Goal: Task Accomplishment & Management: Use online tool/utility

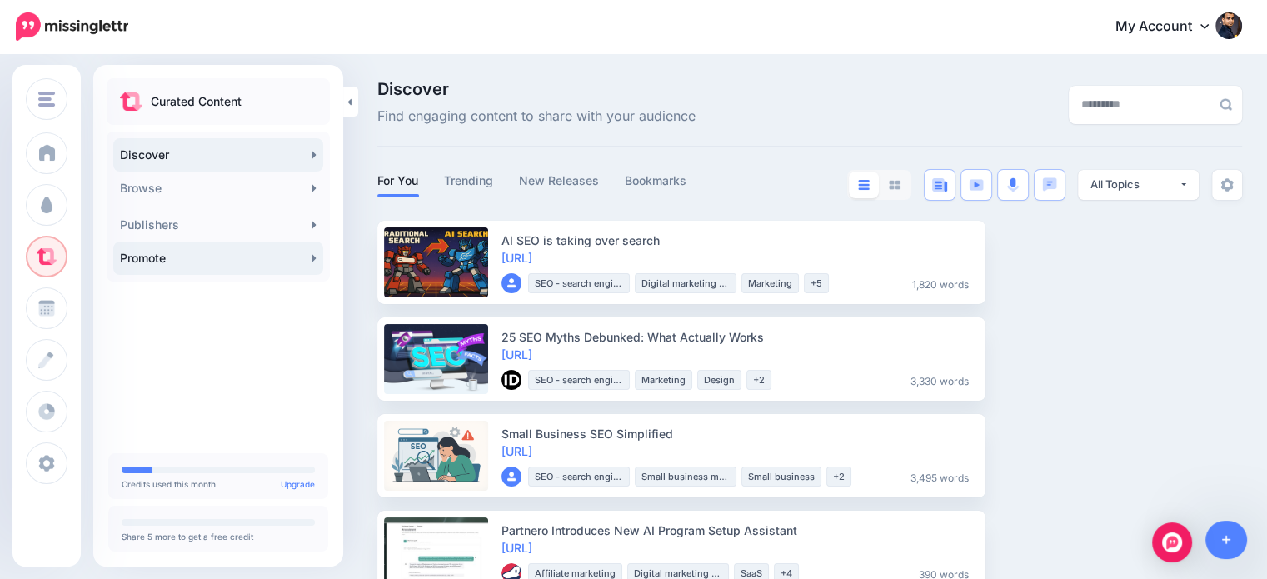
click at [136, 269] on link "Promote" at bounding box center [218, 258] width 210 height 33
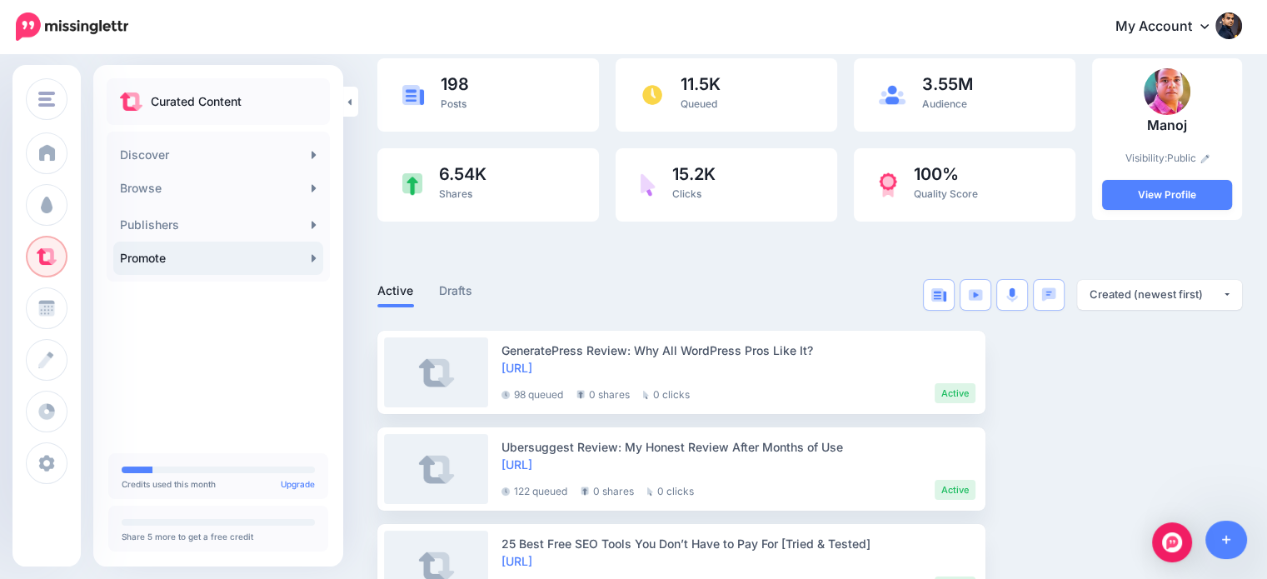
scroll to position [115, 0]
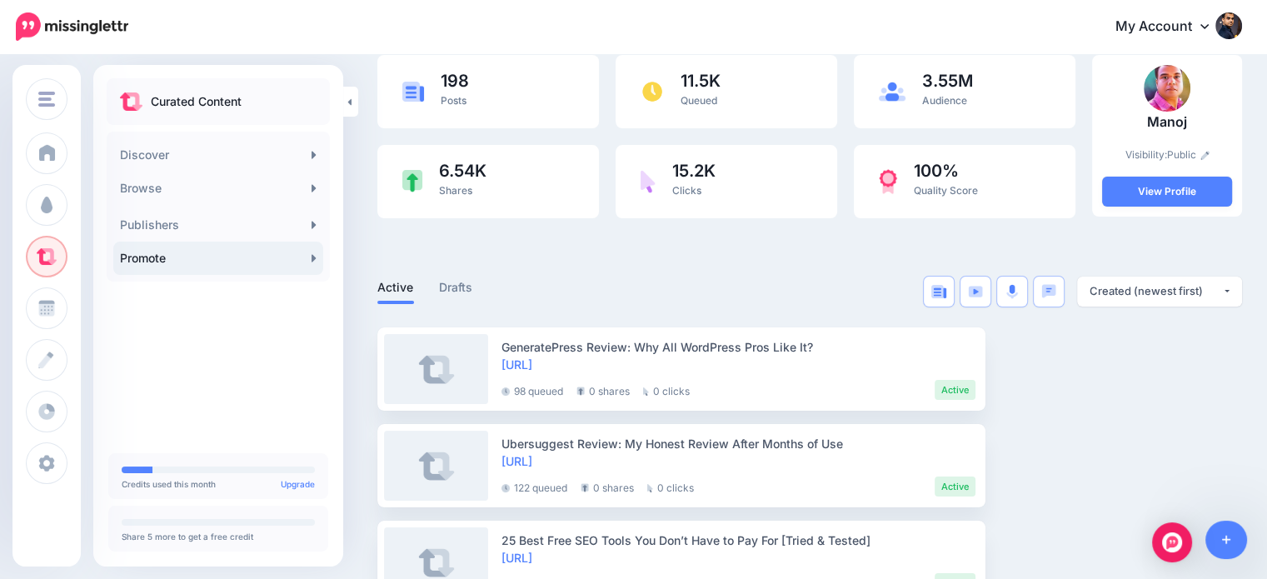
drag, startPoint x: 1279, startPoint y: 95, endPoint x: 1279, endPoint y: 117, distance: 22.5
click at [1266, 117] on html "My Account Dashboard My Account Billing Logout" at bounding box center [633, 174] width 1267 height 579
click at [1222, 544] on icon at bounding box center [1226, 540] width 9 height 12
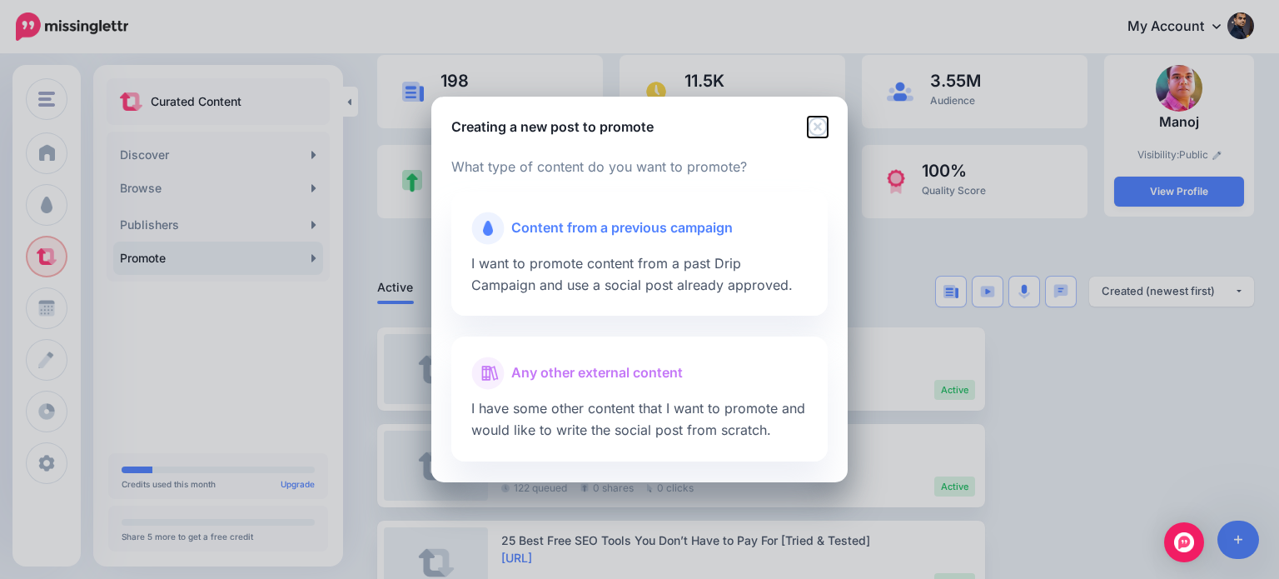
click at [820, 127] on icon "Close" at bounding box center [817, 126] width 19 height 19
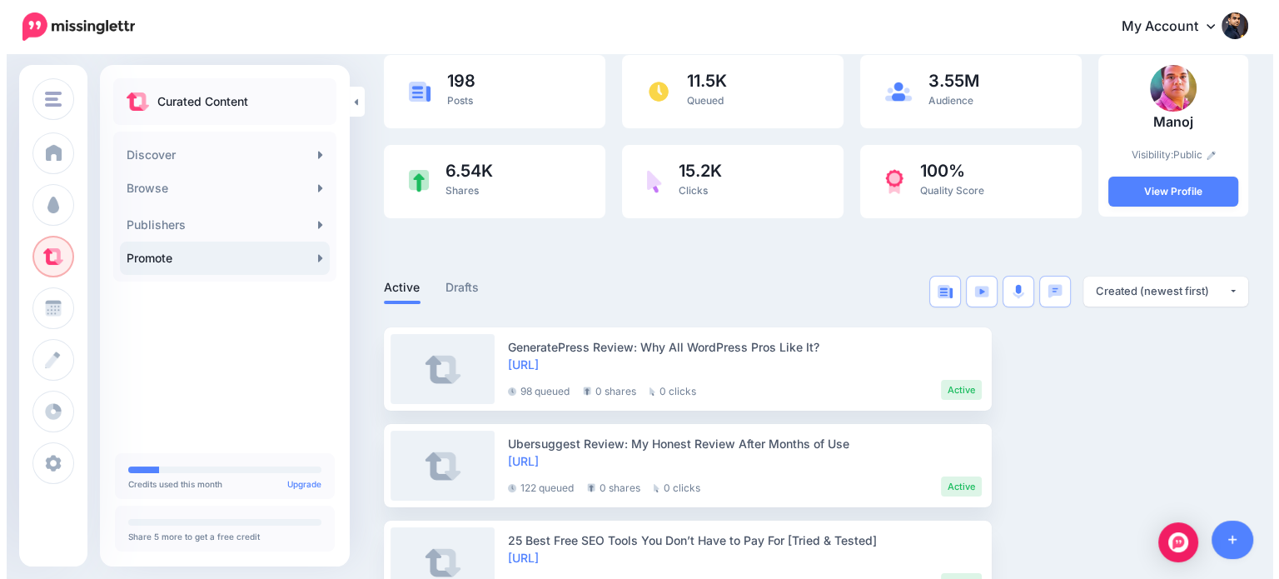
scroll to position [0, 0]
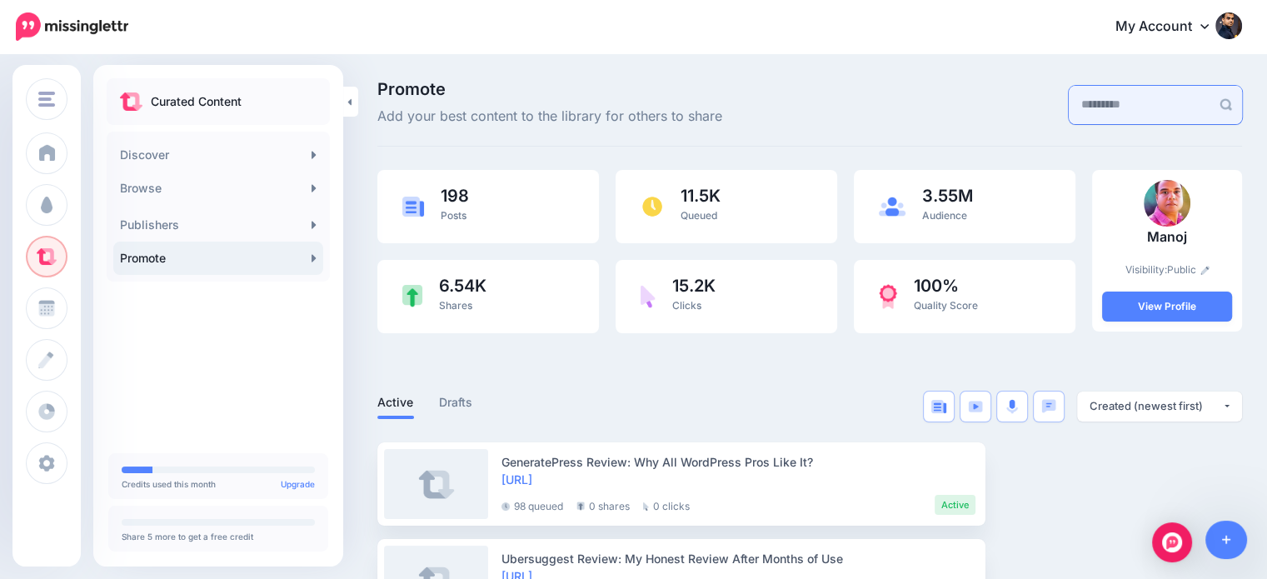
click at [1140, 99] on input "text" at bounding box center [1140, 105] width 142 height 38
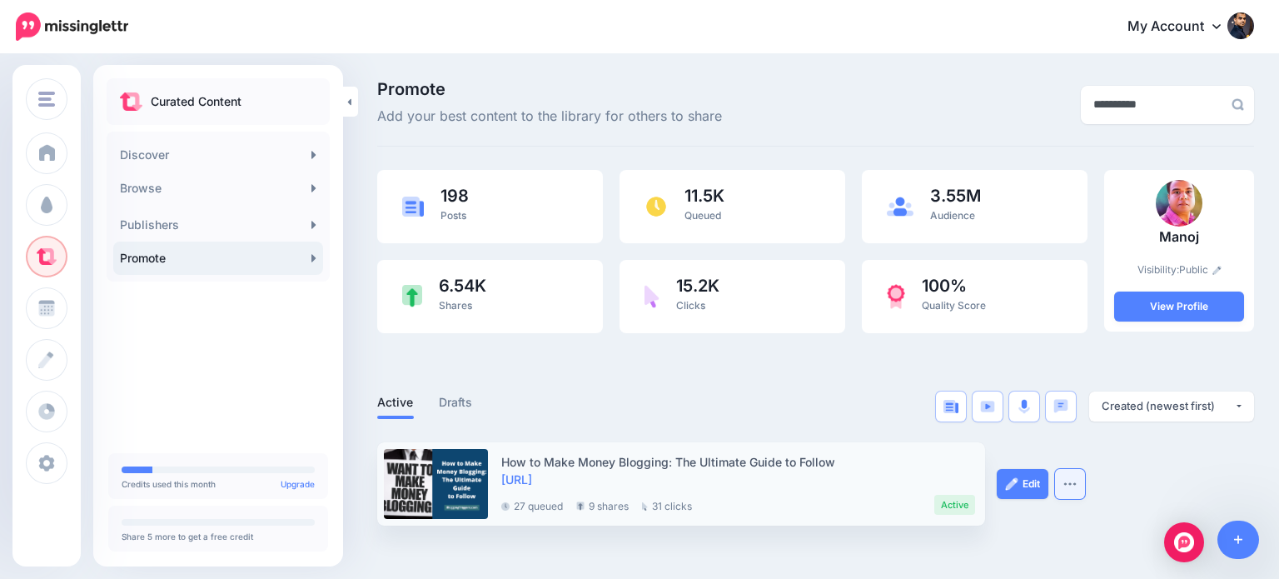
type input "**********"
click at [1065, 484] on img "button" at bounding box center [1070, 483] width 13 height 5
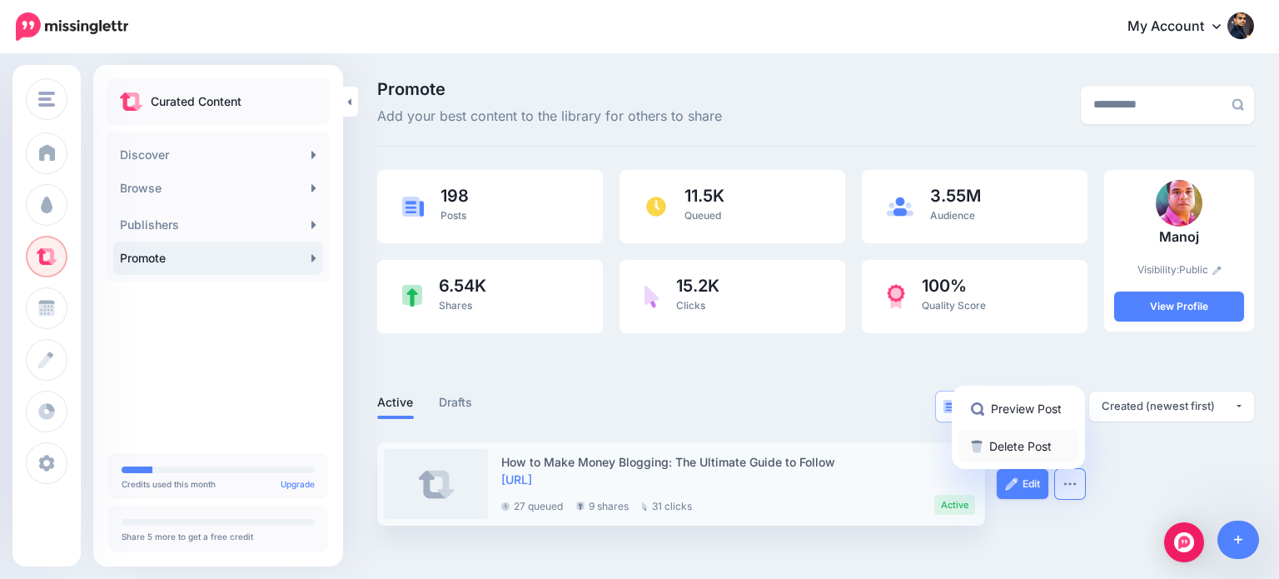
click at [1042, 441] on link "Delete Post" at bounding box center [1019, 446] width 120 height 32
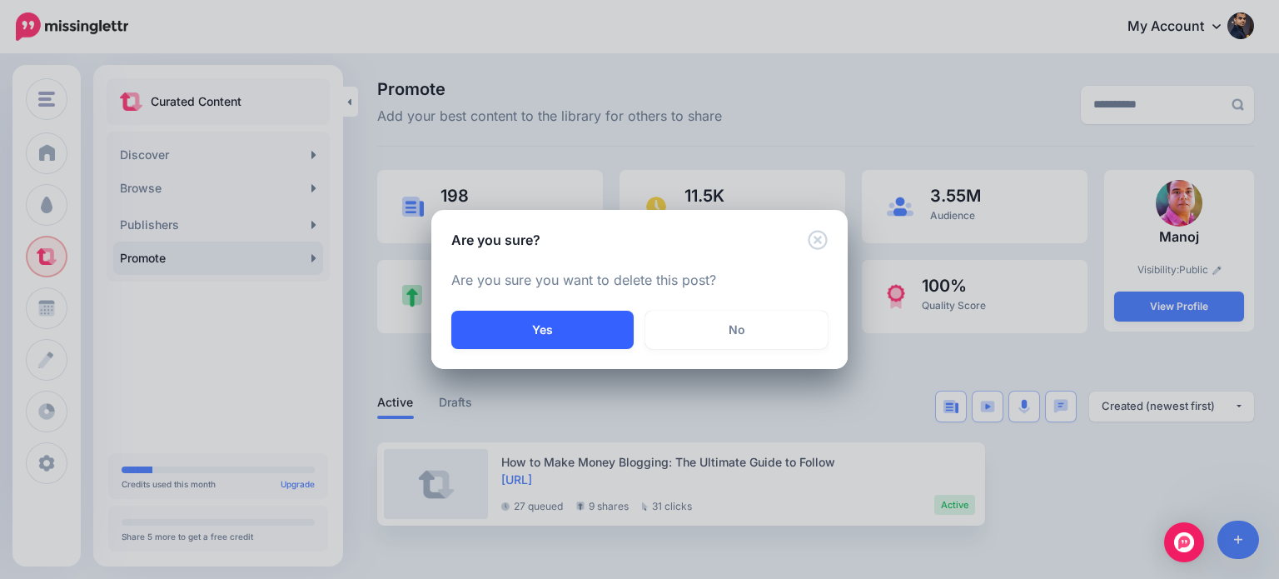
click at [597, 328] on button "Yes" at bounding box center [542, 330] width 182 height 38
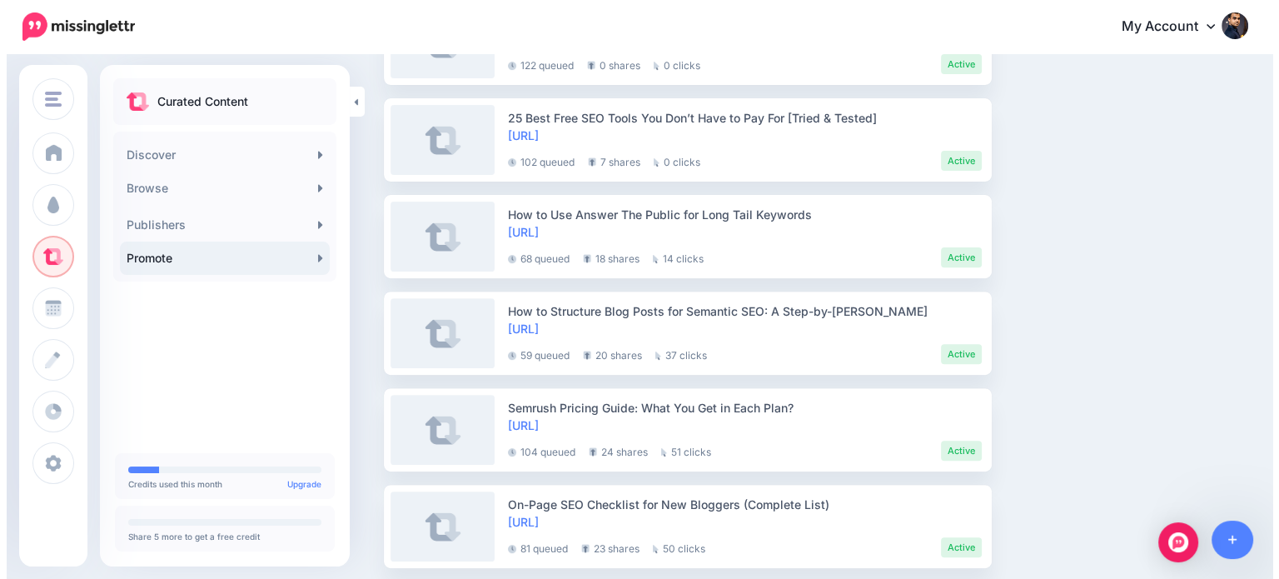
scroll to position [541, 0]
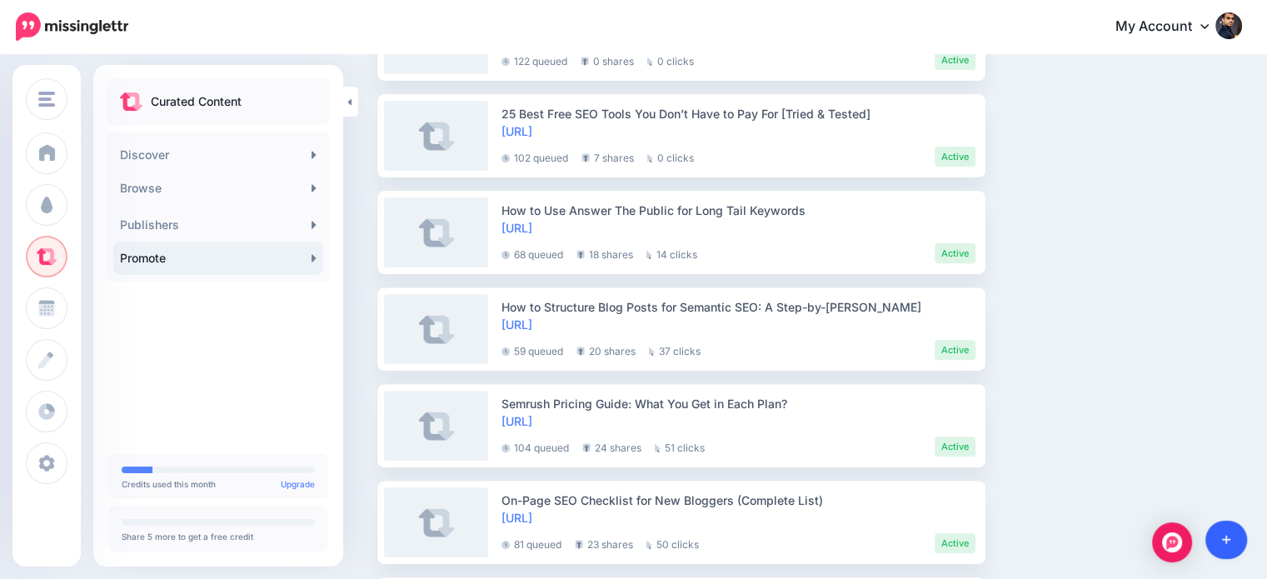
click at [1229, 529] on link at bounding box center [1226, 540] width 42 height 38
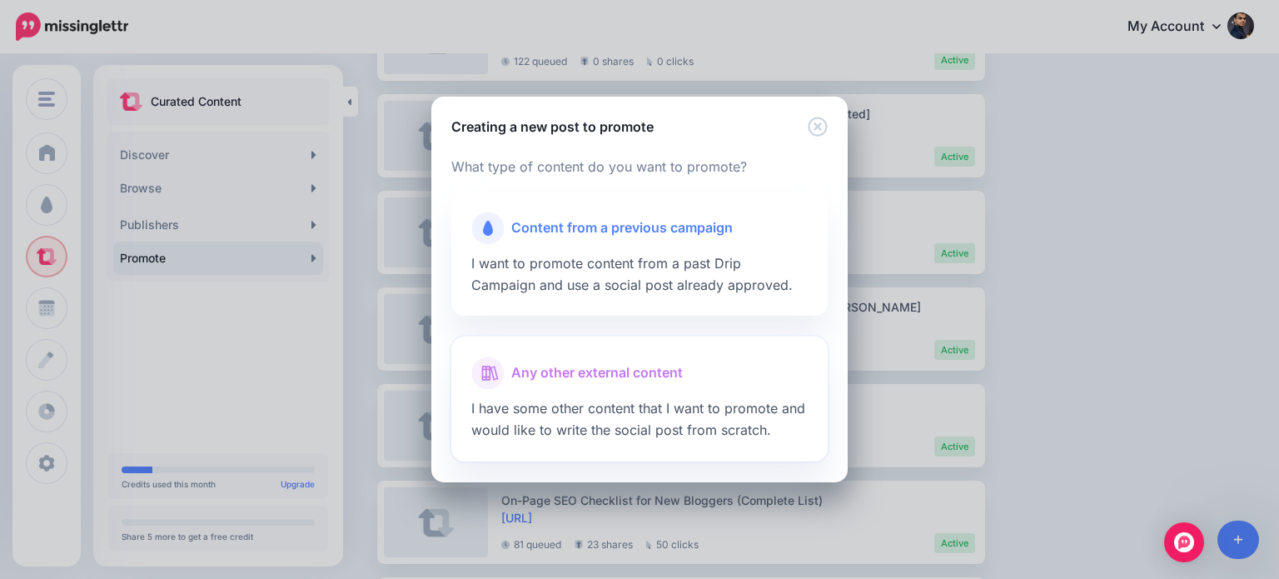
click at [665, 366] on span "Any other external content" at bounding box center [597, 373] width 172 height 22
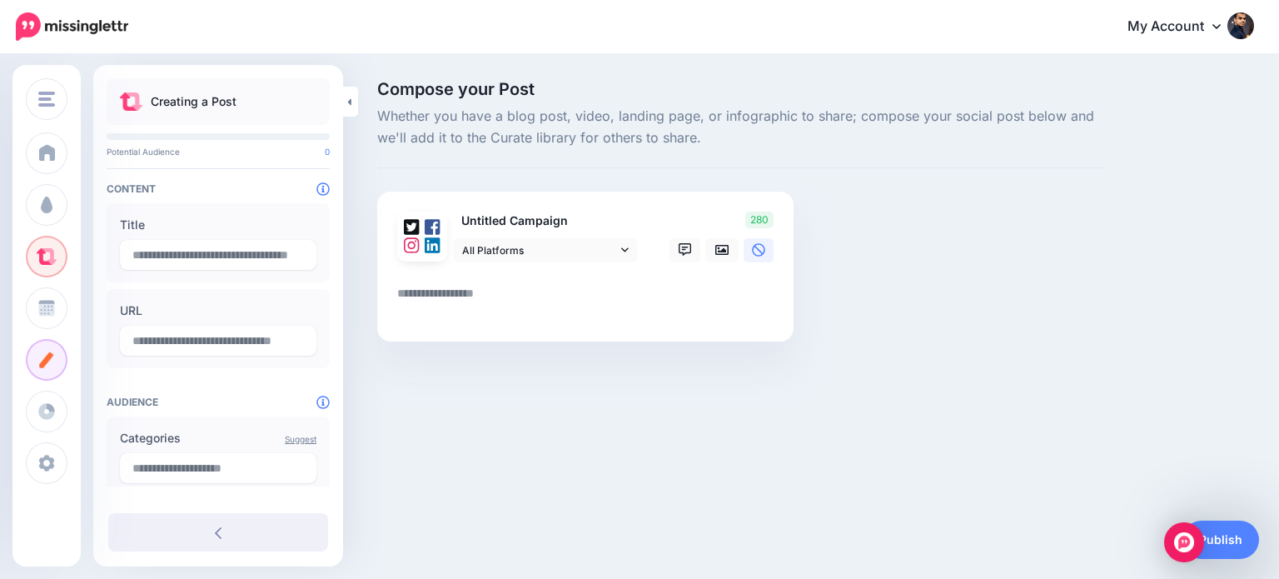
click at [538, 298] on textarea at bounding box center [588, 299] width 383 height 32
paste textarea "**********"
type textarea "**********"
type input "**********"
click at [395, 291] on div "Untitled Campaign All Platforms Facebook" at bounding box center [585, 267] width 416 height 151
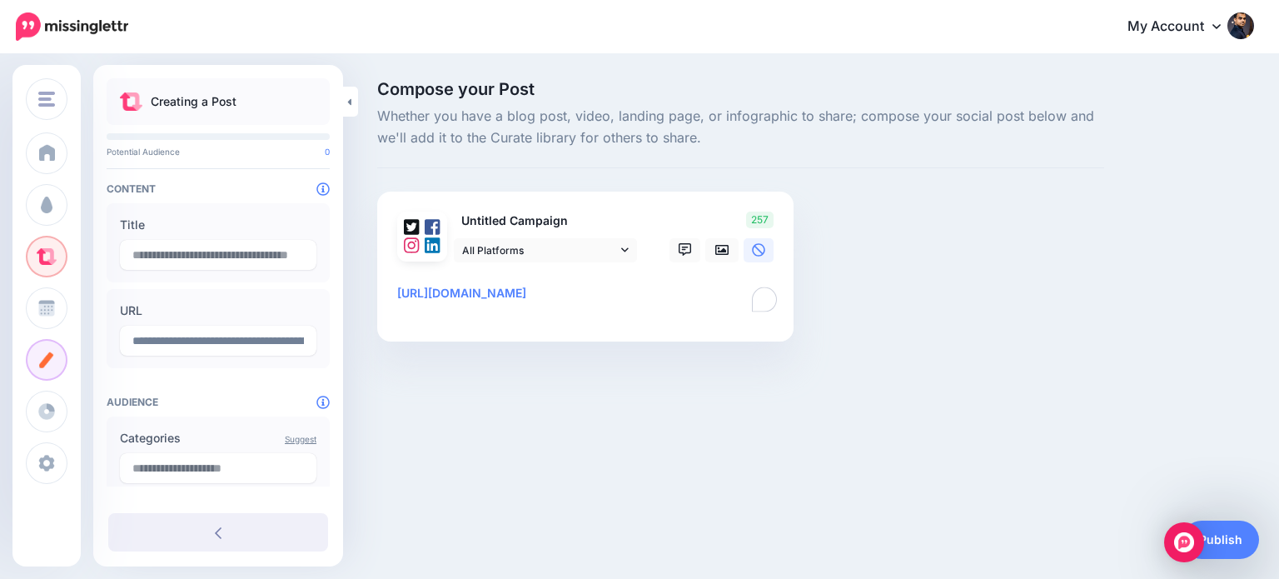
click at [398, 293] on textarea "**********" at bounding box center [588, 299] width 383 height 32
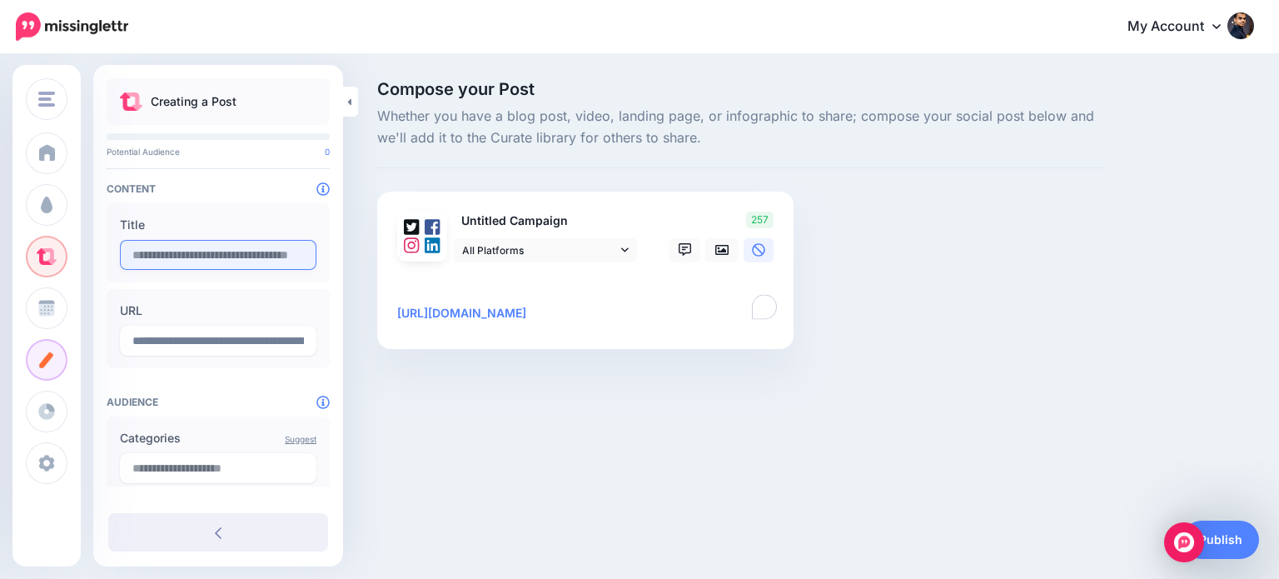
type textarea "**********"
click at [247, 257] on input "text" at bounding box center [218, 255] width 197 height 30
paste input "**********"
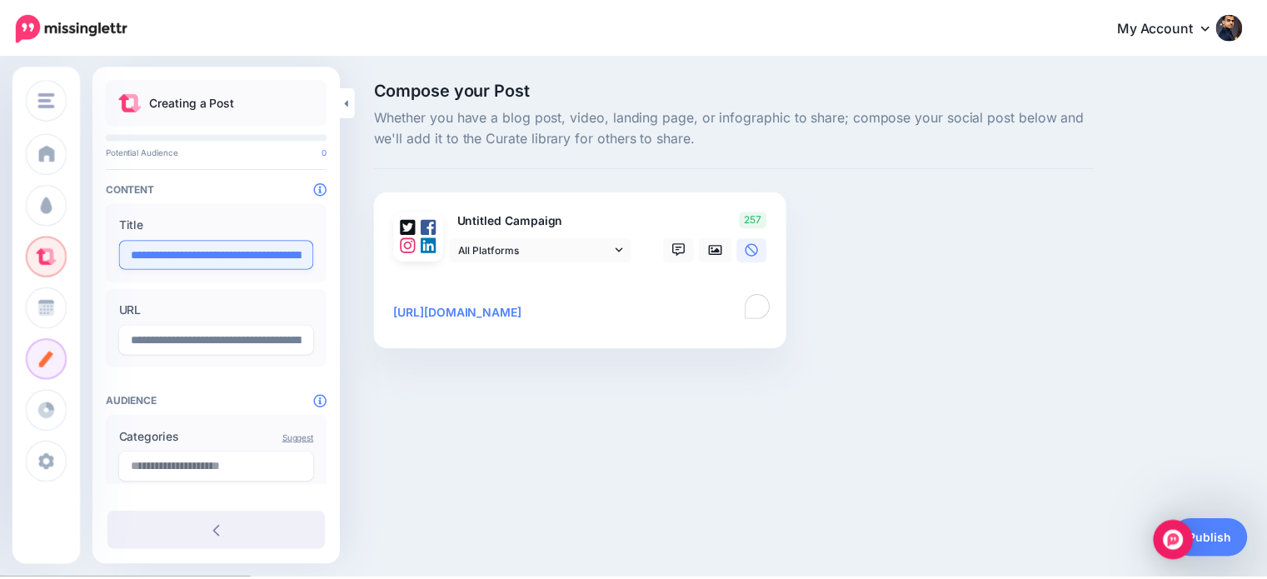
scroll to position [0, 181]
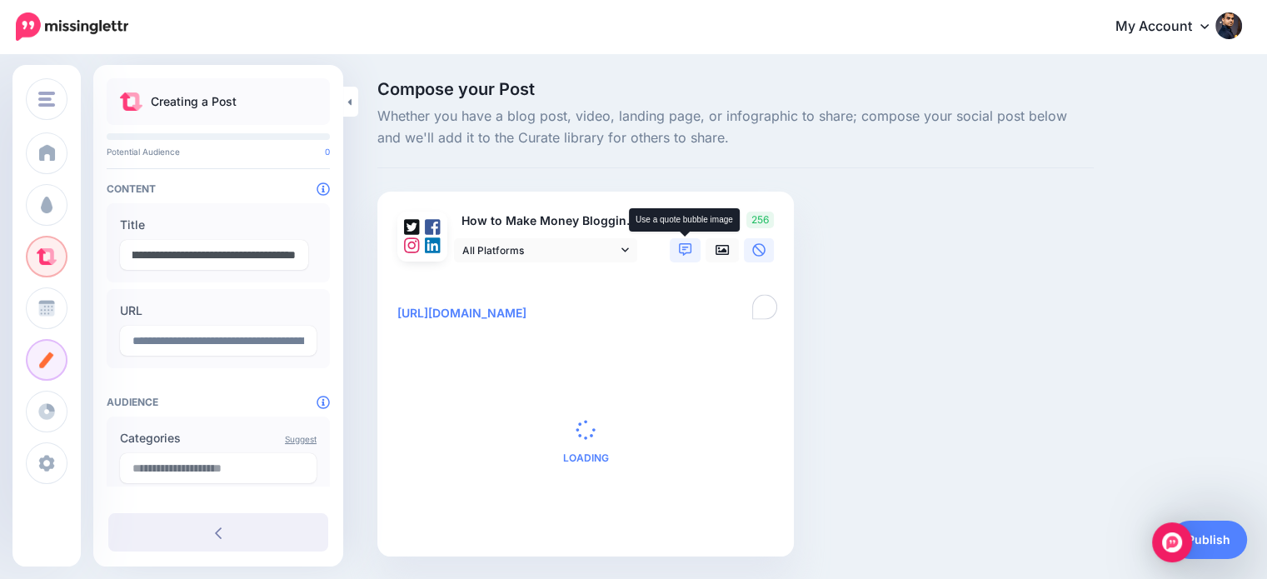
type input "**********"
click at [679, 245] on icon at bounding box center [685, 249] width 13 height 13
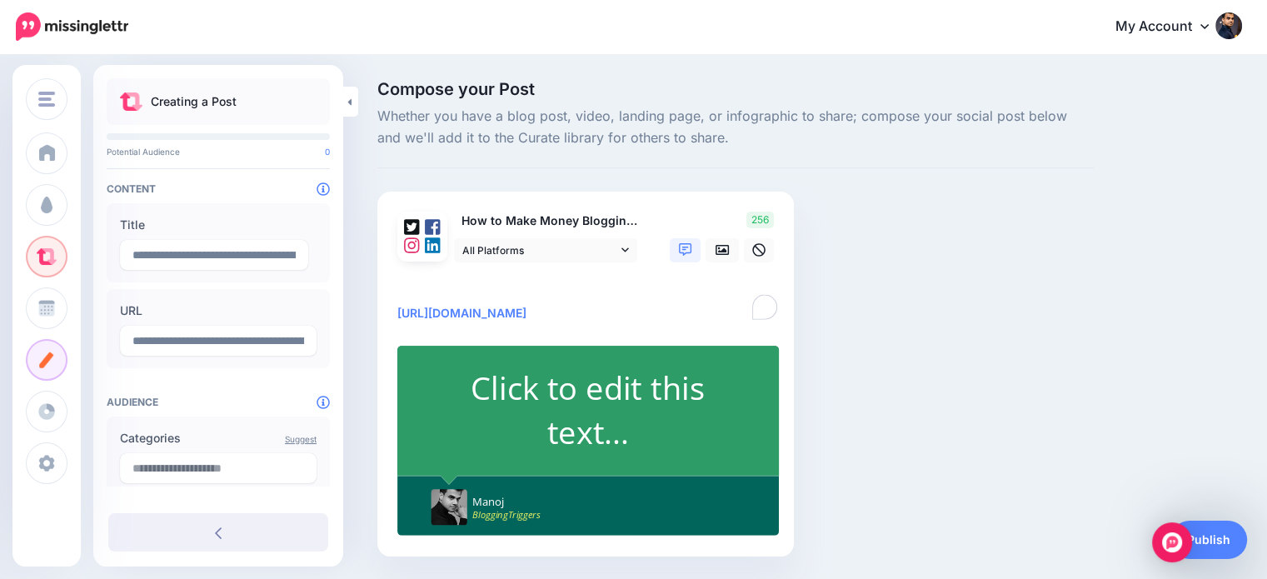
click at [660, 419] on div "Click to edit this text..." at bounding box center [588, 410] width 312 height 88
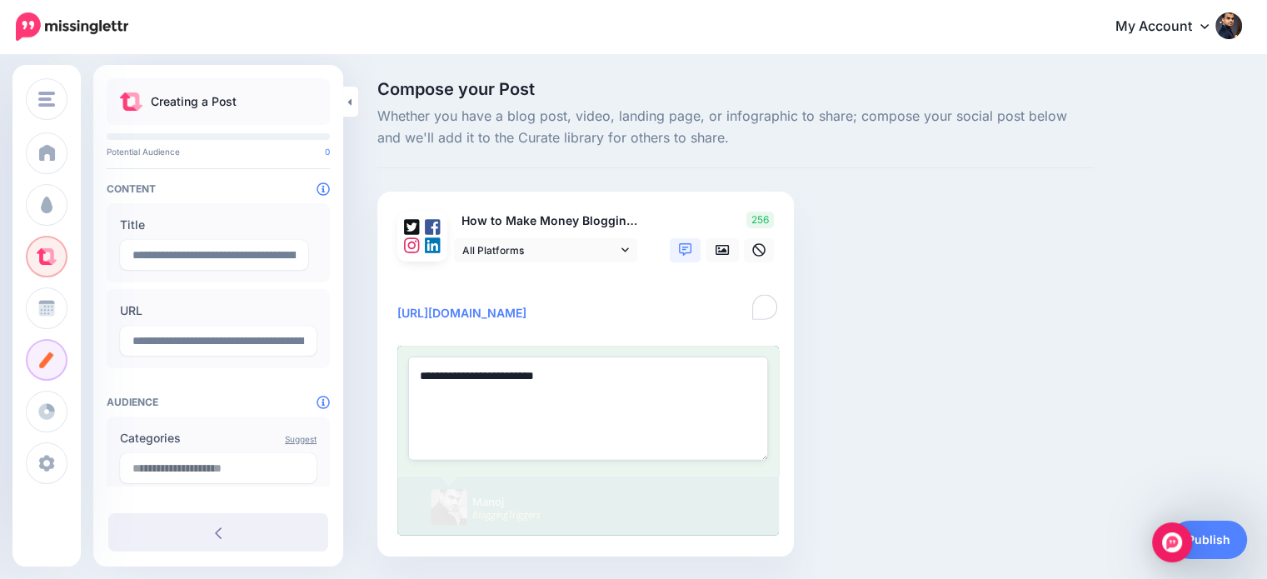
paste textarea "**********"
type textarea "**********"
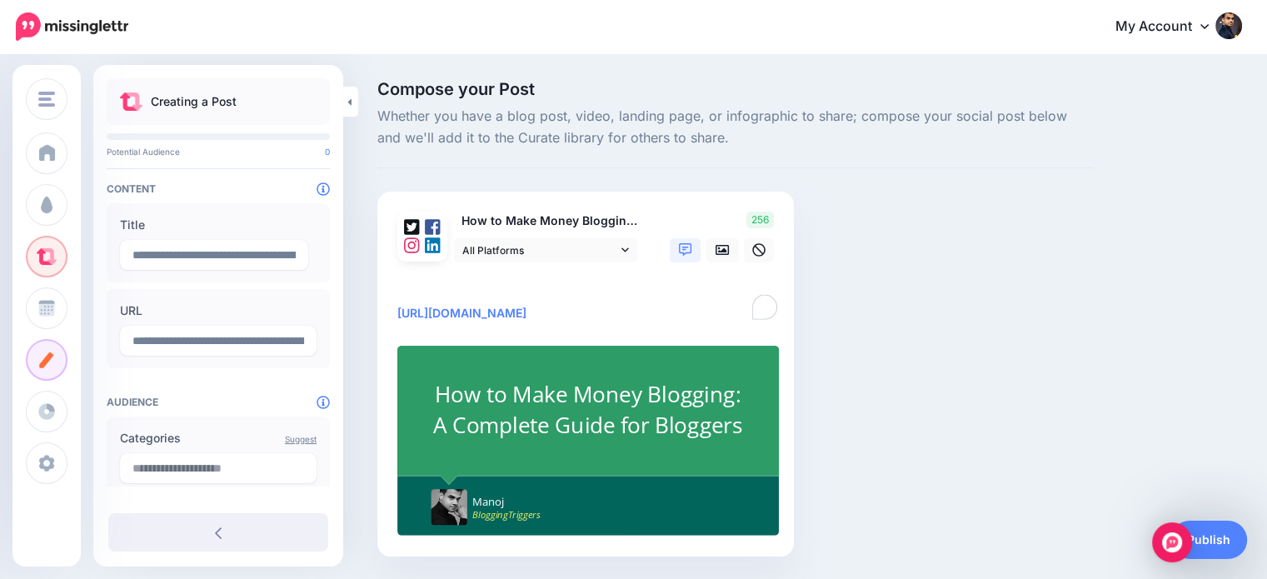
click at [420, 283] on textarea "**********" at bounding box center [588, 303] width 383 height 40
paste textarea "**********"
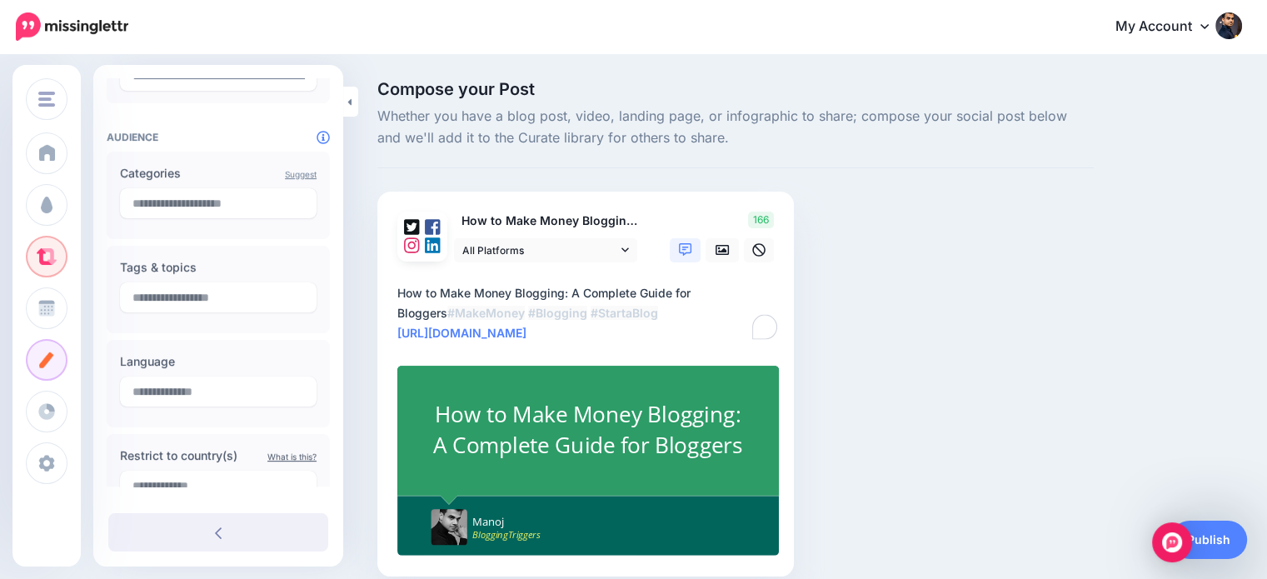
scroll to position [319, 0]
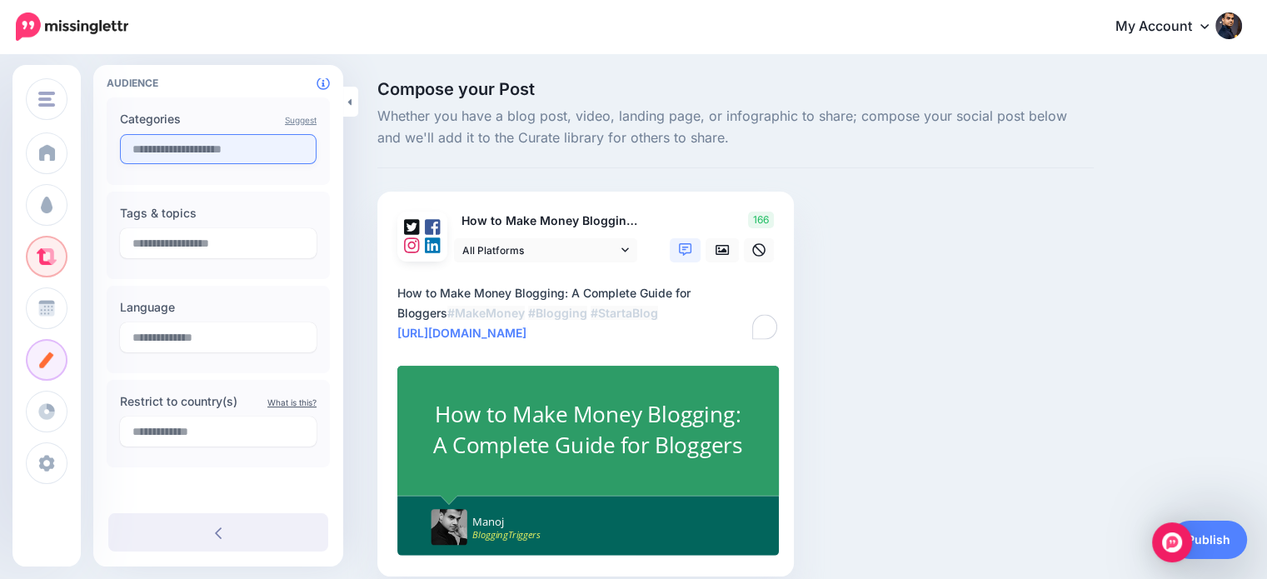
type textarea "**********"
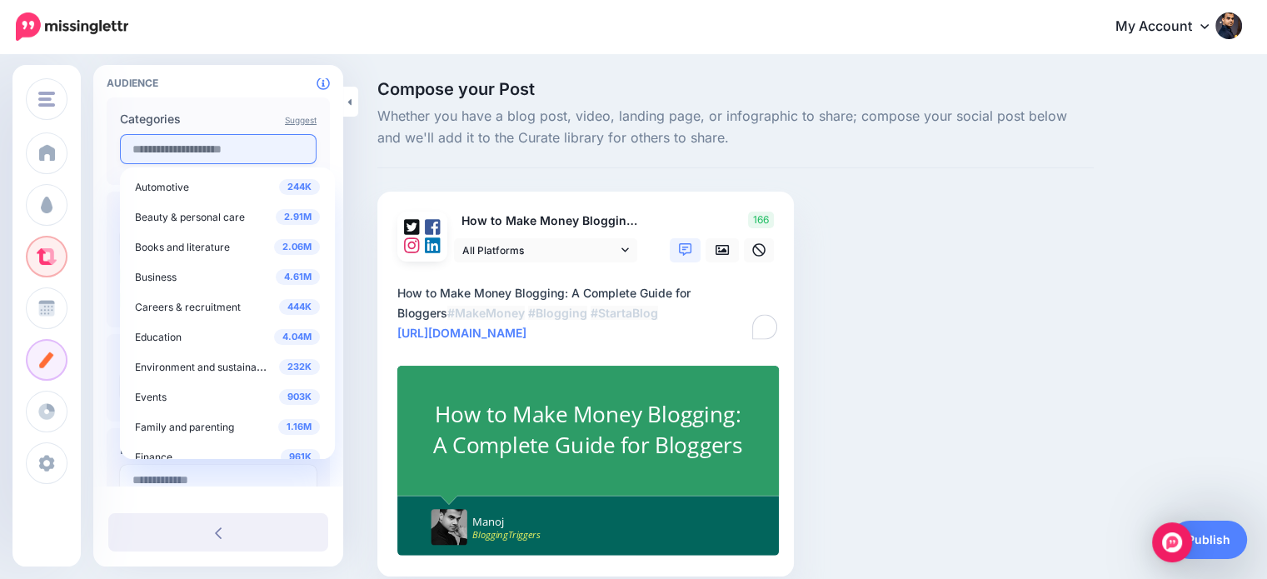
click at [232, 152] on input "text" at bounding box center [218, 149] width 197 height 30
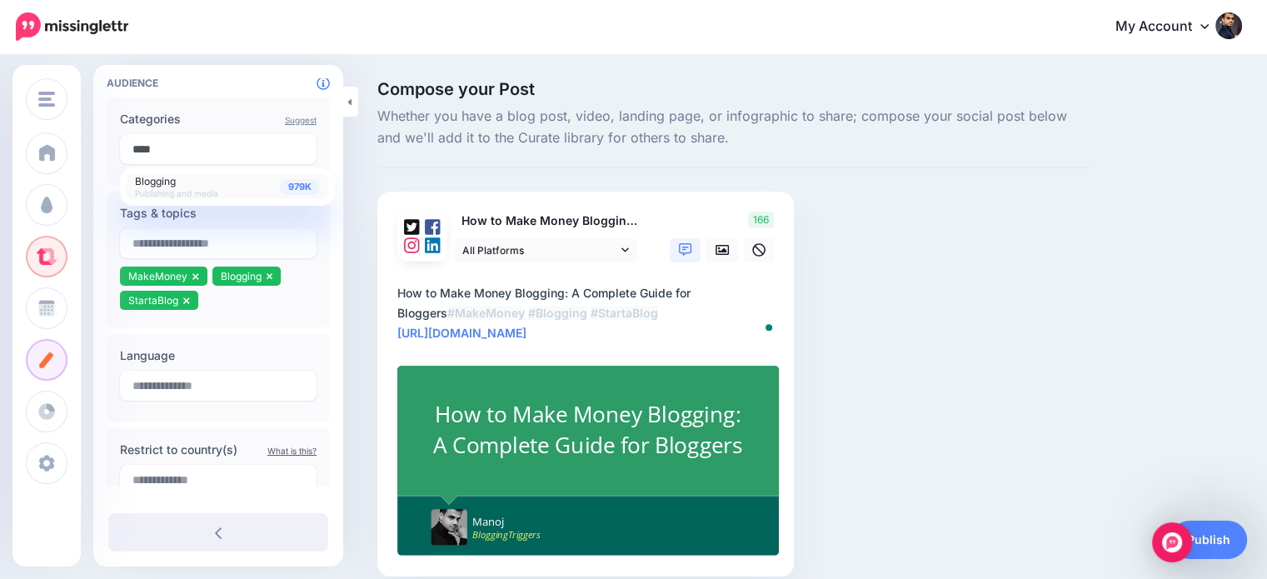
type input "****"
click at [168, 175] on span "Blogging" at bounding box center [155, 181] width 41 height 12
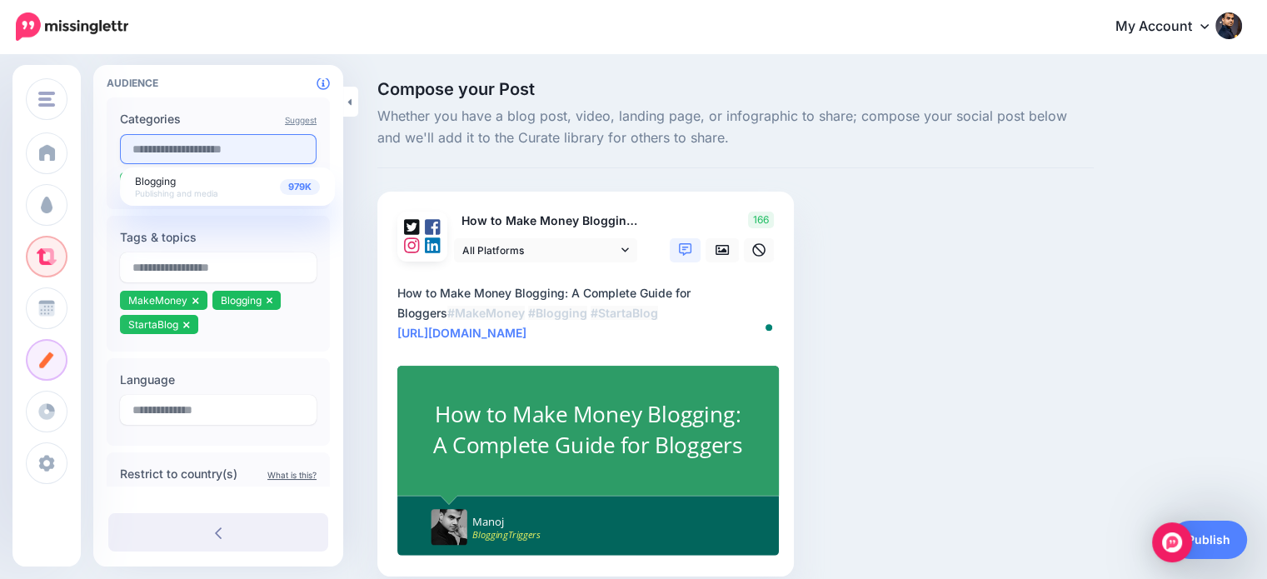
click at [210, 162] on input "text" at bounding box center [218, 149] width 197 height 30
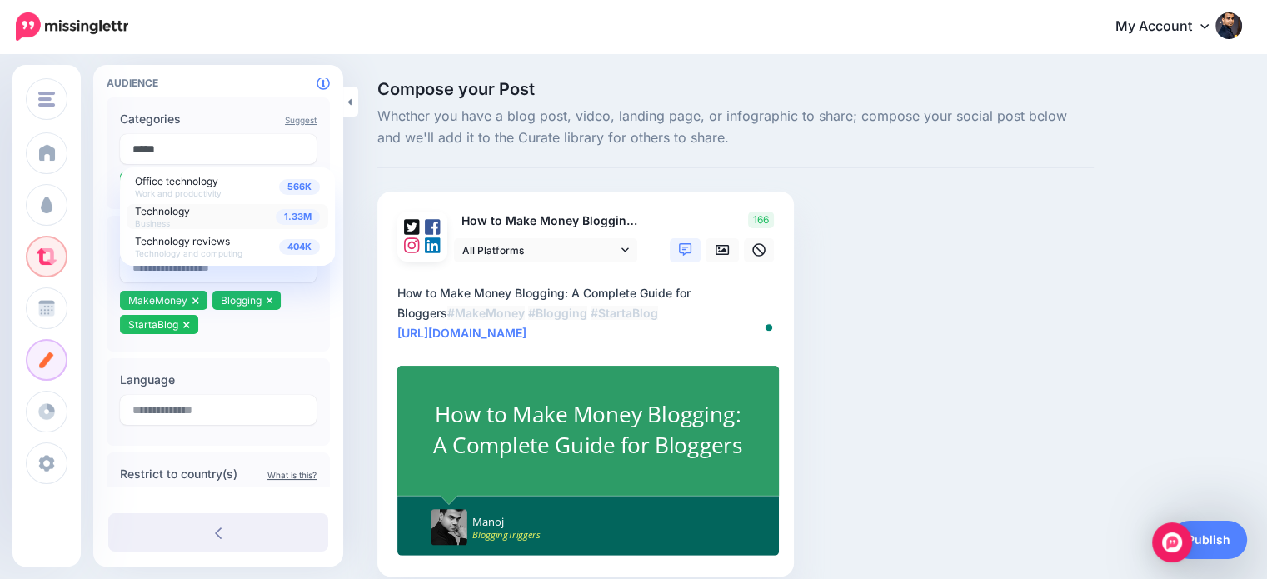
type input "*****"
click at [190, 207] on div "1.33M Technology Business" at bounding box center [227, 216] width 185 height 23
click at [202, 155] on input "text" at bounding box center [218, 149] width 197 height 30
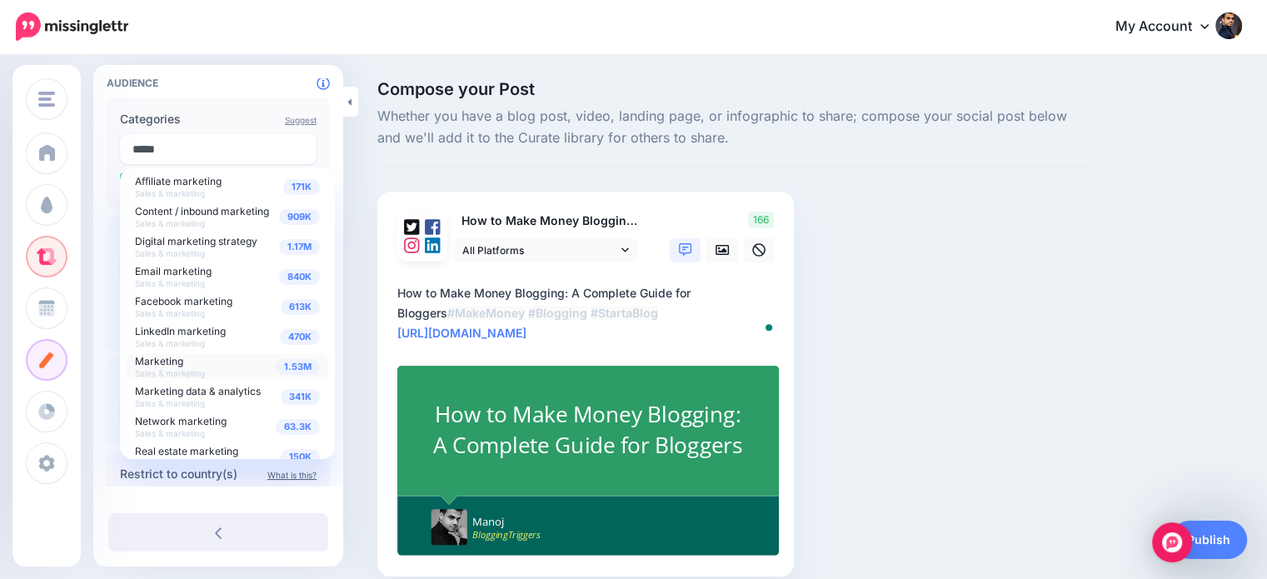
type input "*****"
click at [185, 362] on div "1.53M Marketing Sales & marketing" at bounding box center [227, 366] width 185 height 23
click at [1078, 230] on div "Compose your Post Whether you have a blog post, video, landing page, or infogra…" at bounding box center [735, 354] width 741 height 546
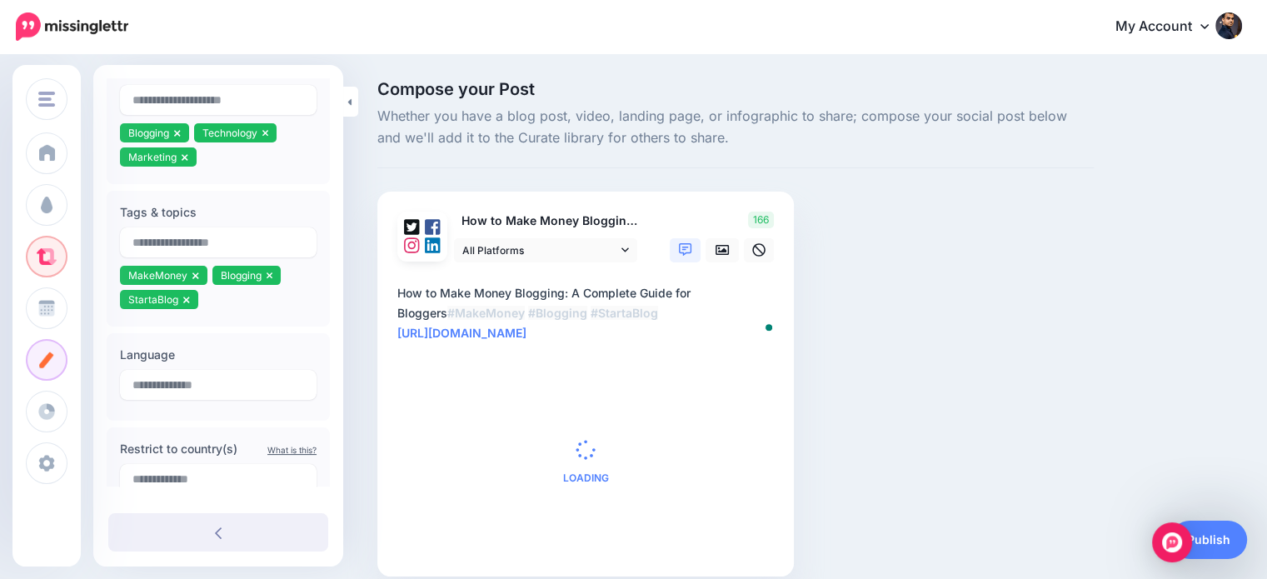
scroll to position [416, 0]
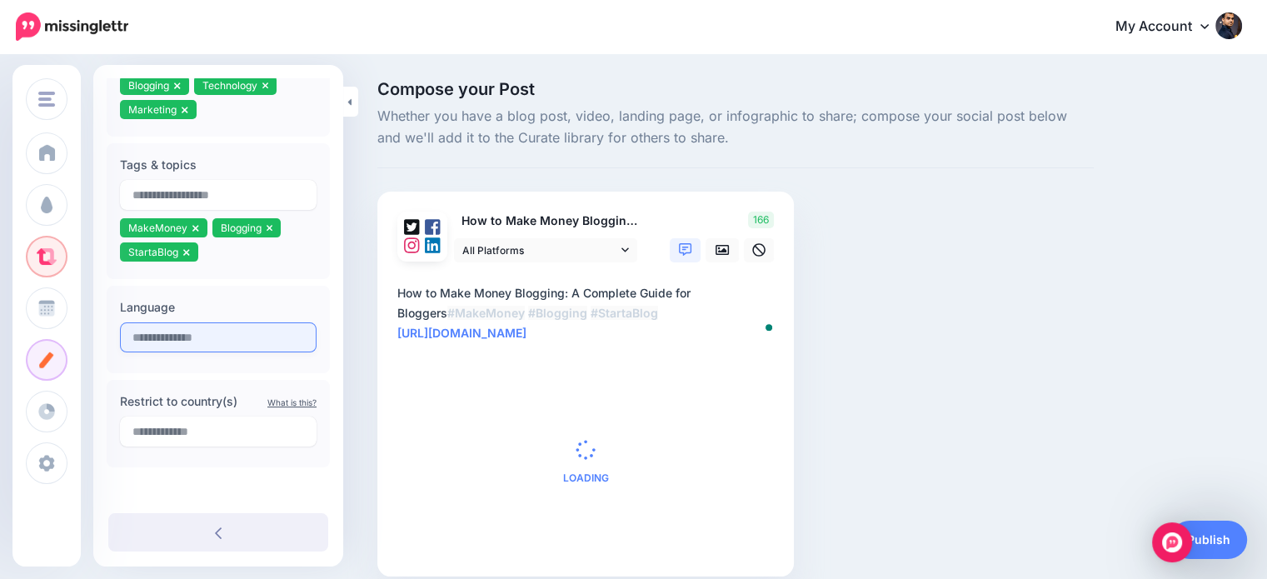
click at [247, 342] on input "text" at bounding box center [218, 337] width 197 height 30
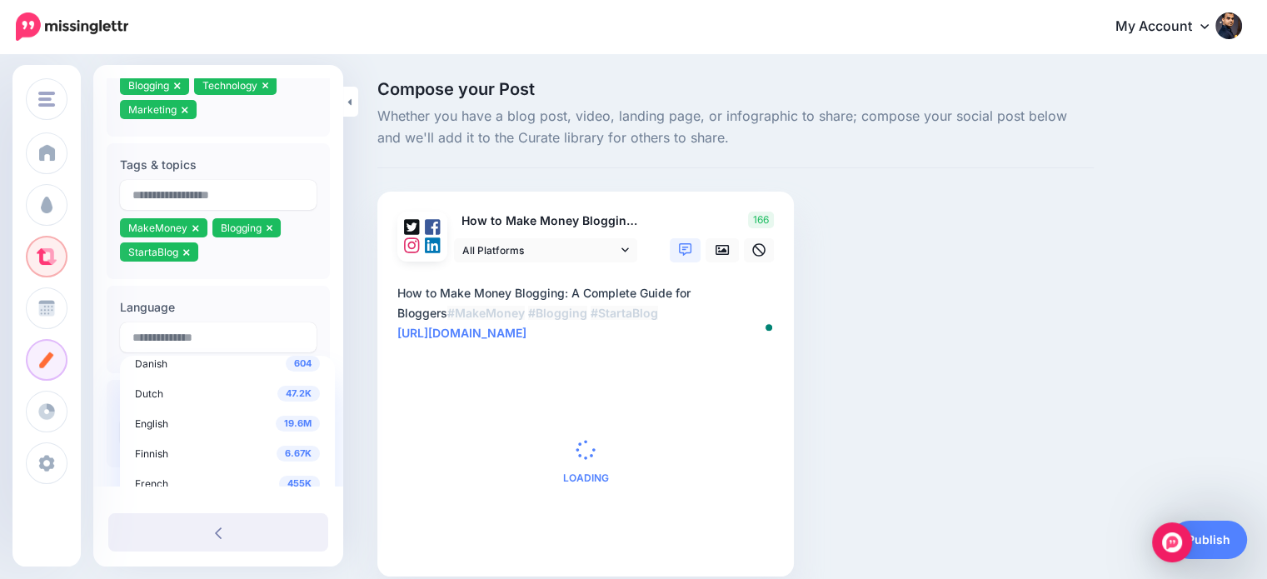
scroll to position [77, 0]
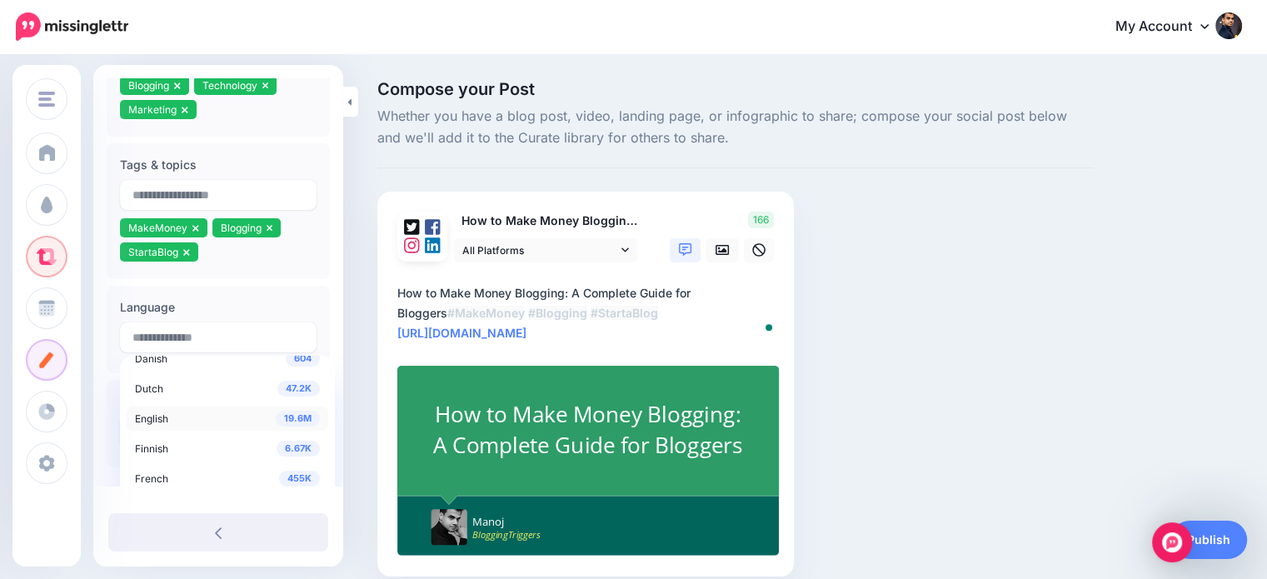
click at [297, 416] on span "19.6M" at bounding box center [298, 419] width 44 height 16
click at [950, 269] on div "Compose your Post Whether you have a blog post, video, landing page, or infogra…" at bounding box center [735, 354] width 741 height 546
click at [686, 316] on textarea "**********" at bounding box center [588, 313] width 383 height 60
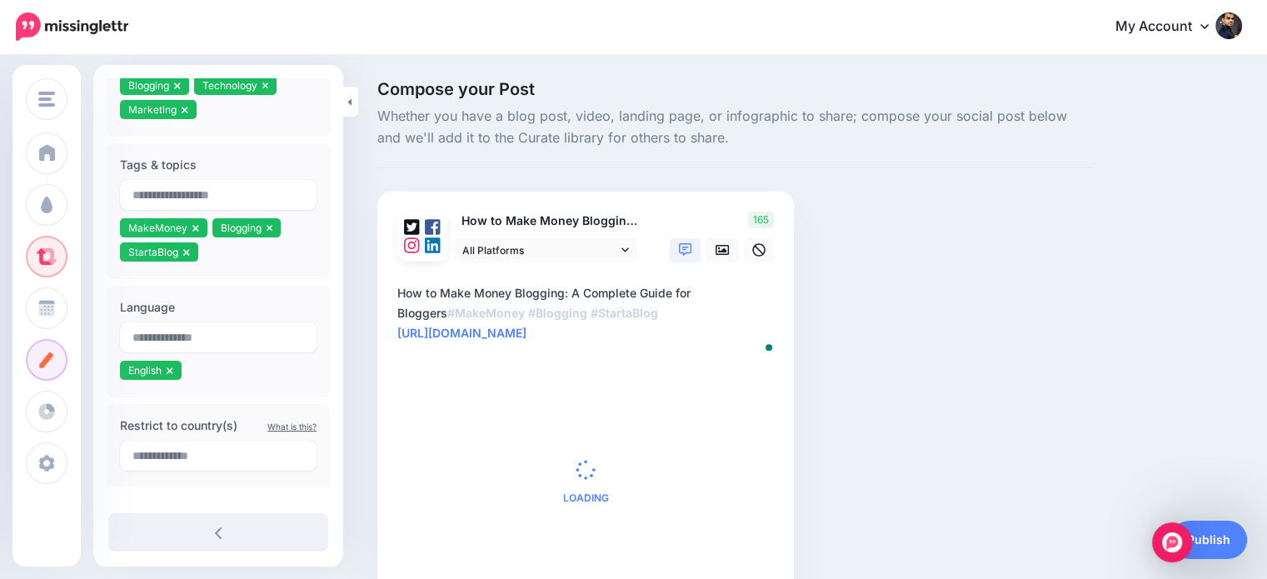
type textarea "**********"
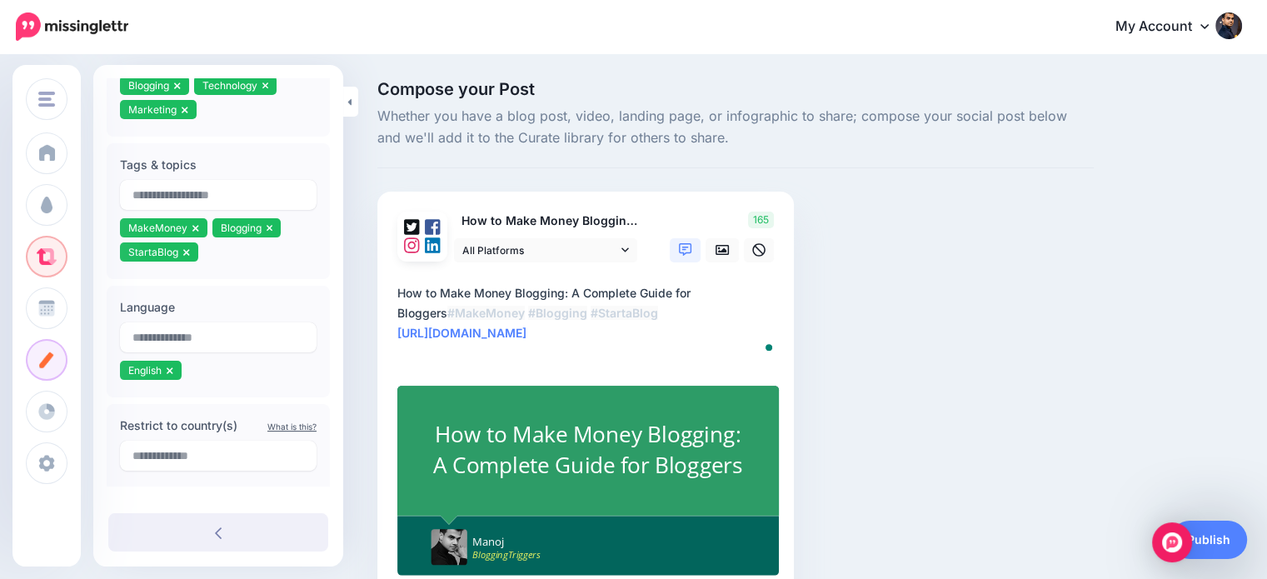
type input "**********"
drag, startPoint x: 525, startPoint y: 349, endPoint x: 448, endPoint y: 347, distance: 76.7
click at [448, 347] on textarea "**********" at bounding box center [588, 323] width 383 height 80
type textarea "**********"
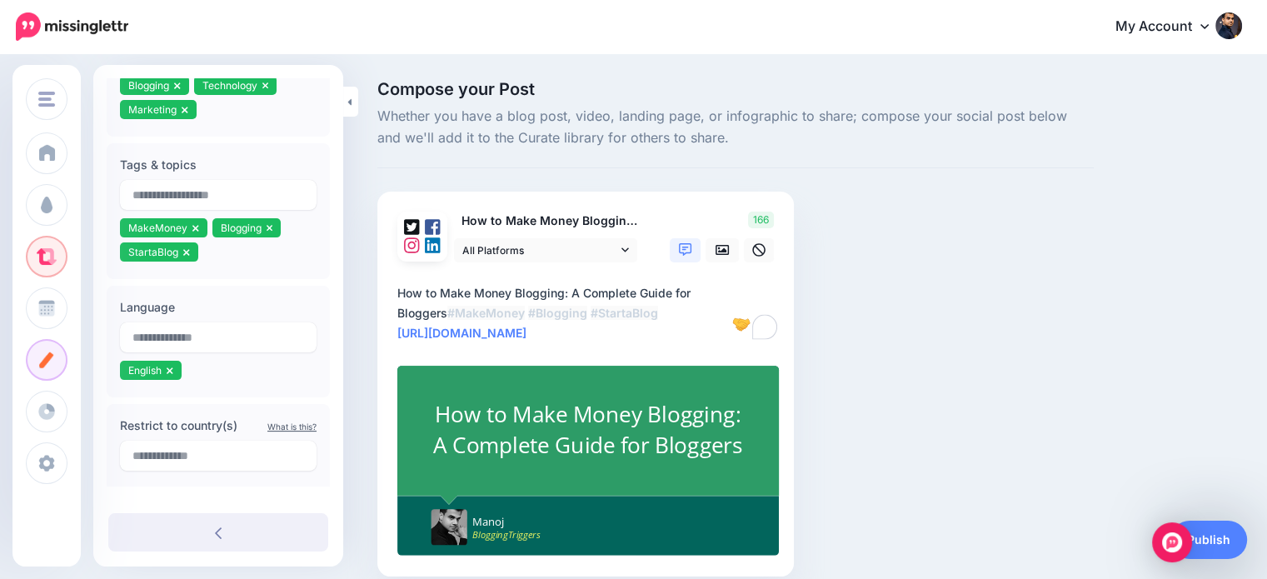
type input "**********"
click at [646, 317] on textarea "**********" at bounding box center [588, 313] width 383 height 60
paste textarea "**********"
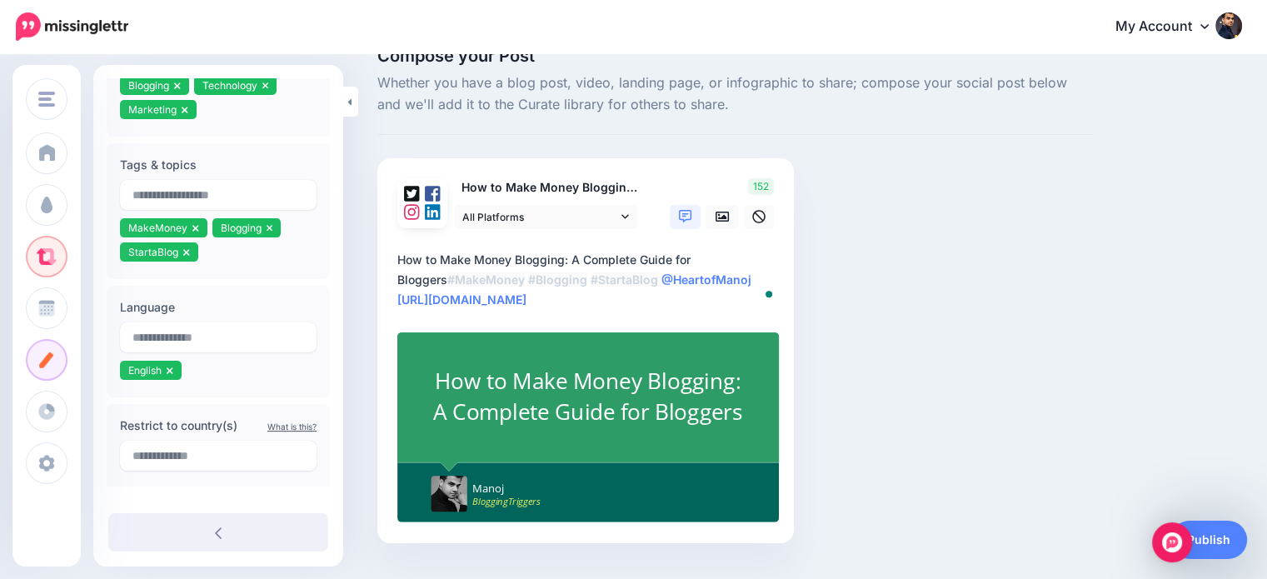
scroll to position [72, 0]
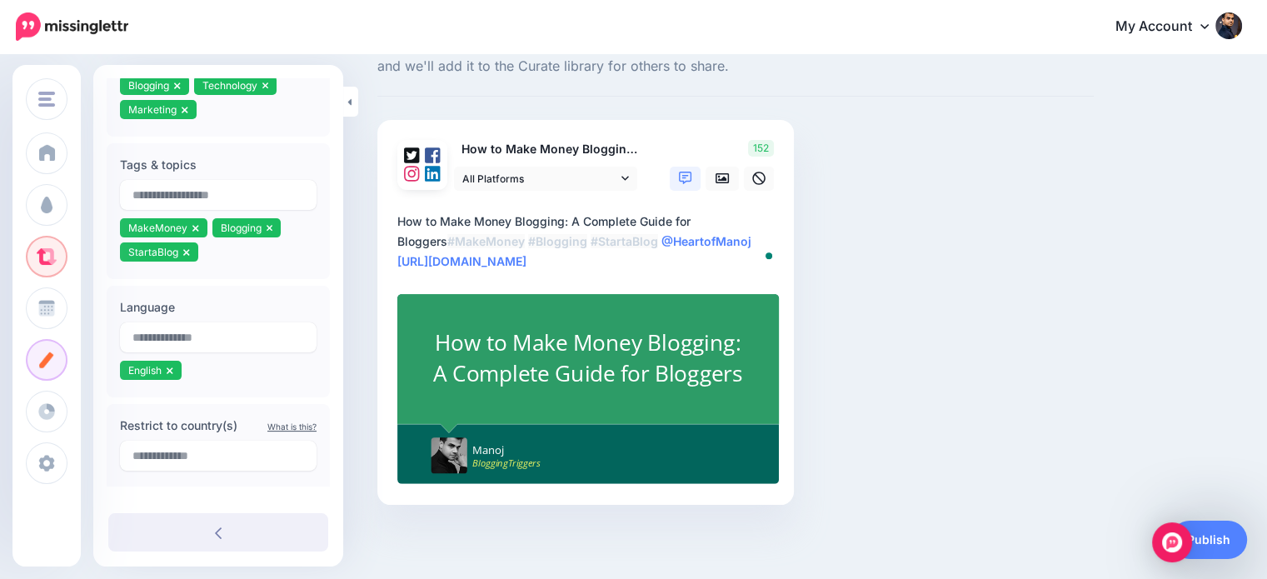
drag, startPoint x: 604, startPoint y: 237, endPoint x: 546, endPoint y: 246, distance: 58.1
click at [546, 246] on textarea "**********" at bounding box center [588, 242] width 383 height 60
type textarea "**********"
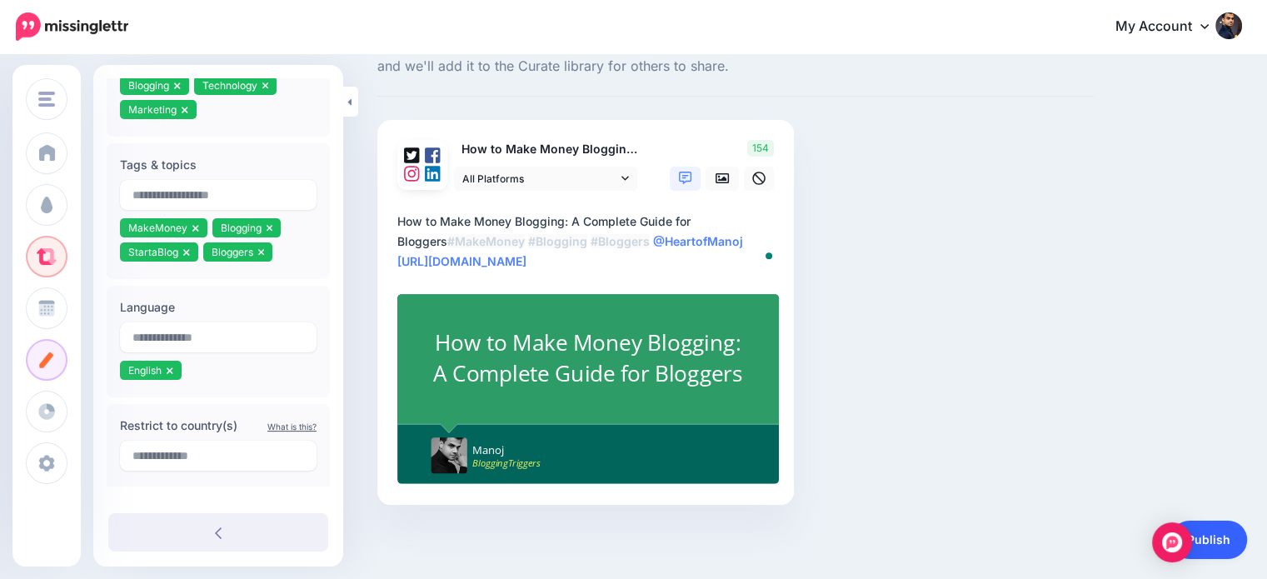
click at [1233, 530] on link "Publish" at bounding box center [1208, 540] width 77 height 38
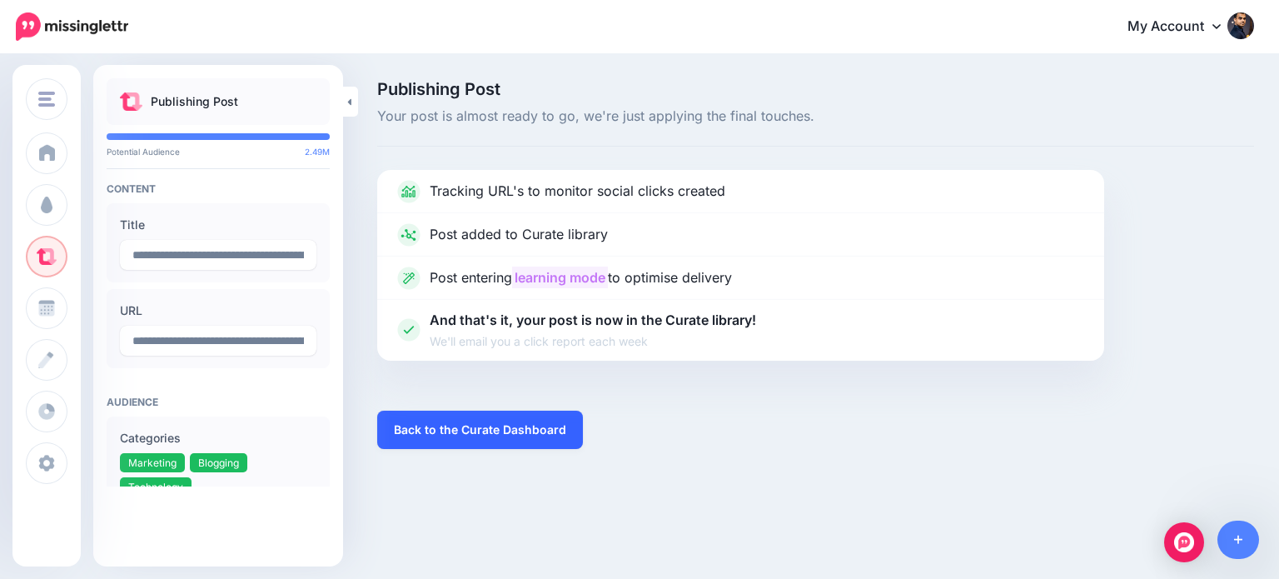
click at [510, 424] on link "Back to the Curate Dashboard" at bounding box center [480, 430] width 206 height 38
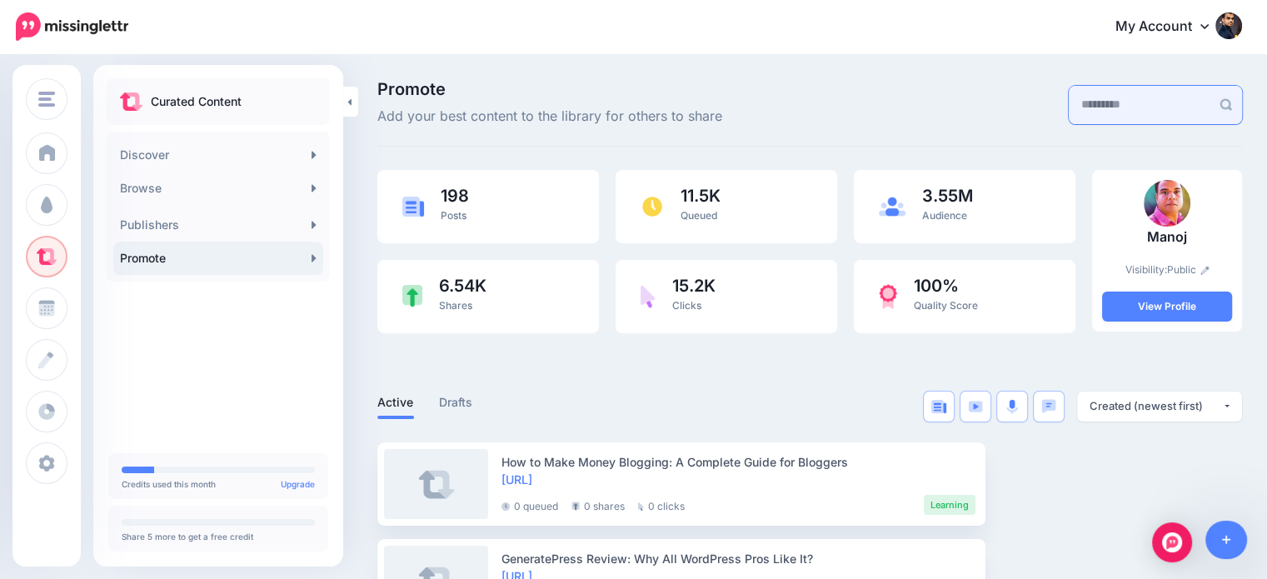
click at [1136, 91] on input "text" at bounding box center [1140, 105] width 142 height 38
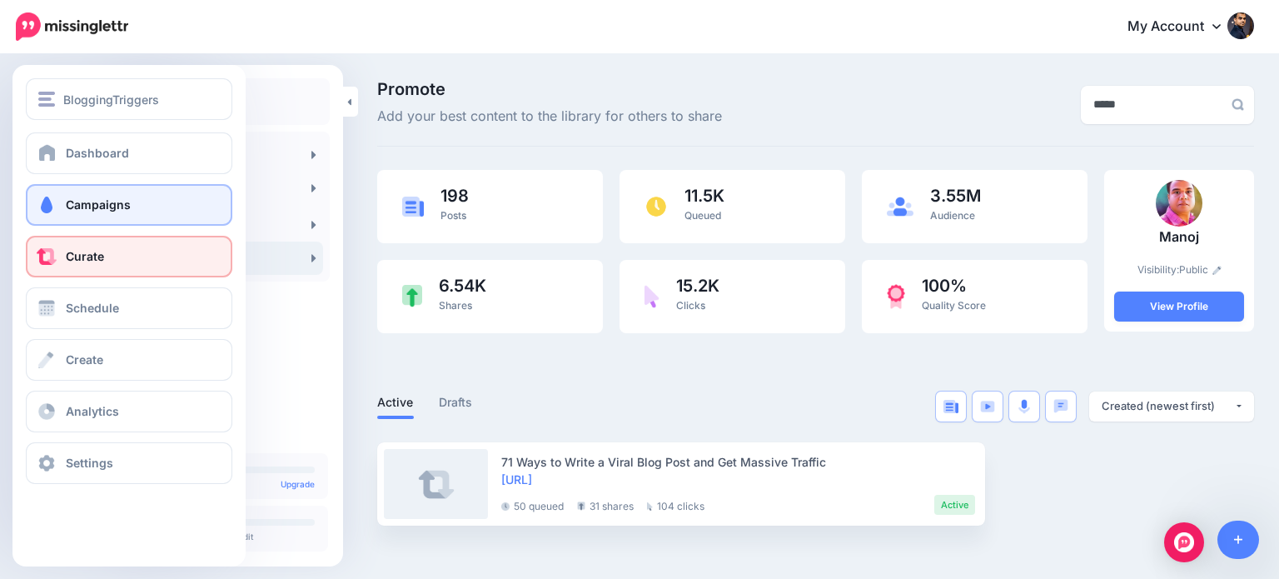
type input "*****"
click at [100, 216] on link "Campaigns" at bounding box center [129, 205] width 207 height 42
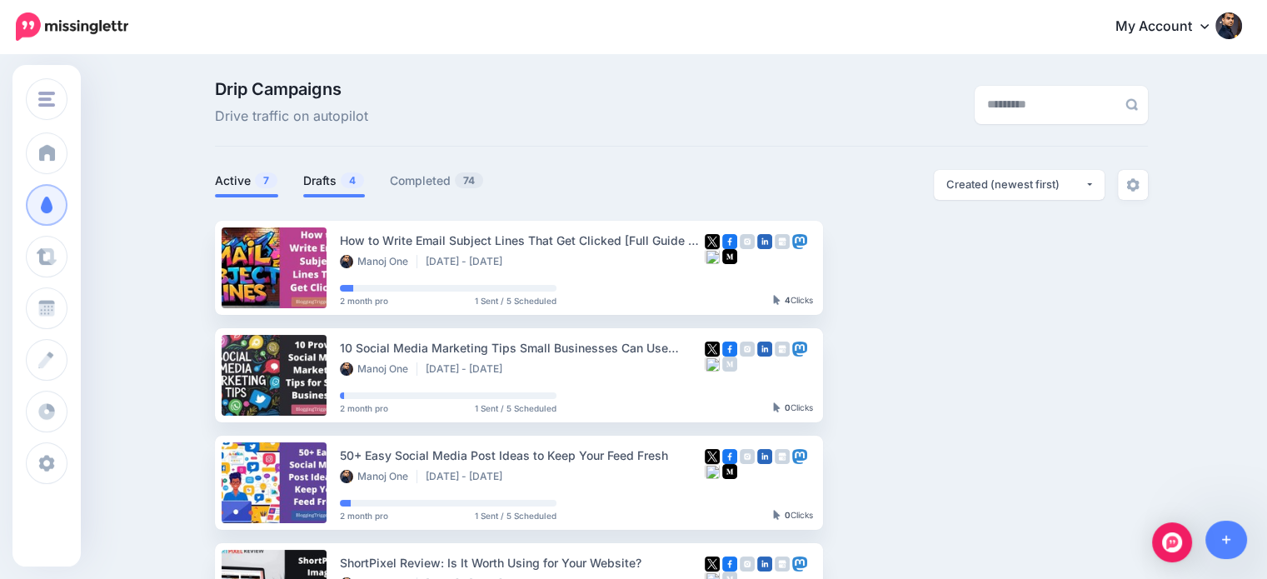
click at [337, 170] on li "Drafts 4" at bounding box center [334, 183] width 62 height 27
click at [321, 178] on link "Drafts 4" at bounding box center [334, 181] width 62 height 20
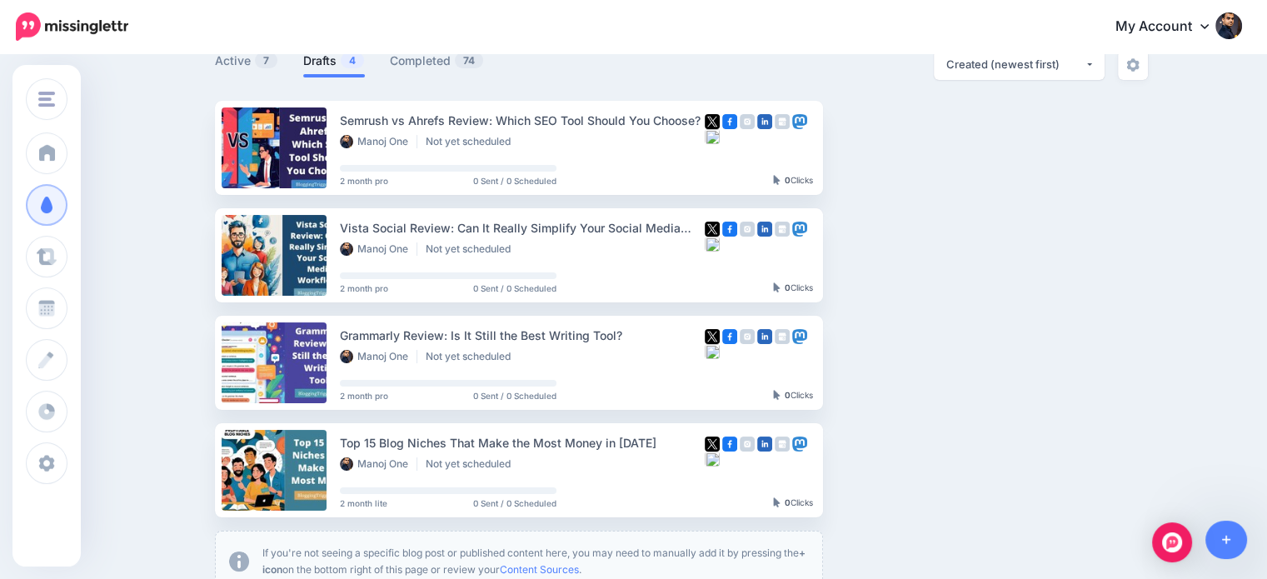
scroll to position [120, 0]
click at [895, 251] on link "Setup Campaign" at bounding box center [891, 255] width 113 height 30
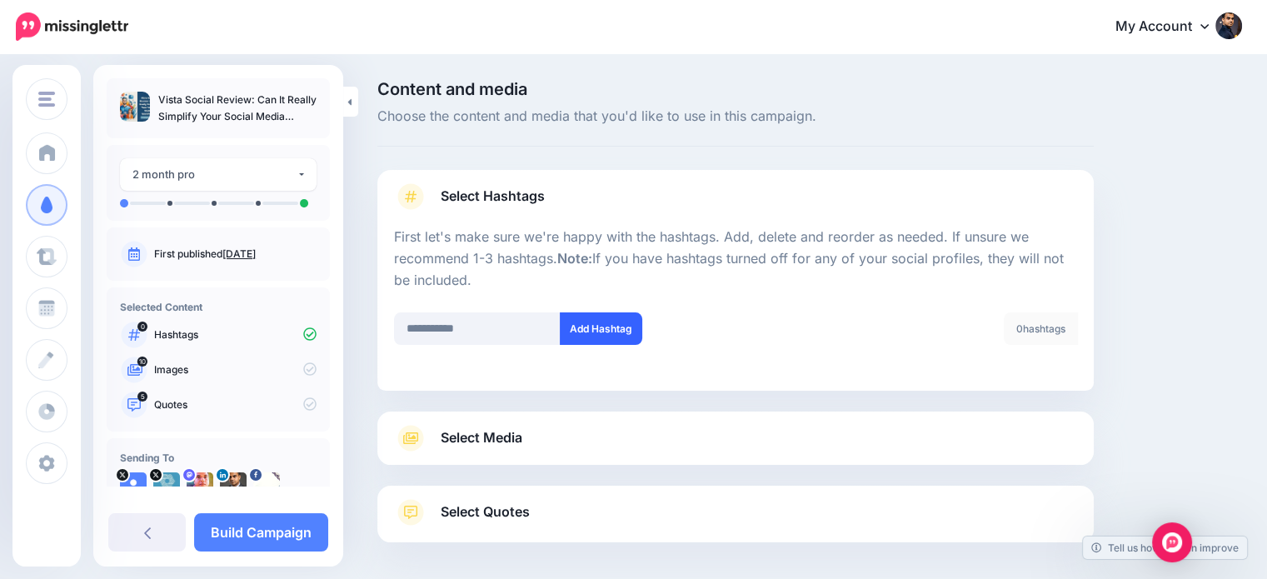
type input "**********"
click at [584, 332] on button "Add Hashtag" at bounding box center [601, 328] width 82 height 32
click at [493, 326] on input "text" at bounding box center [477, 328] width 167 height 32
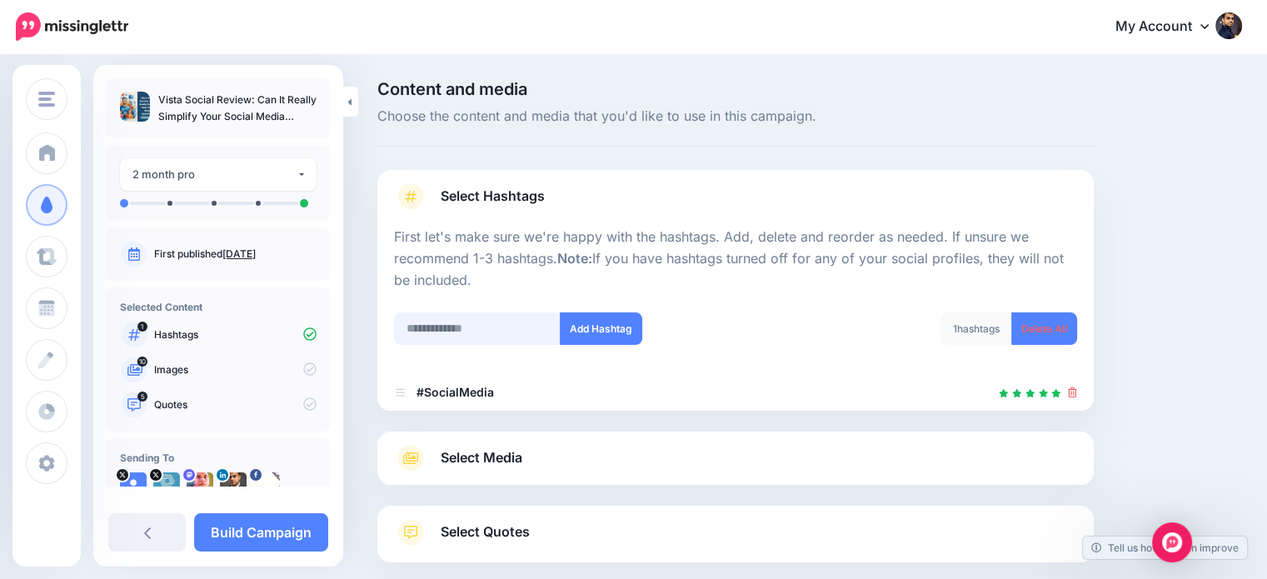
scroll to position [91, 0]
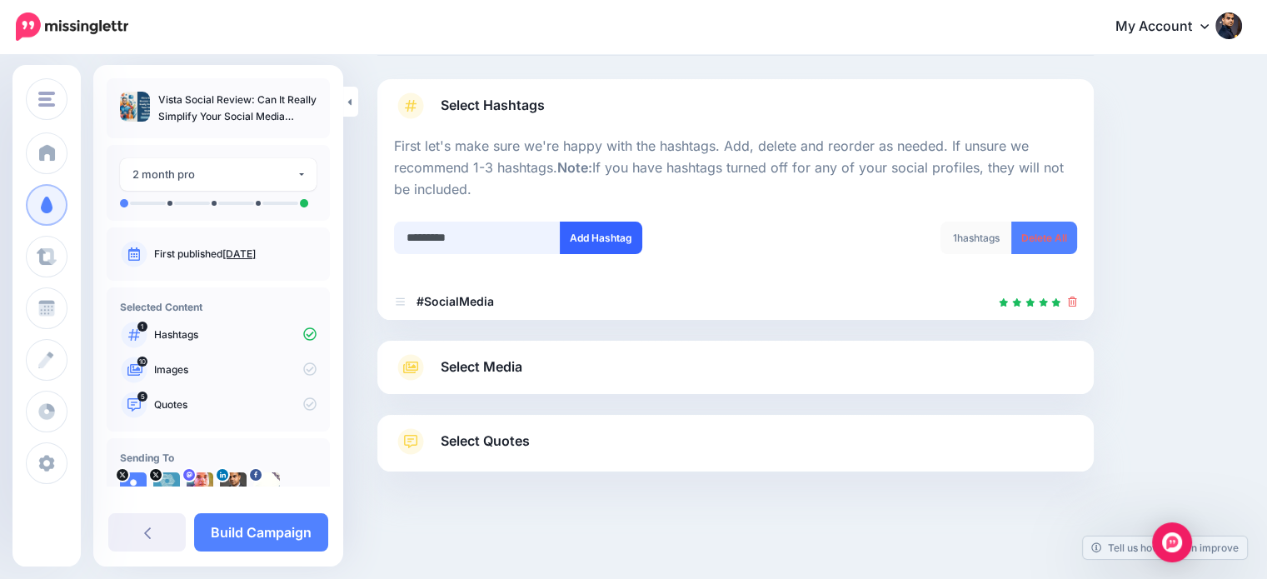
type input "*********"
click at [581, 232] on button "Add Hashtag" at bounding box center [601, 238] width 82 height 32
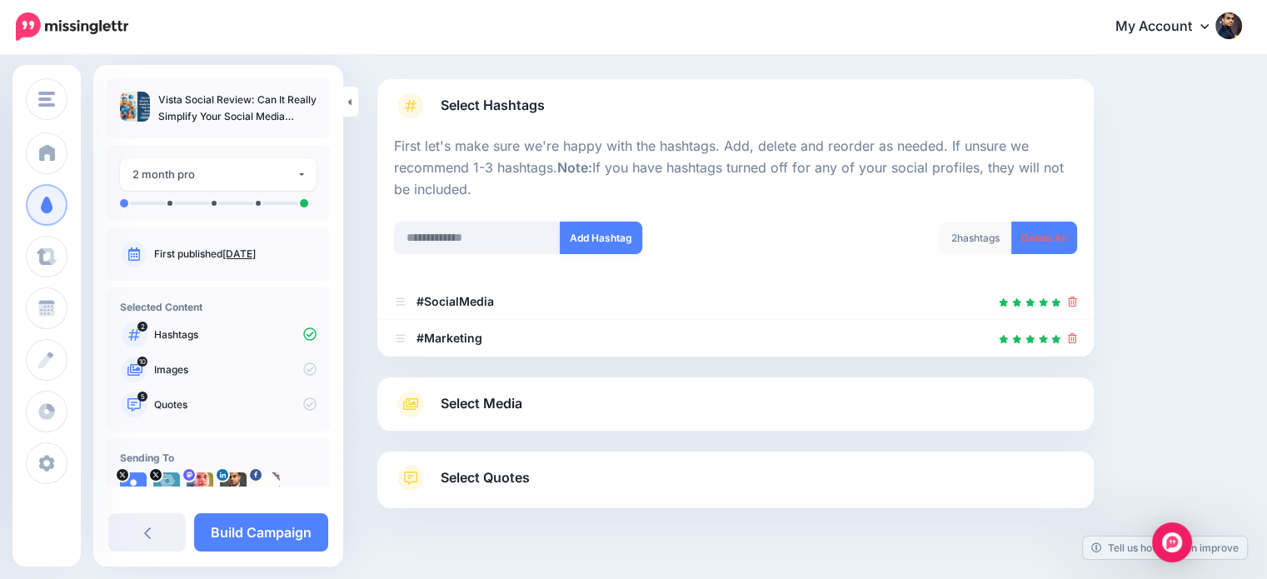
scroll to position [127, 0]
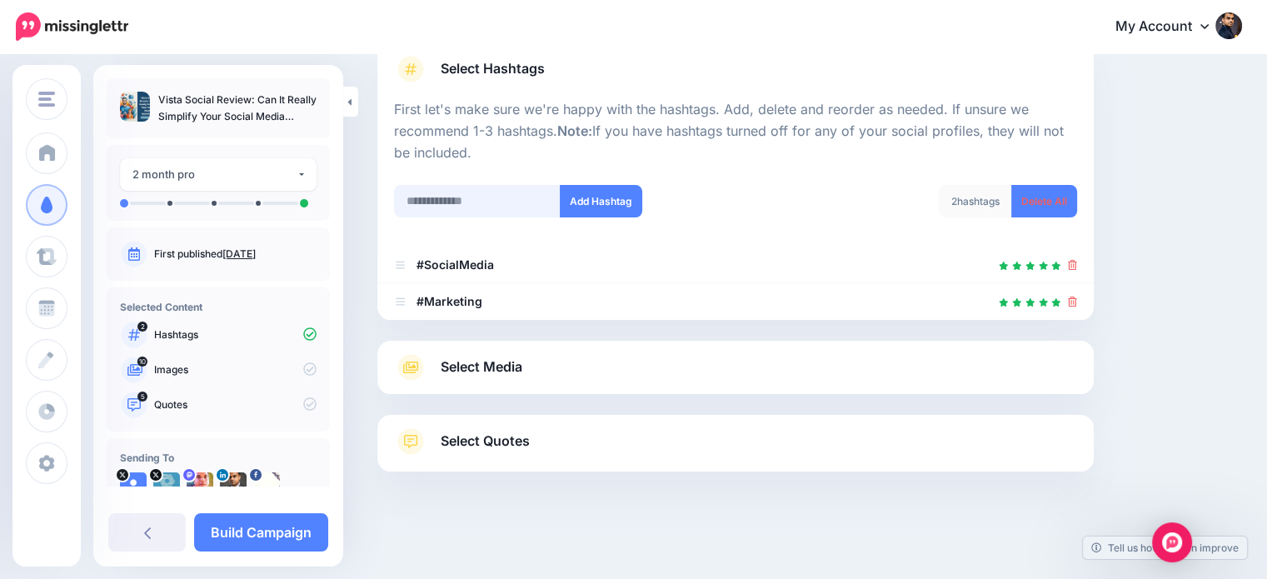
click at [485, 206] on input "text" at bounding box center [477, 201] width 167 height 32
type input "*"
type input "********"
click at [581, 188] on button "Add Hashtag" at bounding box center [601, 201] width 82 height 32
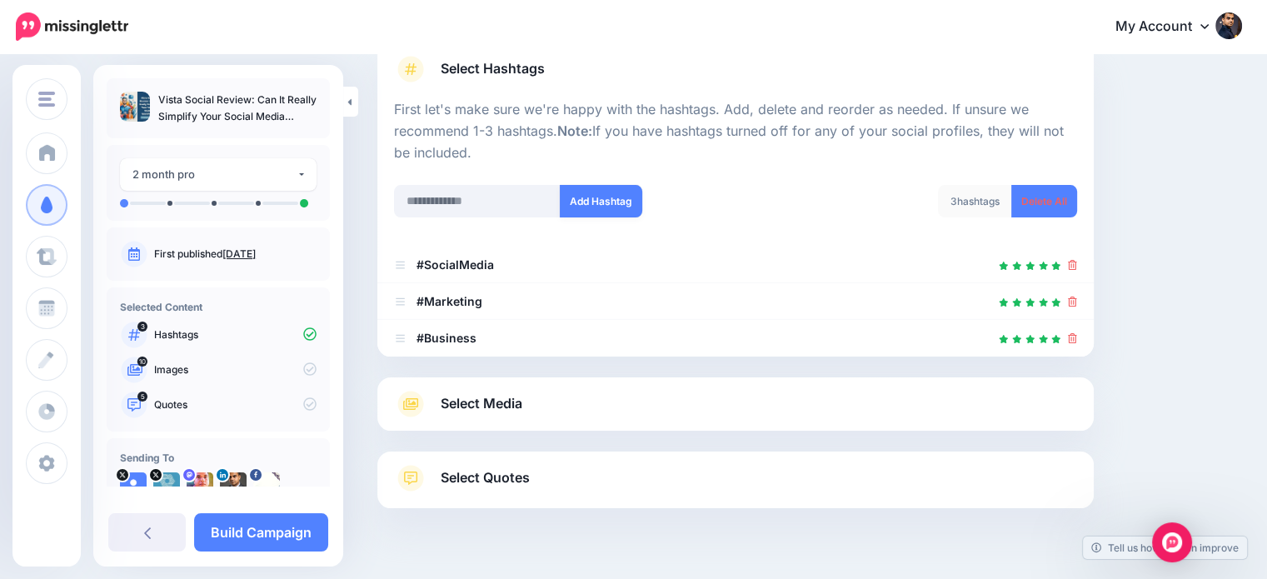
scroll to position [164, 0]
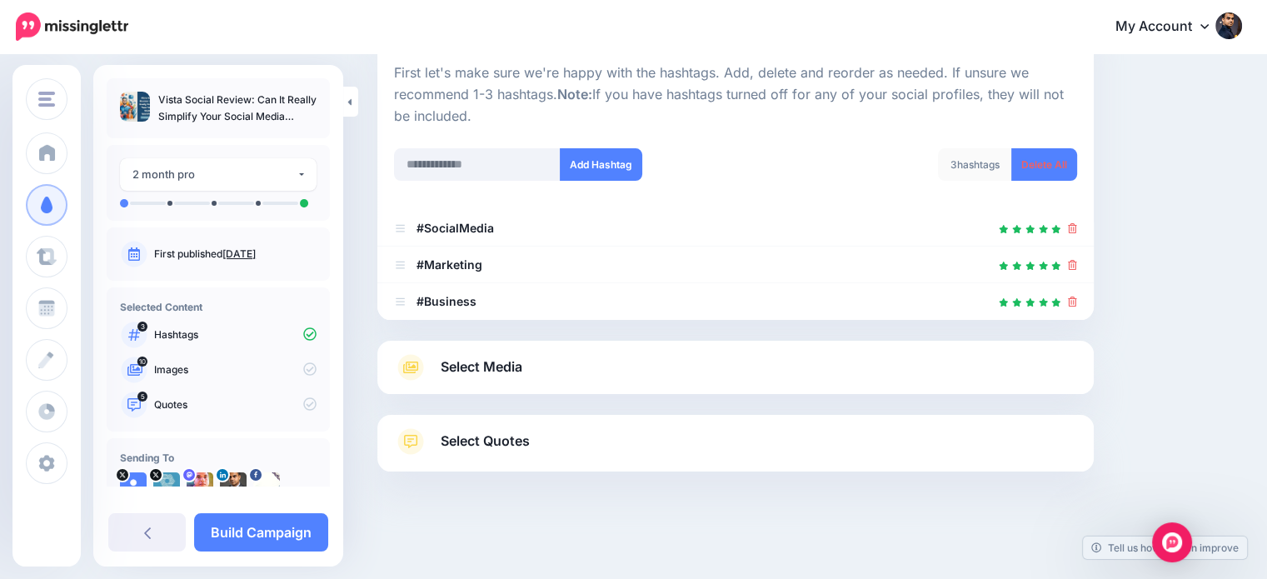
click at [502, 371] on span "Select Media" at bounding box center [482, 367] width 82 height 22
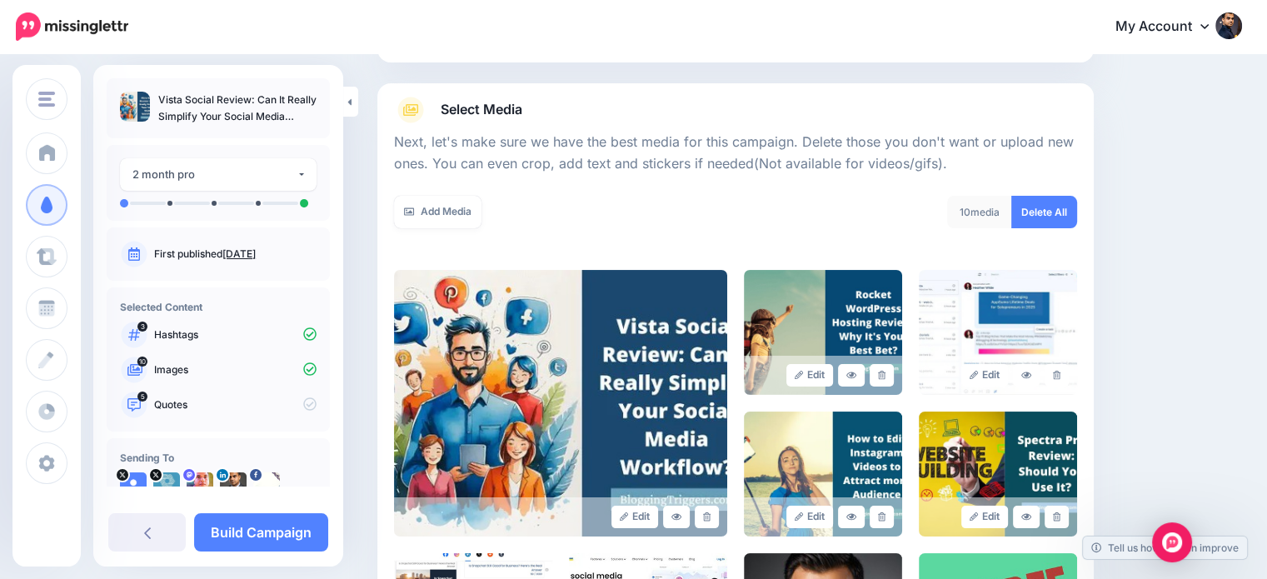
click at [1012, 205] on div "10 media" at bounding box center [979, 212] width 65 height 32
click at [1035, 212] on link "Delete All" at bounding box center [1044, 212] width 66 height 32
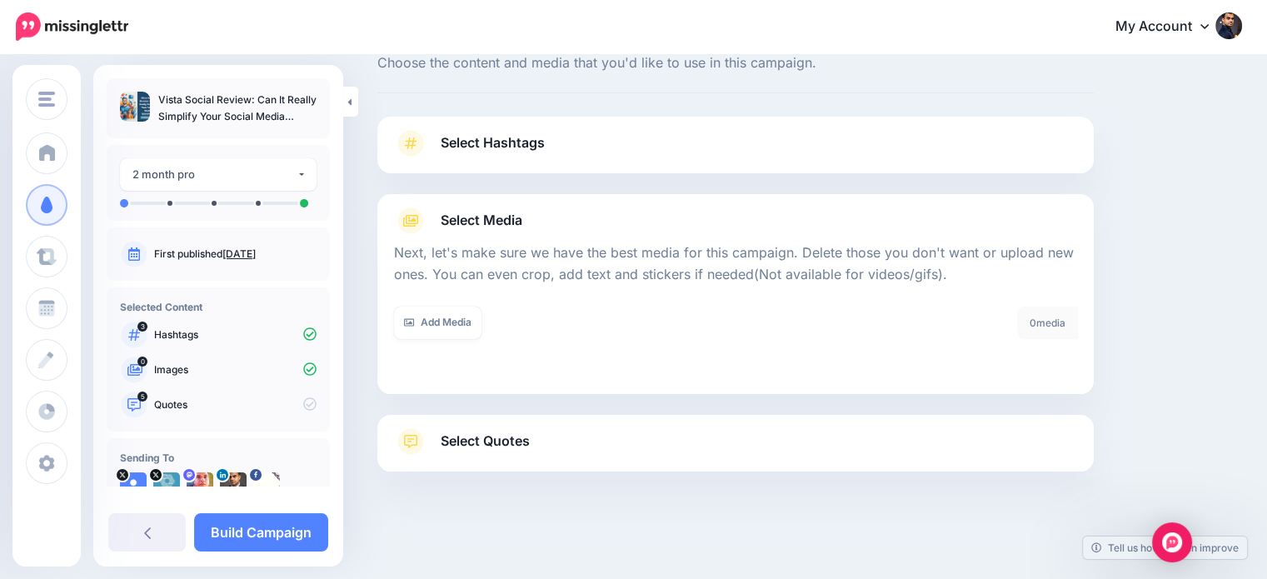
click at [496, 437] on span "Select Quotes" at bounding box center [485, 441] width 89 height 22
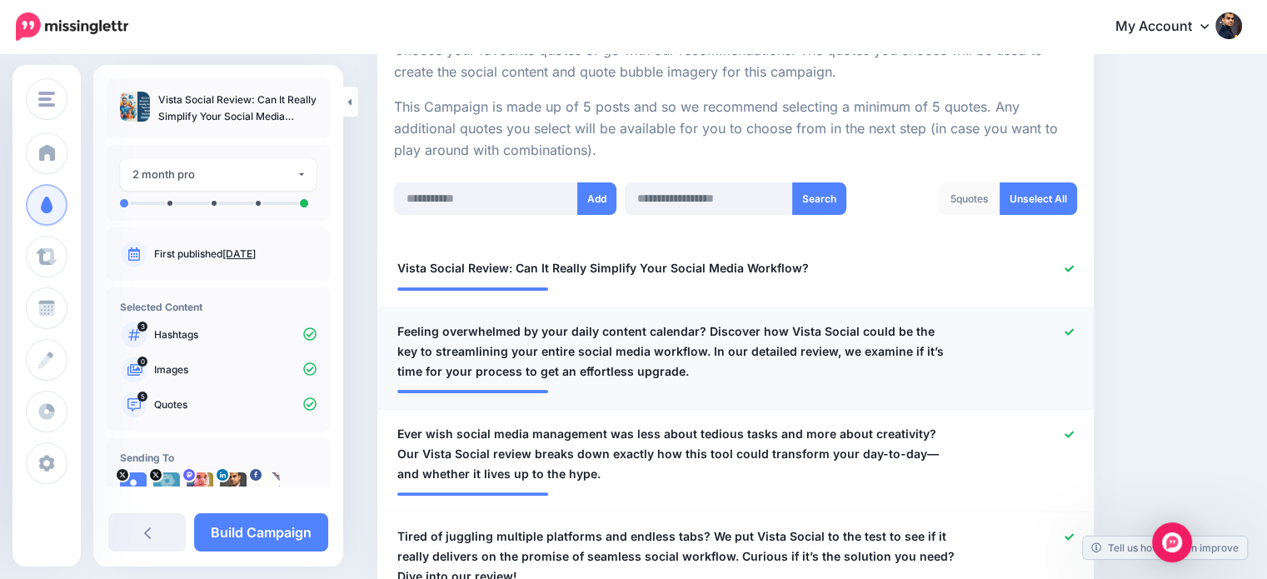
scroll to position [343, 0]
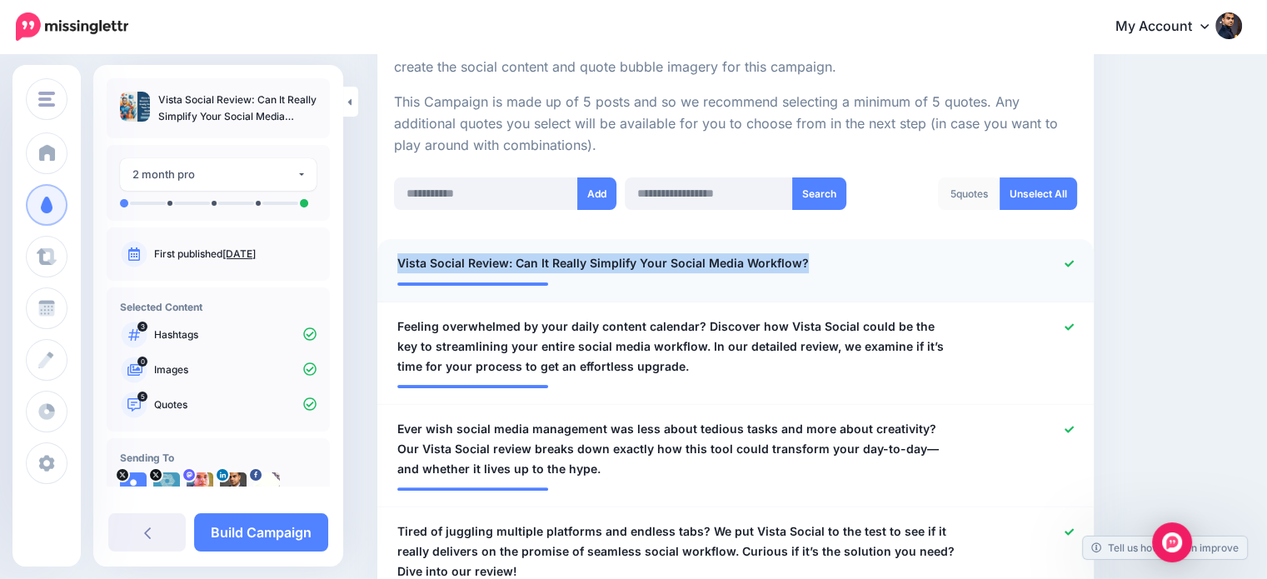
drag, startPoint x: 820, startPoint y: 252, endPoint x: 384, endPoint y: 249, distance: 435.7
click at [384, 249] on li "**********" at bounding box center [735, 270] width 716 height 63
copy span "Vista Social Review: Can It Really Simplify Your Social Media Workflow?"
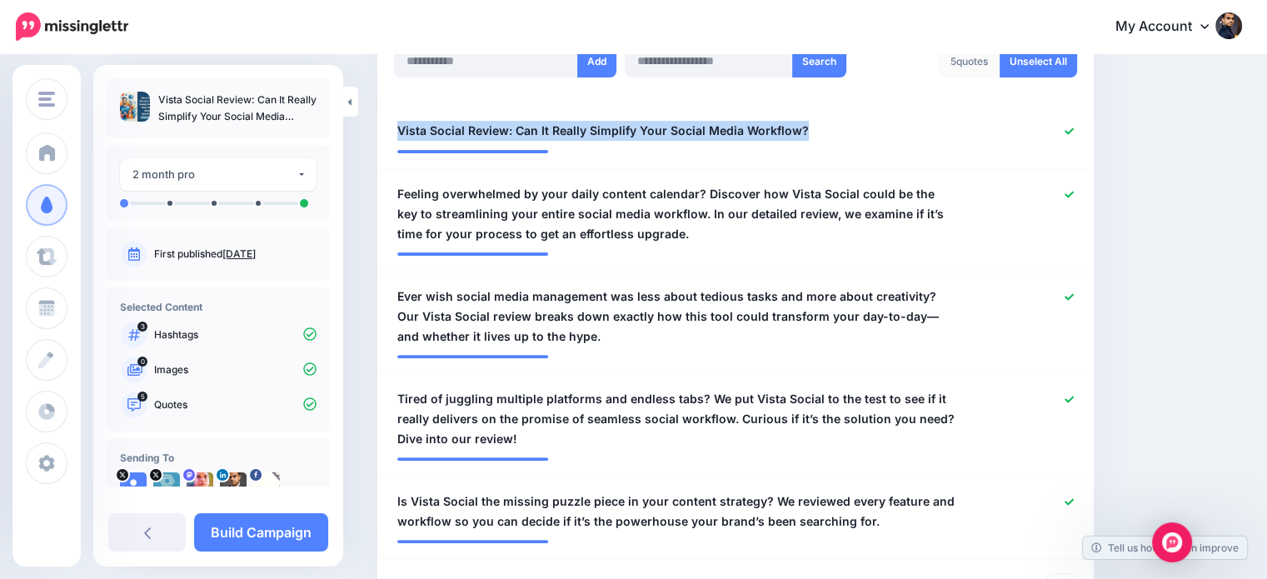
scroll to position [481, 0]
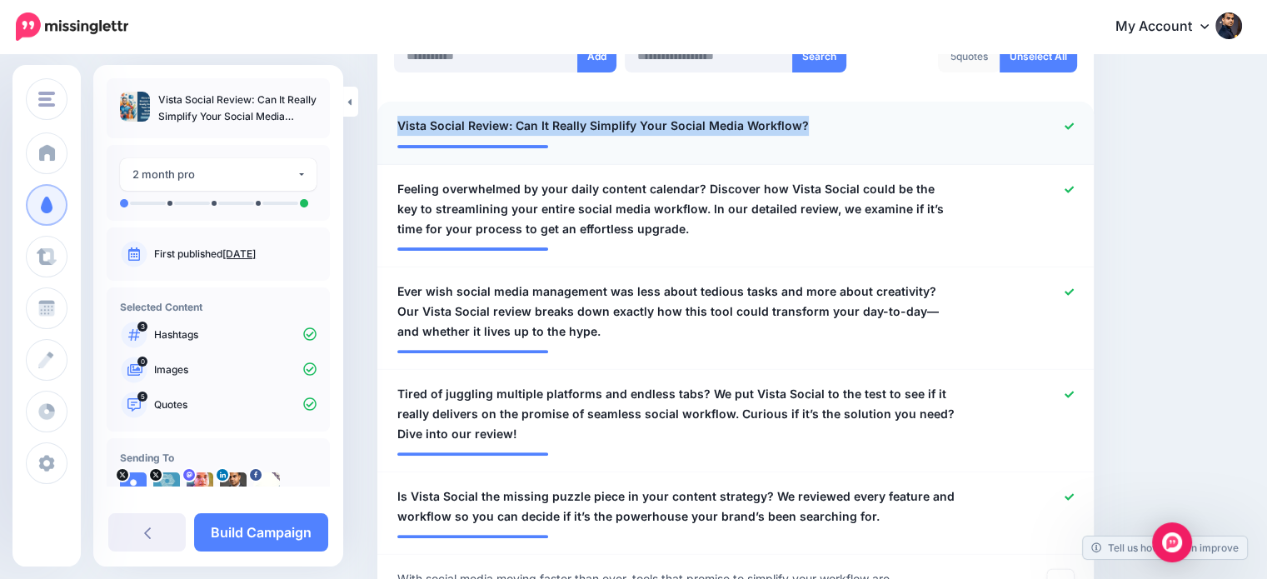
click at [1074, 125] on icon at bounding box center [1069, 125] width 9 height 7
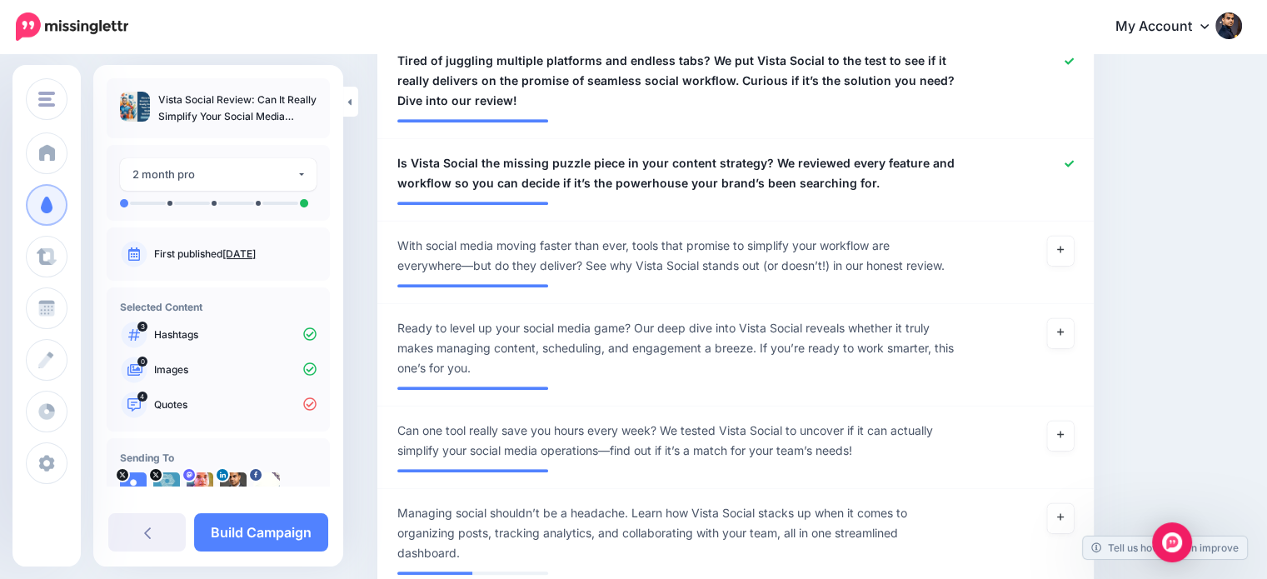
scroll to position [830, 0]
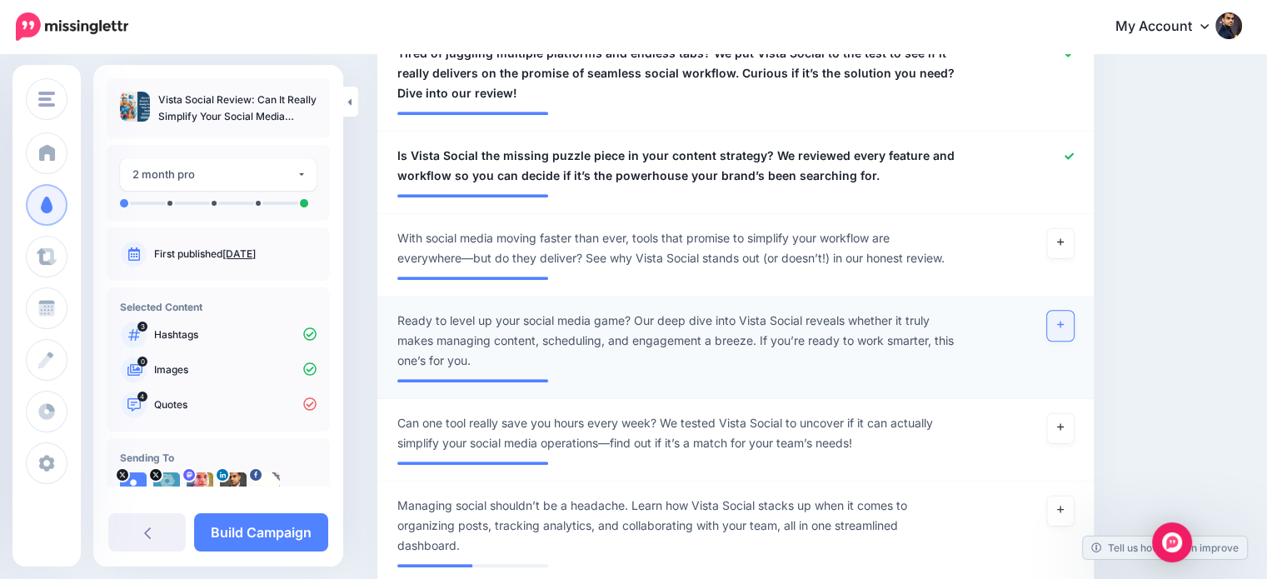
click at [1064, 323] on icon at bounding box center [1060, 325] width 7 height 7
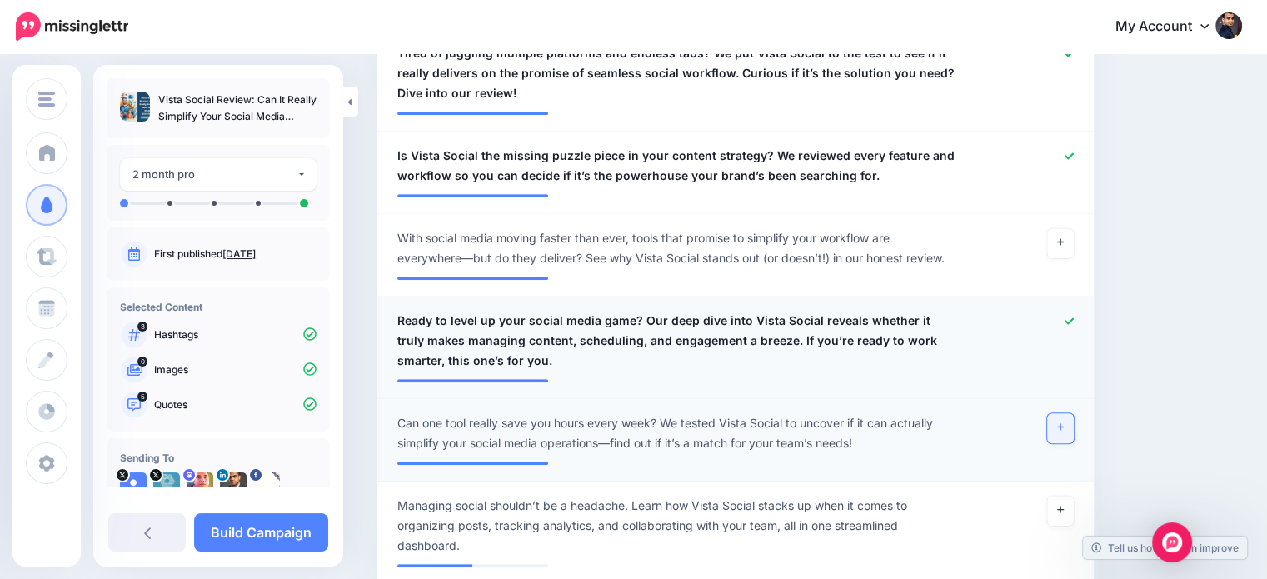
click at [1060, 426] on link at bounding box center [1060, 428] width 27 height 30
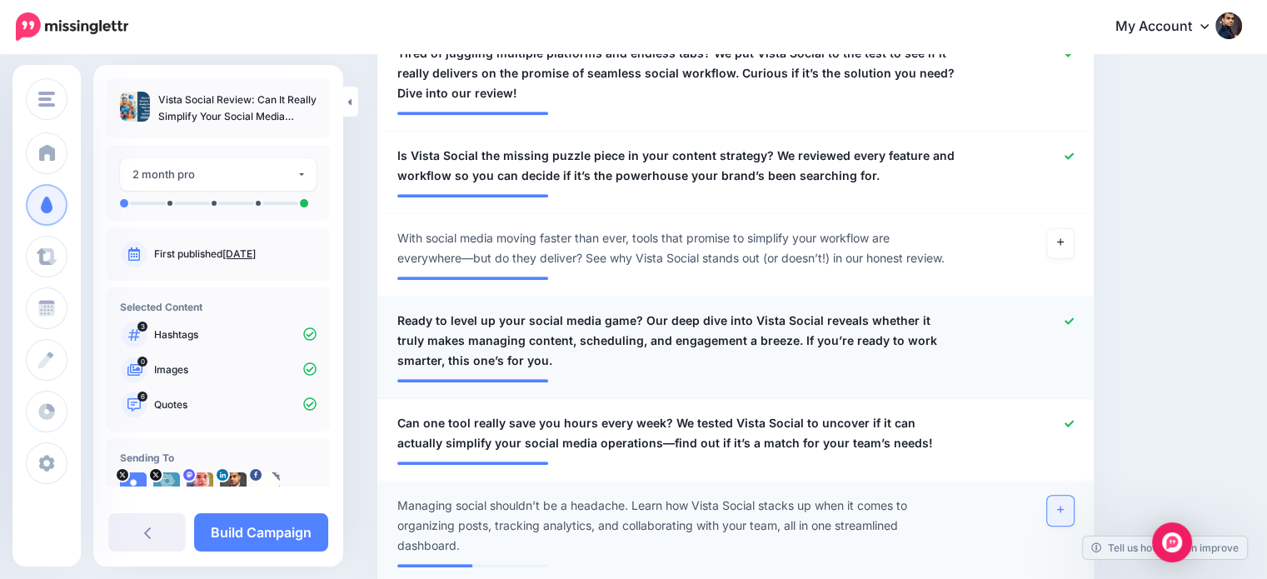
click at [1066, 507] on link at bounding box center [1060, 511] width 27 height 30
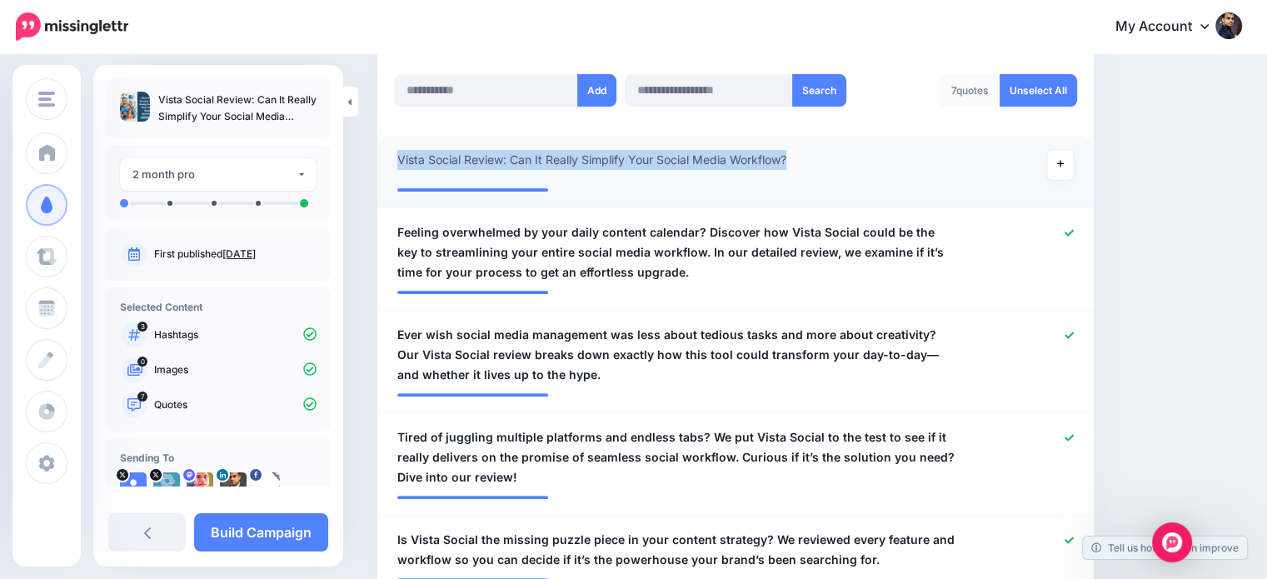
scroll to position [439, 0]
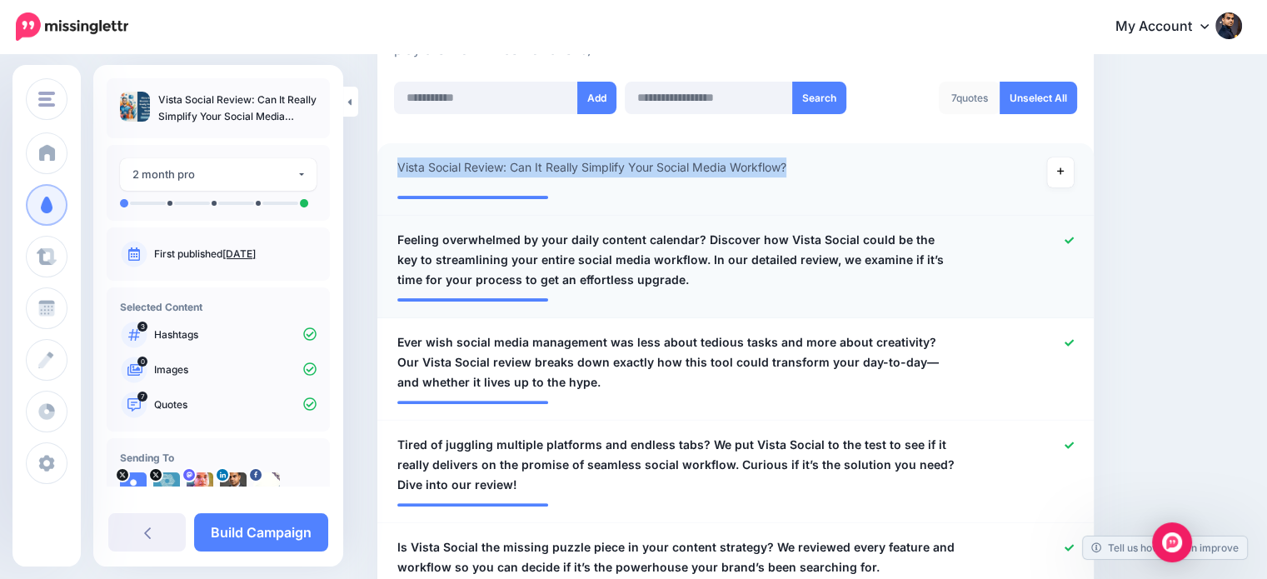
click at [1074, 240] on icon at bounding box center [1069, 240] width 9 height 7
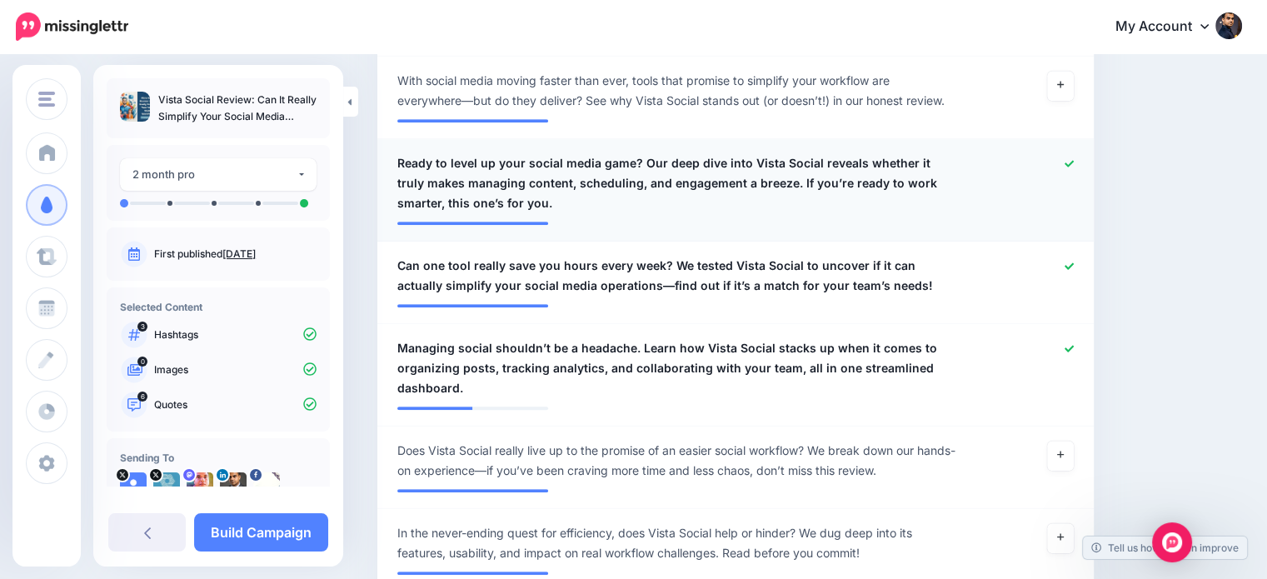
scroll to position [1051, 0]
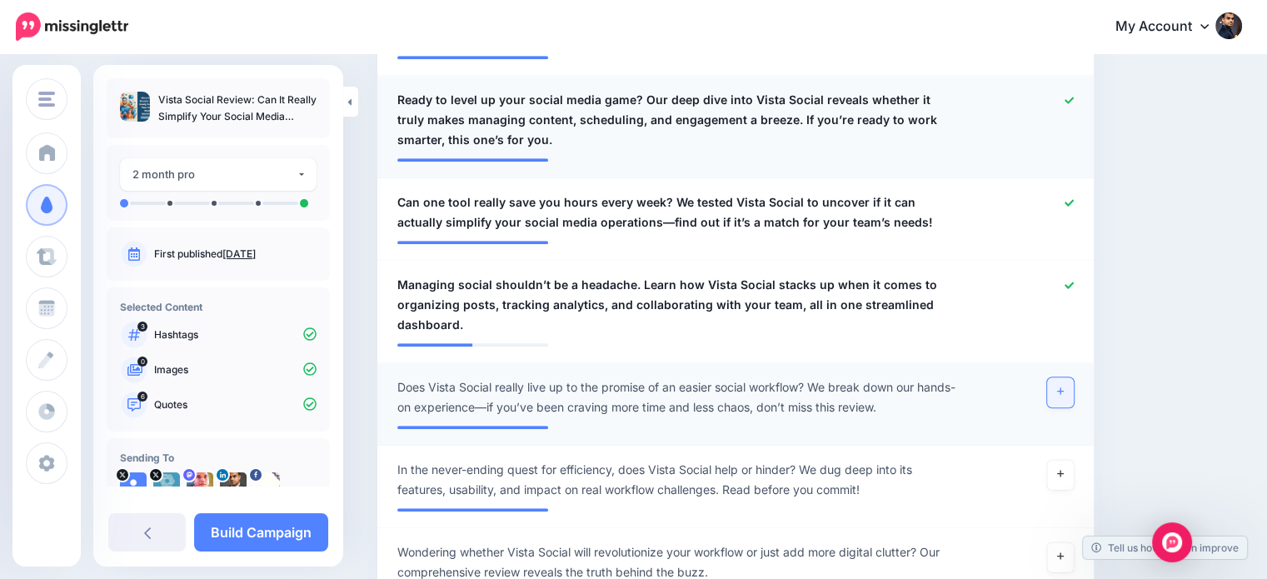
click at [1064, 393] on icon at bounding box center [1060, 391] width 7 height 9
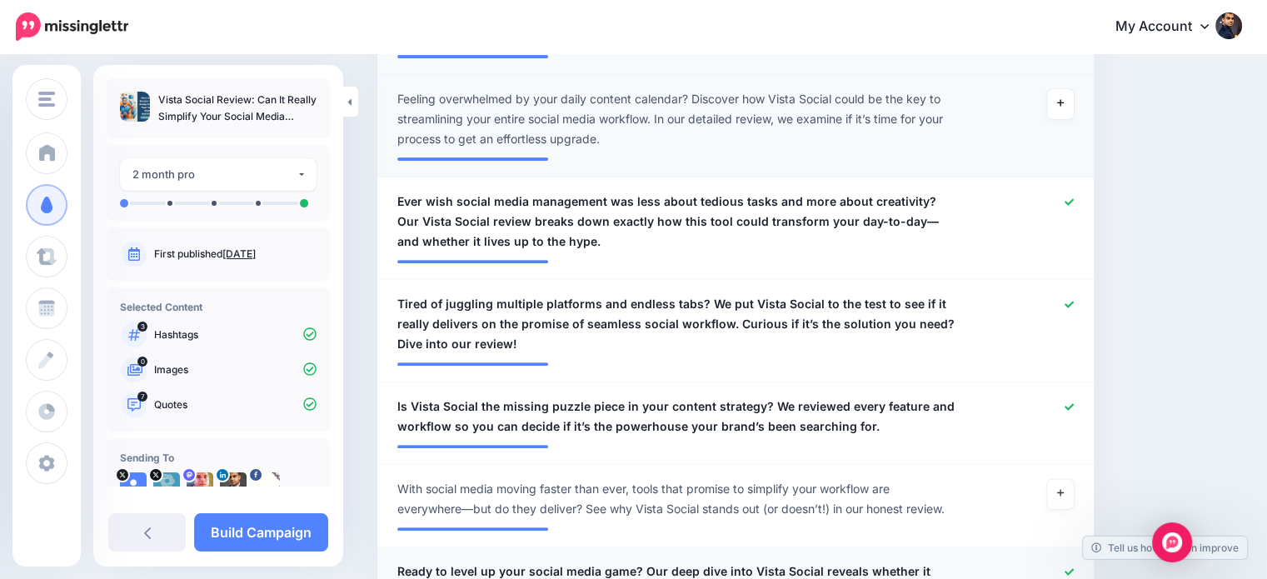
scroll to position [577, 0]
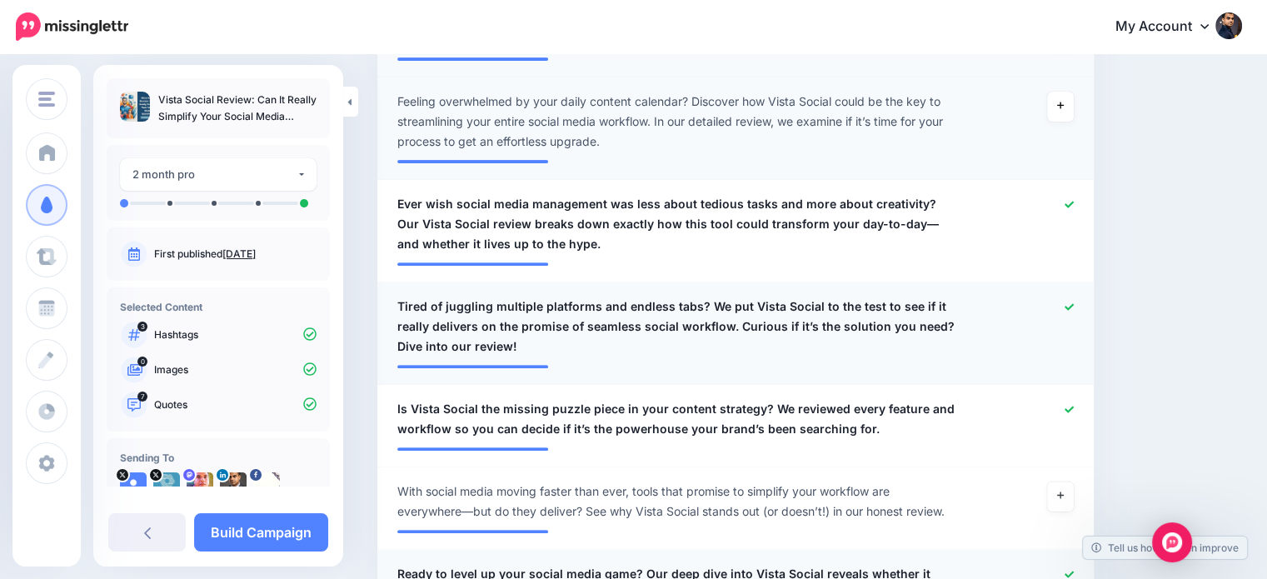
click at [1074, 302] on icon at bounding box center [1069, 306] width 9 height 9
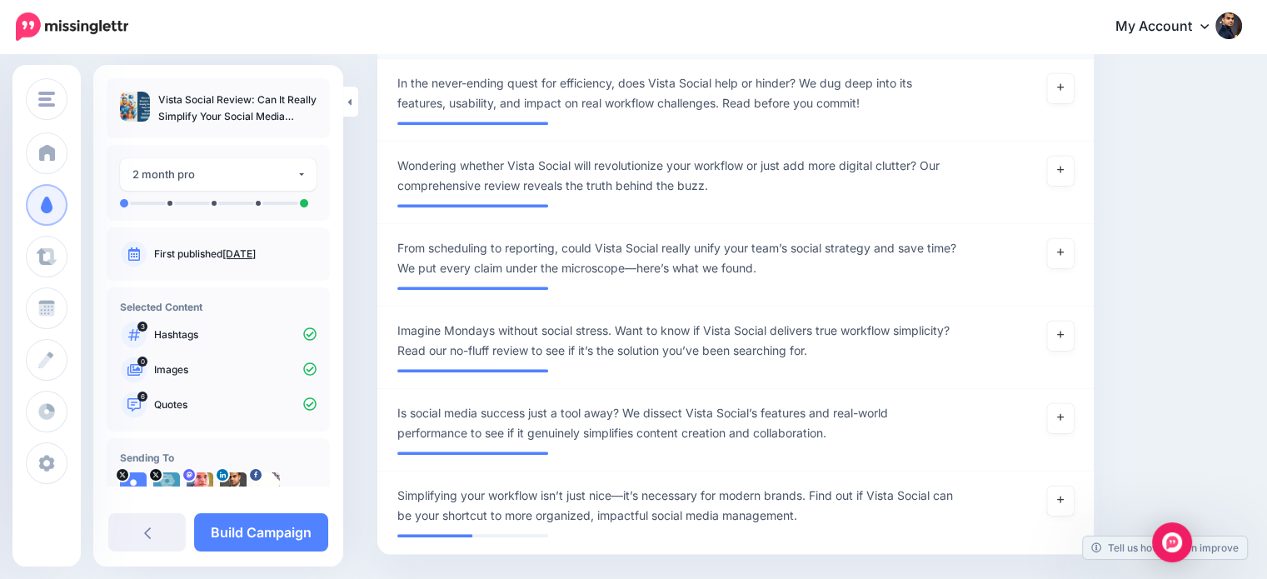
scroll to position [1440, 0]
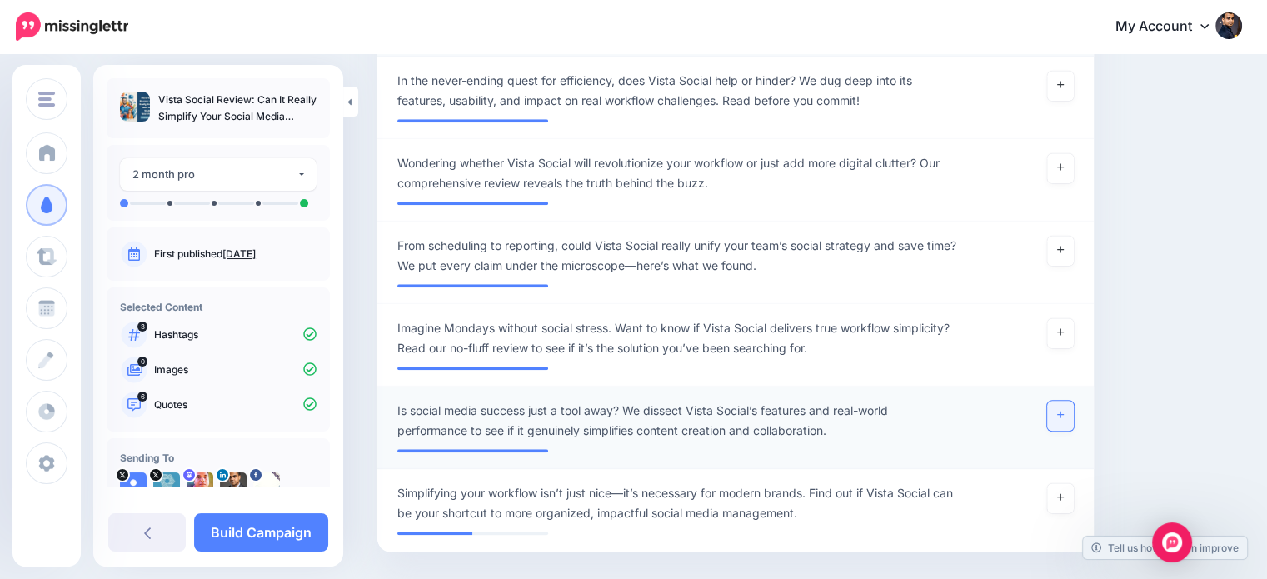
click at [1064, 411] on icon at bounding box center [1060, 414] width 7 height 9
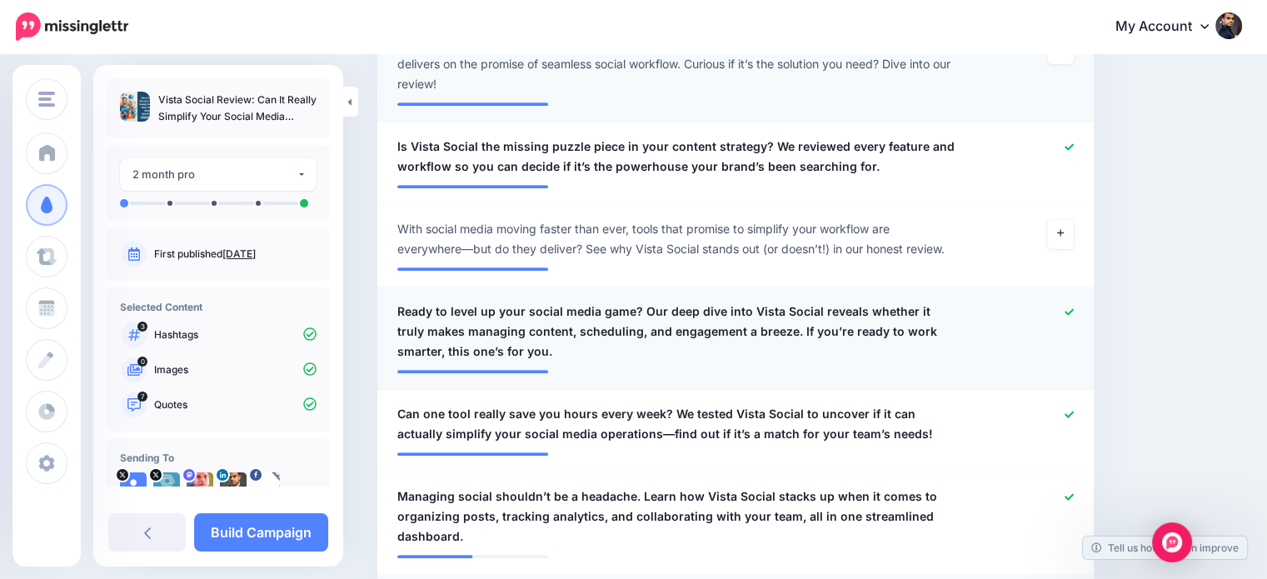
scroll to position [887, 0]
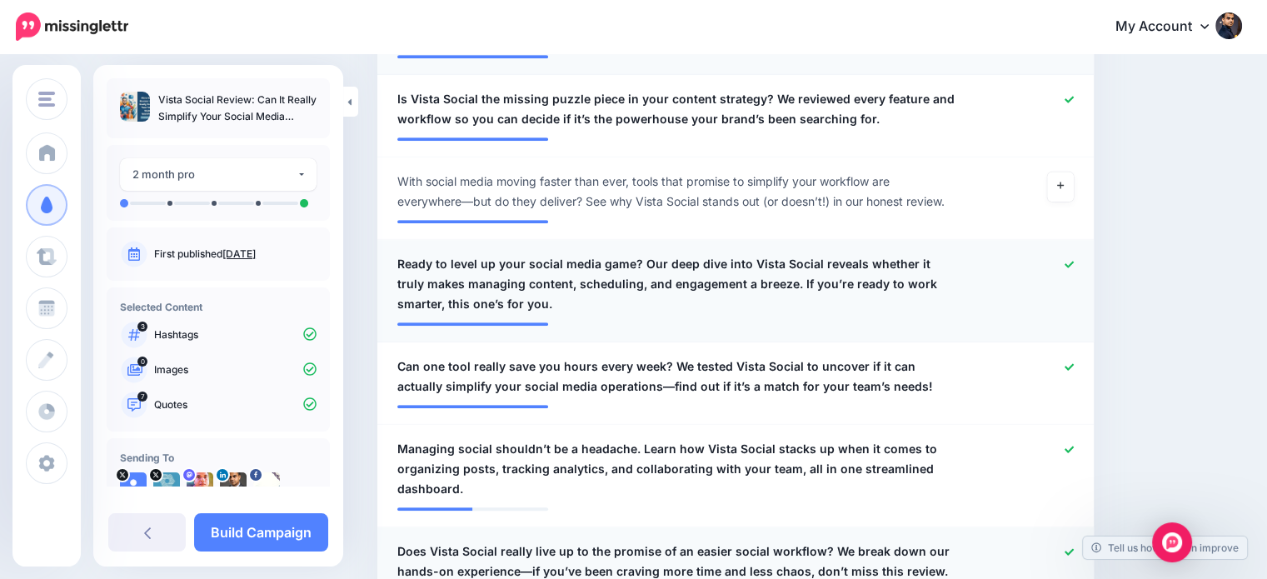
click at [1074, 260] on icon at bounding box center [1069, 264] width 9 height 9
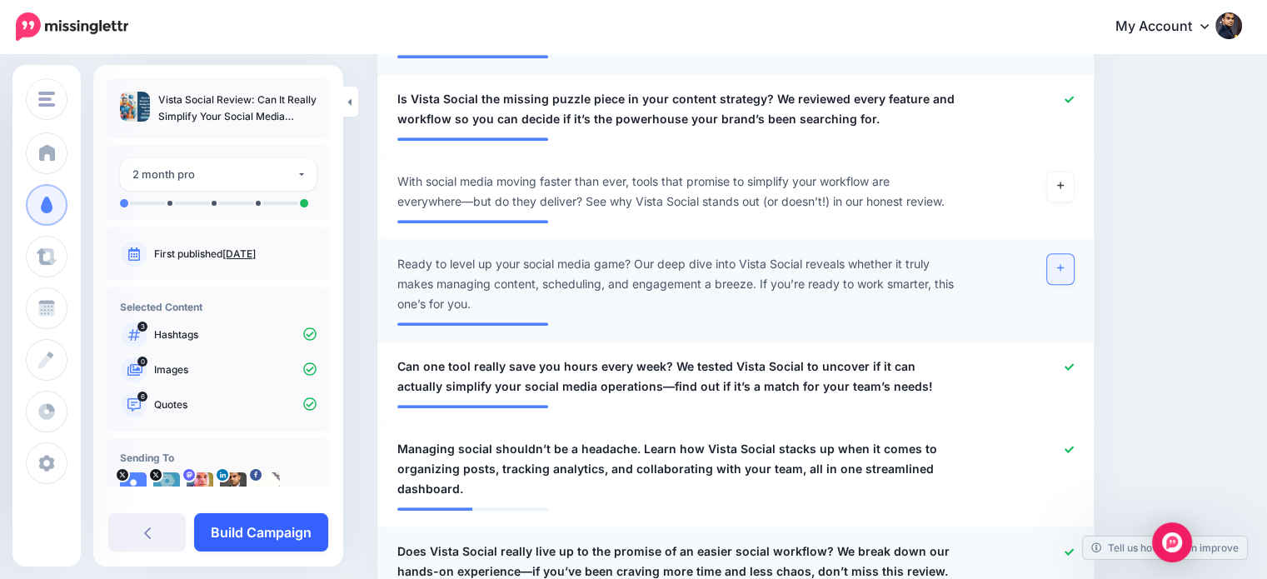
click at [275, 536] on link "Build Campaign" at bounding box center [261, 532] width 134 height 38
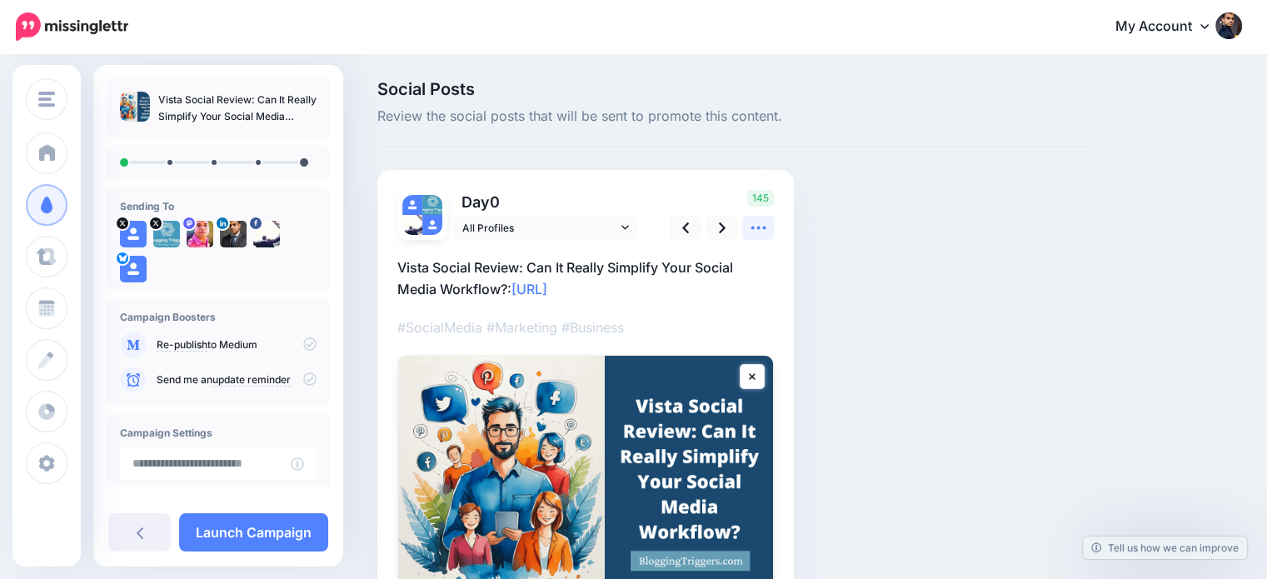
click at [750, 226] on icon at bounding box center [758, 227] width 17 height 17
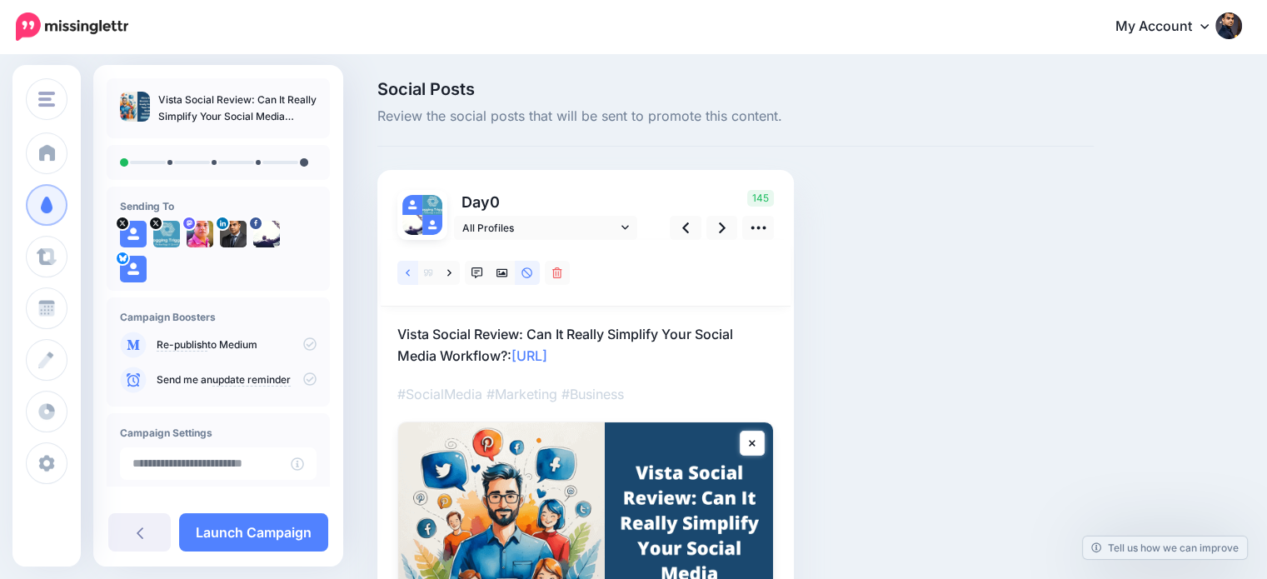
click at [410, 269] on icon at bounding box center [408, 273] width 4 height 12
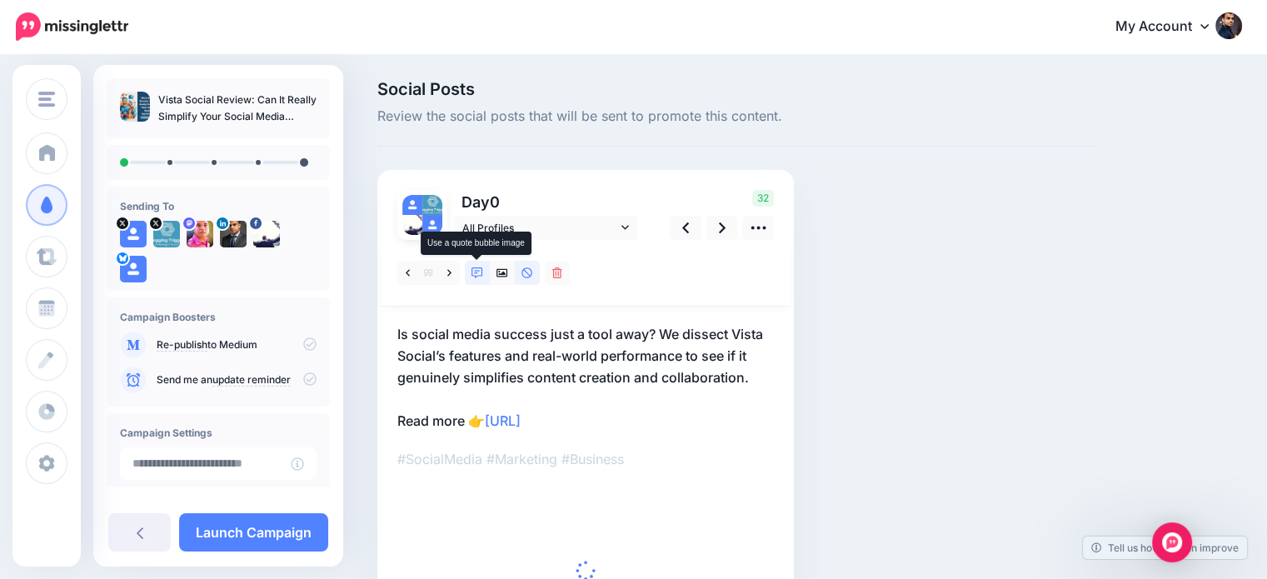
click at [476, 271] on icon at bounding box center [477, 273] width 12 height 12
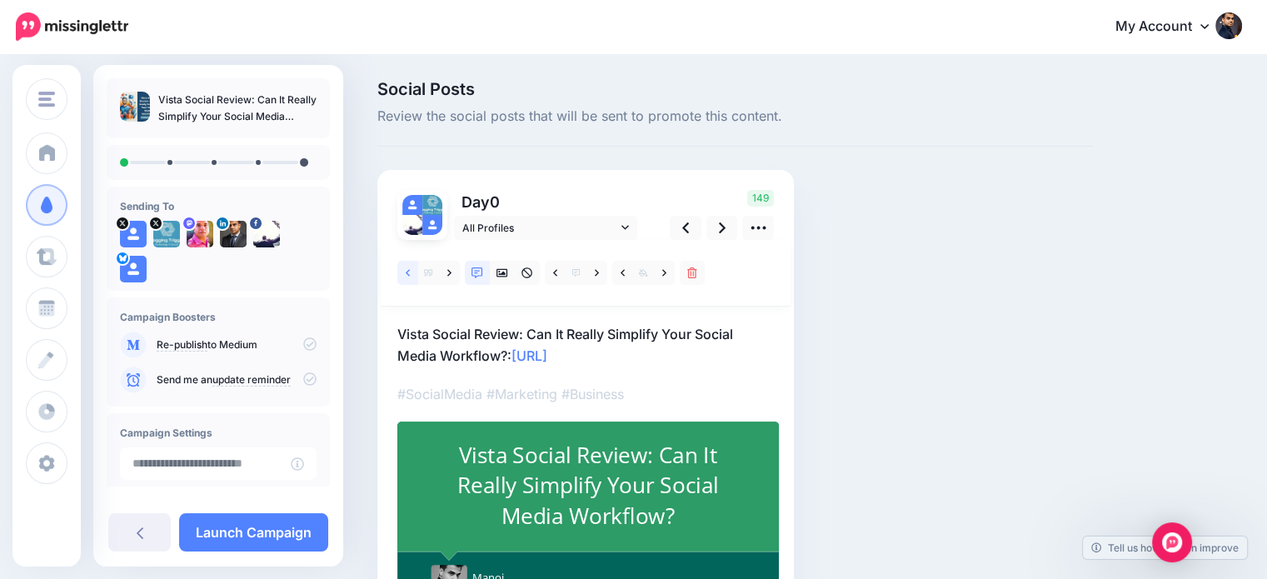
click at [411, 273] on link at bounding box center [407, 273] width 21 height 24
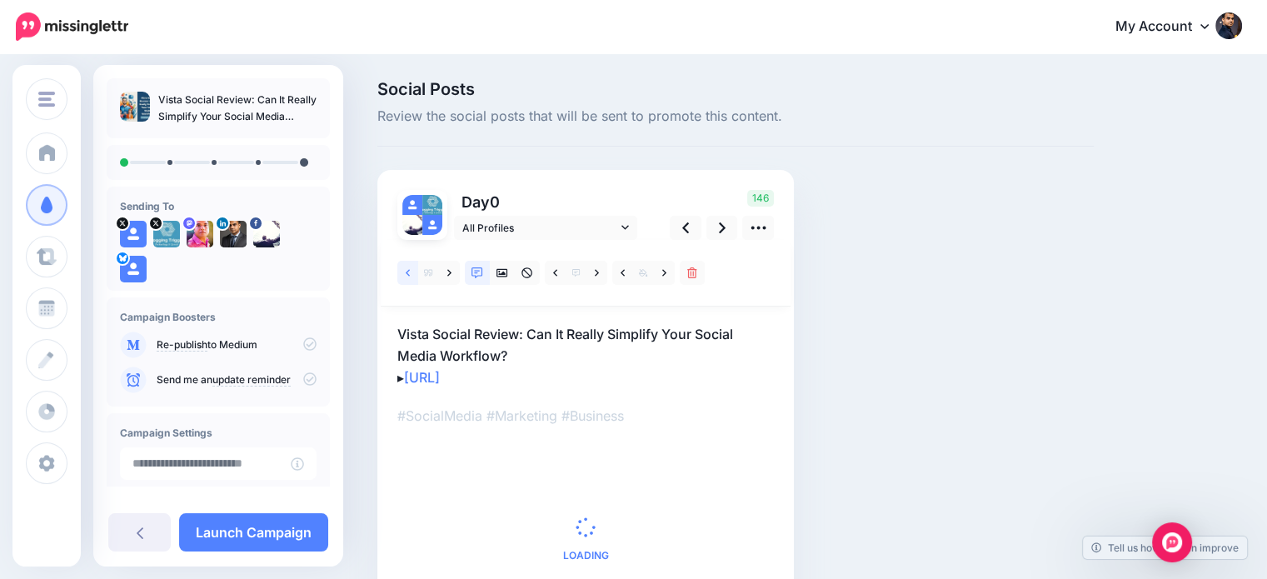
click at [410, 273] on icon at bounding box center [408, 273] width 4 height 12
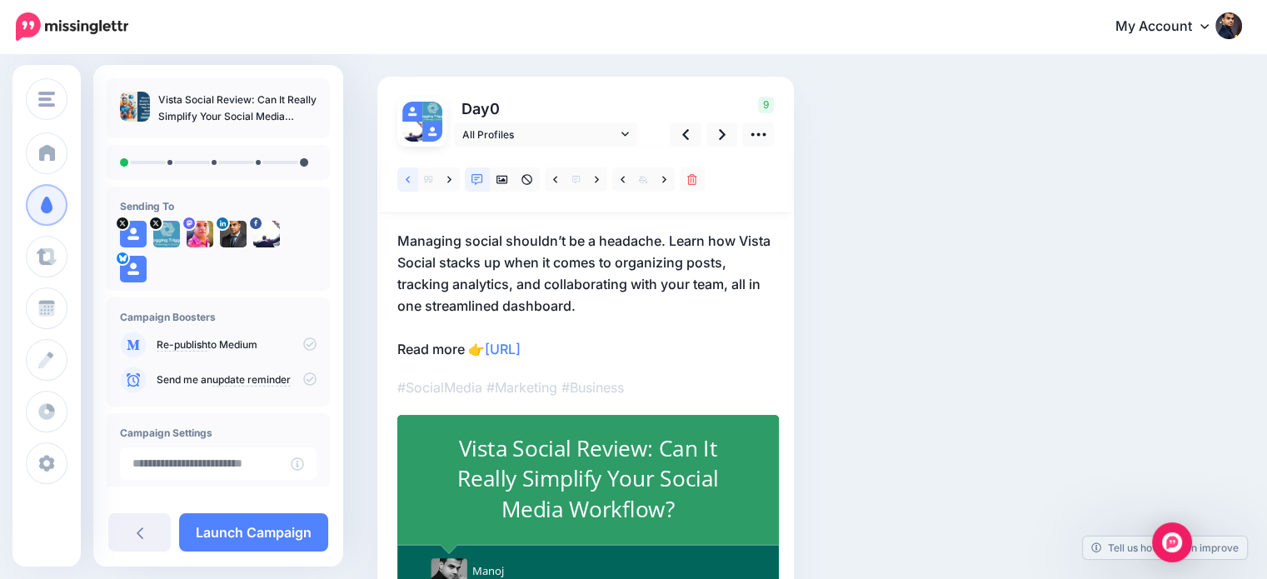
scroll to position [105, 0]
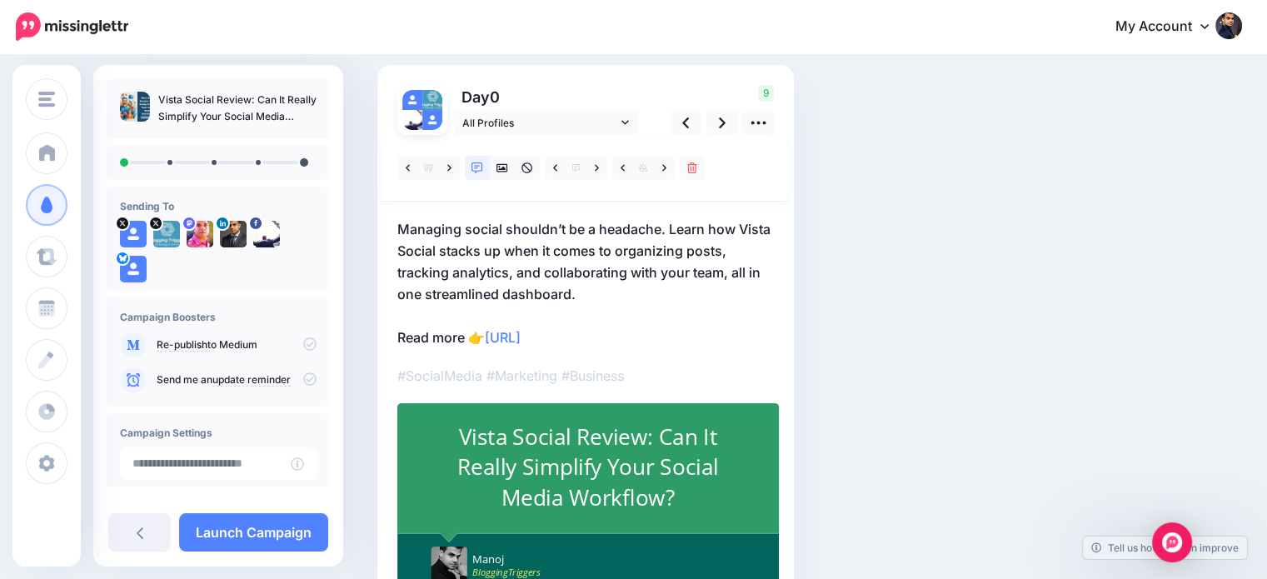
click at [616, 372] on p "#SocialMedia #Marketing #Business" at bounding box center [585, 376] width 377 height 22
click at [616, 378] on p "#SocialMedia #Marketing #Business" at bounding box center [585, 376] width 377 height 22
click at [726, 127] on link at bounding box center [722, 123] width 32 height 24
click at [726, 126] on link at bounding box center [722, 123] width 32 height 24
click at [715, 122] on link at bounding box center [722, 123] width 32 height 24
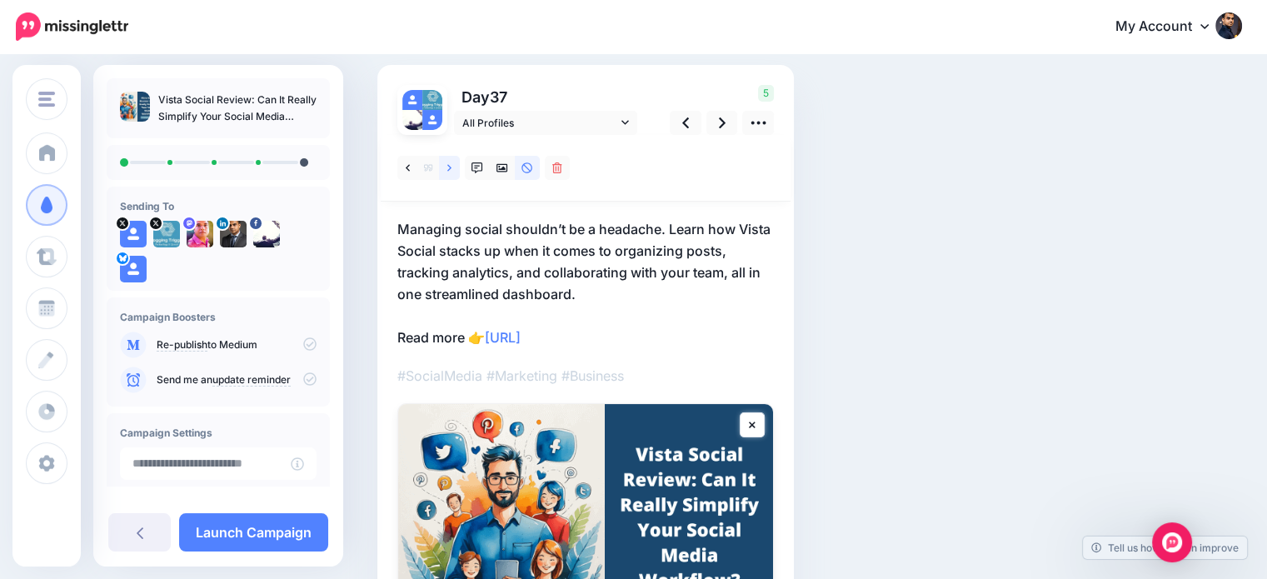
click at [451, 168] on link at bounding box center [449, 168] width 21 height 24
click at [719, 123] on icon at bounding box center [722, 122] width 7 height 17
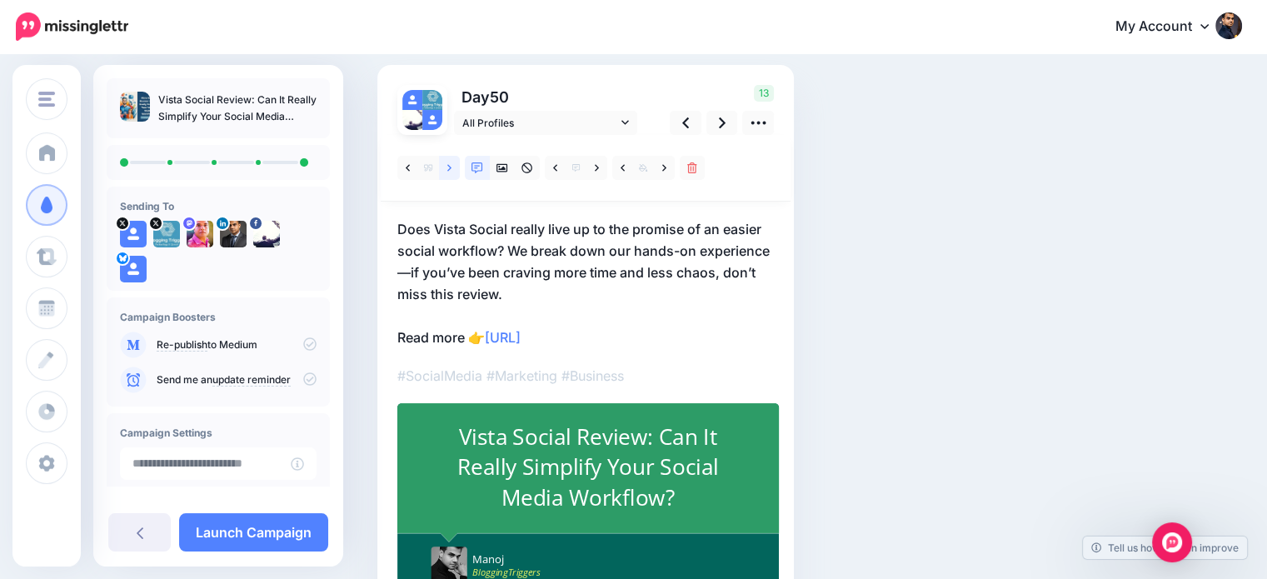
click at [447, 169] on icon at bounding box center [449, 168] width 4 height 12
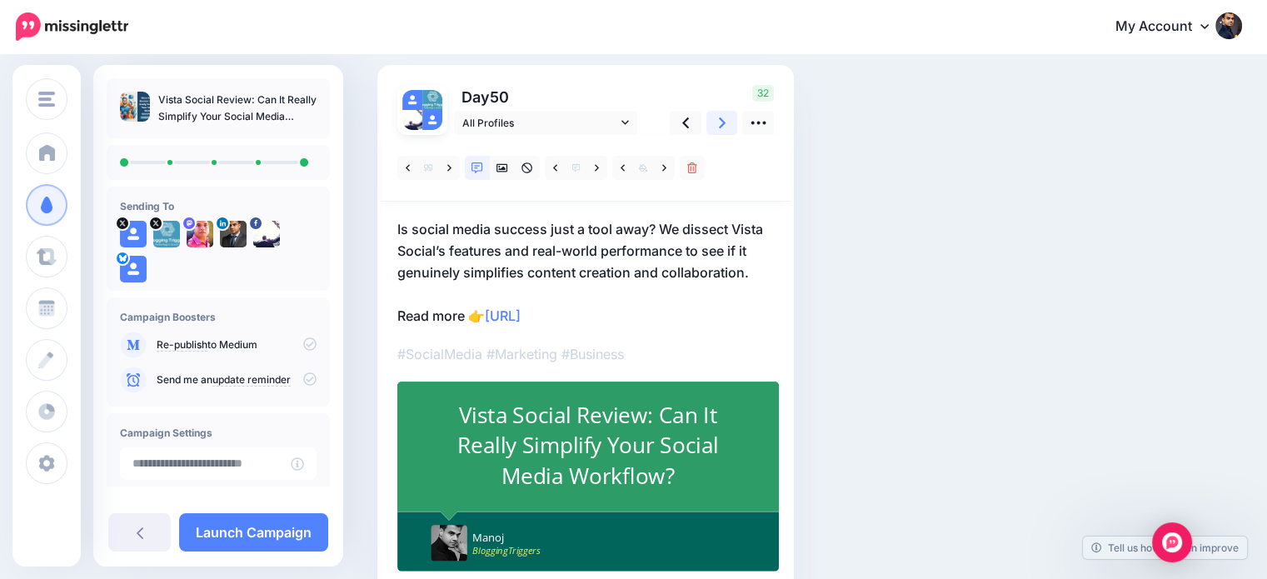
click at [723, 119] on icon at bounding box center [722, 122] width 7 height 17
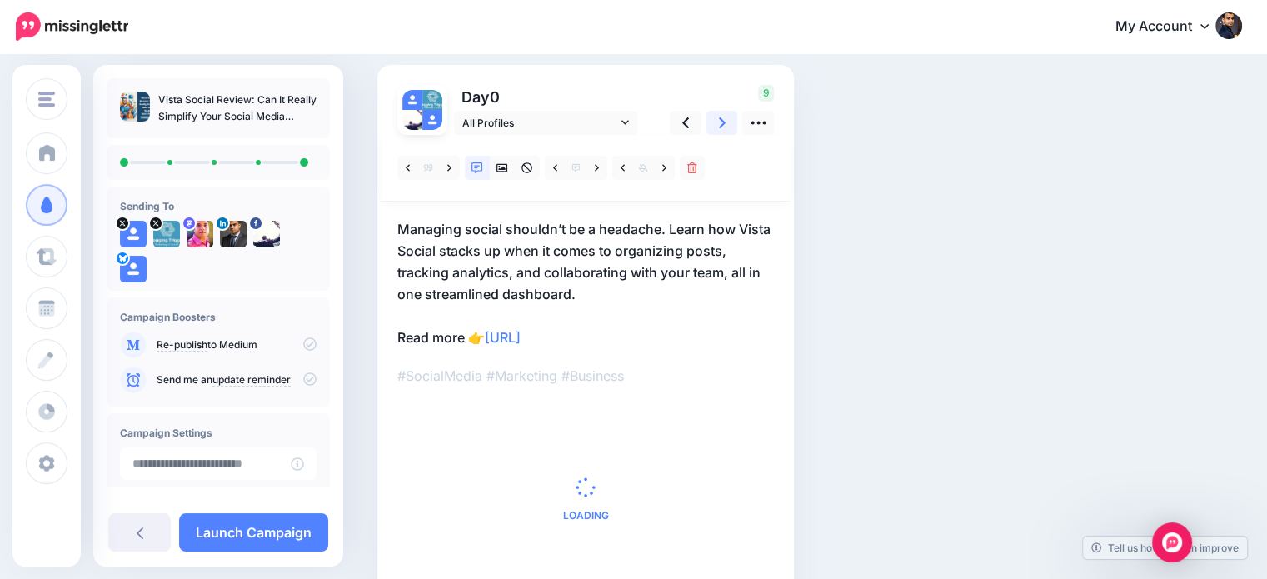
click at [723, 119] on icon at bounding box center [722, 122] width 7 height 17
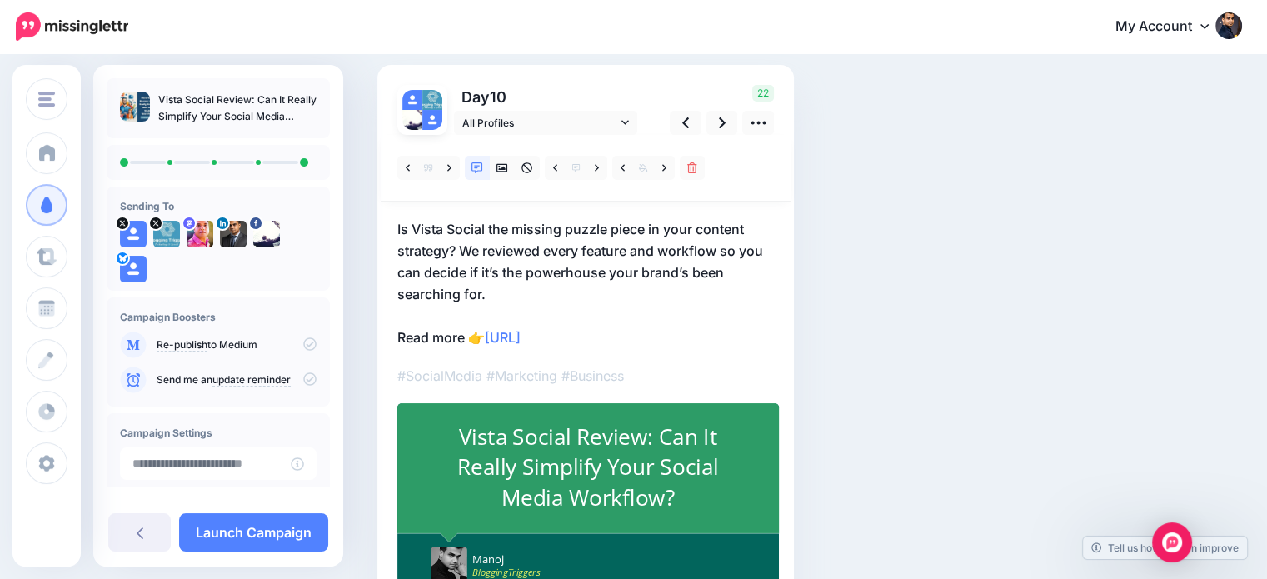
click at [549, 441] on div "Vista Social Review: Can It Really Simplify Your Social Media Workflow?" at bounding box center [588, 467] width 312 height 92
type textarea "**********"
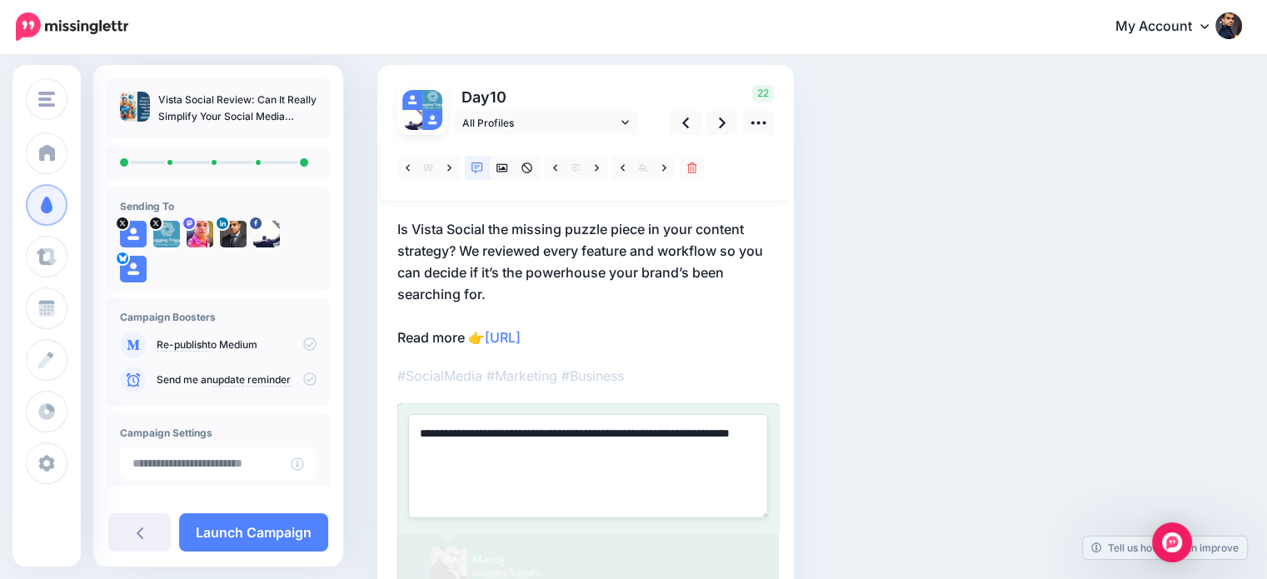
drag, startPoint x: 523, startPoint y: 427, endPoint x: 377, endPoint y: 431, distance: 145.8
click at [377, 431] on div "Day 10 All Profiles" at bounding box center [585, 339] width 416 height 549
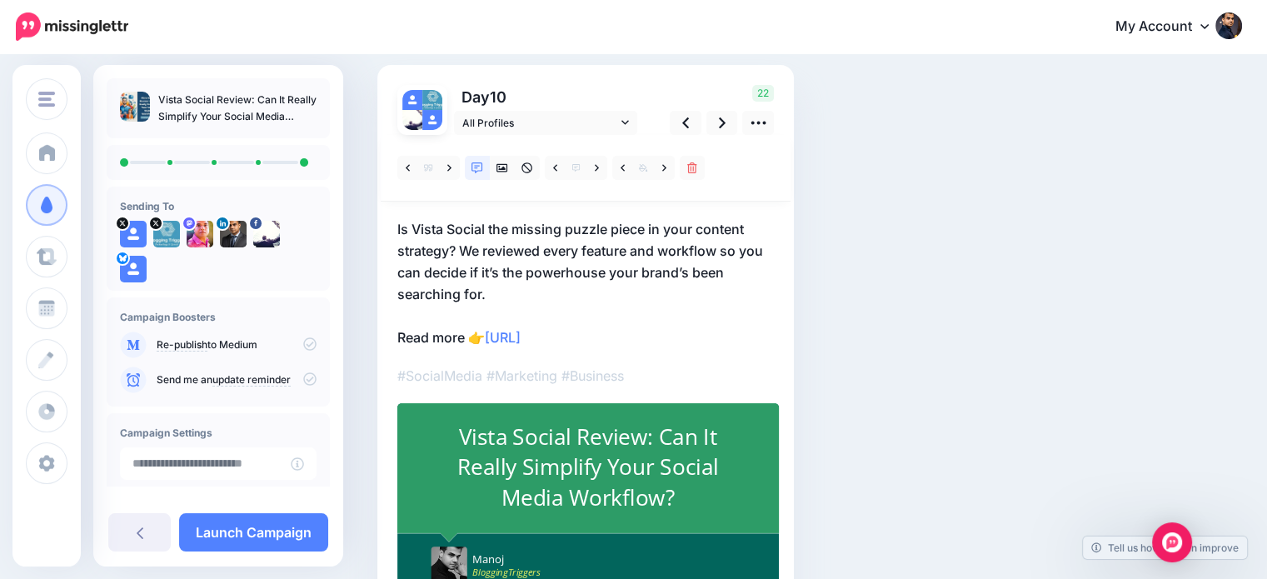
click at [488, 329] on p "Is Vista Social the missing puzzle piece in your content strategy? We reviewed …" at bounding box center [585, 283] width 377 height 130
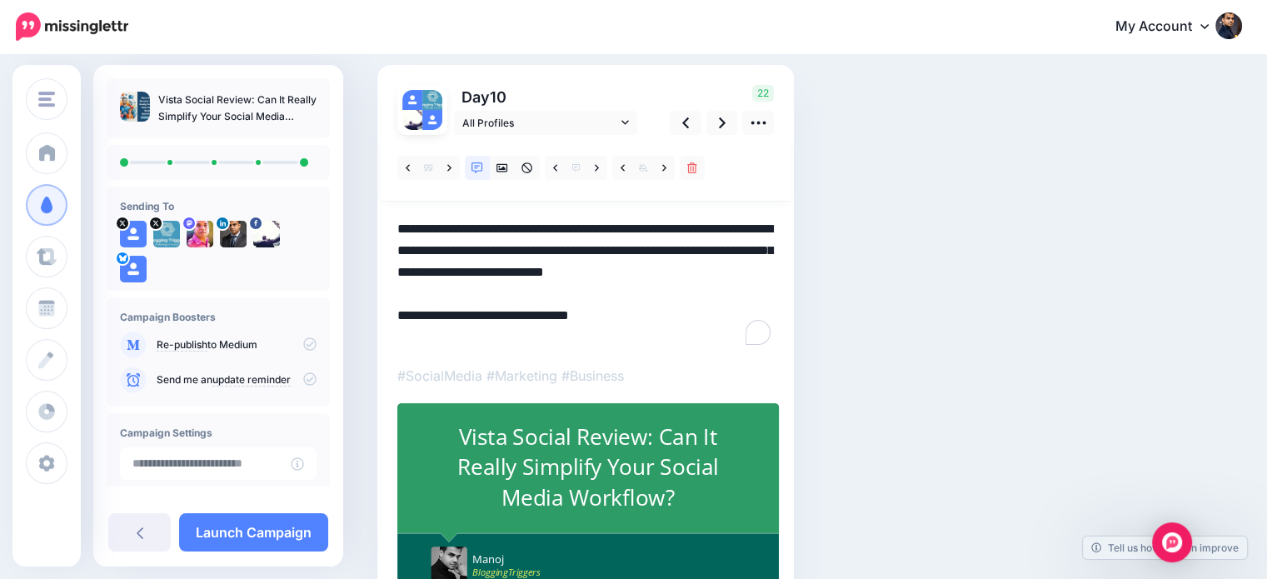
click at [492, 331] on textarea "**********" at bounding box center [585, 283] width 377 height 130
paste textarea "**********"
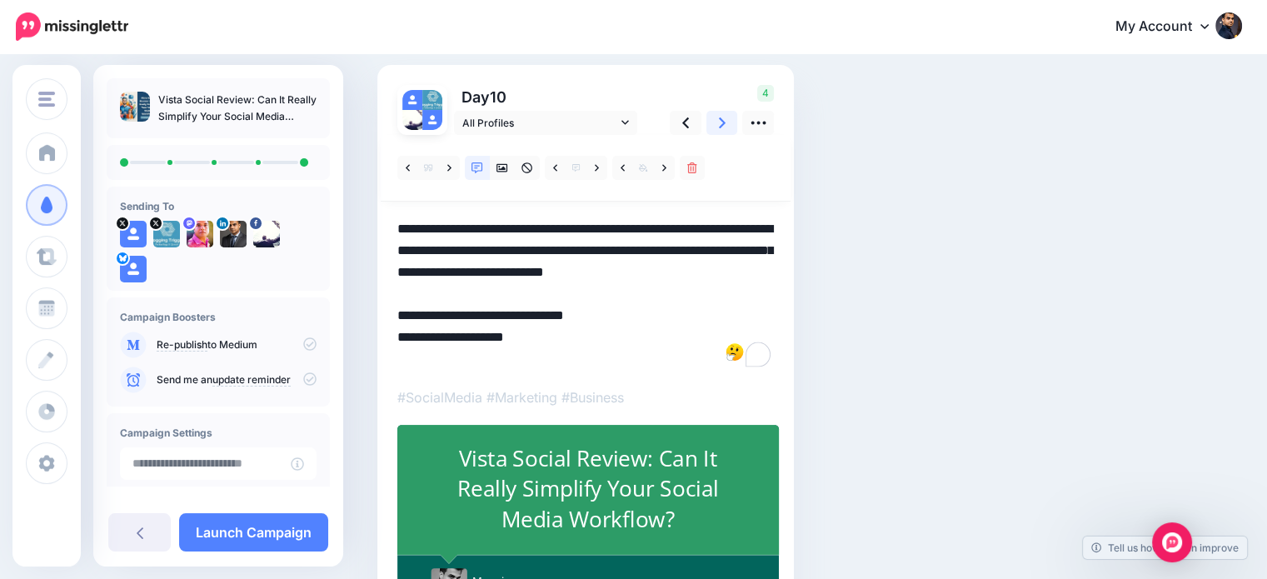
click at [712, 129] on link at bounding box center [722, 123] width 32 height 24
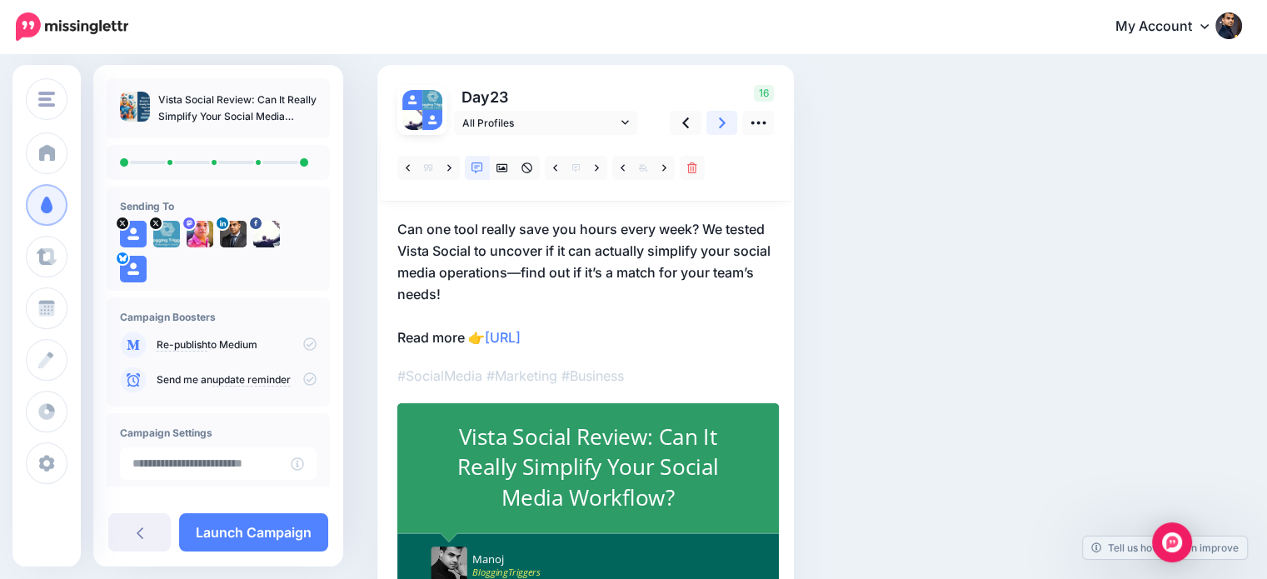
click at [713, 123] on link at bounding box center [722, 123] width 32 height 24
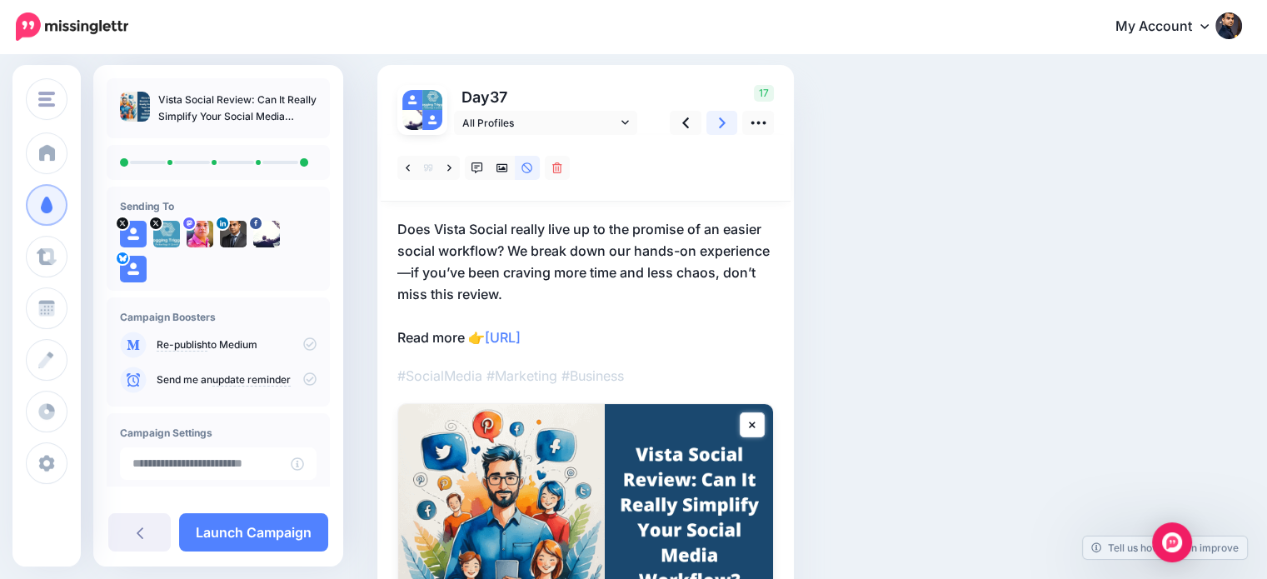
click at [721, 126] on icon at bounding box center [722, 122] width 7 height 11
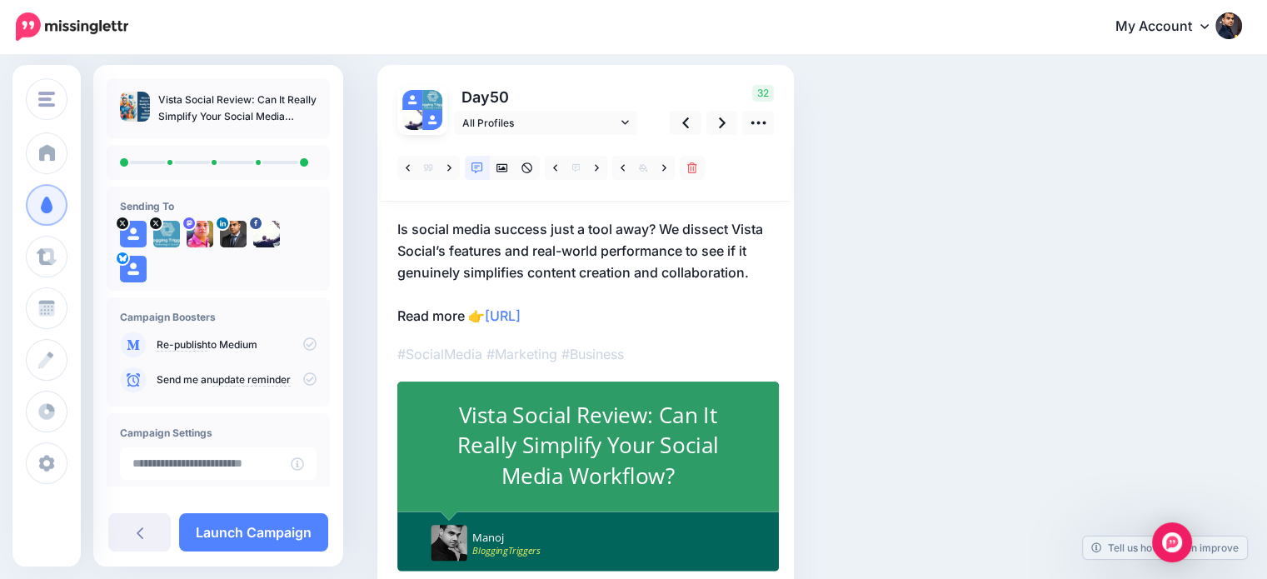
click at [488, 307] on p "Is social media success just a tool away? We dissect Vista Social’s features an…" at bounding box center [585, 272] width 377 height 108
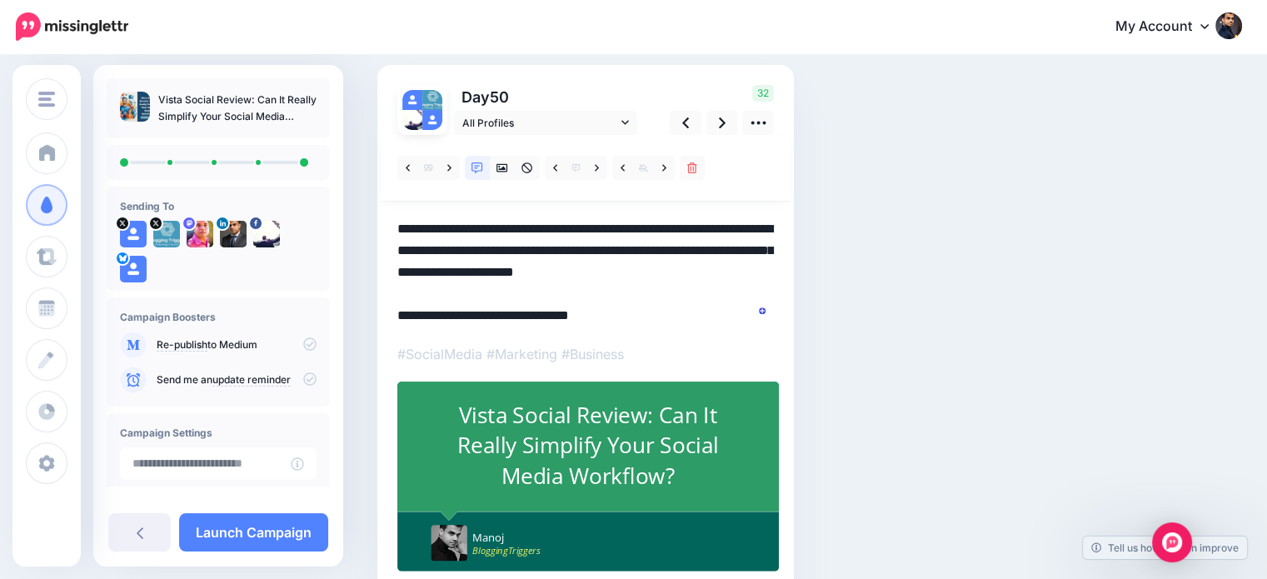
click at [488, 310] on textarea "**********" at bounding box center [585, 272] width 377 height 108
paste textarea "**********"
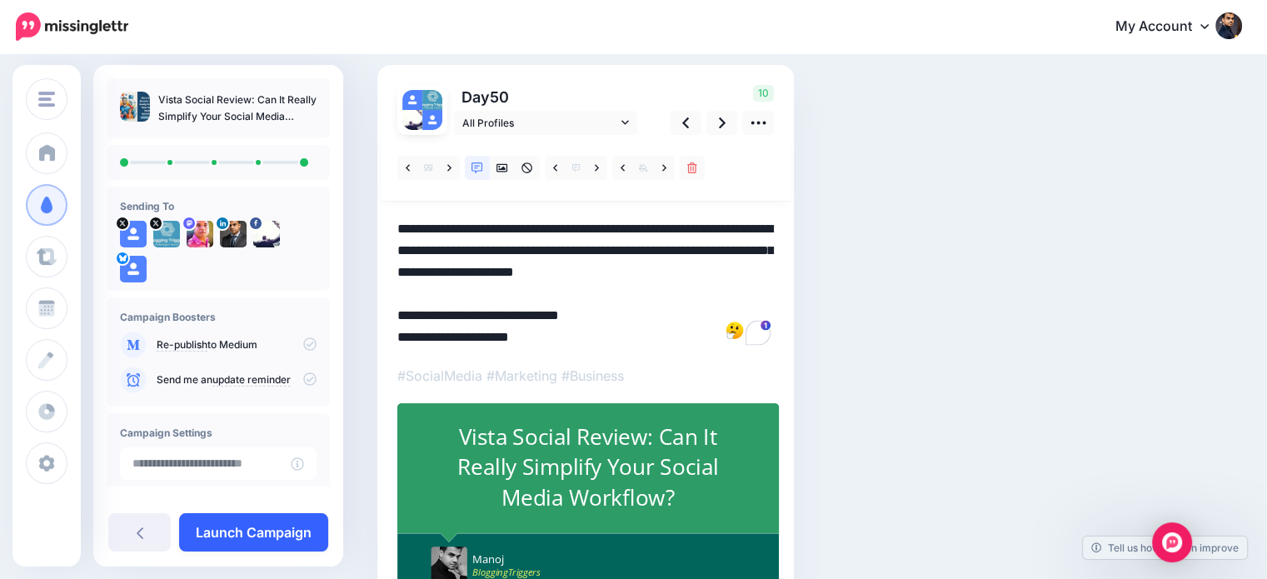
type textarea "**********"
click at [292, 532] on link "Launch Campaign" at bounding box center [253, 532] width 149 height 38
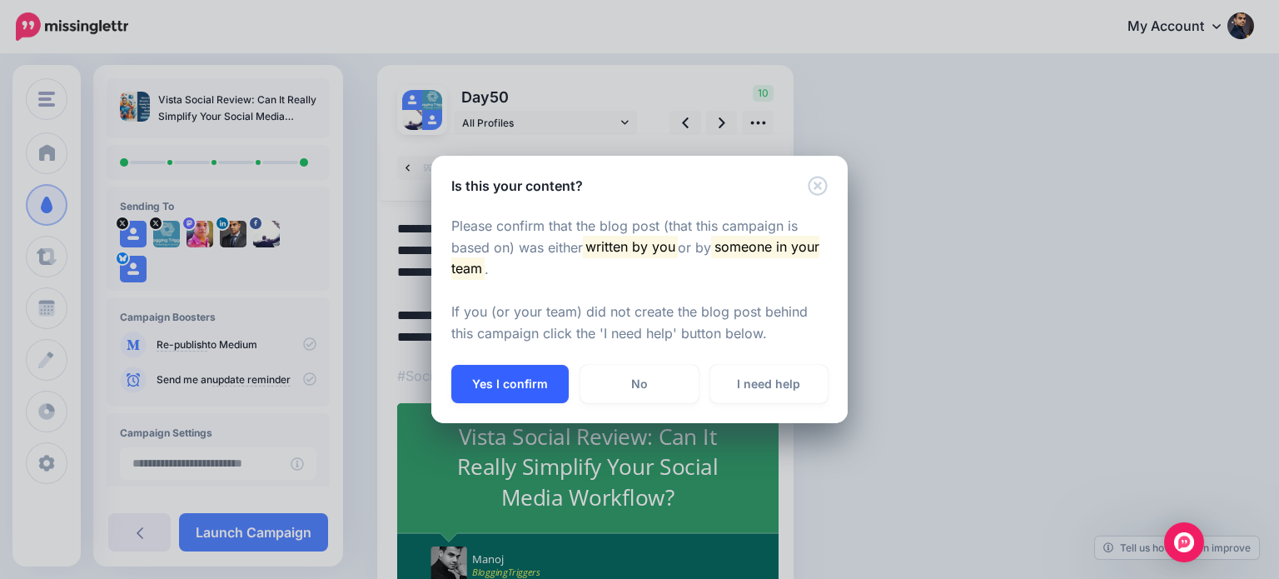
click at [540, 382] on button "Yes I confirm" at bounding box center [509, 384] width 117 height 38
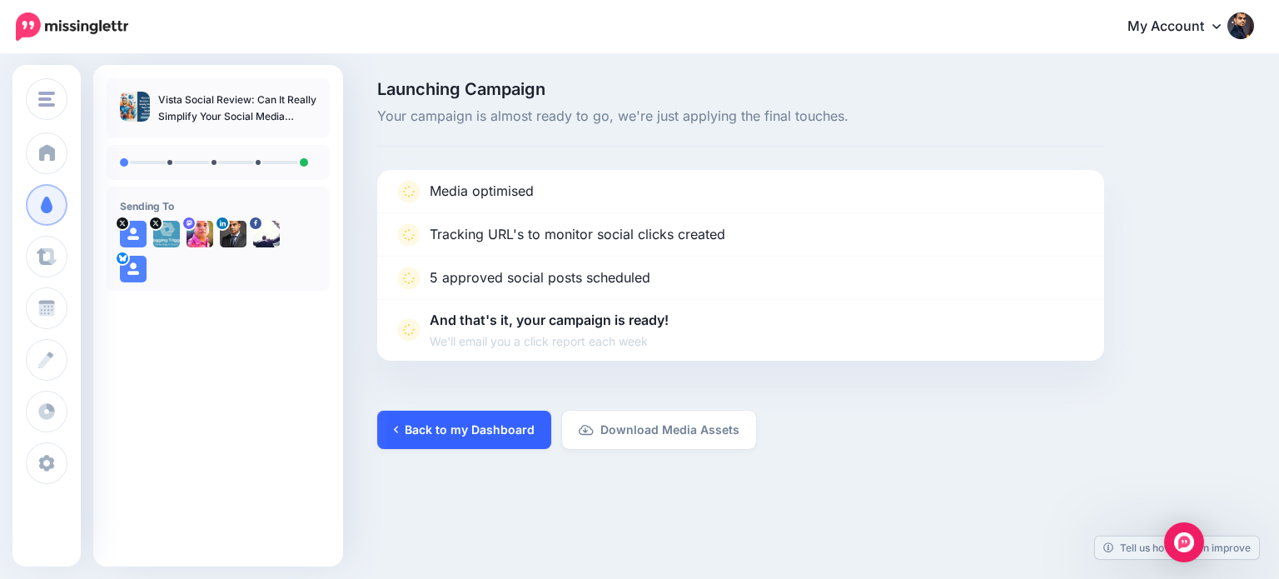
click at [466, 428] on link "Back to my Dashboard" at bounding box center [464, 430] width 174 height 38
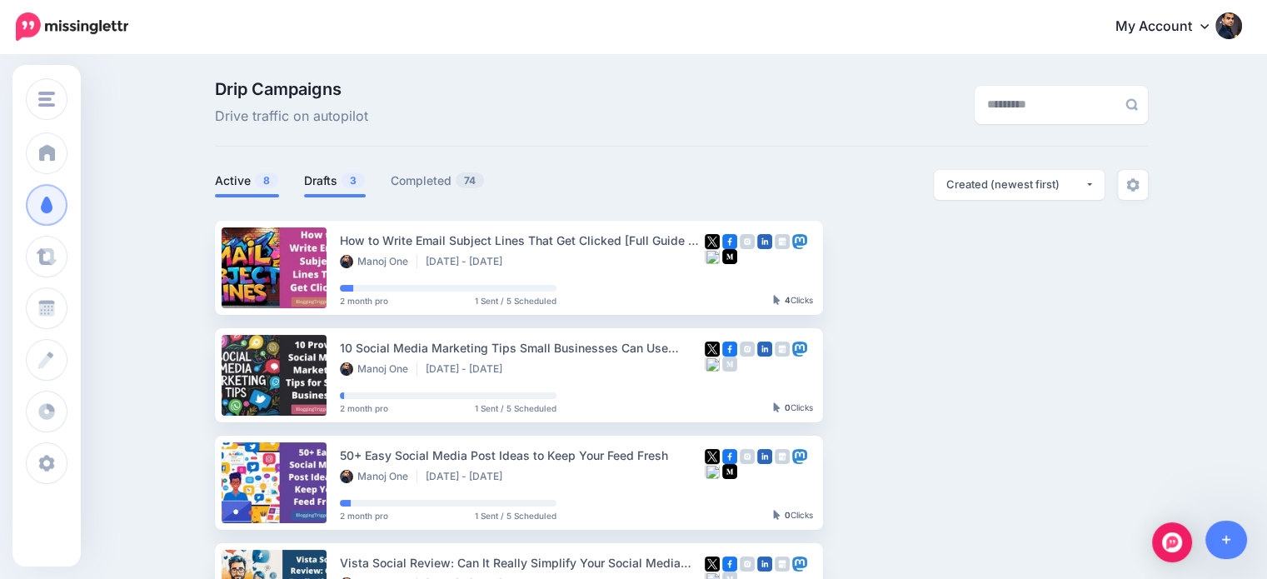
click at [337, 180] on link "Drafts 3" at bounding box center [335, 181] width 62 height 20
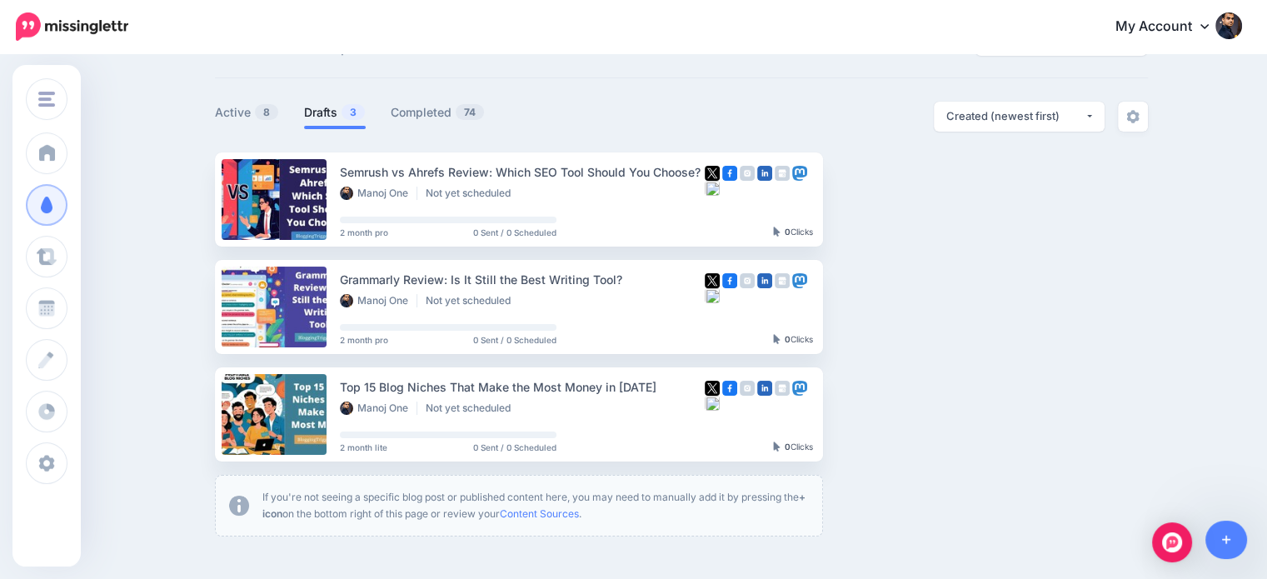
scroll to position [113, 0]
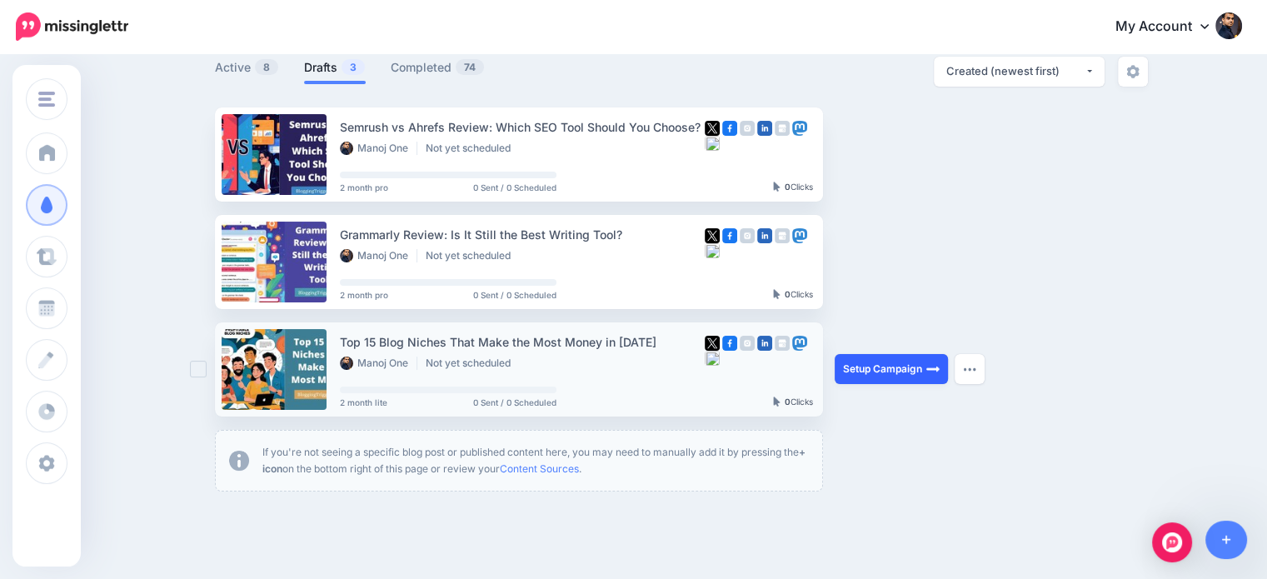
click at [875, 367] on link "Setup Campaign" at bounding box center [891, 369] width 113 height 30
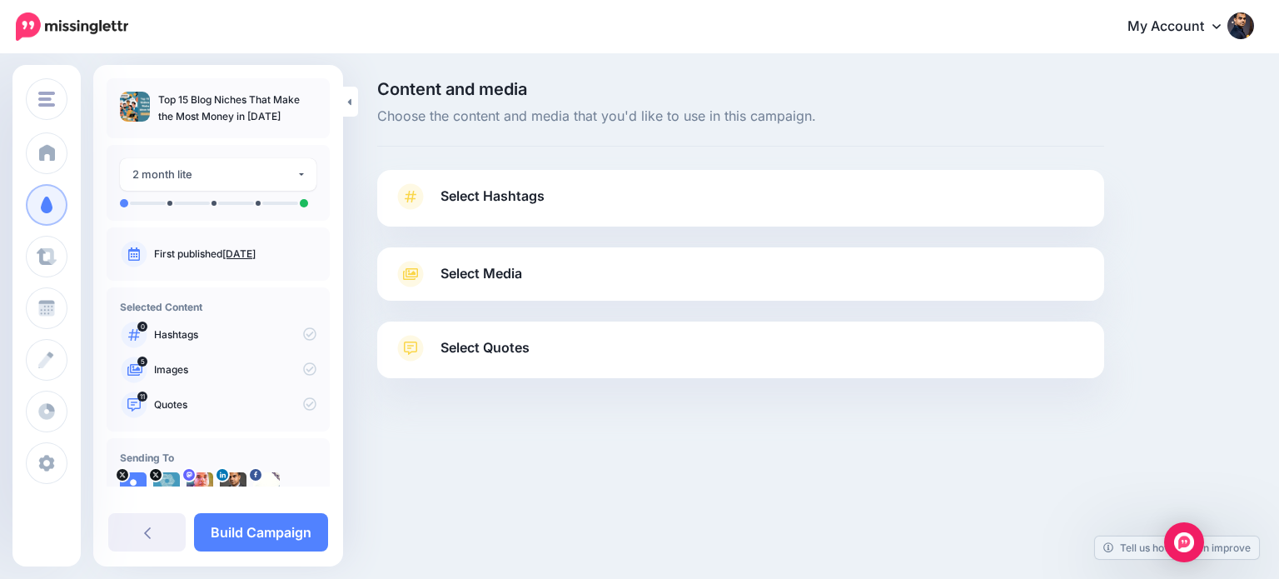
click at [514, 351] on span "Select Quotes" at bounding box center [485, 348] width 89 height 22
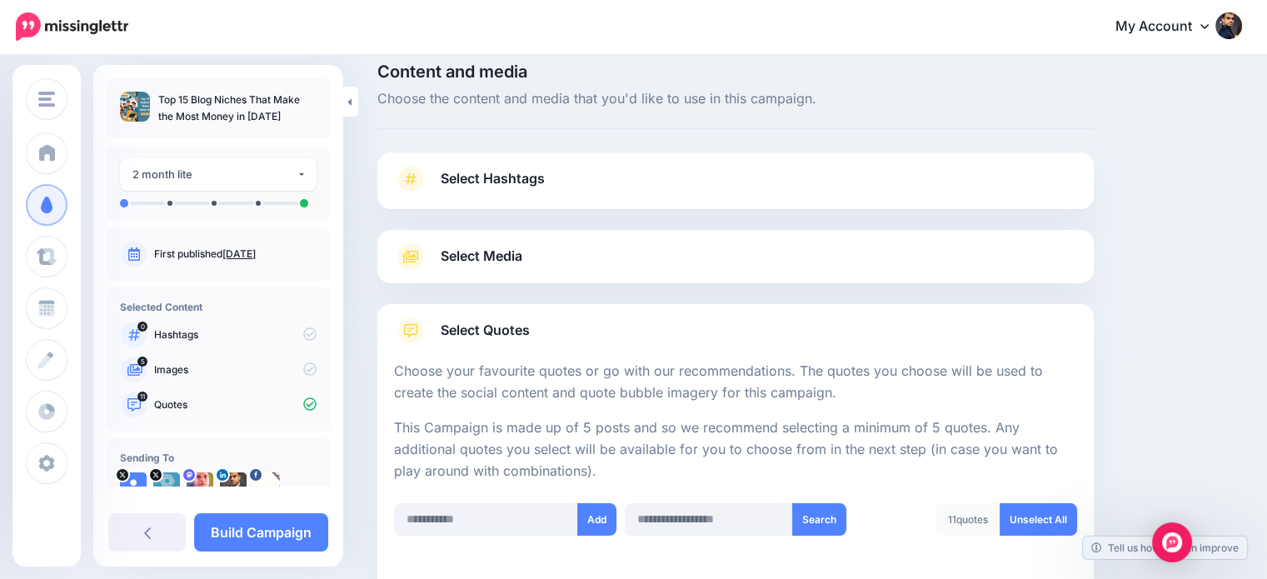
scroll to position [10, 0]
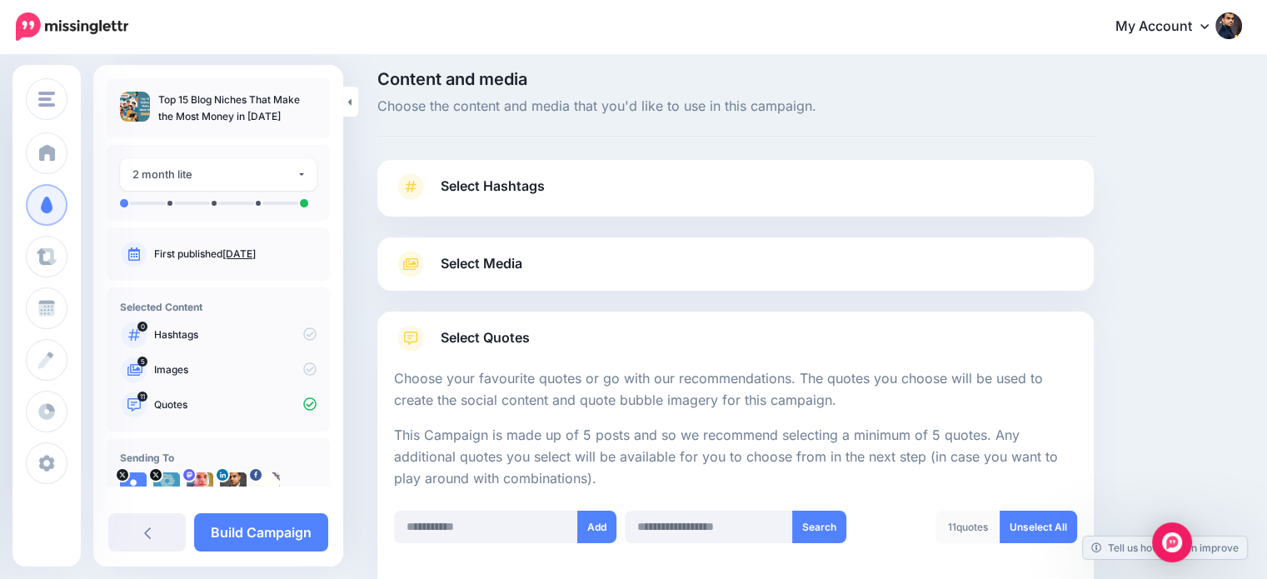
click at [506, 173] on link "Select Hashtags" at bounding box center [735, 194] width 683 height 43
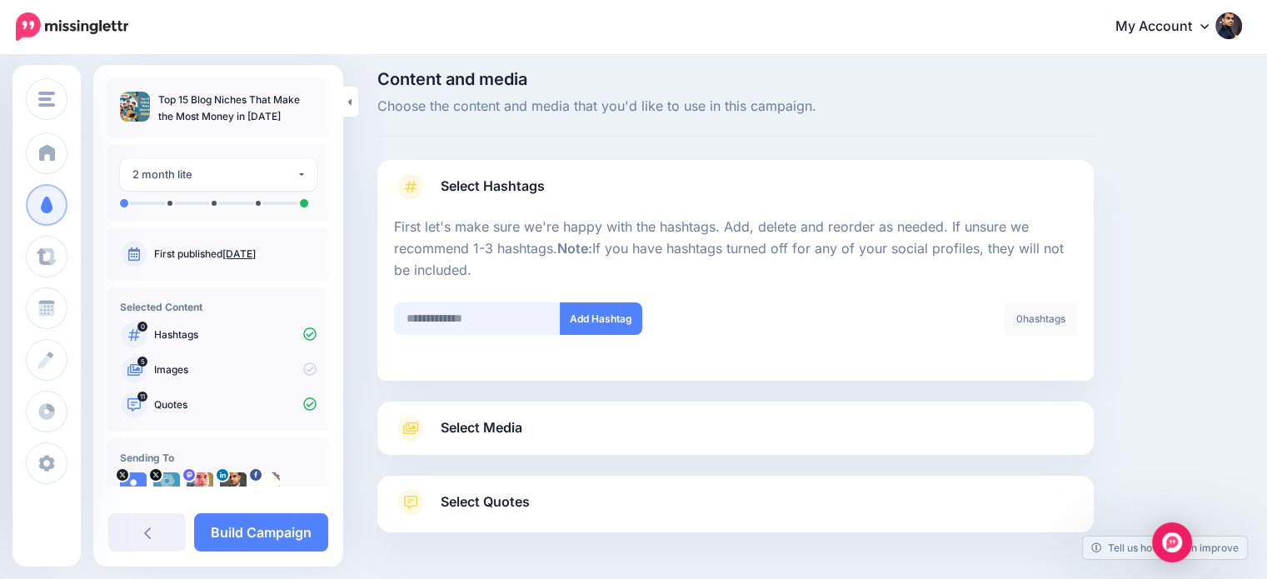
click at [481, 322] on input "text" at bounding box center [477, 318] width 167 height 32
type input "********"
click at [582, 336] on div "******** Add Hashtag" at bounding box center [559, 328] width 354 height 53
click at [586, 323] on button "Add Hashtag" at bounding box center [601, 318] width 82 height 32
click at [498, 319] on input "text" at bounding box center [477, 318] width 167 height 32
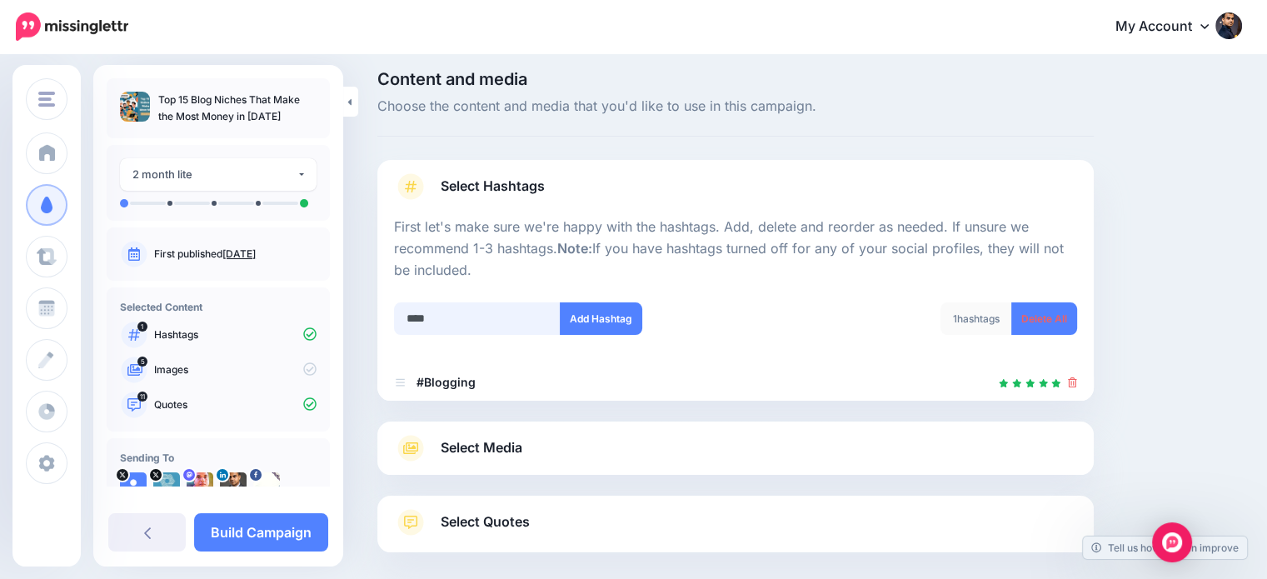
scroll to position [91, 0]
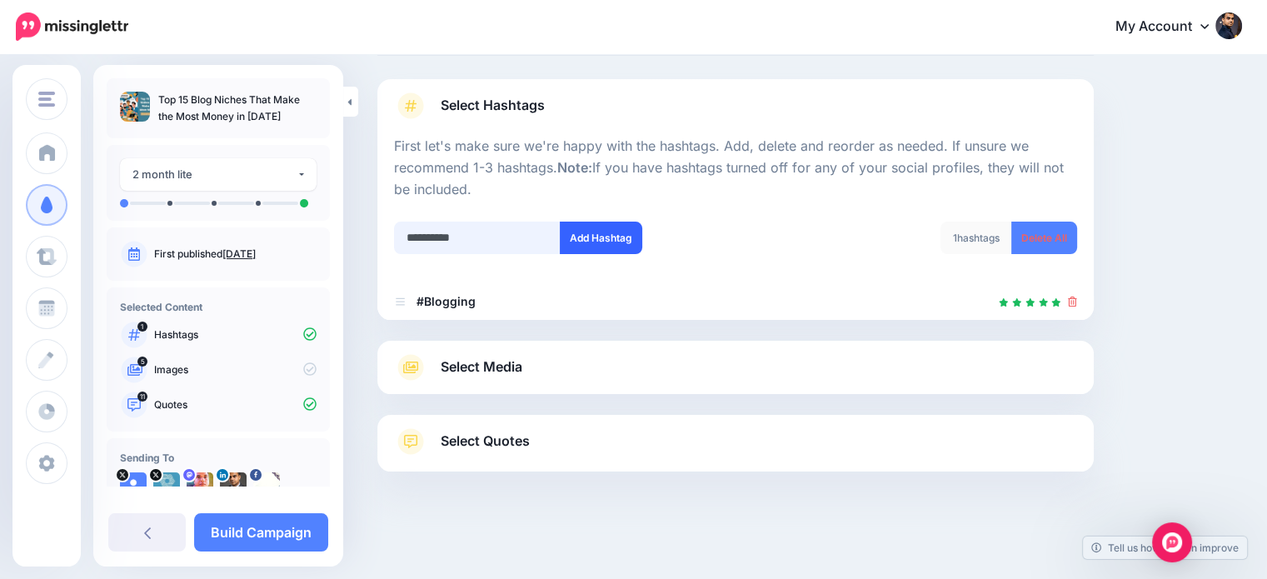
type input "**********"
click at [590, 235] on button "Add Hashtag" at bounding box center [601, 238] width 82 height 32
click at [456, 239] on input "text" at bounding box center [477, 238] width 167 height 32
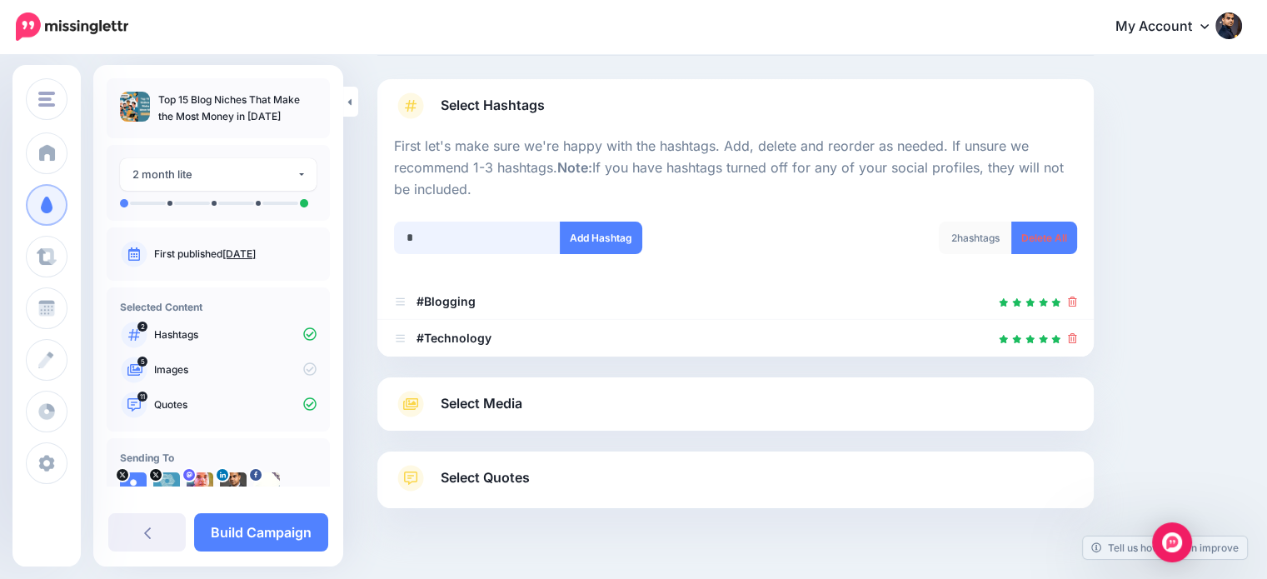
scroll to position [127, 0]
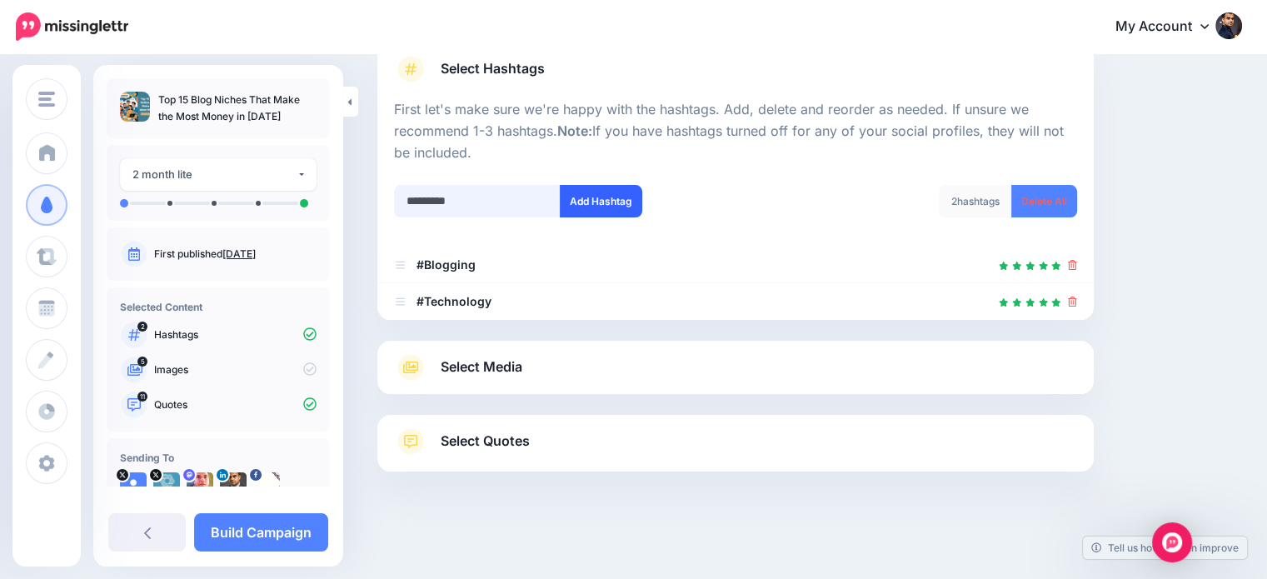
type input "*********"
click at [572, 198] on button "Add Hashtag" at bounding box center [601, 201] width 82 height 32
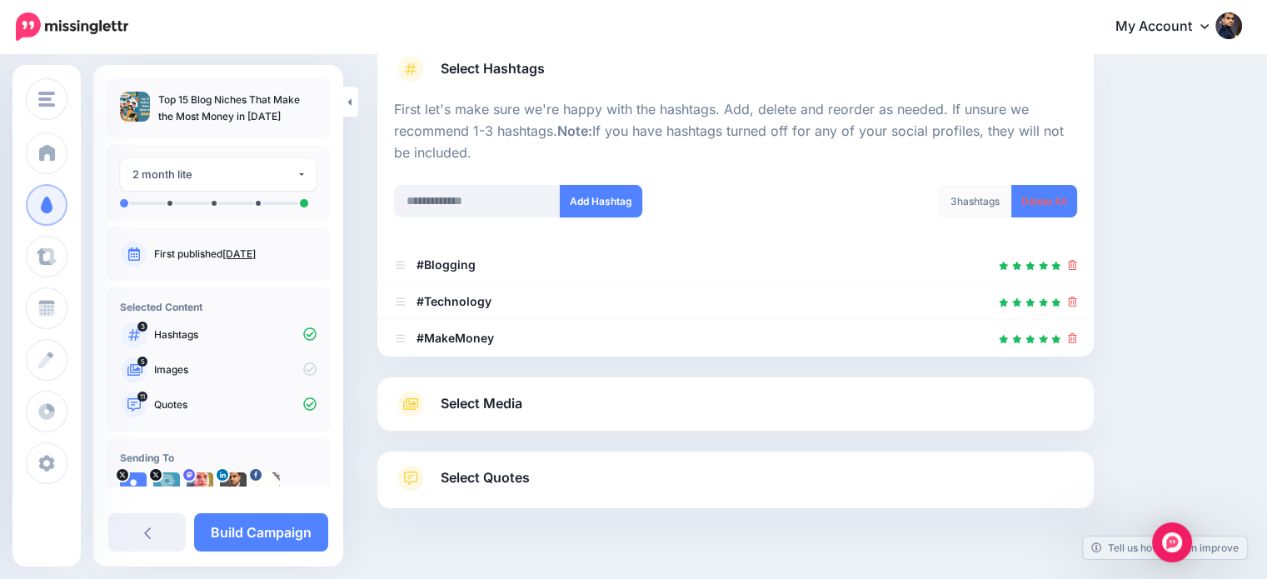
scroll to position [164, 0]
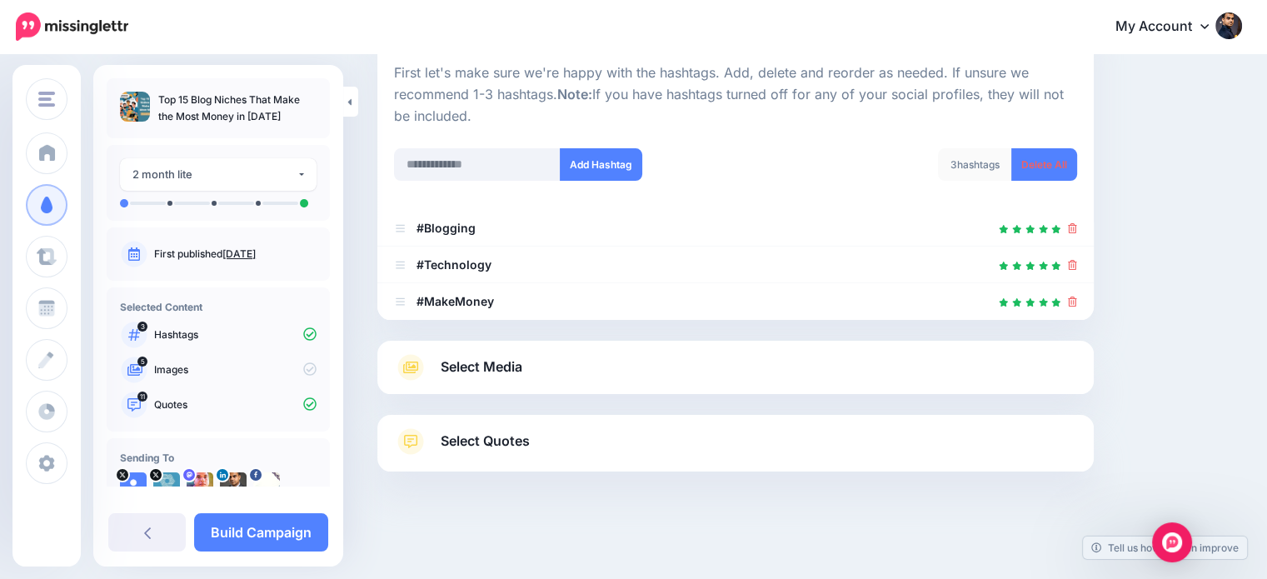
click at [510, 363] on span "Select Media" at bounding box center [482, 367] width 82 height 22
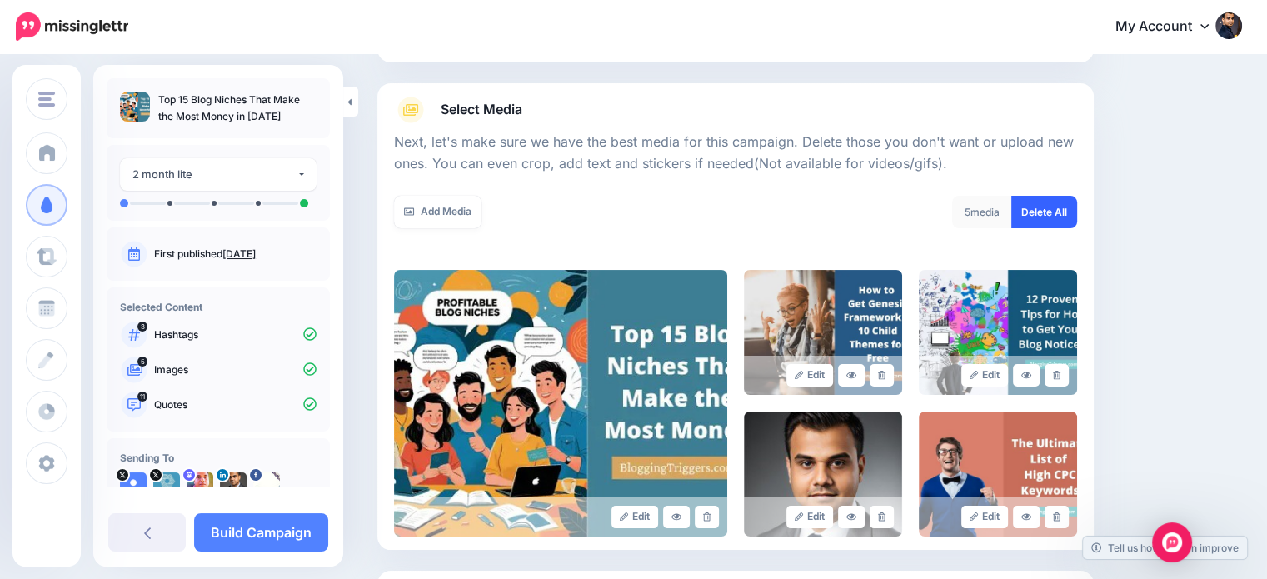
click at [1056, 213] on link "Delete All" at bounding box center [1044, 212] width 66 height 32
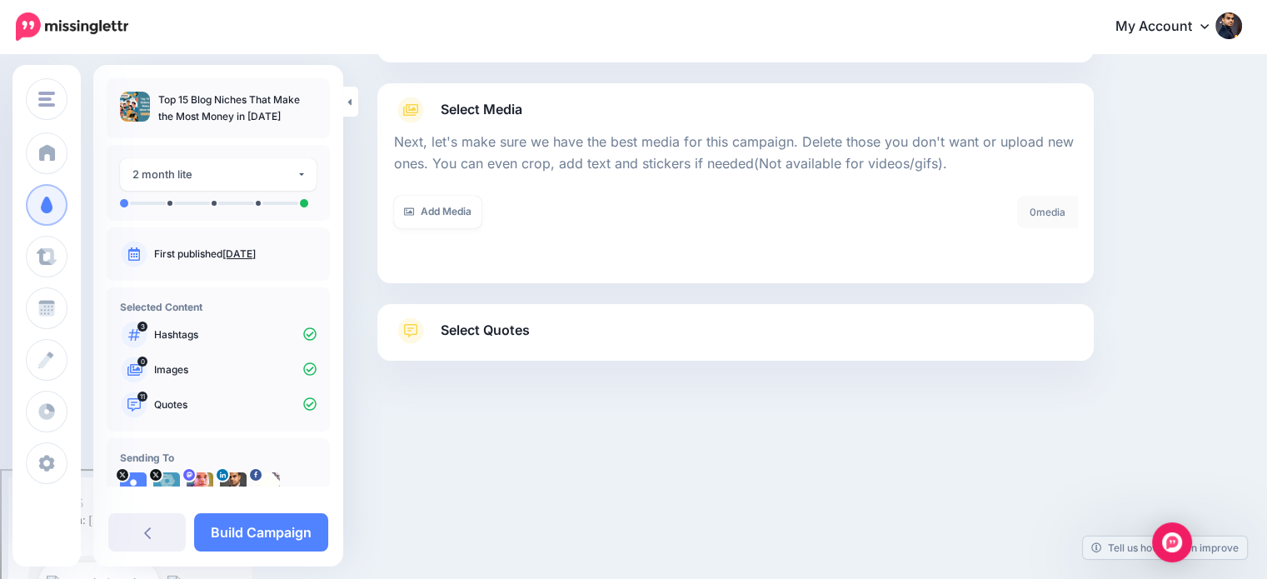
scroll to position [53, 0]
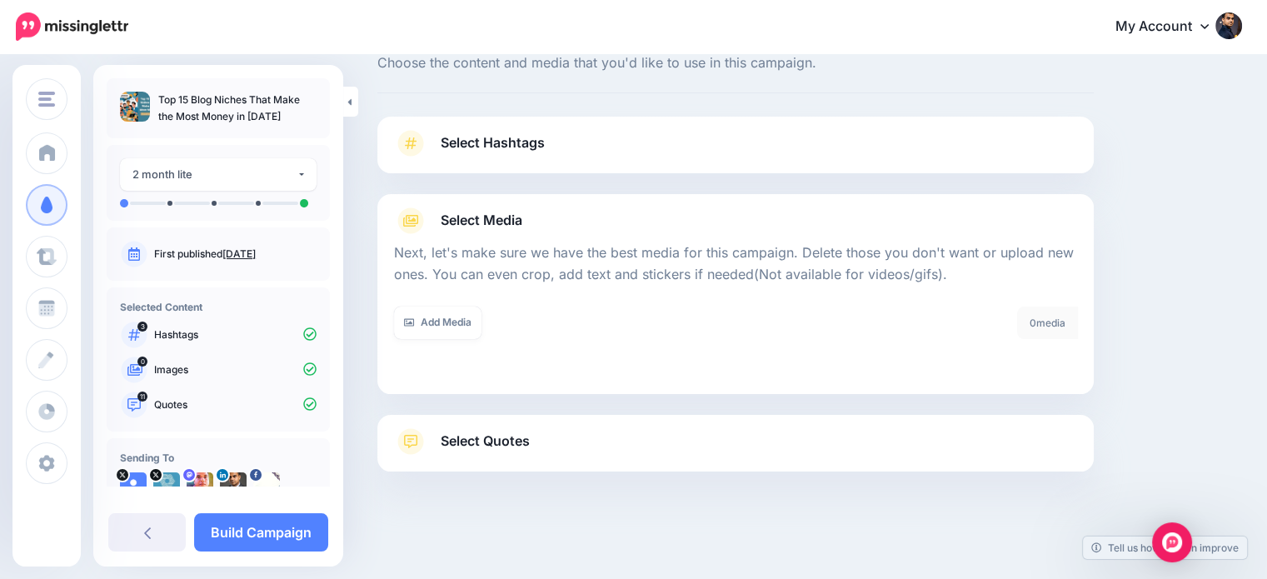
drag, startPoint x: 500, startPoint y: 449, endPoint x: 507, endPoint y: 442, distance: 10.0
click at [499, 447] on span "Select Quotes" at bounding box center [485, 441] width 89 height 22
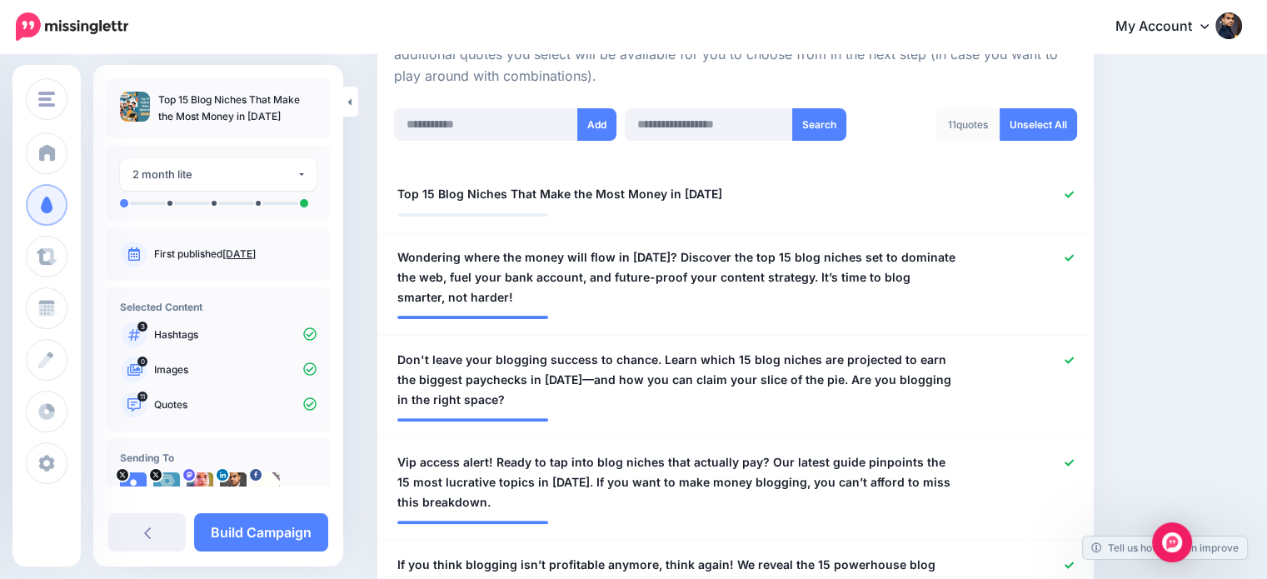
scroll to position [427, 0]
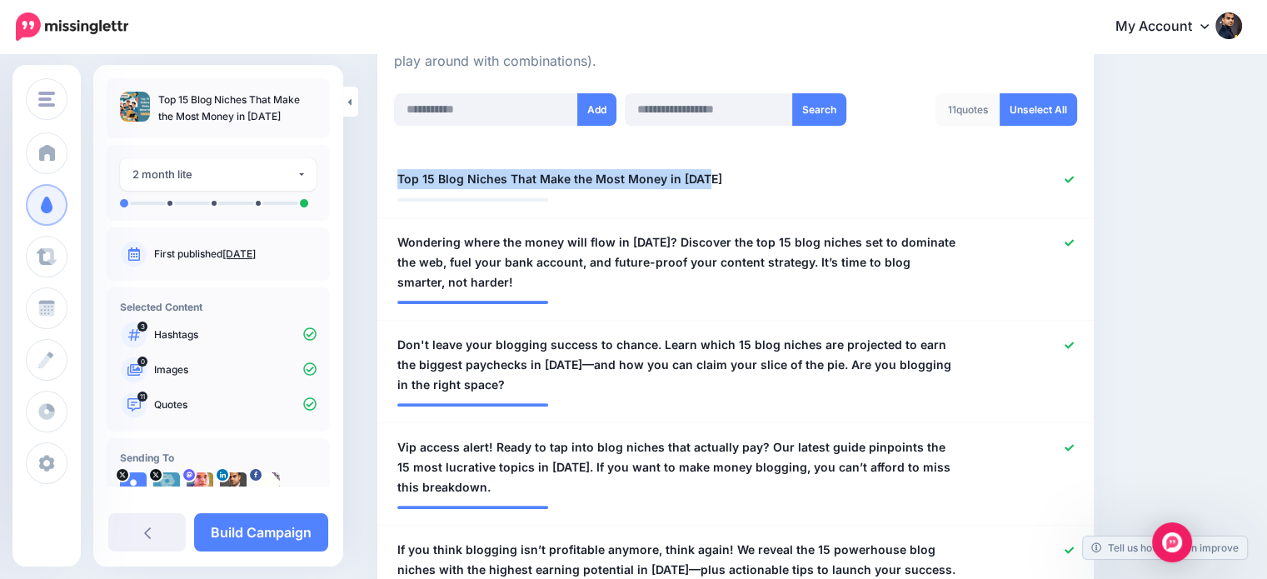
drag, startPoint x: 739, startPoint y: 185, endPoint x: 367, endPoint y: 157, distance: 372.5
copy span "Top 15 Blog Niches That Make the Most Money in 2025"
click at [1074, 174] on link at bounding box center [1069, 180] width 9 height 12
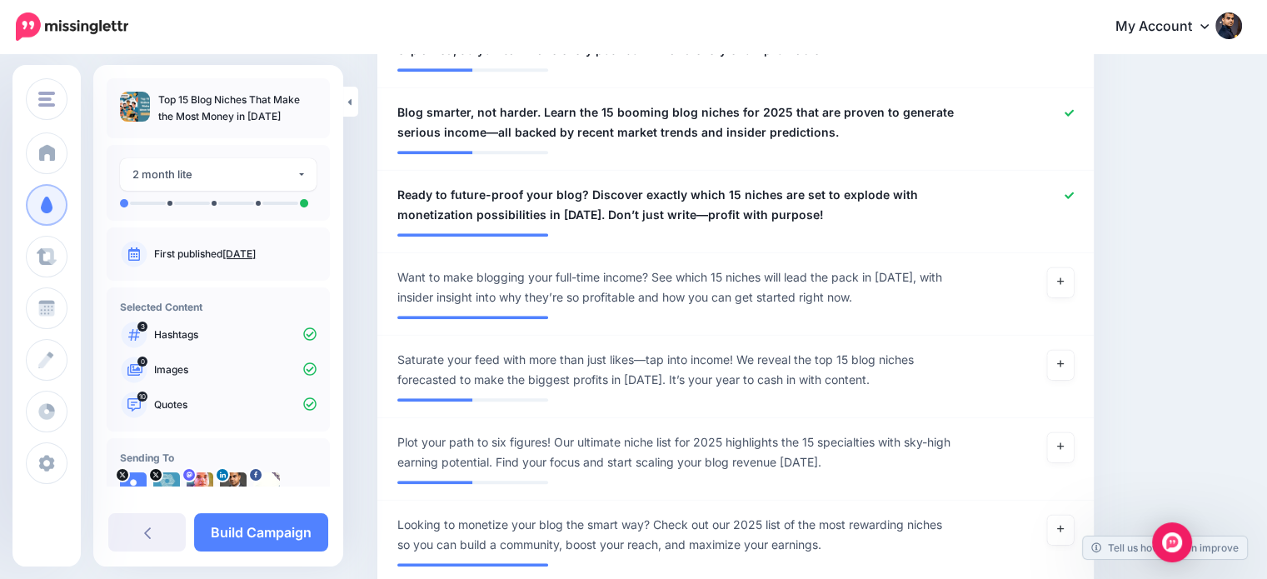
scroll to position [1329, 0]
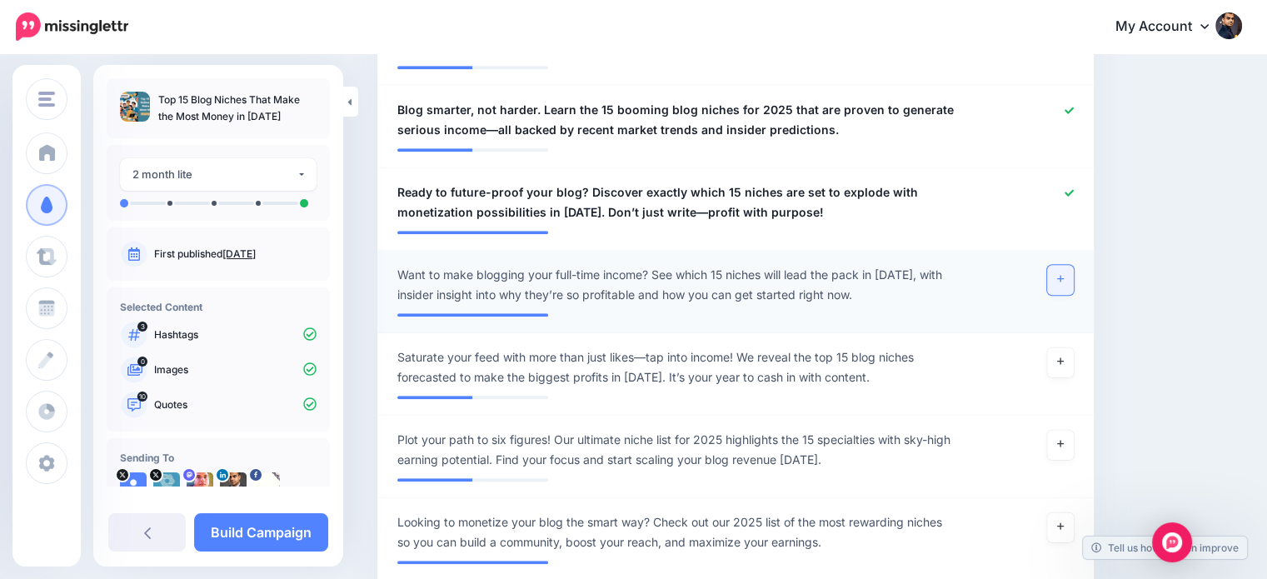
click at [1065, 265] on link at bounding box center [1060, 280] width 27 height 30
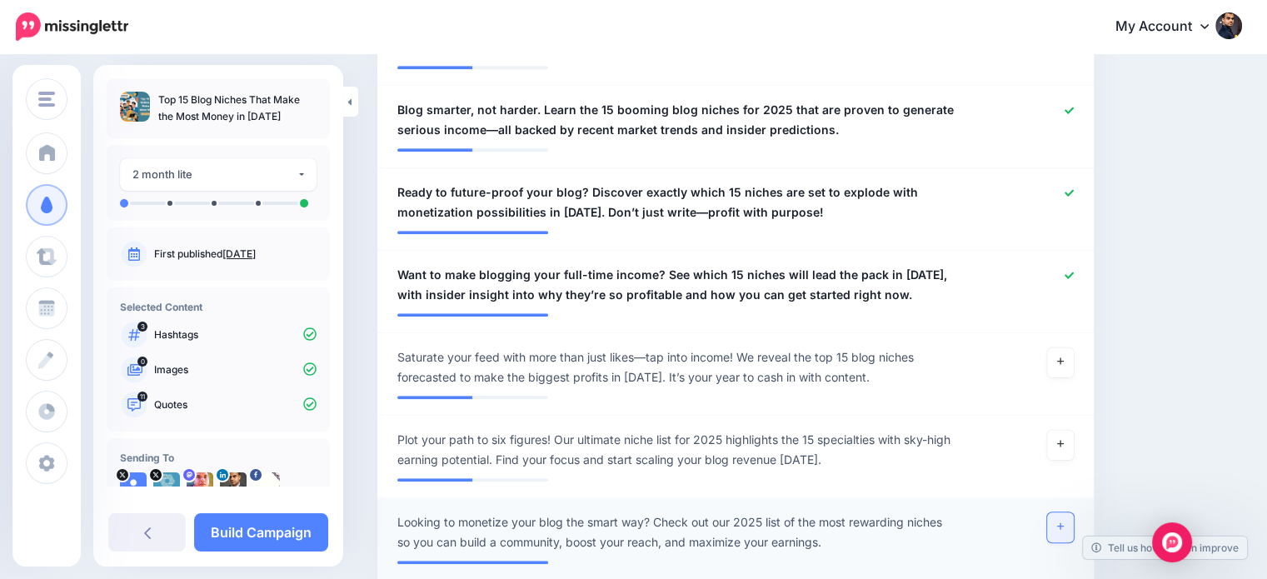
click at [1060, 512] on link at bounding box center [1060, 527] width 27 height 30
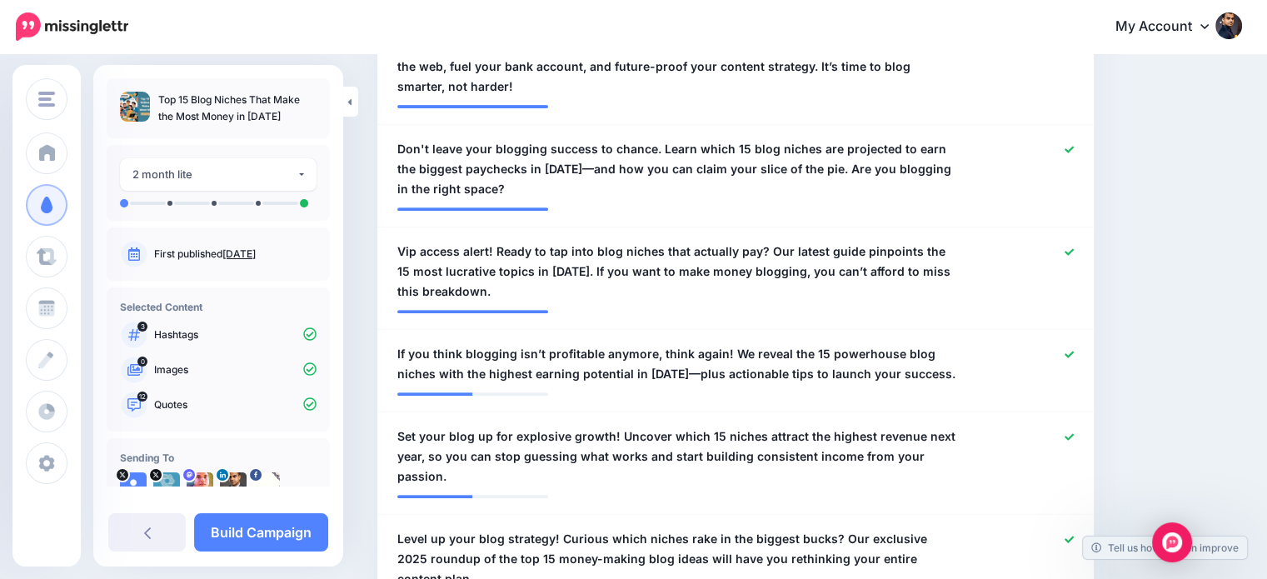
scroll to position [636, 0]
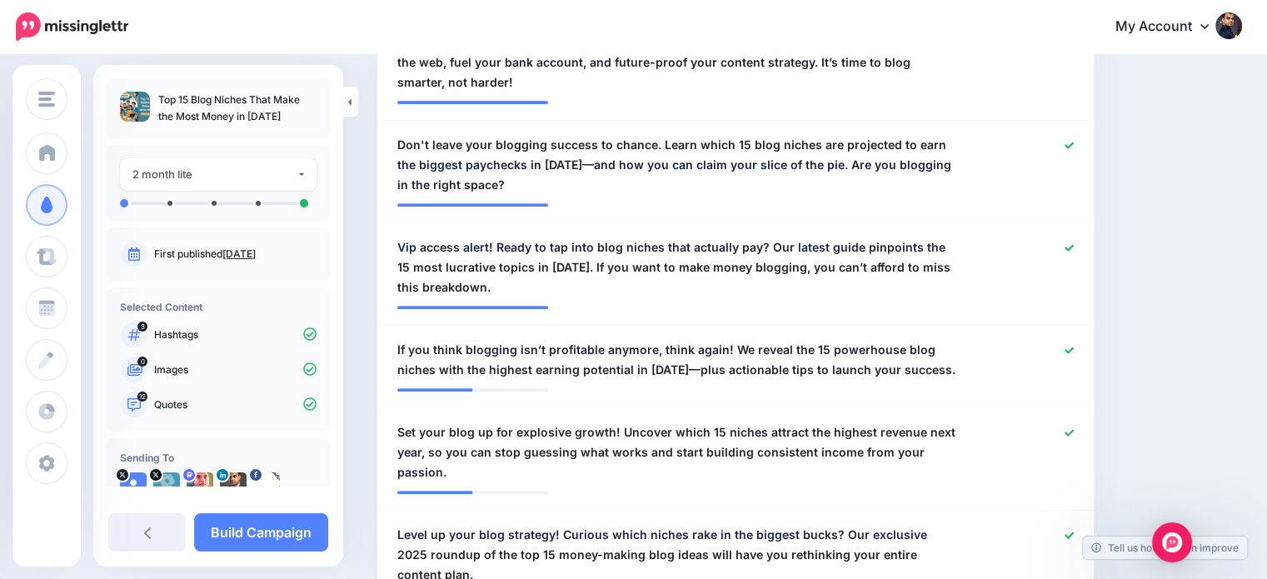
click at [1217, 205] on div "Content and media Choose the content and media that you'd like to use in this c…" at bounding box center [810, 441] width 890 height 1994
click at [1074, 247] on icon at bounding box center [1069, 247] width 9 height 9
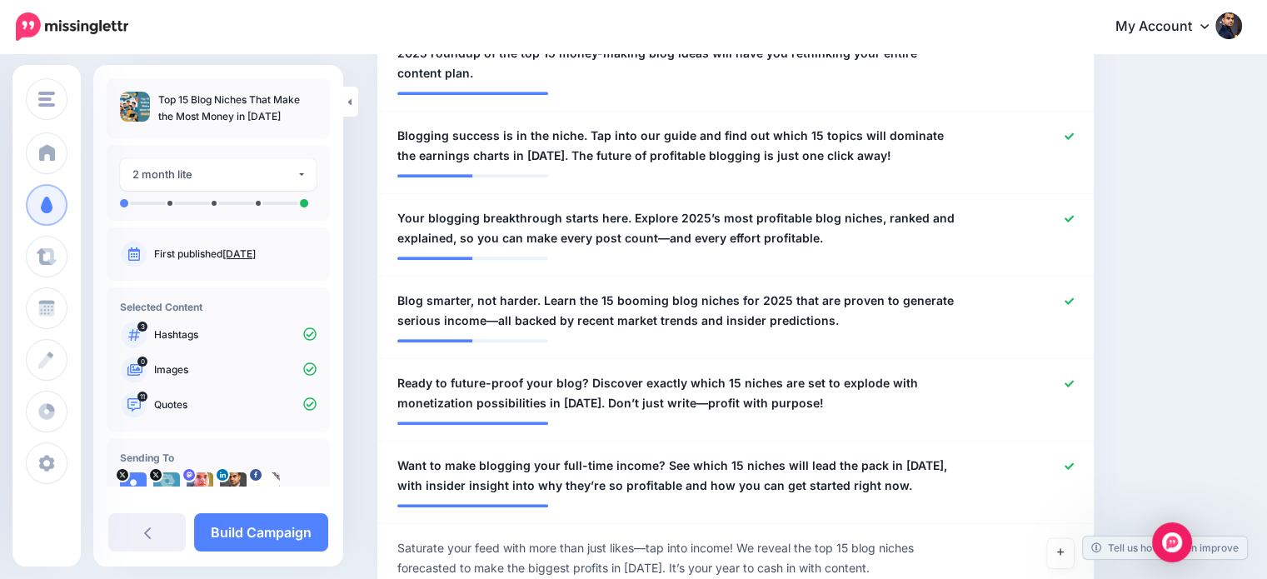
scroll to position [1178, 0]
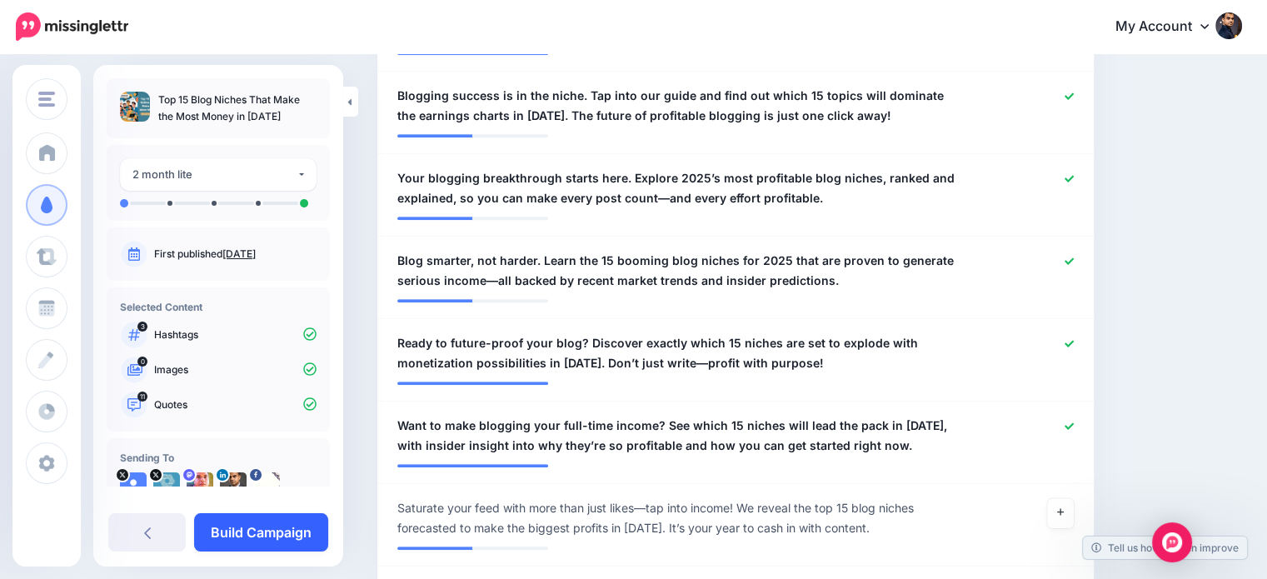
click at [300, 524] on link "Build Campaign" at bounding box center [261, 532] width 134 height 38
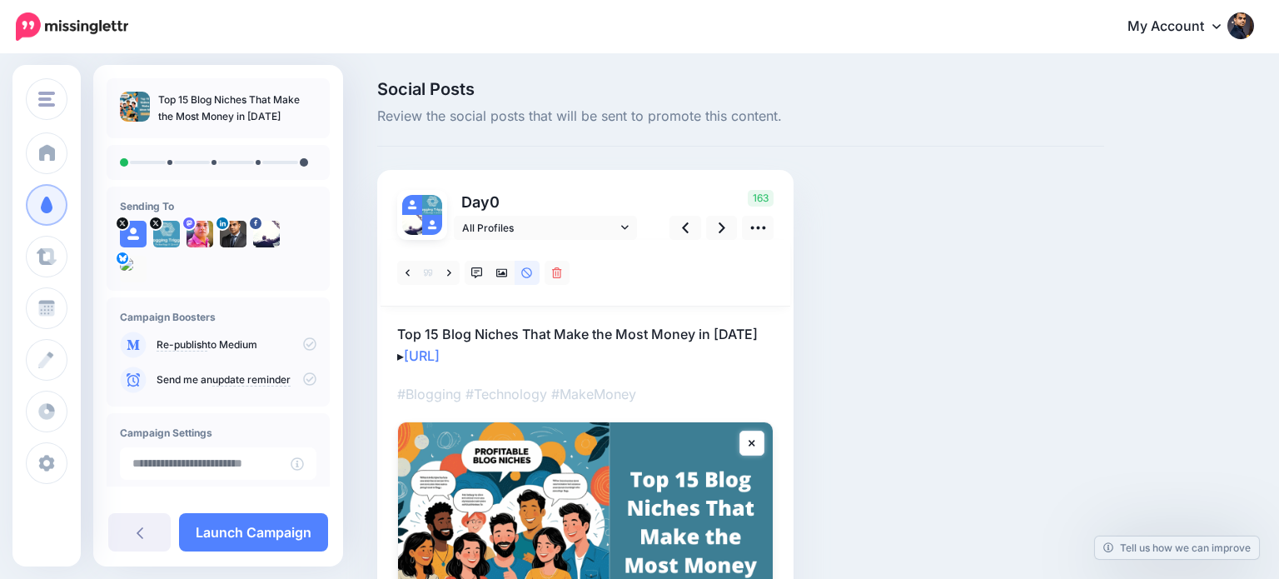
click at [402, 271] on link at bounding box center [407, 273] width 21 height 24
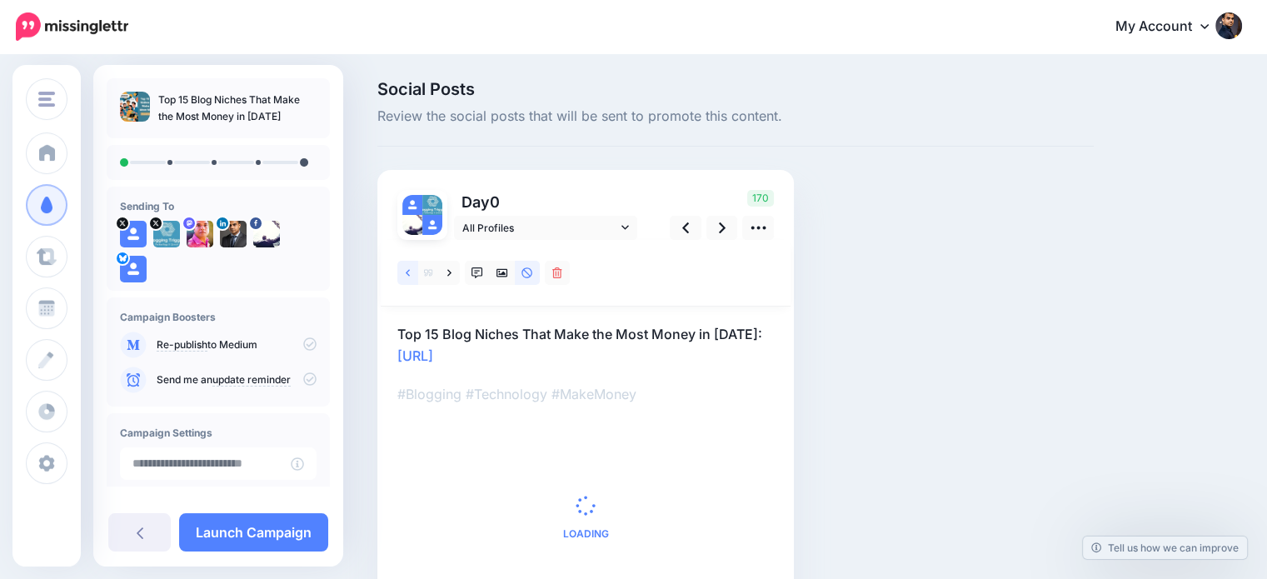
click at [403, 270] on link at bounding box center [407, 273] width 21 height 24
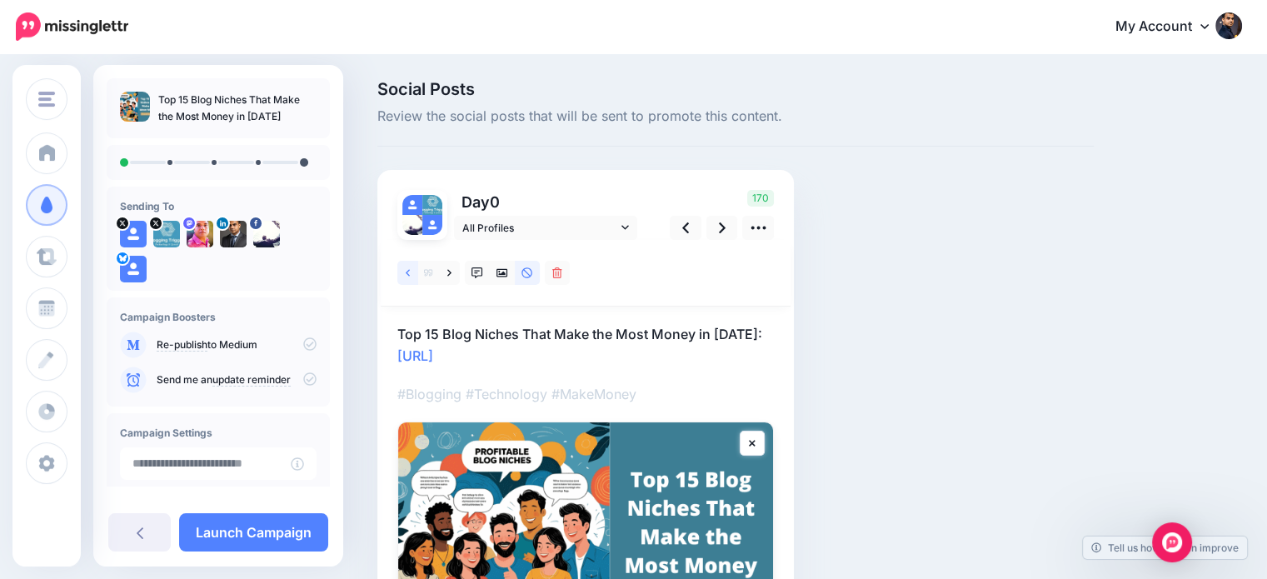
click at [411, 269] on link at bounding box center [407, 273] width 21 height 24
click at [403, 272] on link at bounding box center [407, 273] width 21 height 24
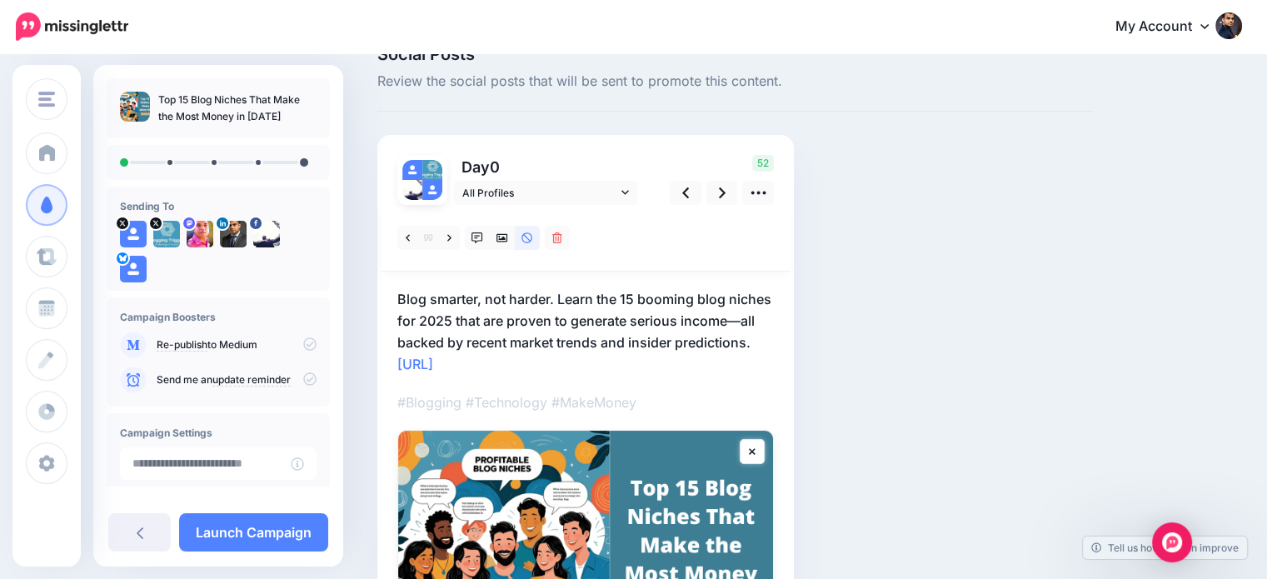
scroll to position [33, 0]
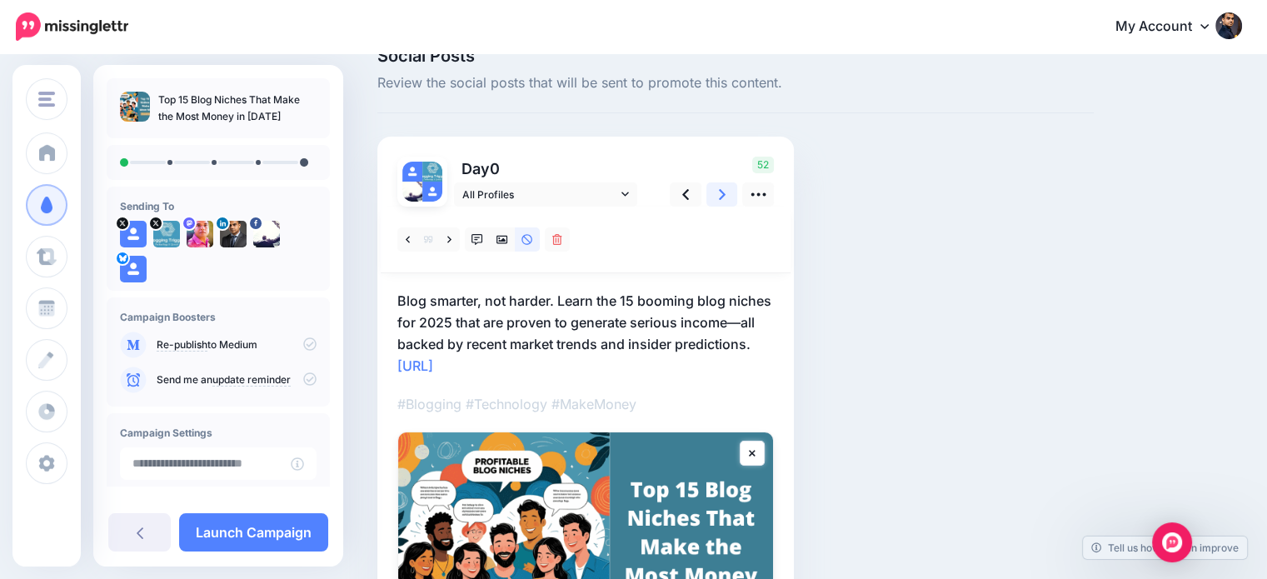
click at [716, 192] on link at bounding box center [722, 194] width 32 height 24
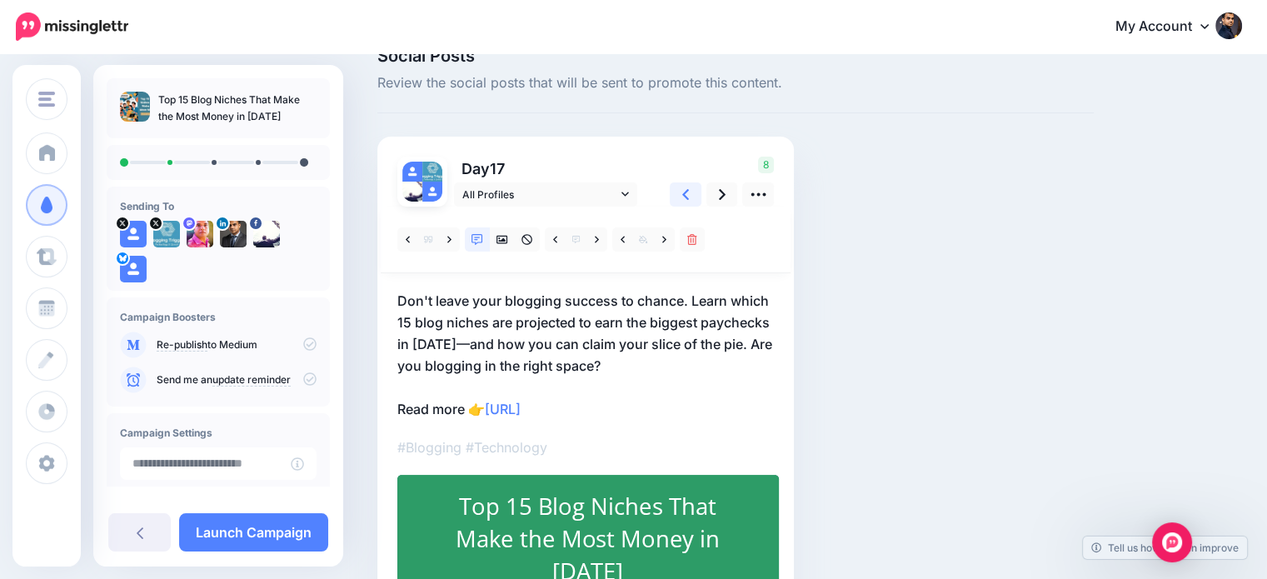
click at [688, 192] on icon at bounding box center [685, 194] width 7 height 17
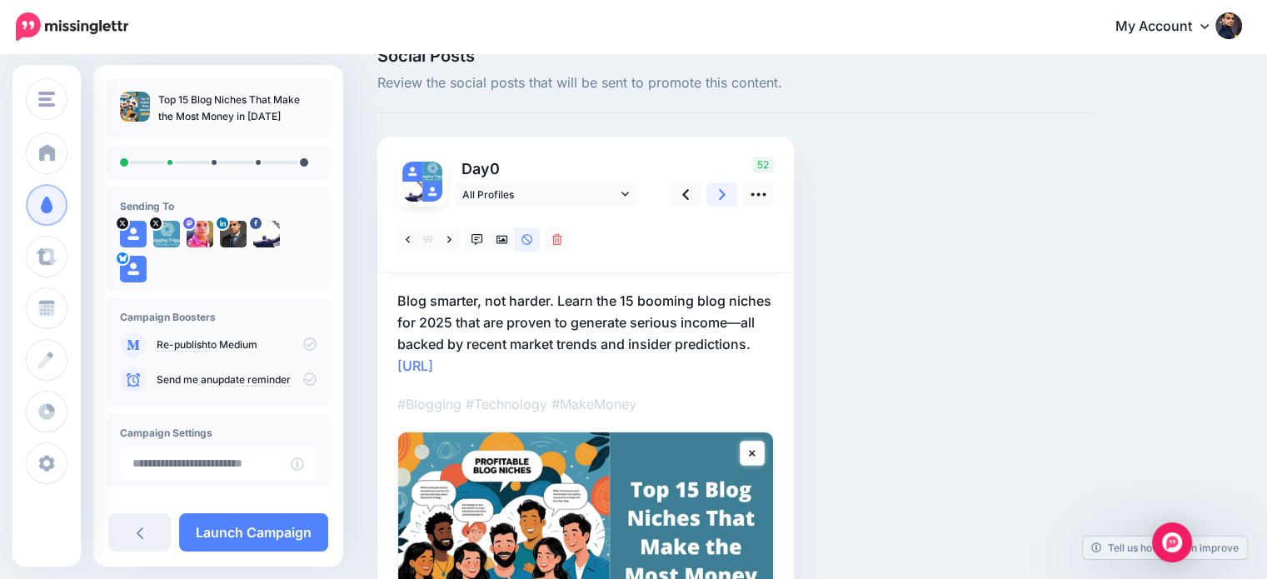
click at [720, 189] on icon at bounding box center [722, 194] width 7 height 17
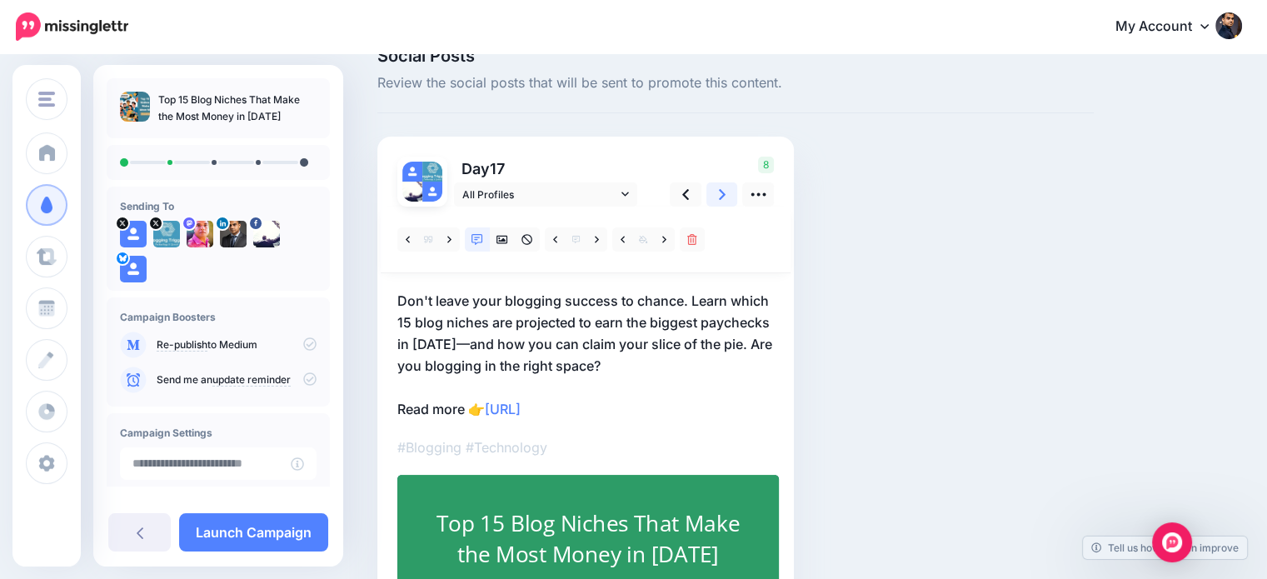
click at [720, 189] on icon at bounding box center [722, 194] width 7 height 17
click at [721, 188] on icon at bounding box center [722, 194] width 7 height 17
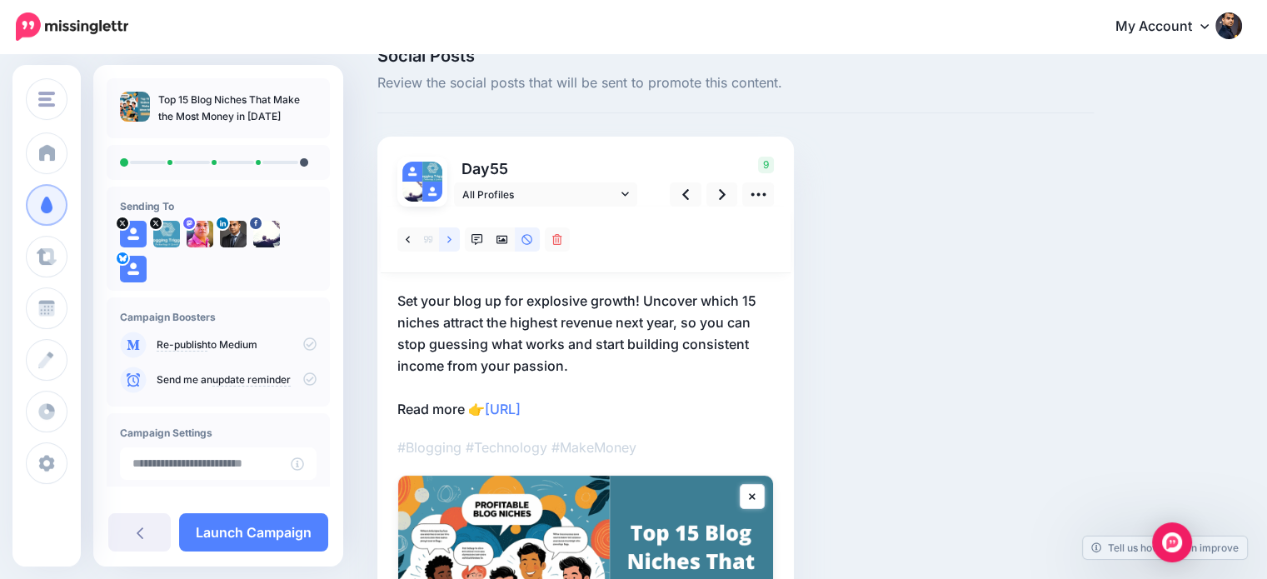
click at [457, 231] on link at bounding box center [449, 239] width 21 height 24
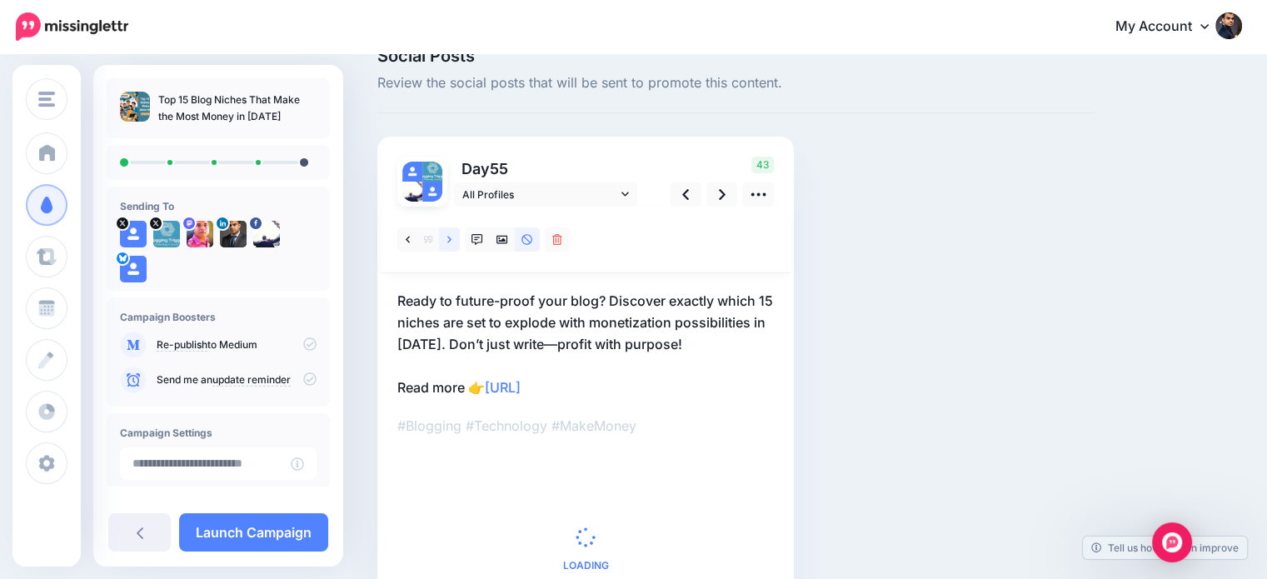
click at [446, 236] on link at bounding box center [449, 239] width 21 height 24
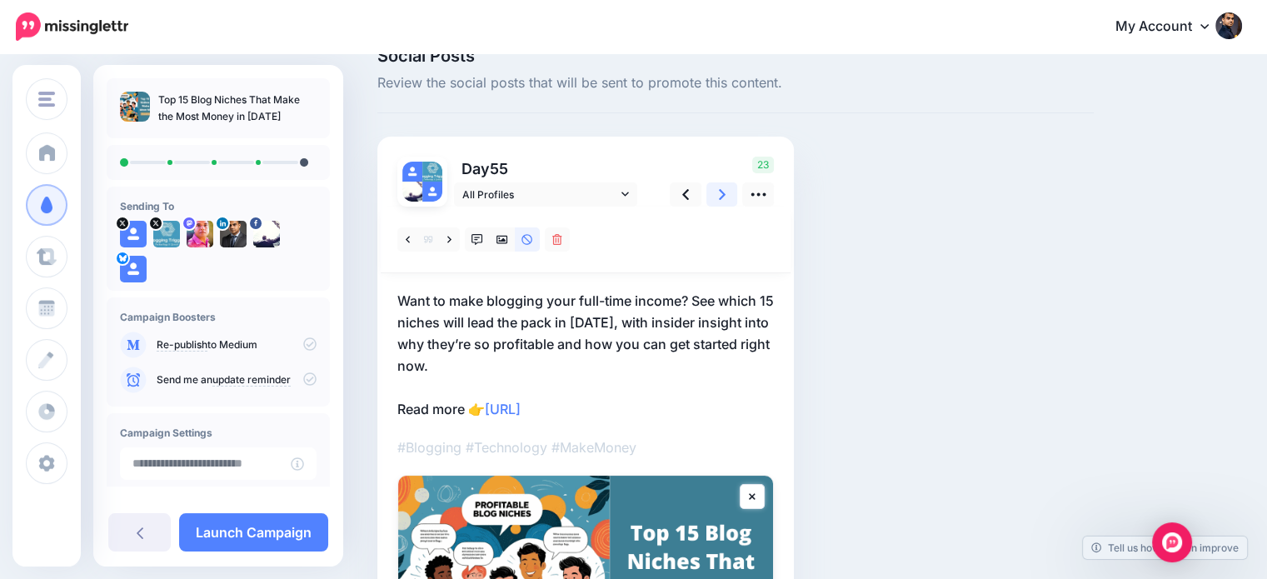
click at [725, 196] on icon at bounding box center [722, 194] width 7 height 17
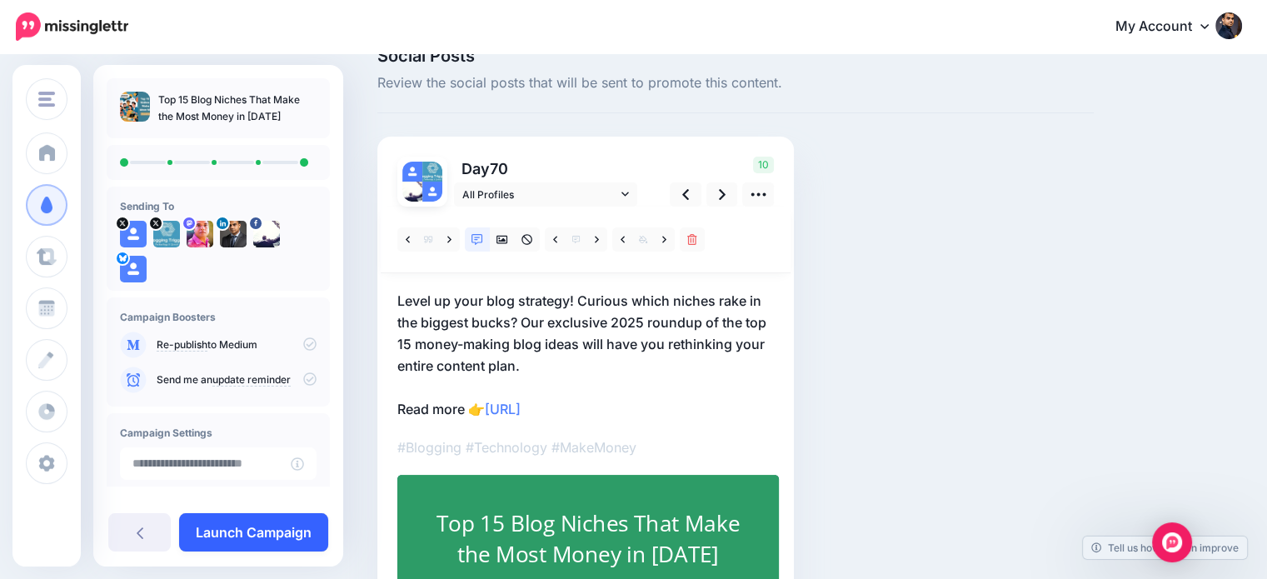
click at [310, 528] on link "Launch Campaign" at bounding box center [253, 532] width 149 height 38
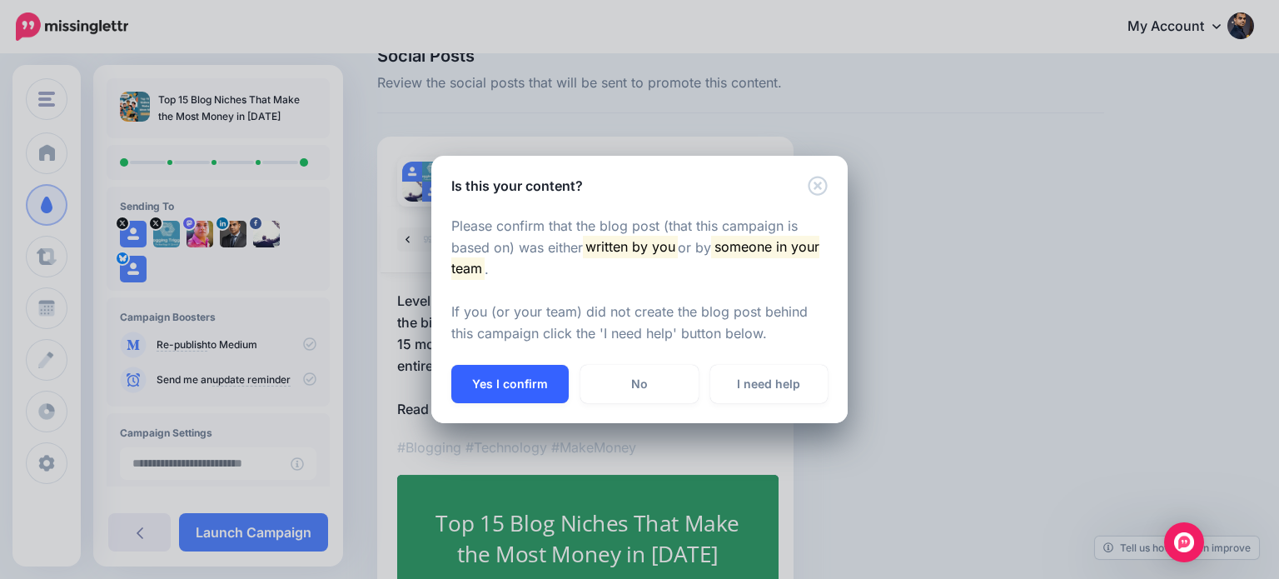
click at [523, 388] on button "Yes I confirm" at bounding box center [509, 384] width 117 height 38
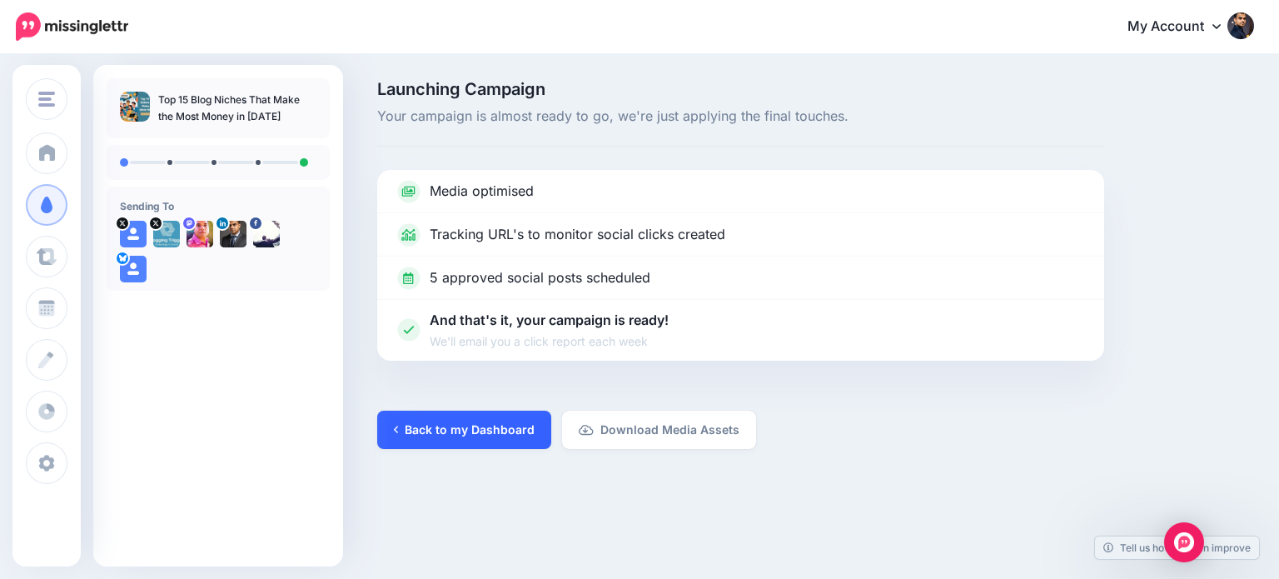
click at [475, 441] on link "Back to my Dashboard" at bounding box center [464, 430] width 174 height 38
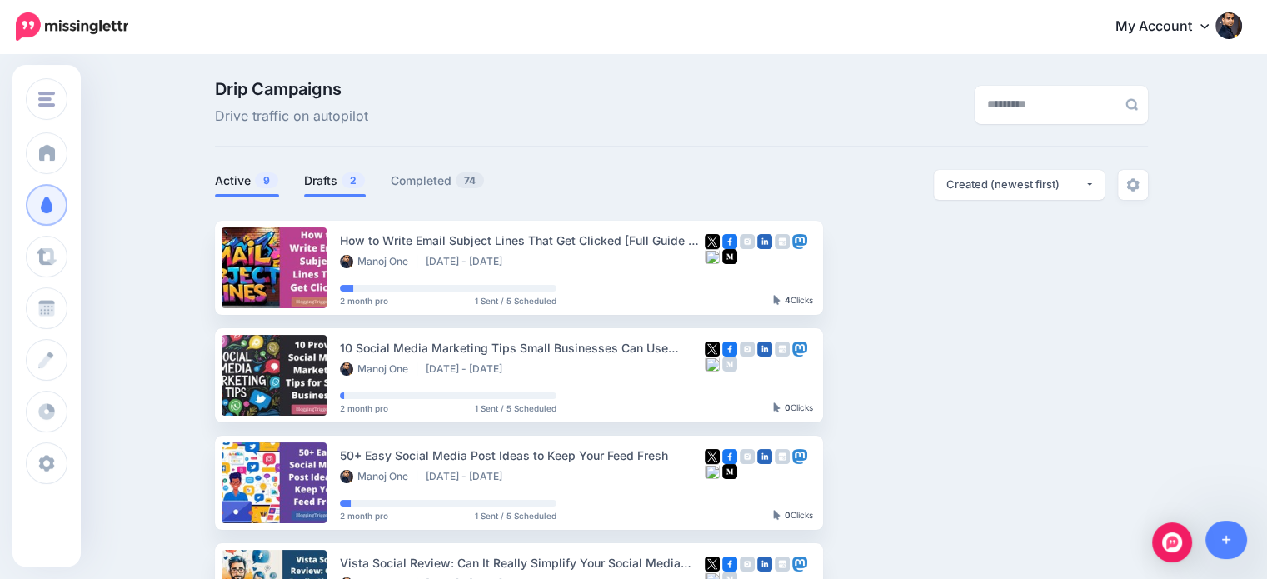
click at [340, 172] on link "Drafts 2" at bounding box center [335, 181] width 62 height 20
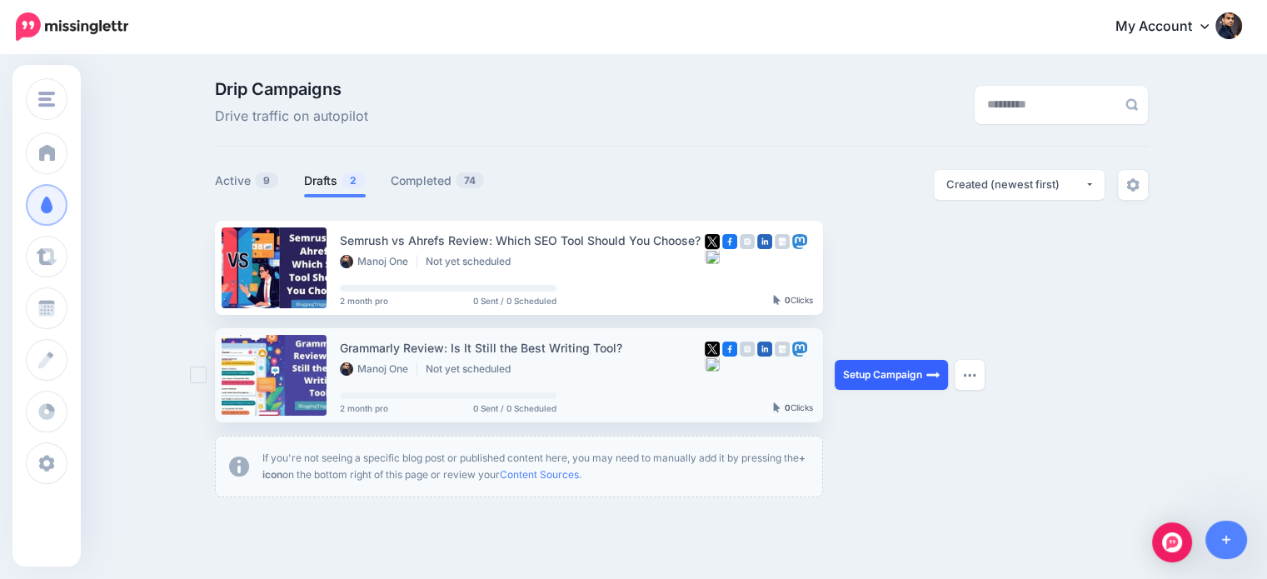
click at [888, 369] on link "Setup Campaign" at bounding box center [891, 375] width 113 height 30
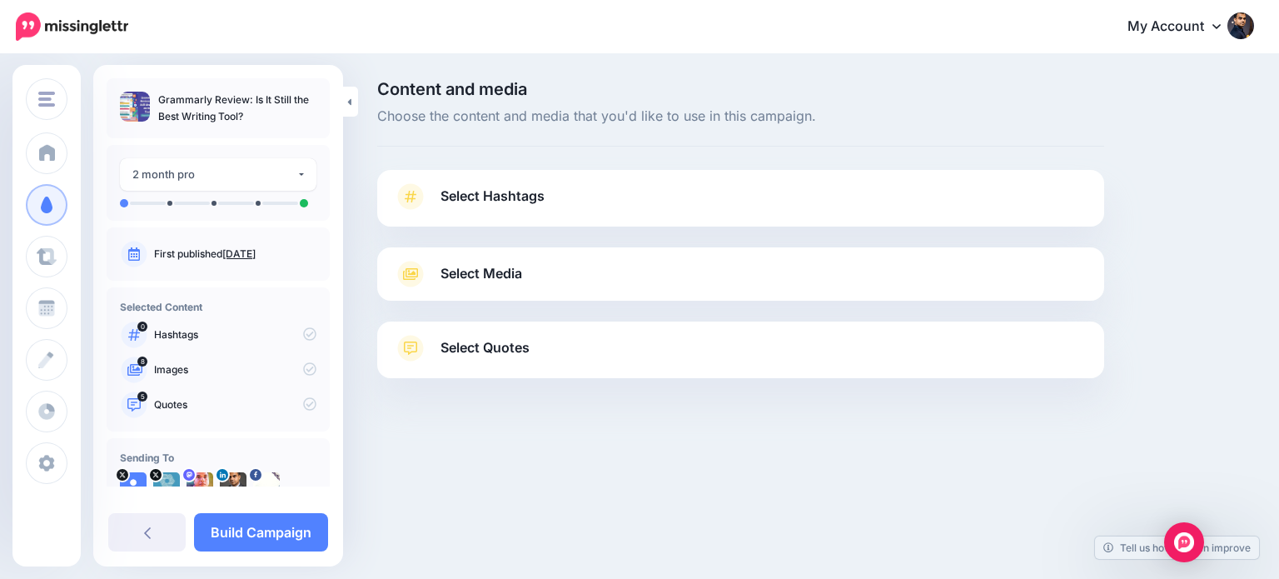
drag, startPoint x: 527, startPoint y: 352, endPoint x: 588, endPoint y: 340, distance: 61.9
click at [527, 352] on span "Select Quotes" at bounding box center [485, 348] width 89 height 22
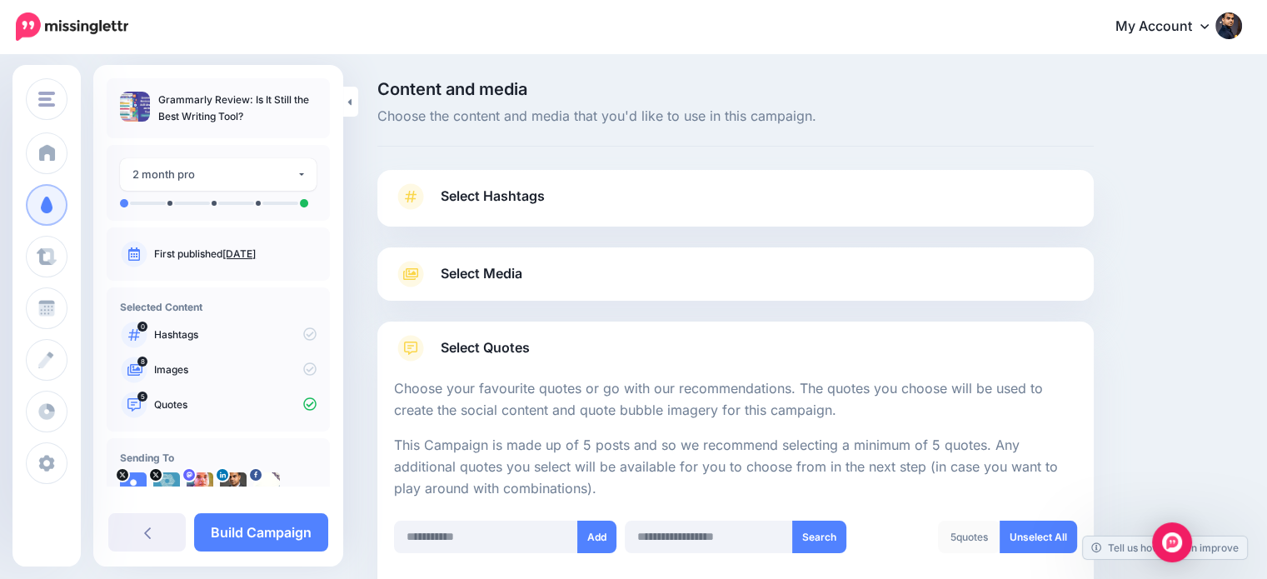
click at [506, 186] on span "Select Hashtags" at bounding box center [493, 196] width 104 height 22
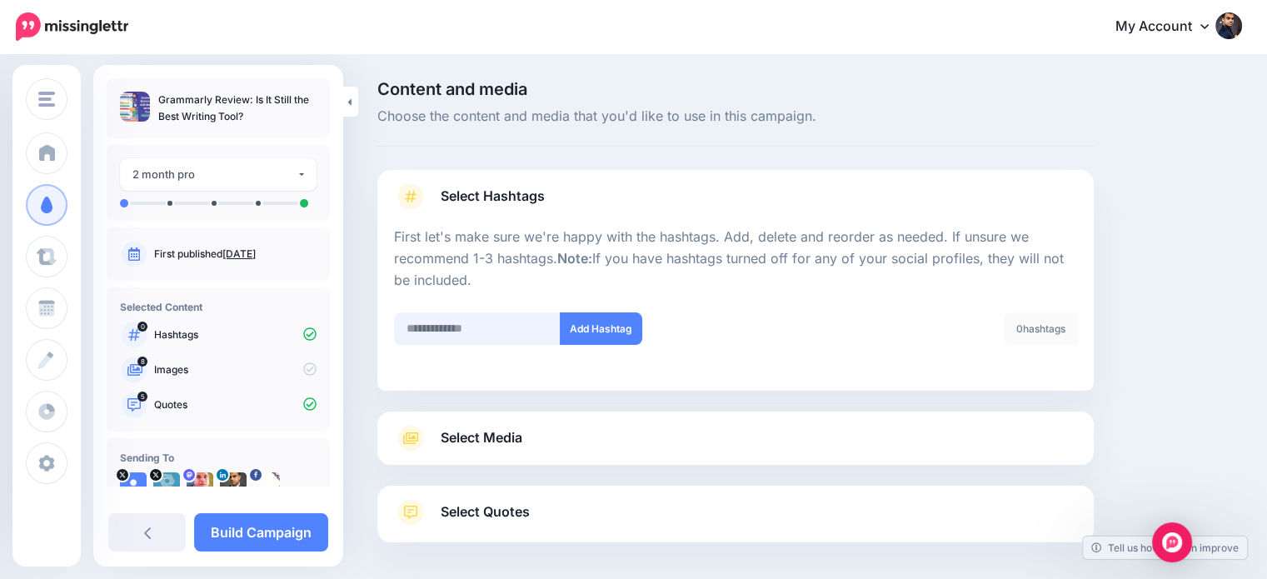
click at [509, 322] on input "text" at bounding box center [477, 328] width 167 height 32
type input "*********"
click at [590, 332] on button "Add Hashtag" at bounding box center [601, 328] width 82 height 32
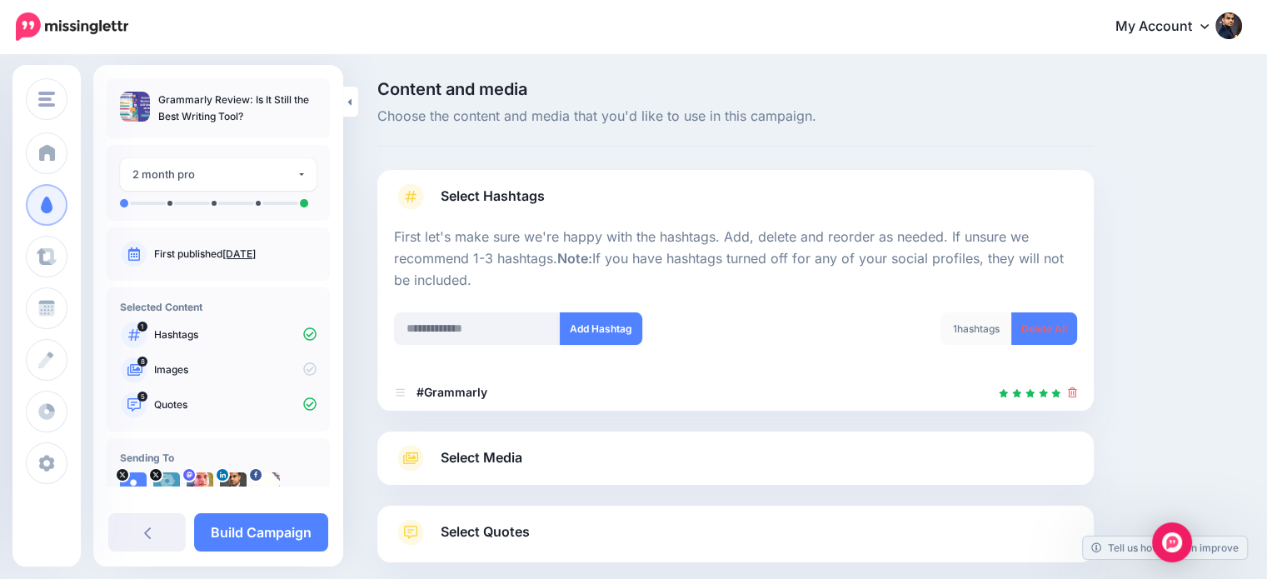
scroll to position [91, 0]
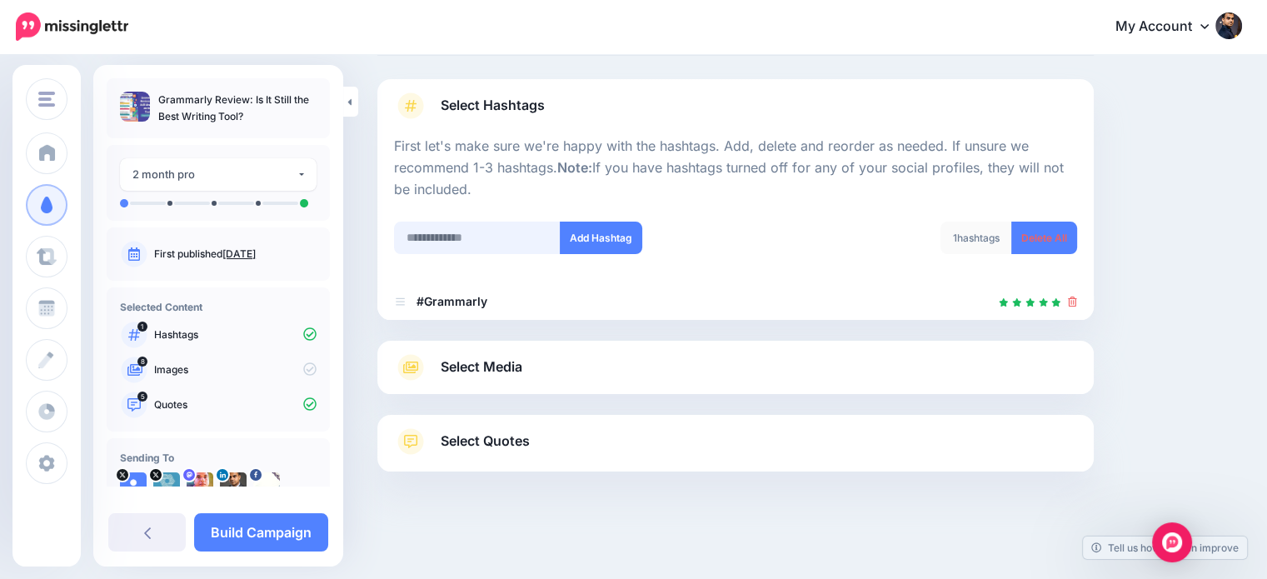
click at [481, 243] on input "text" at bounding box center [477, 238] width 167 height 32
type input "**********"
drag, startPoint x: 620, startPoint y: 236, endPoint x: 544, endPoint y: 233, distance: 75.8
click at [620, 236] on button "Add Hashtag" at bounding box center [601, 238] width 82 height 32
click at [501, 235] on input "text" at bounding box center [477, 238] width 167 height 32
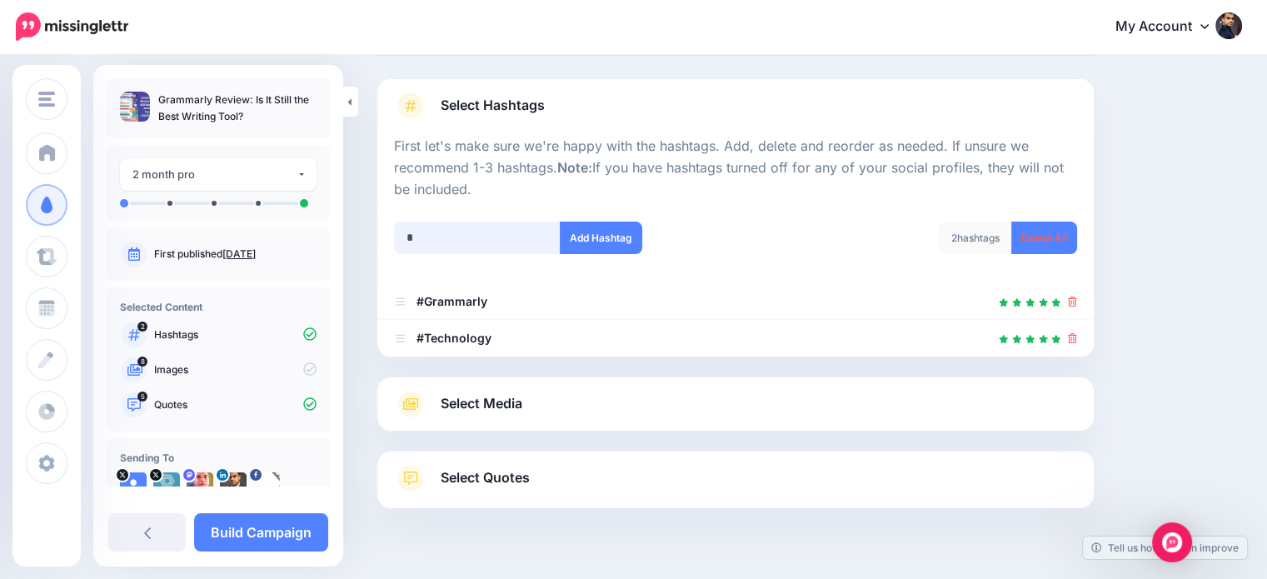
scroll to position [127, 0]
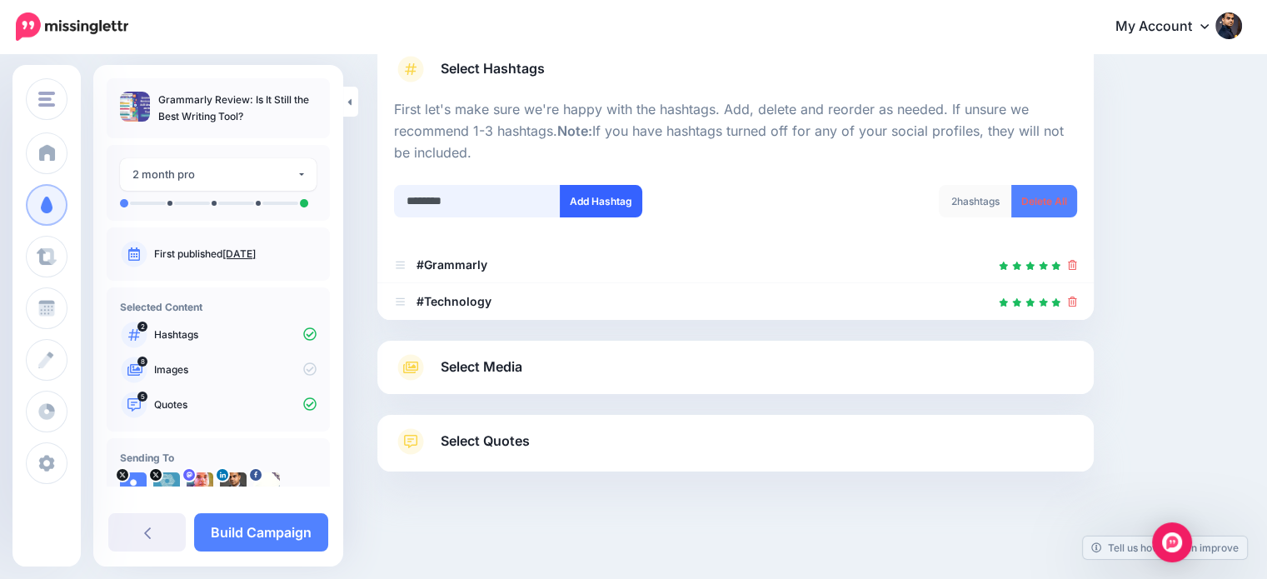
type input "********"
click at [576, 202] on button "Add Hashtag" at bounding box center [601, 201] width 82 height 32
click at [500, 362] on span "Select Media" at bounding box center [482, 367] width 82 height 22
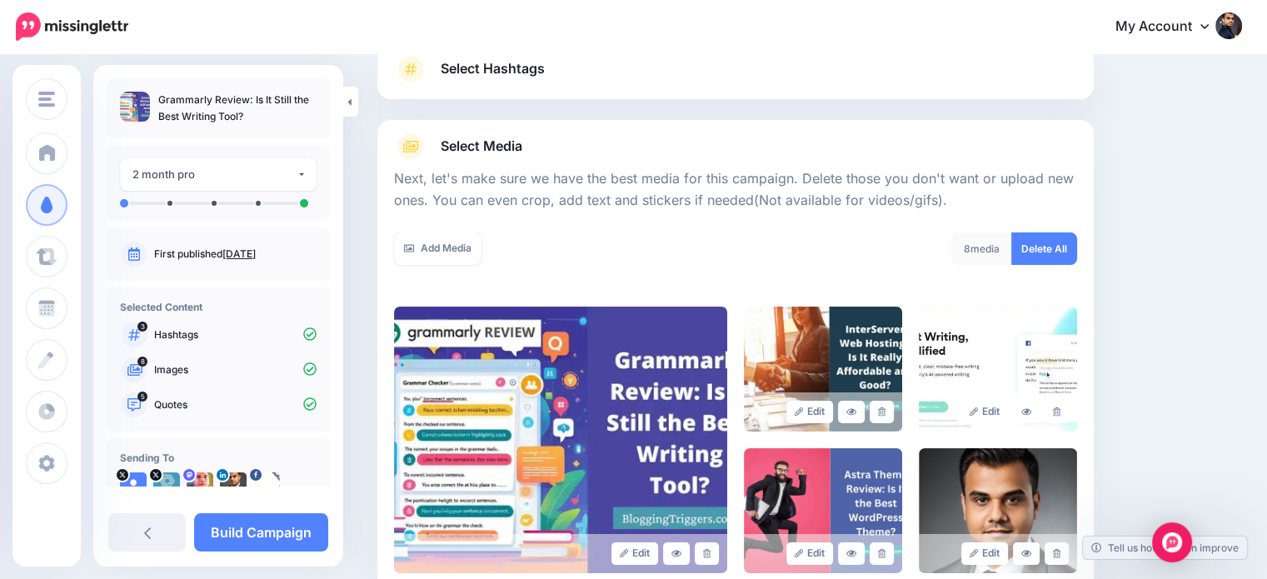
scroll to position [0, 0]
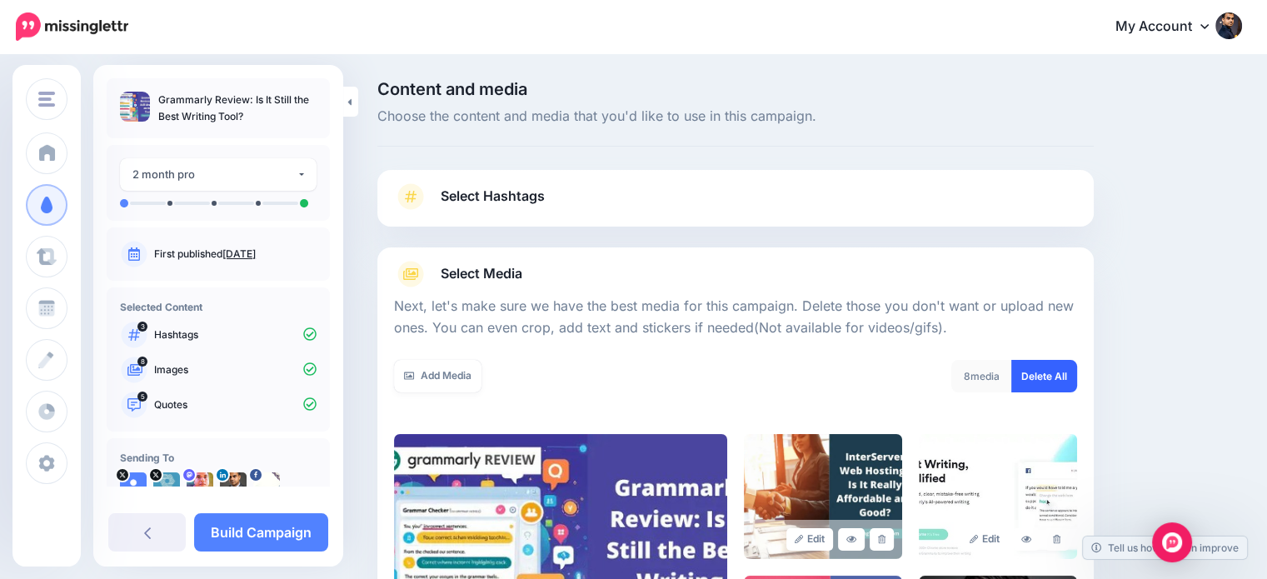
click at [1059, 376] on link "Delete All" at bounding box center [1044, 376] width 66 height 32
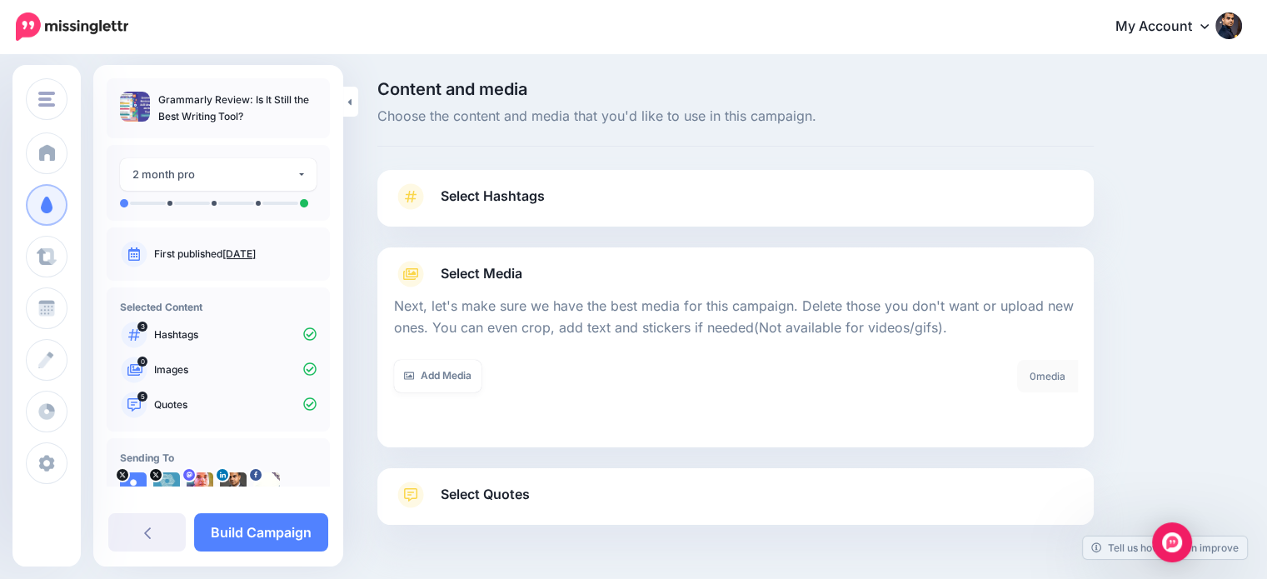
scroll to position [53, 0]
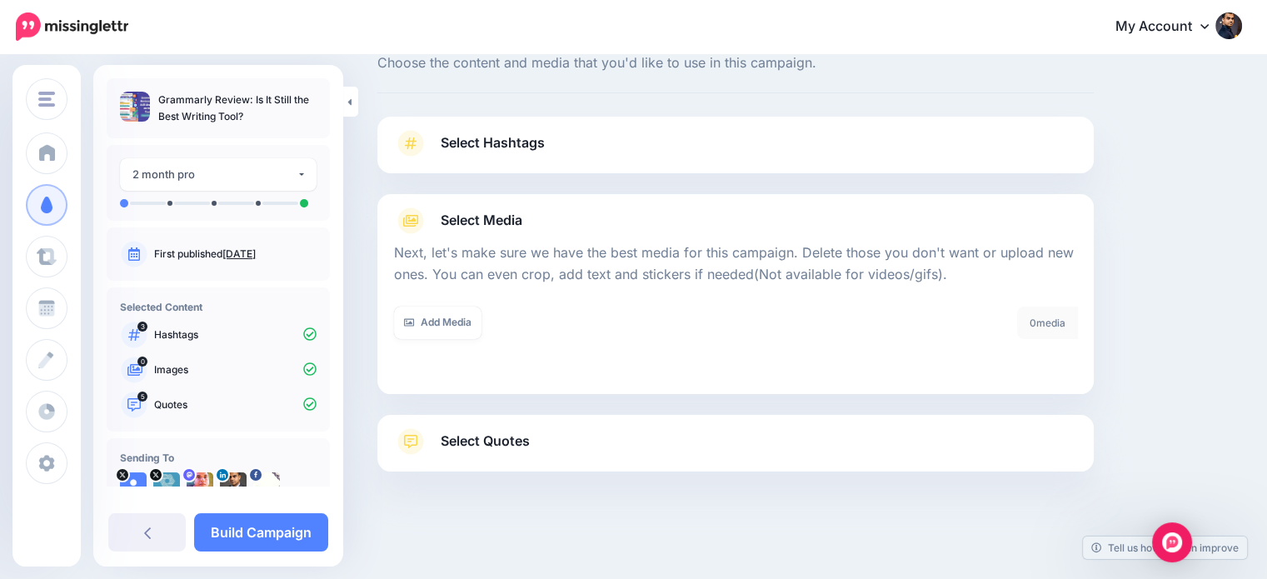
click at [493, 433] on span "Select Quotes" at bounding box center [485, 441] width 89 height 22
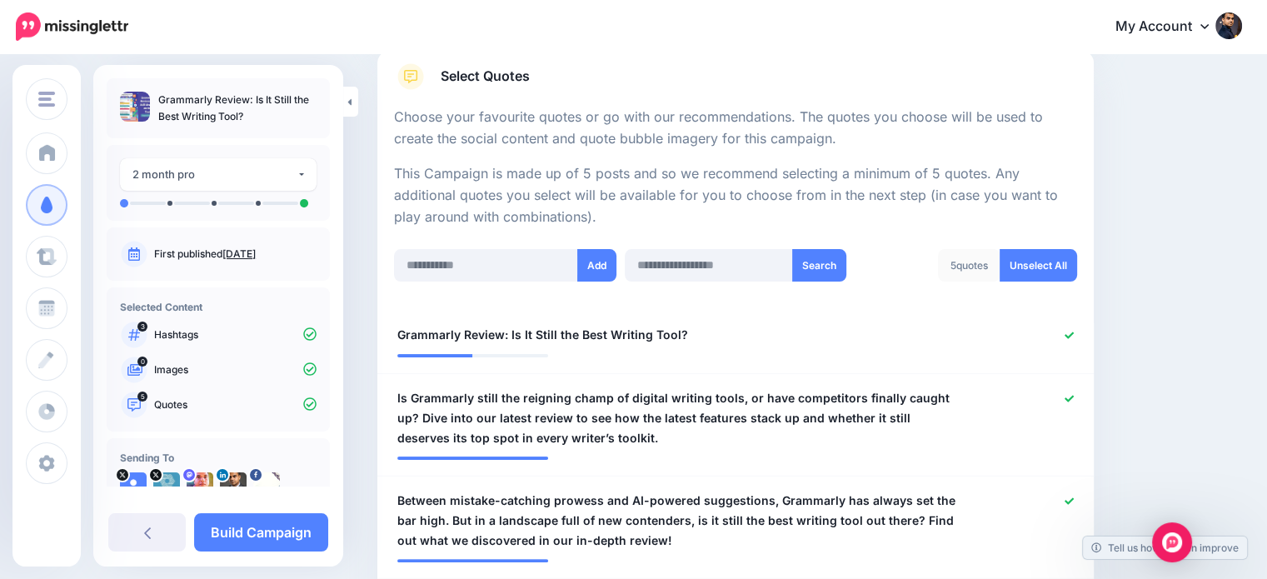
scroll to position [392, 0]
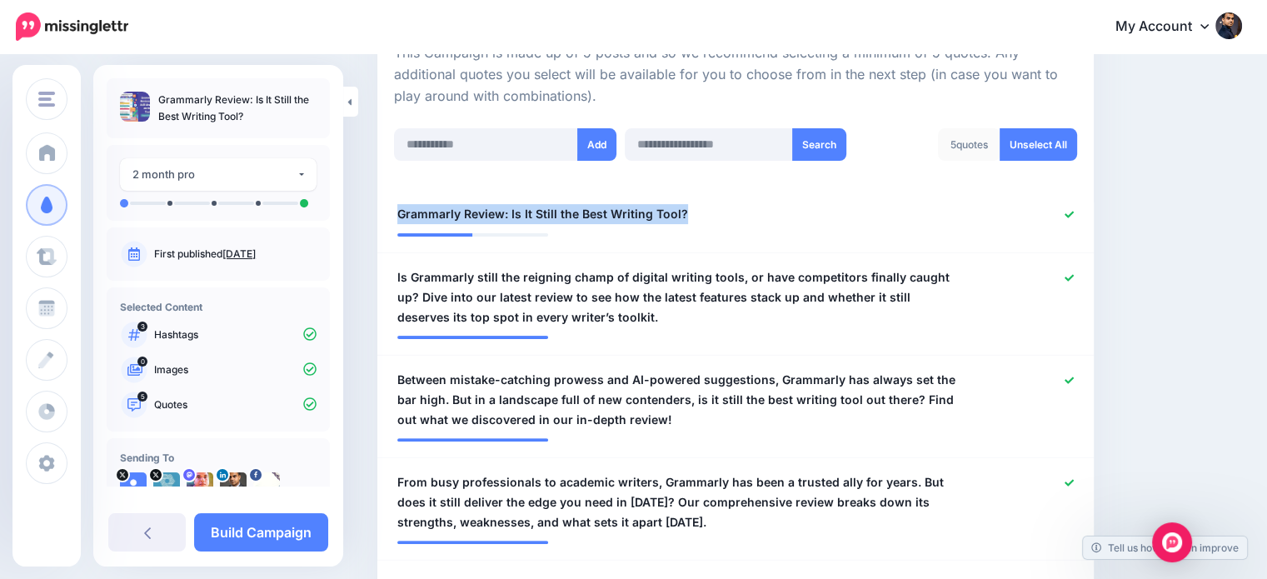
drag, startPoint x: 698, startPoint y: 217, endPoint x: 370, endPoint y: 217, distance: 328.2
copy span "Grammarly Review: Is It Still the Best Writing Tool?"
click at [1074, 216] on icon at bounding box center [1069, 214] width 9 height 7
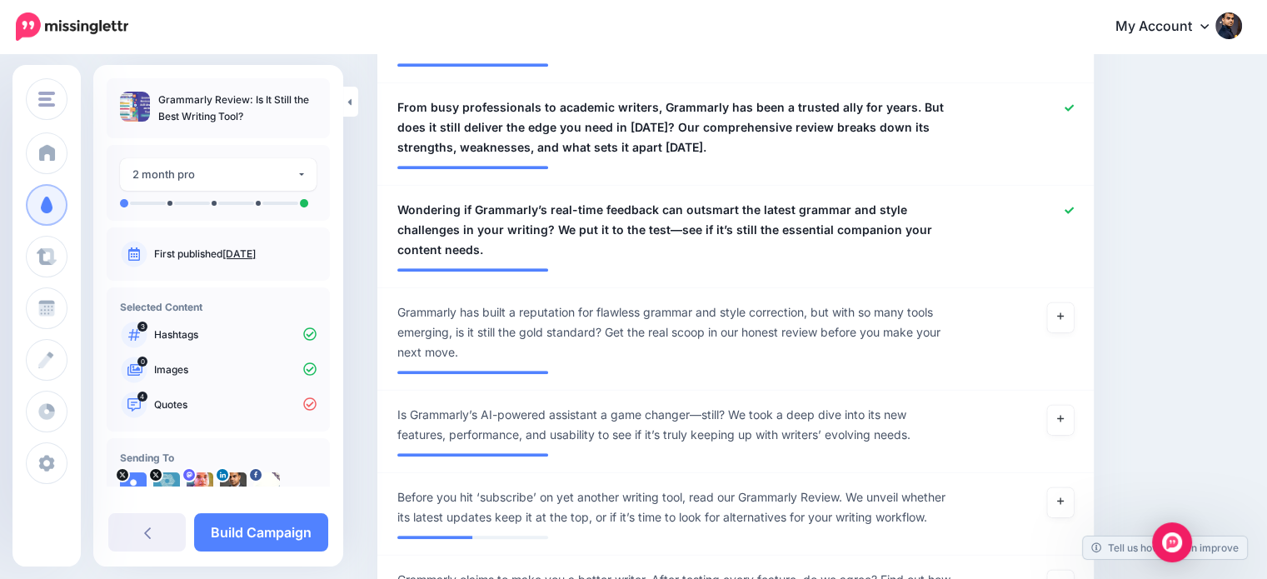
scroll to position [792, 0]
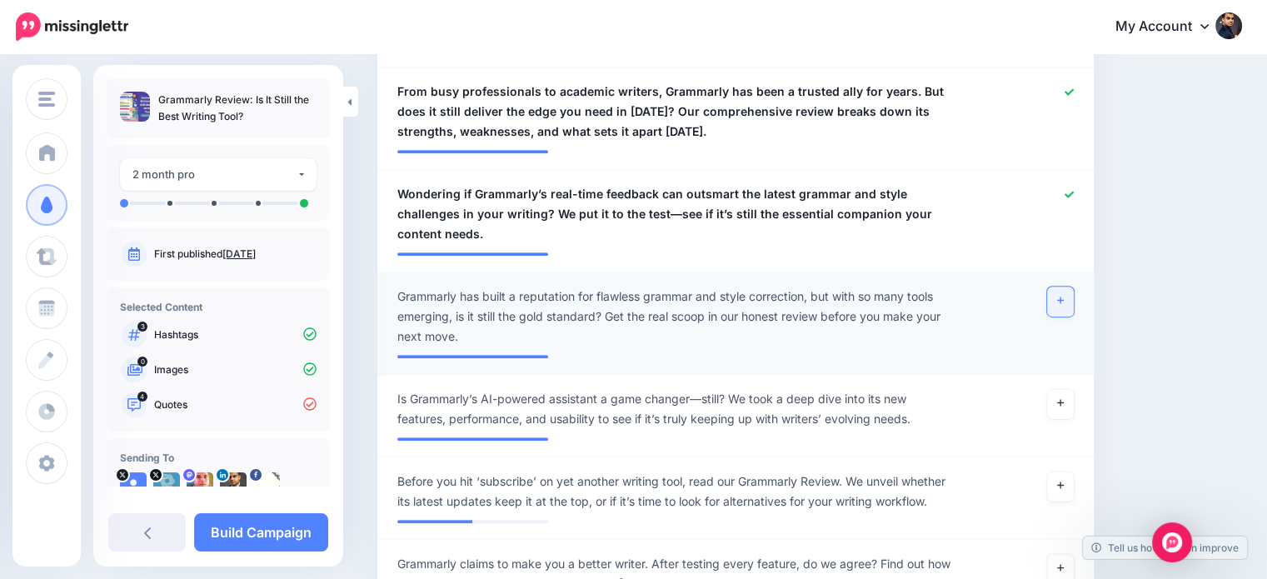
click at [1064, 297] on icon at bounding box center [1060, 300] width 7 height 7
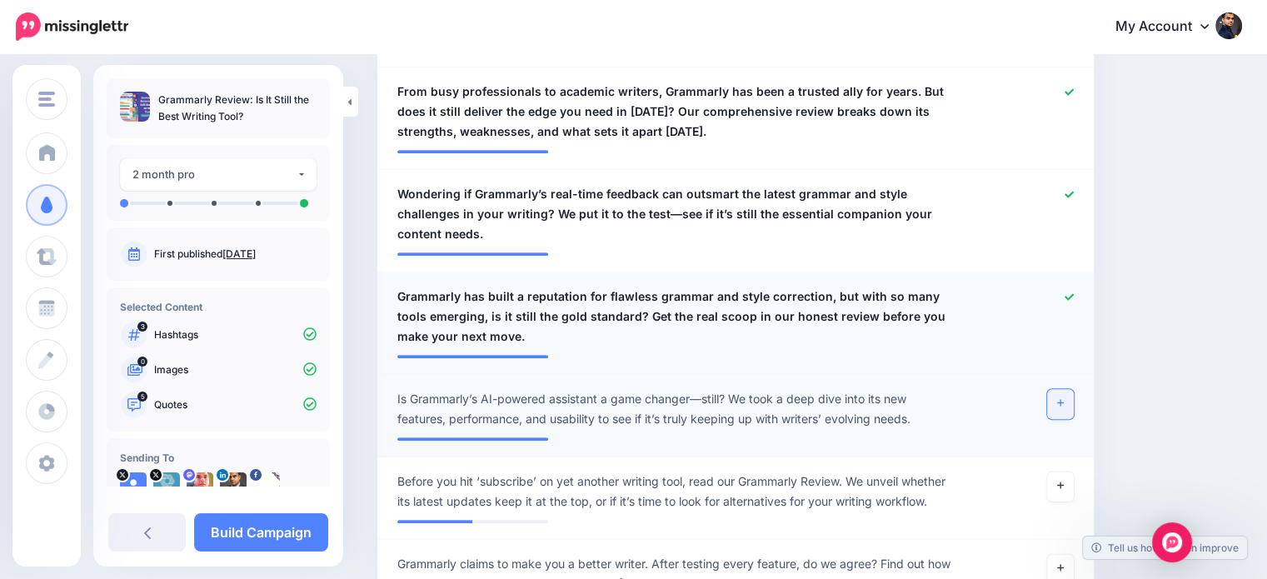
click at [1074, 389] on link at bounding box center [1060, 404] width 27 height 30
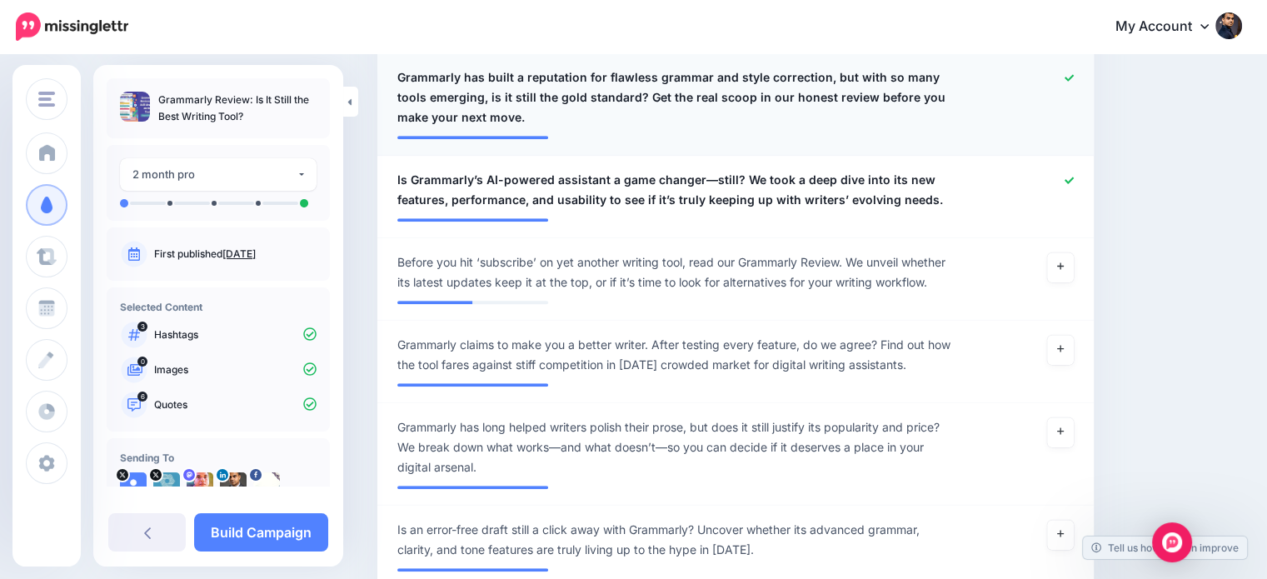
scroll to position [1020, 0]
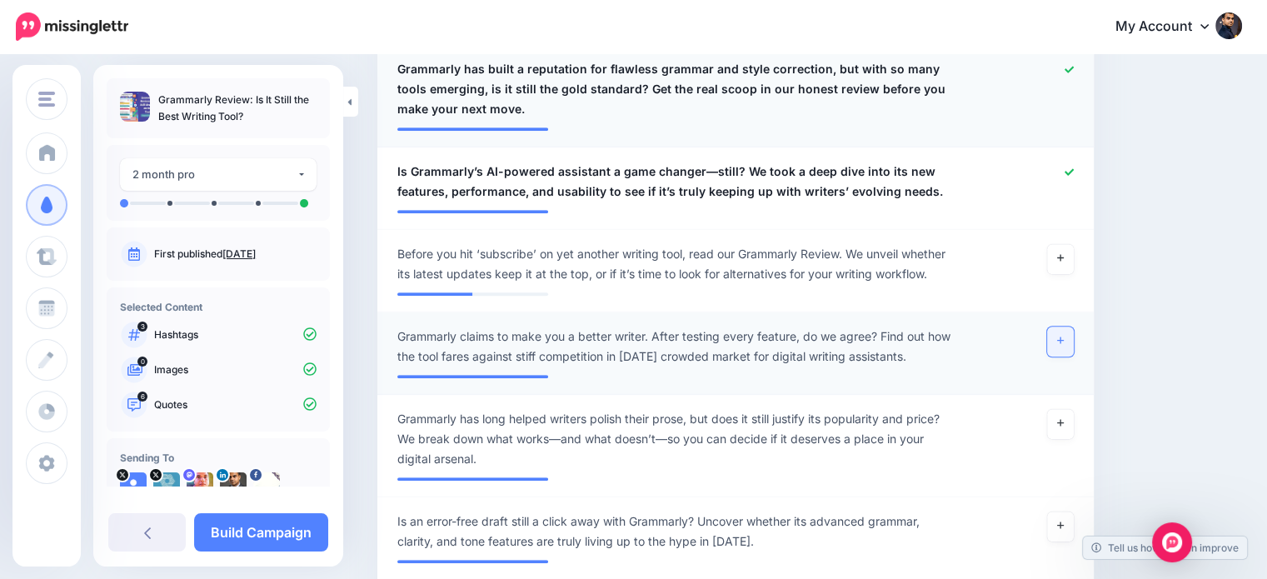
click at [1064, 337] on icon at bounding box center [1060, 340] width 7 height 7
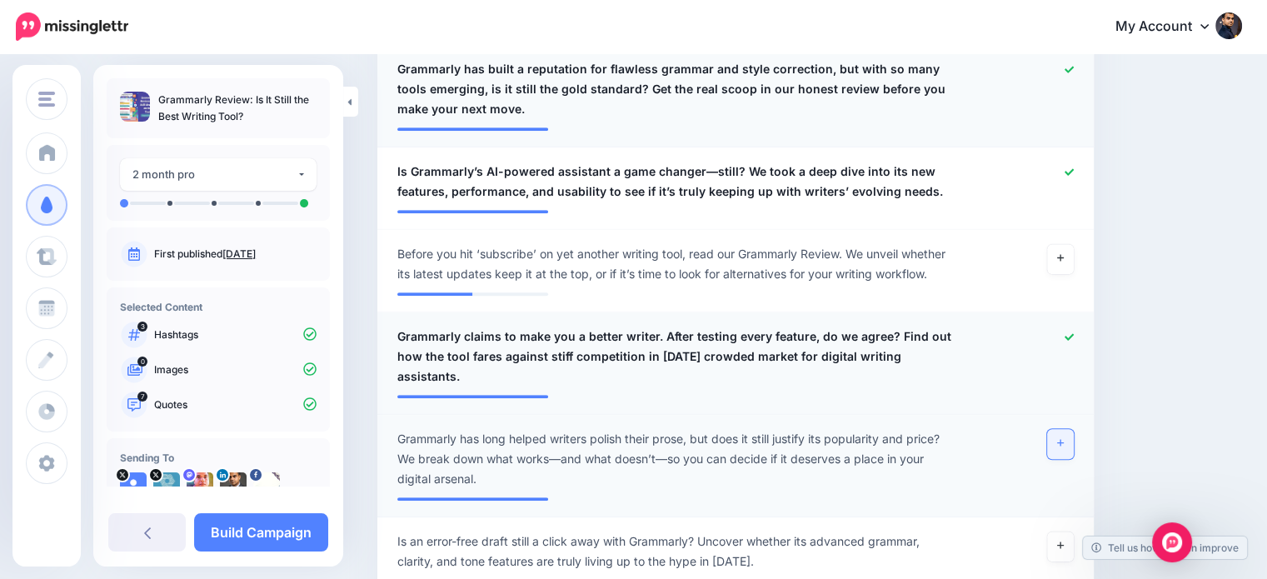
click at [1066, 429] on link at bounding box center [1060, 444] width 27 height 30
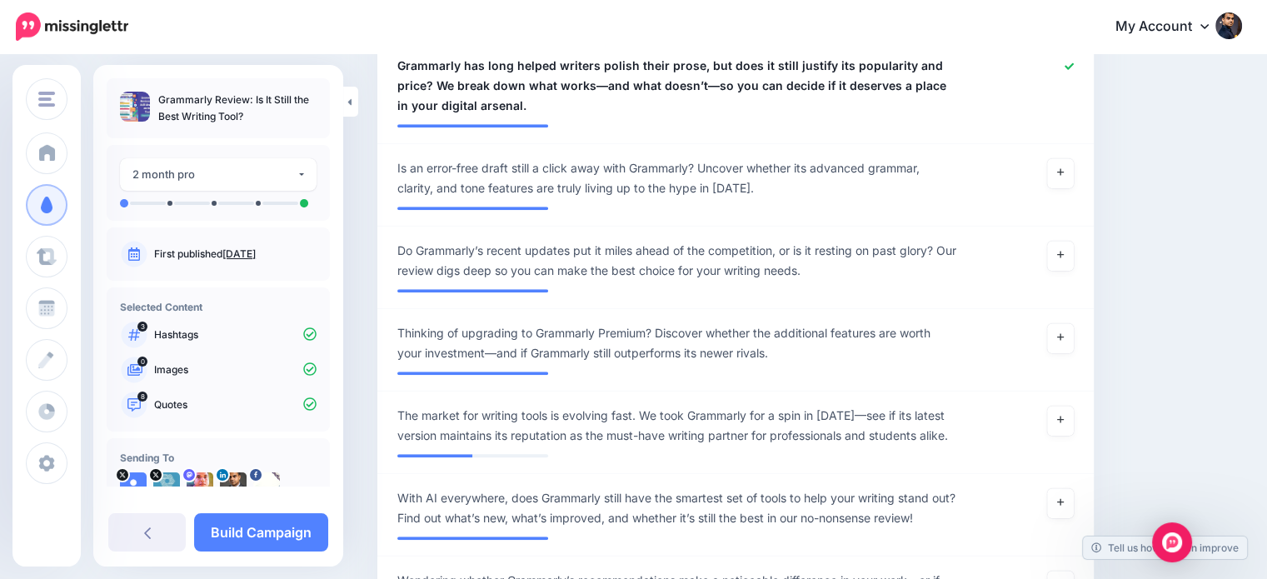
scroll to position [1399, 0]
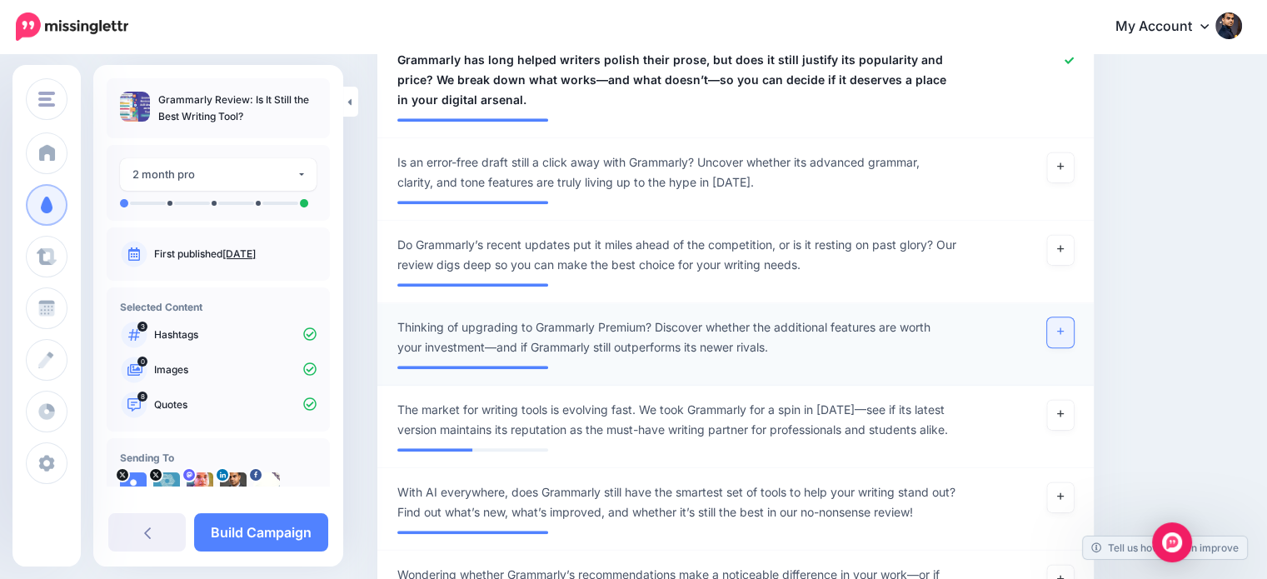
click at [1063, 317] on link at bounding box center [1060, 332] width 27 height 30
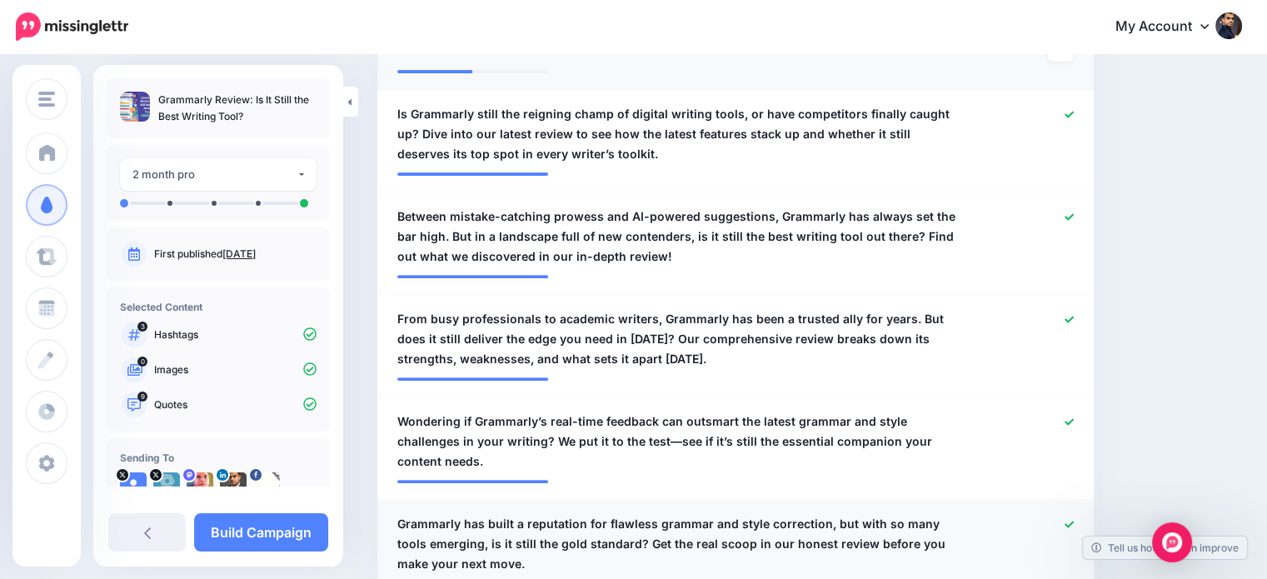
scroll to position [572, 0]
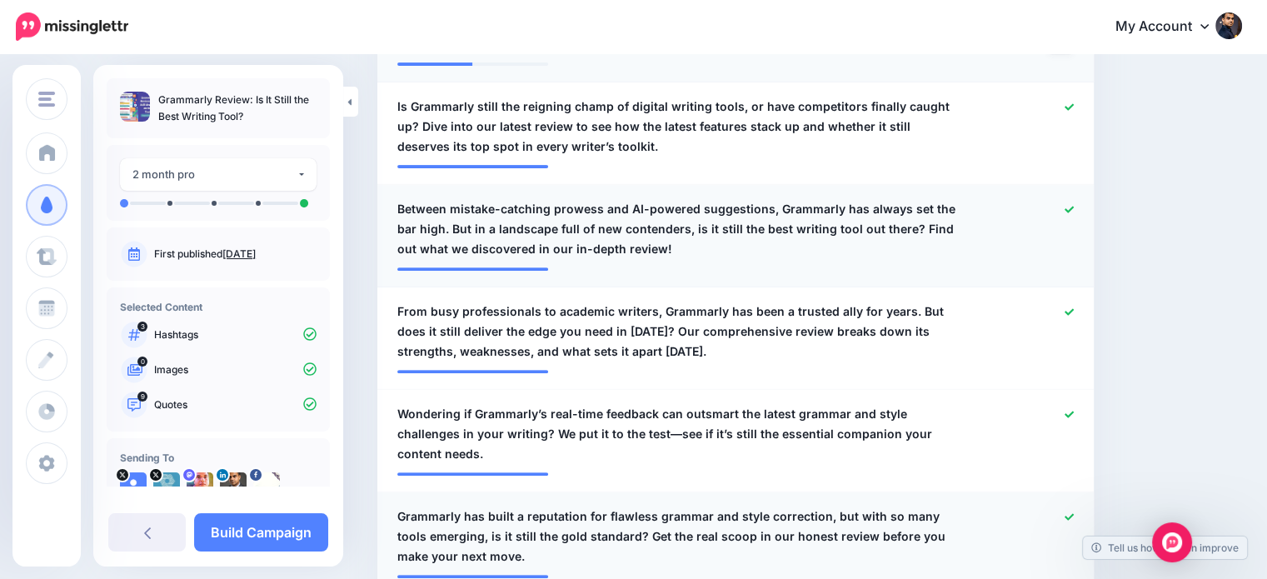
click at [1074, 208] on icon at bounding box center [1069, 209] width 9 height 7
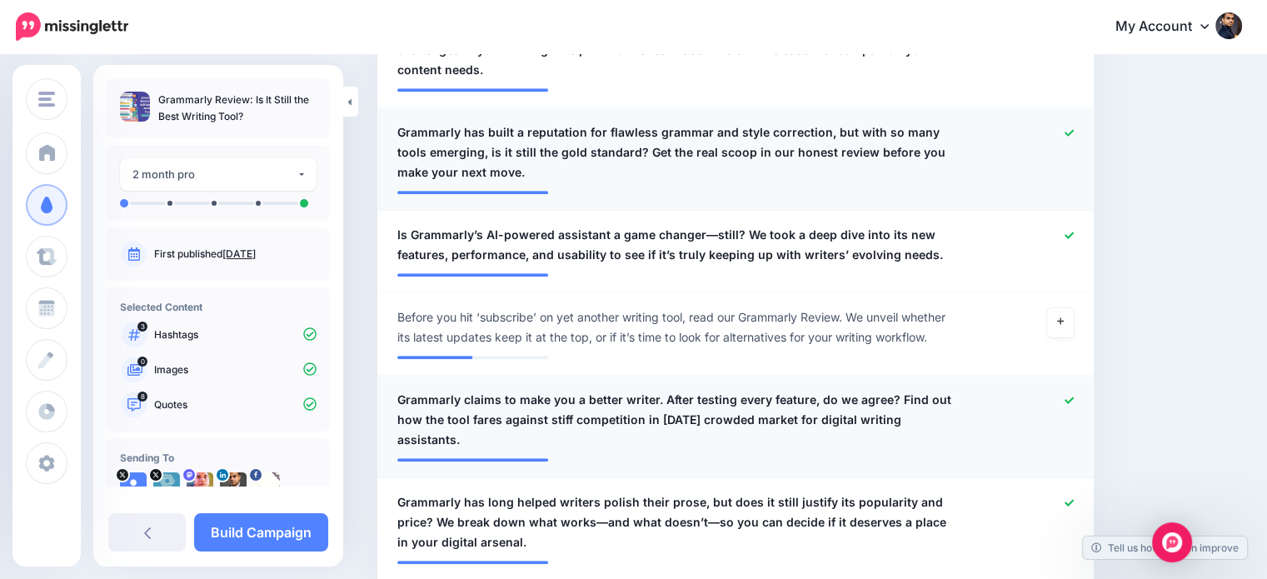
scroll to position [970, 0]
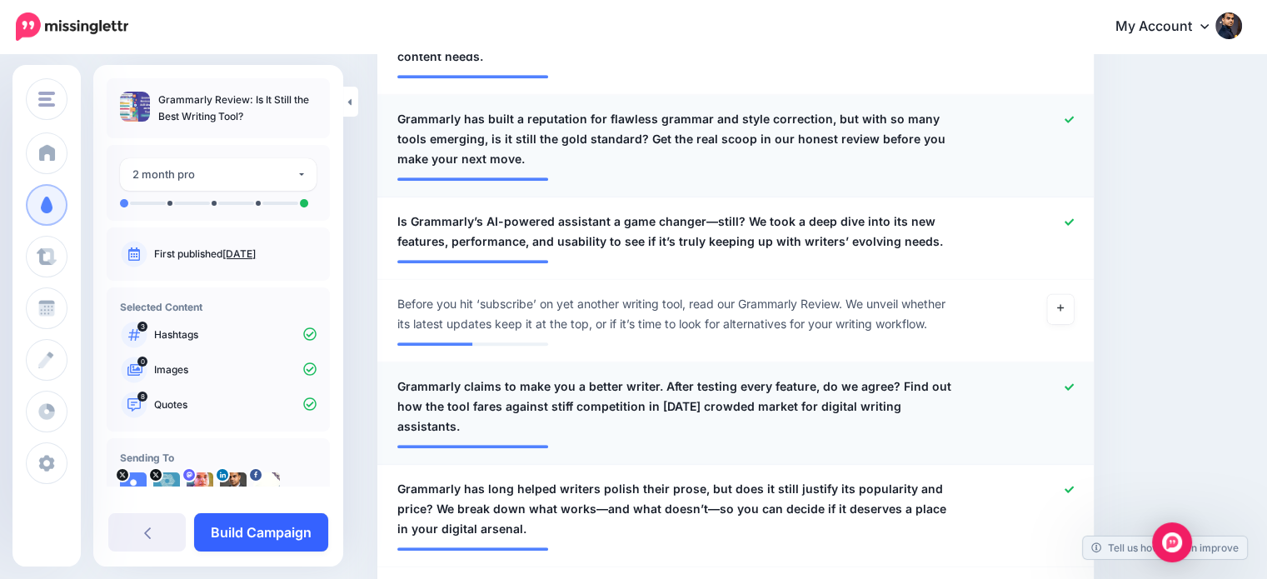
click at [293, 536] on link "Build Campaign" at bounding box center [261, 532] width 134 height 38
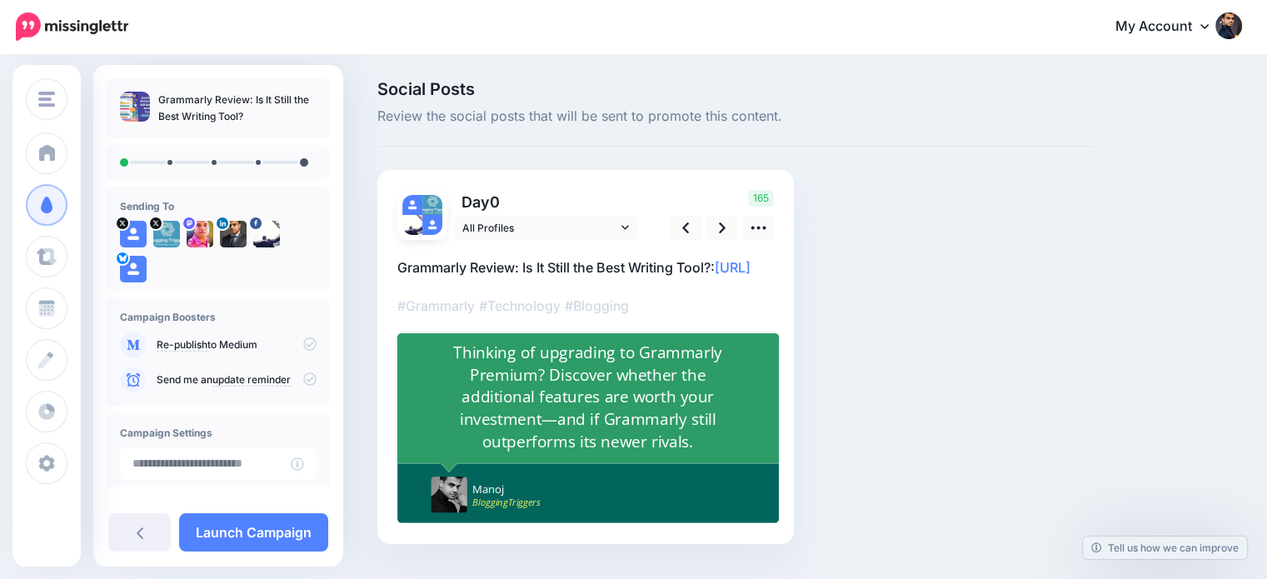
click at [762, 227] on icon at bounding box center [758, 228] width 15 height 3
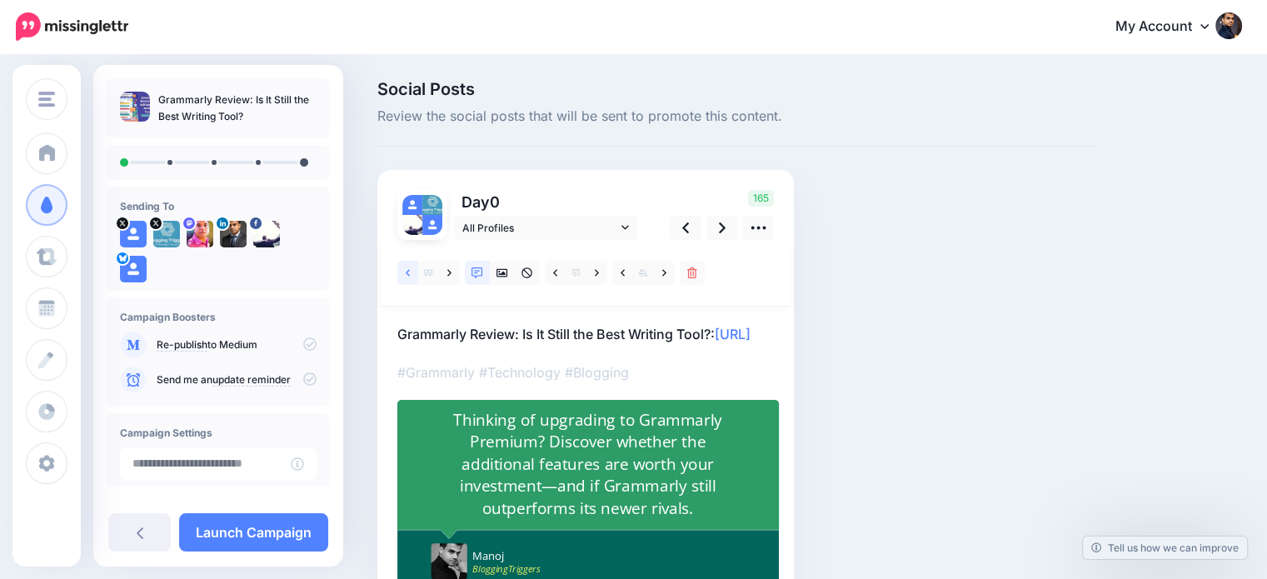
click at [406, 274] on icon at bounding box center [408, 273] width 4 height 12
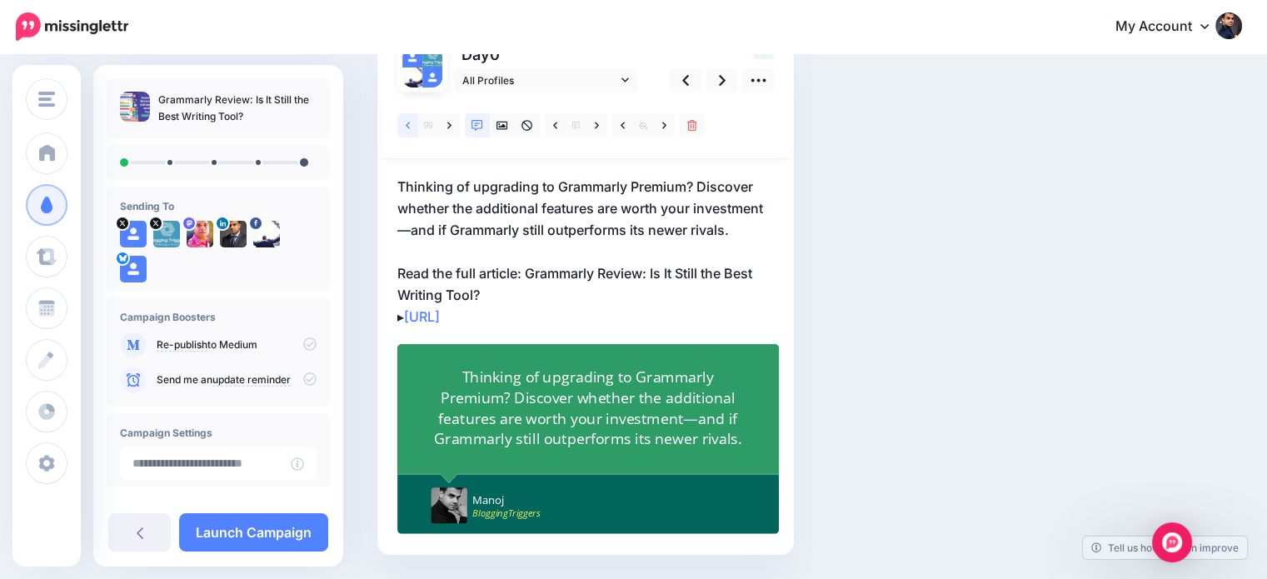
scroll to position [152, 0]
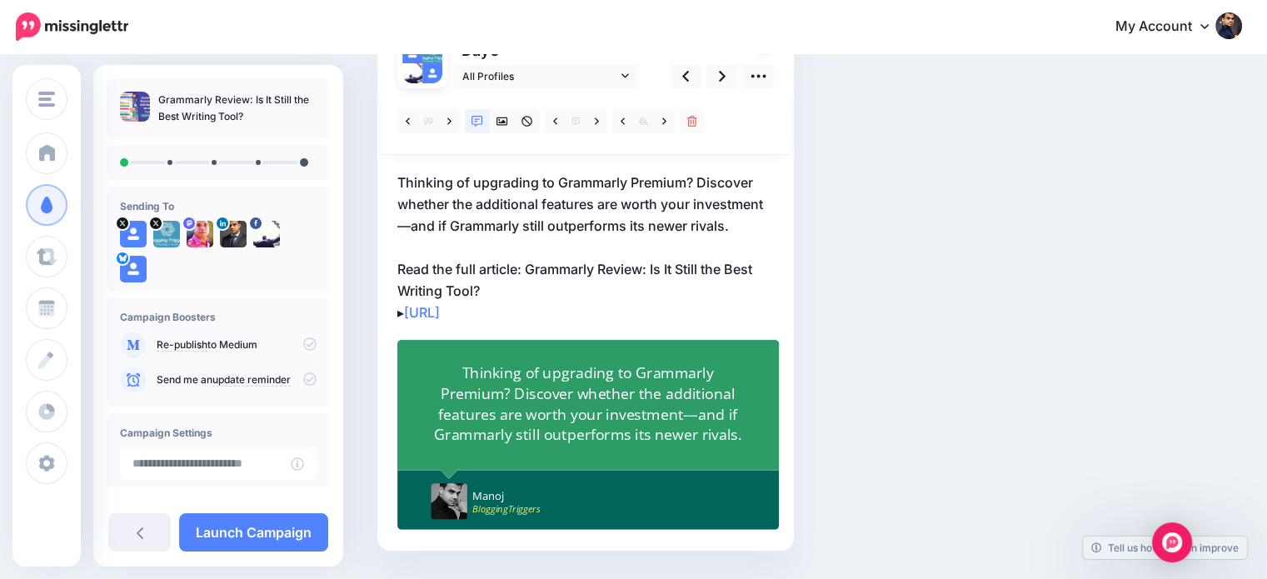
click at [652, 406] on div "Thinking of upgrading to Grammarly Premium? Discover whether the additional fea…" at bounding box center [588, 403] width 312 height 82
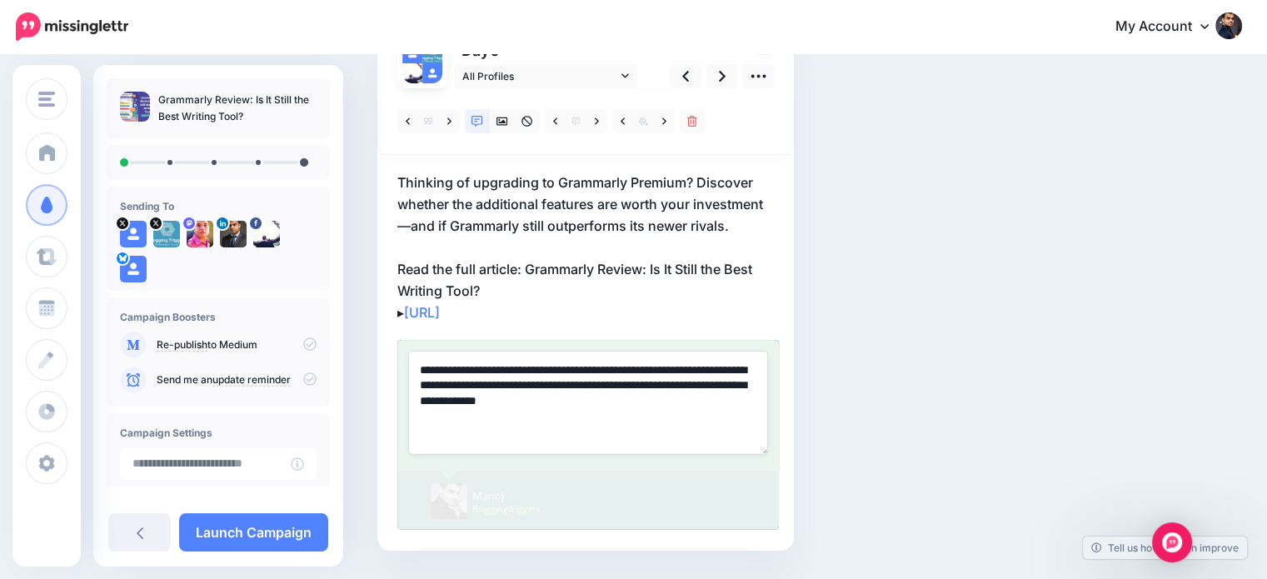
paste textarea
type textarea "**********"
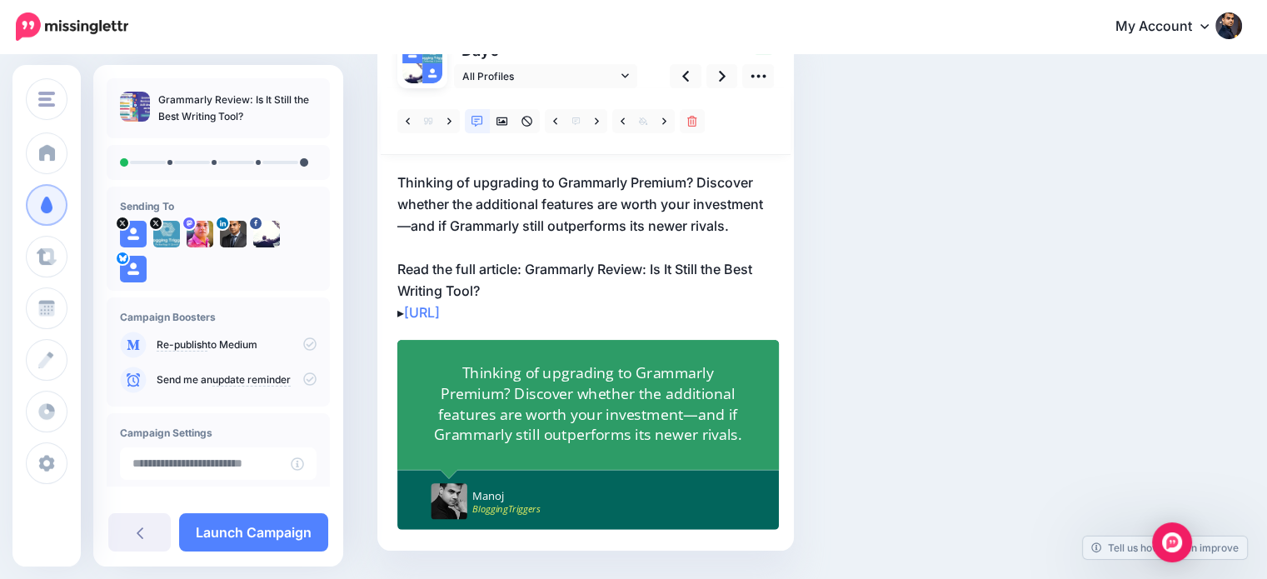
click at [929, 369] on div "Social Posts Review the social posts that will be sent to promote this content.…" at bounding box center [735, 264] width 741 height 671
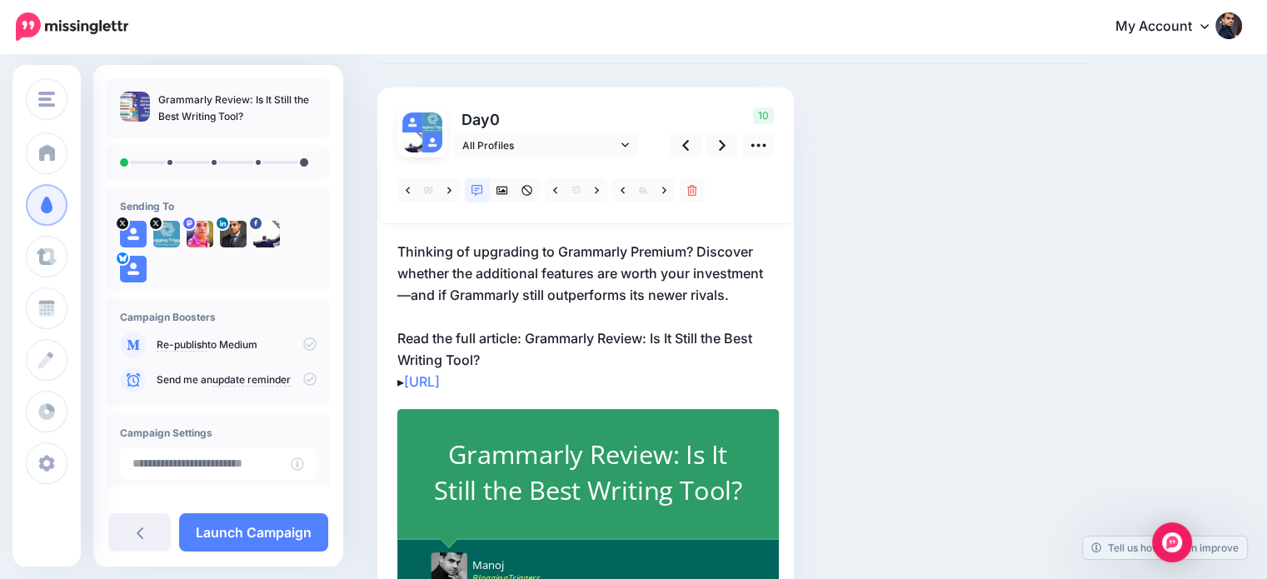
scroll to position [80, 0]
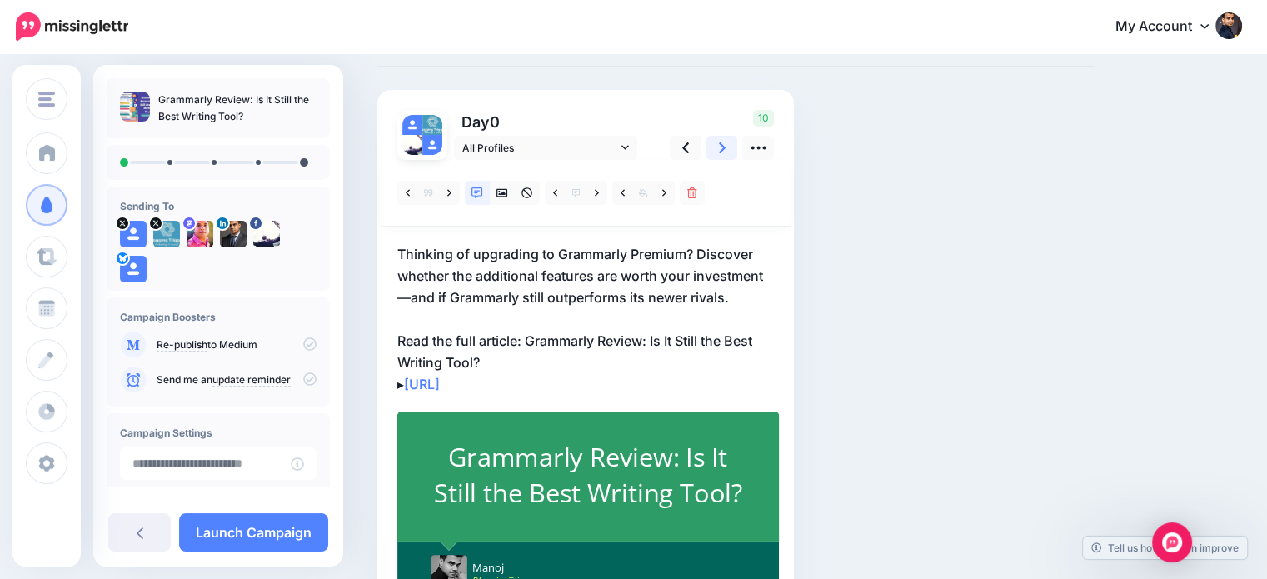
click at [722, 152] on icon at bounding box center [722, 147] width 7 height 17
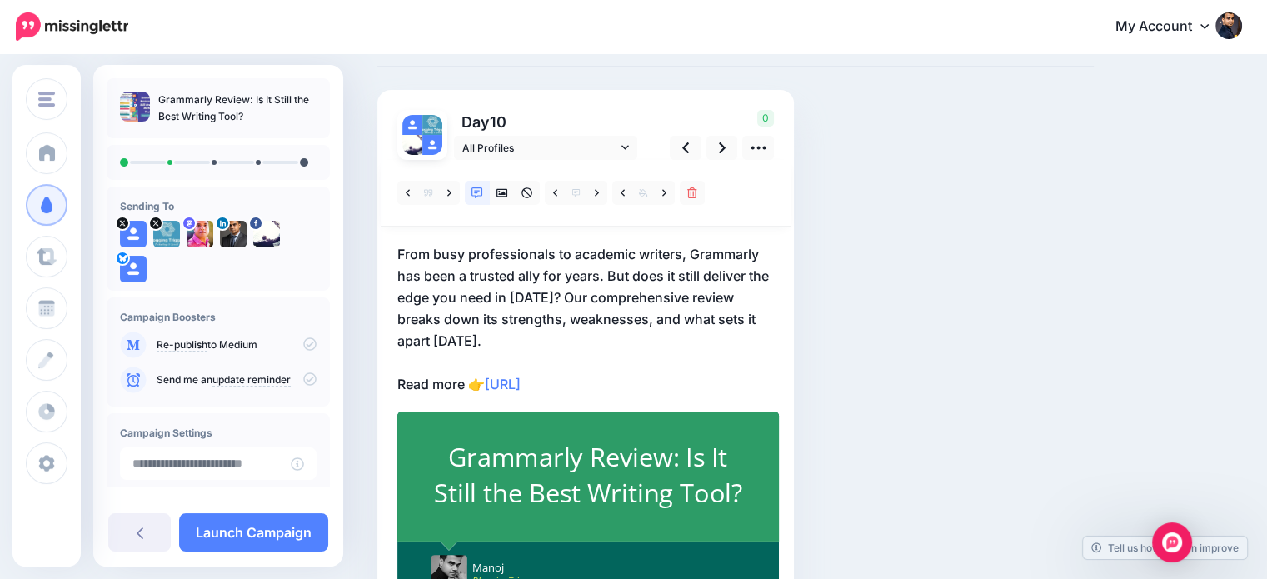
click at [536, 292] on p "From busy professionals to academic writers, Grammarly has been a trusted ally …" at bounding box center [585, 319] width 377 height 152
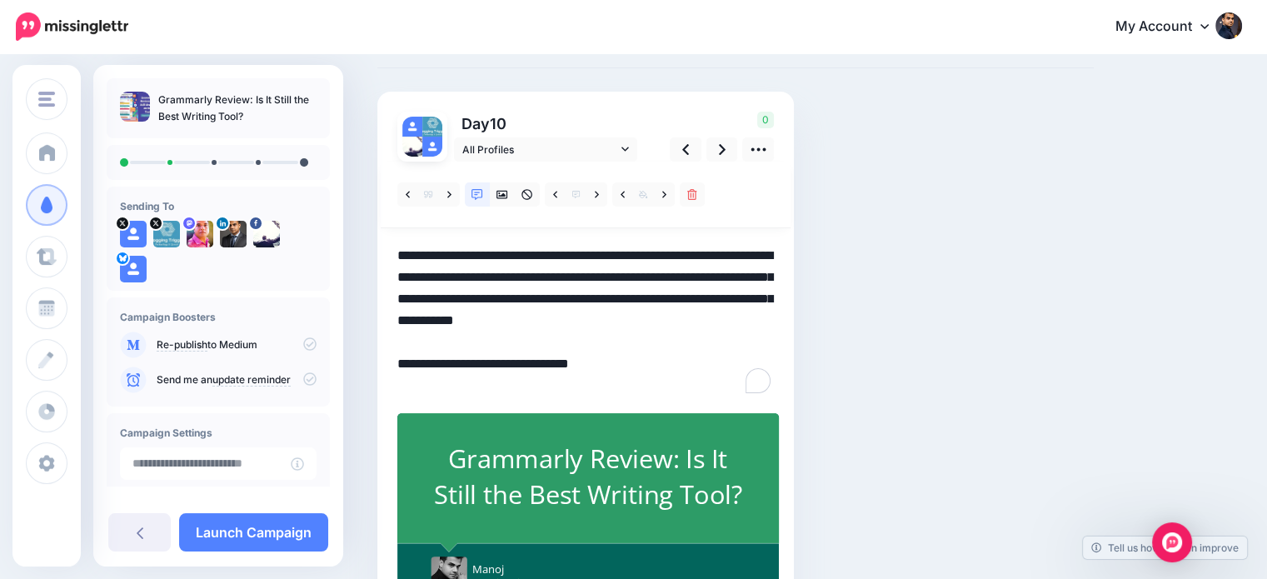
scroll to position [0, 0]
click at [537, 297] on textarea "**********" at bounding box center [585, 321] width 377 height 152
click at [720, 152] on icon at bounding box center [722, 149] width 7 height 11
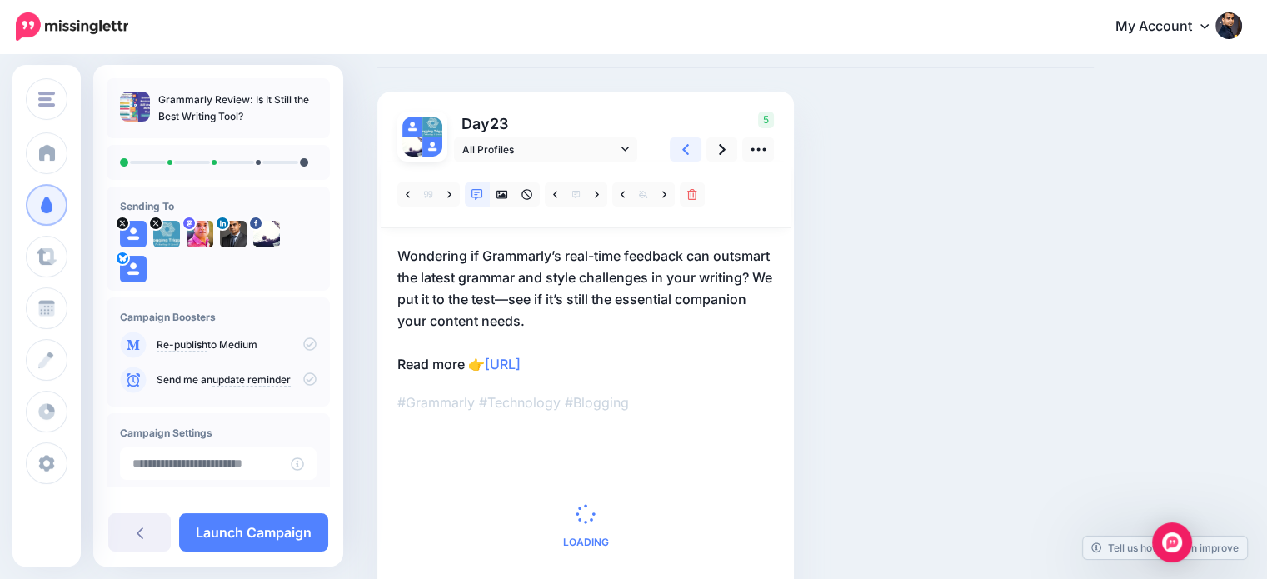
click at [687, 147] on icon at bounding box center [685, 149] width 7 height 17
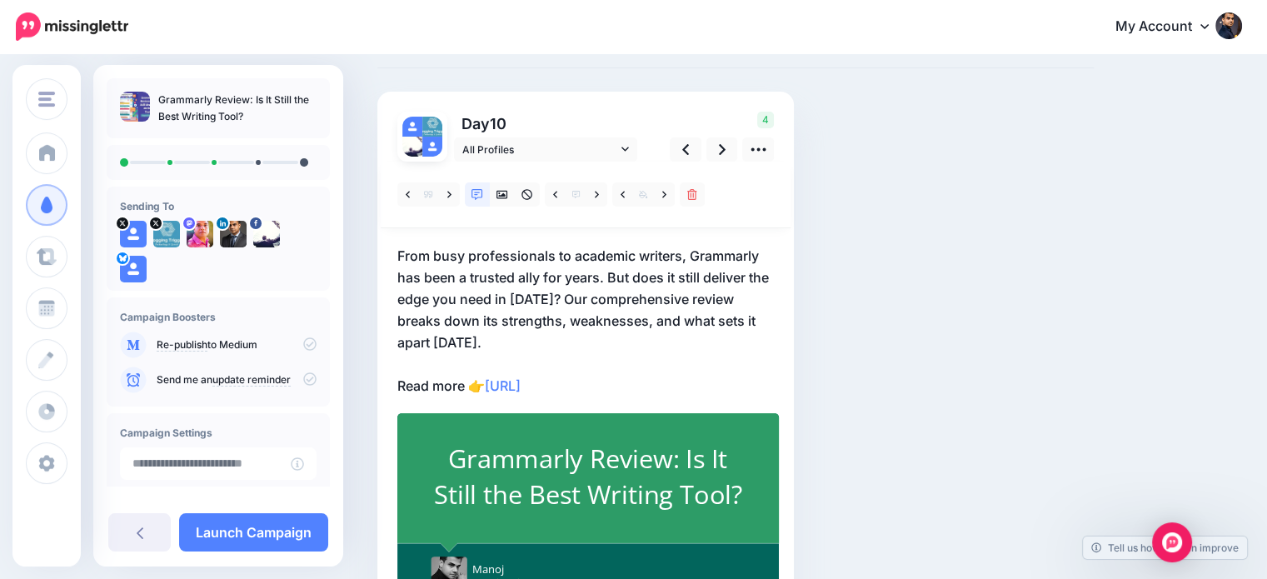
click at [556, 294] on p "From busy professionals to academic writers, Grammarly has been a trusted ally …" at bounding box center [585, 321] width 377 height 152
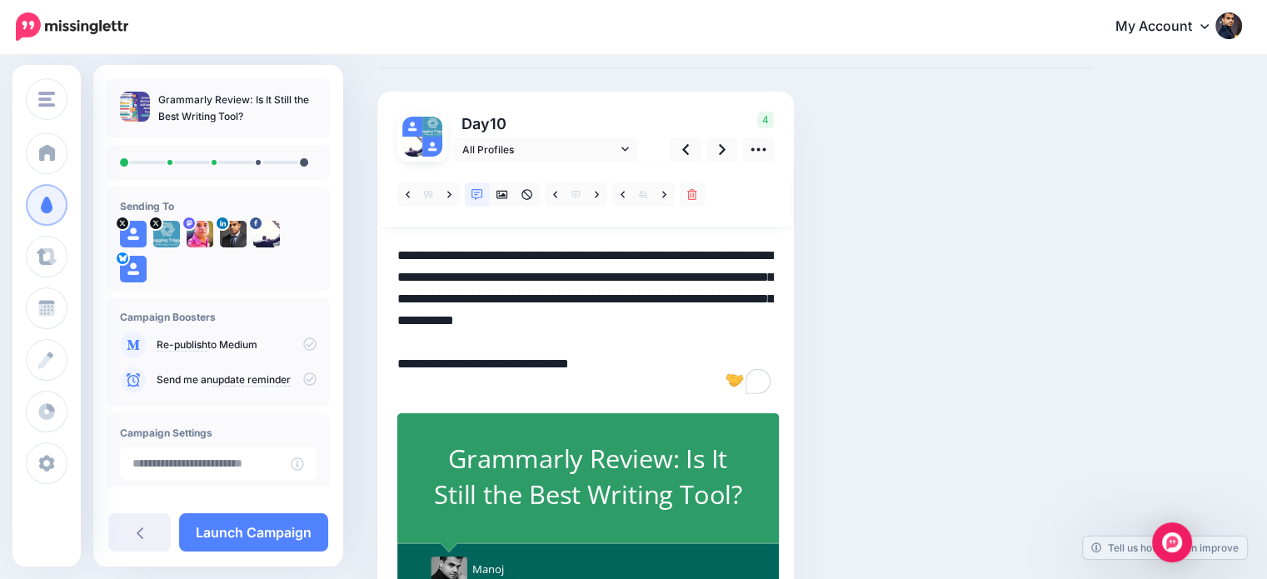
drag, startPoint x: 556, startPoint y: 296, endPoint x: 608, endPoint y: 345, distance: 71.9
click at [608, 345] on textarea "**********" at bounding box center [585, 321] width 377 height 152
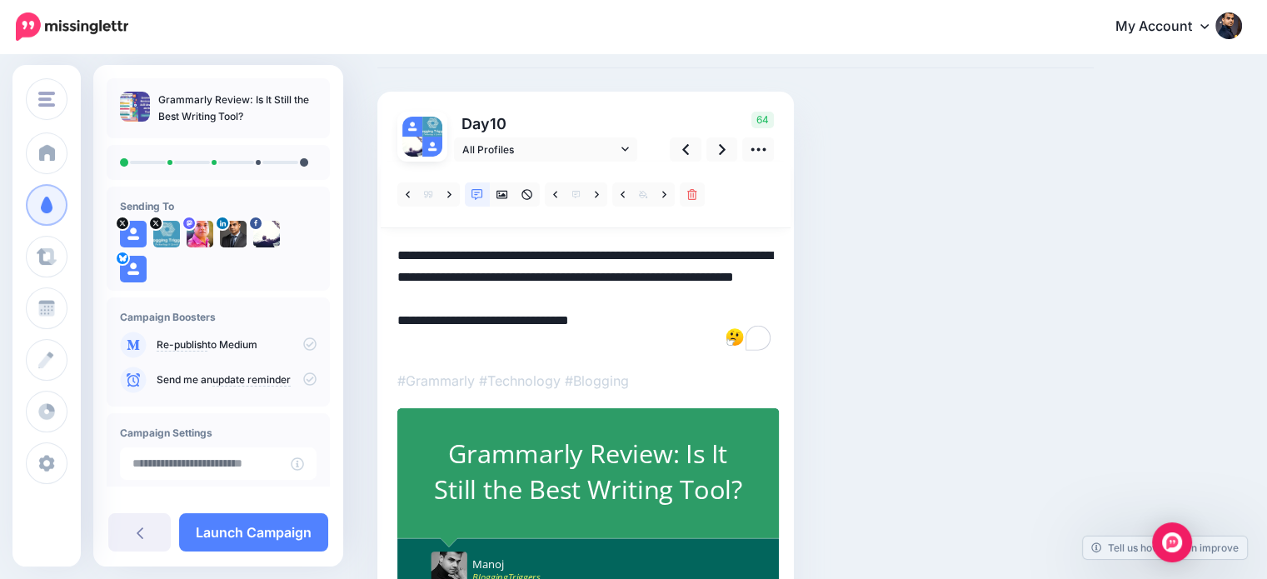
type textarea "**********"
click at [726, 162] on div at bounding box center [586, 195] width 410 height 67
click at [724, 146] on icon at bounding box center [722, 149] width 7 height 17
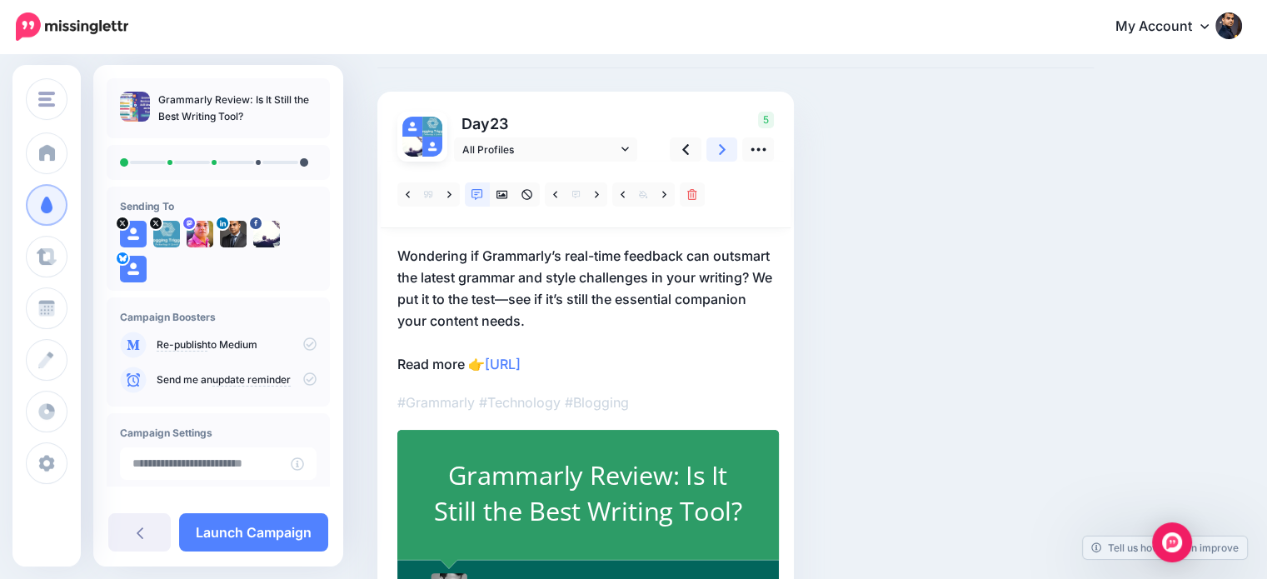
click at [723, 147] on icon at bounding box center [722, 149] width 7 height 11
click at [712, 142] on link at bounding box center [722, 149] width 32 height 24
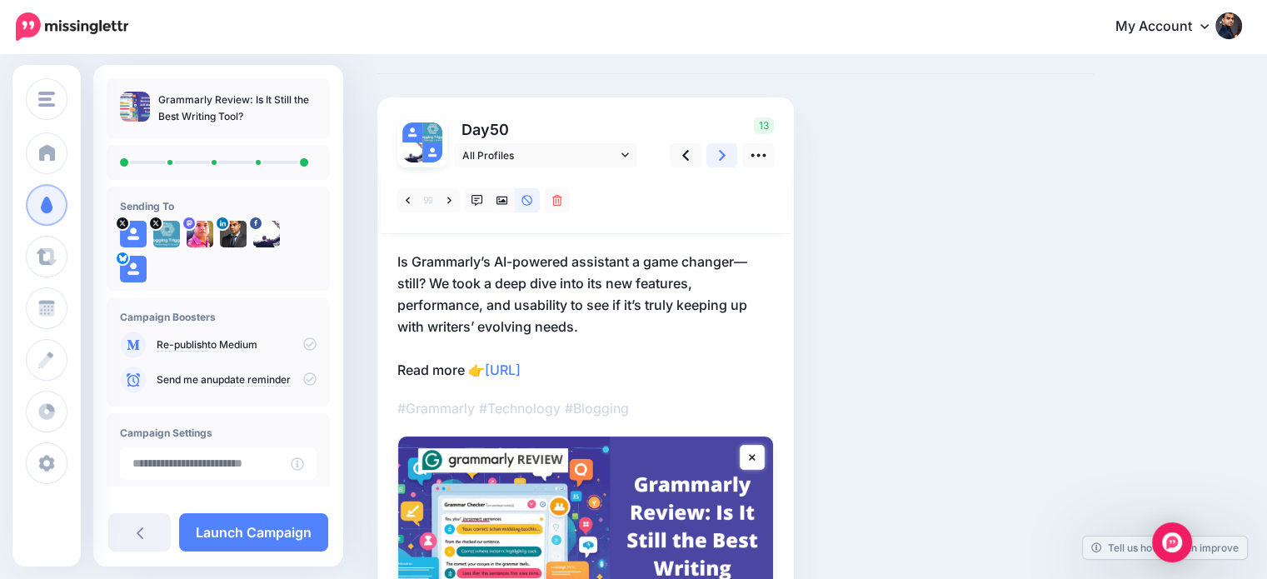
scroll to position [78, 0]
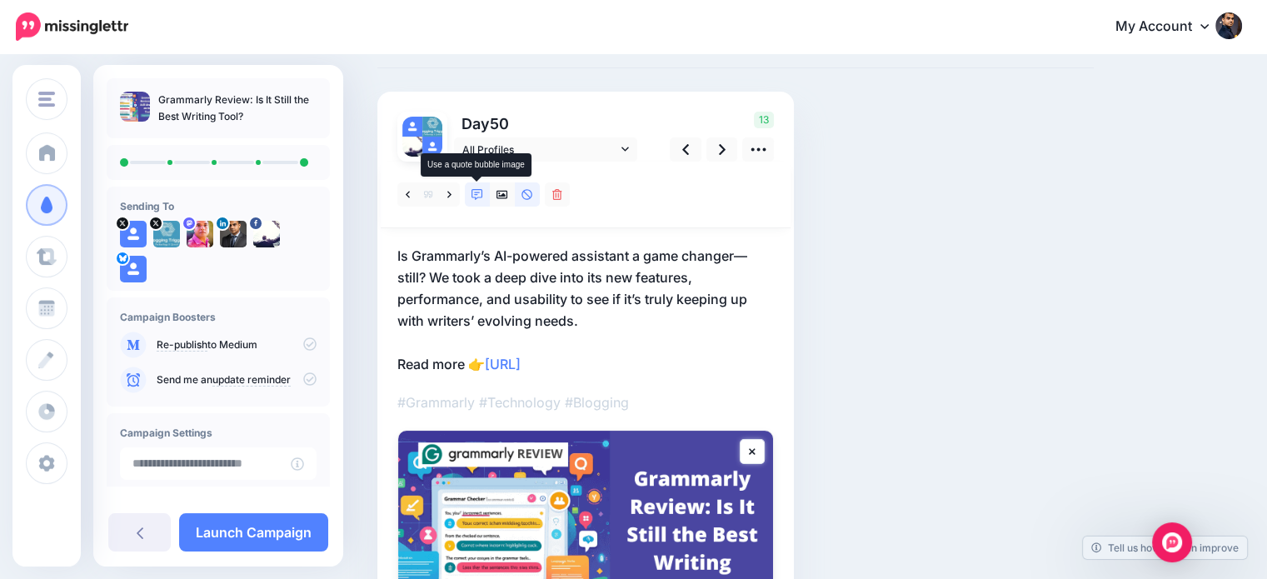
click at [475, 191] on icon at bounding box center [477, 195] width 12 height 12
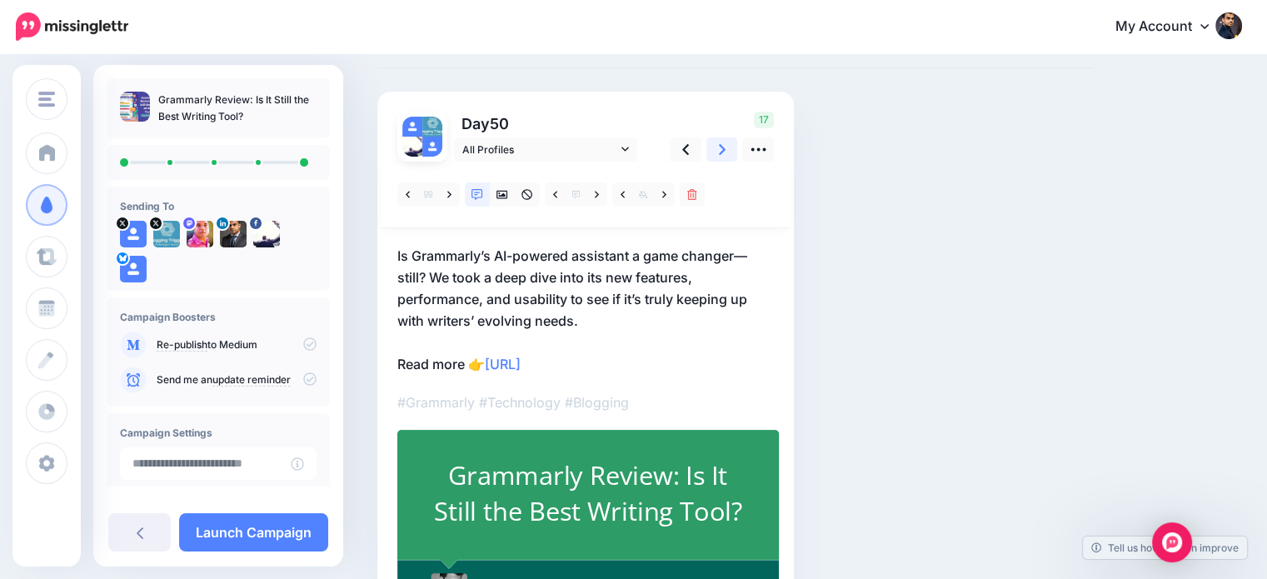
click at [715, 146] on link at bounding box center [722, 149] width 32 height 24
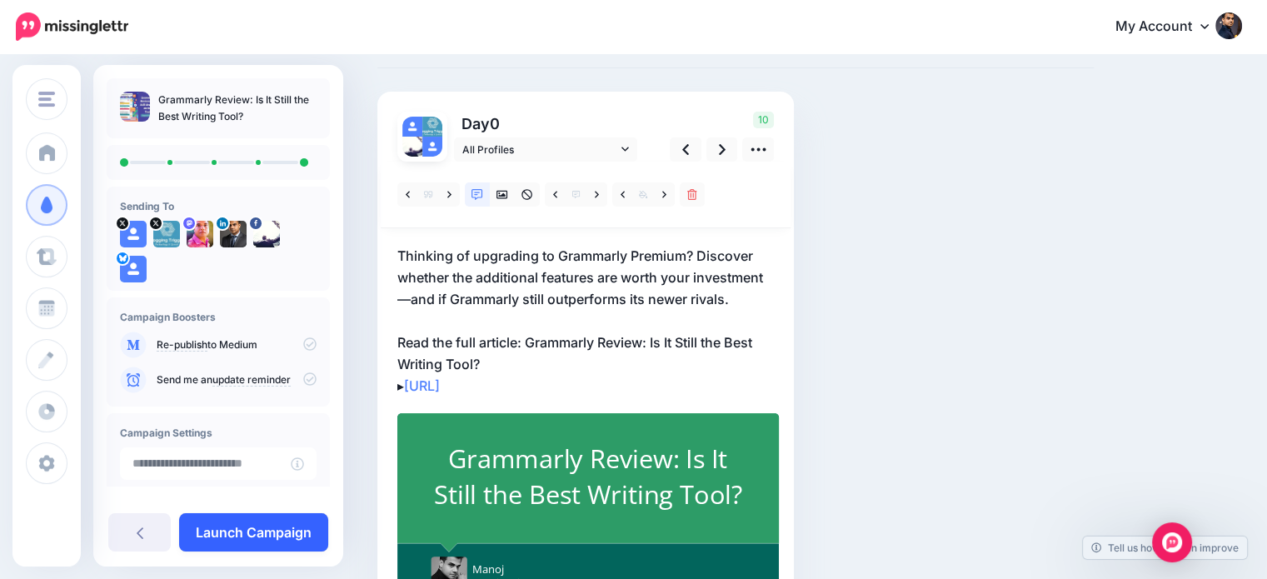
click at [299, 534] on link "Launch Campaign" at bounding box center [253, 532] width 149 height 38
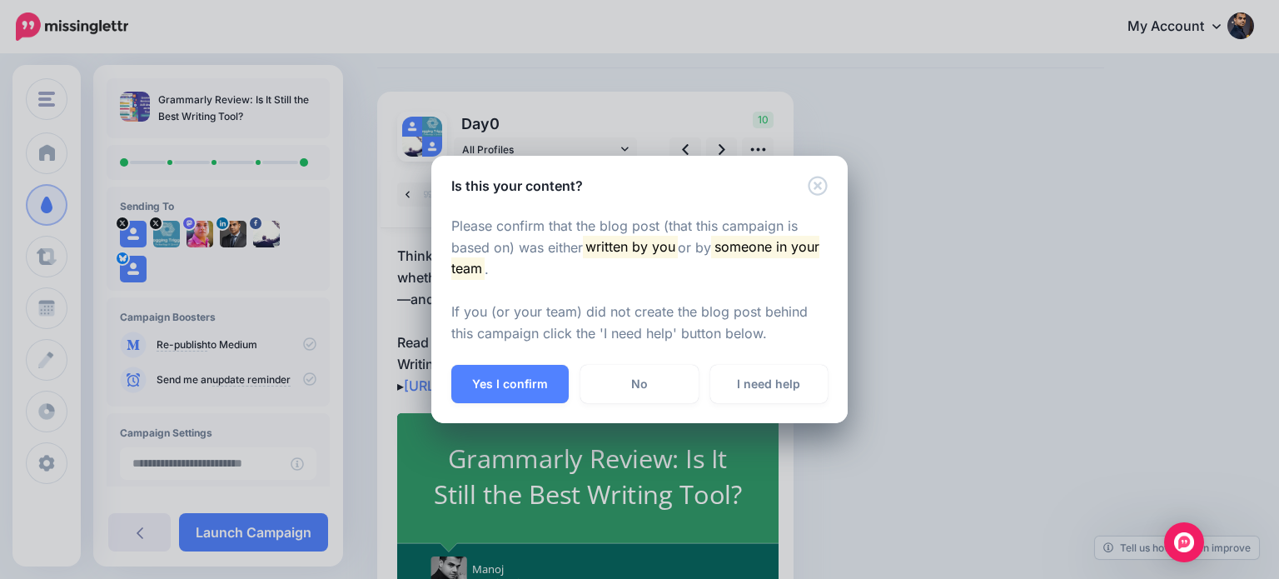
drag, startPoint x: 510, startPoint y: 386, endPoint x: 452, endPoint y: 383, distance: 57.5
click at [510, 385] on button "Yes I confirm" at bounding box center [509, 384] width 117 height 38
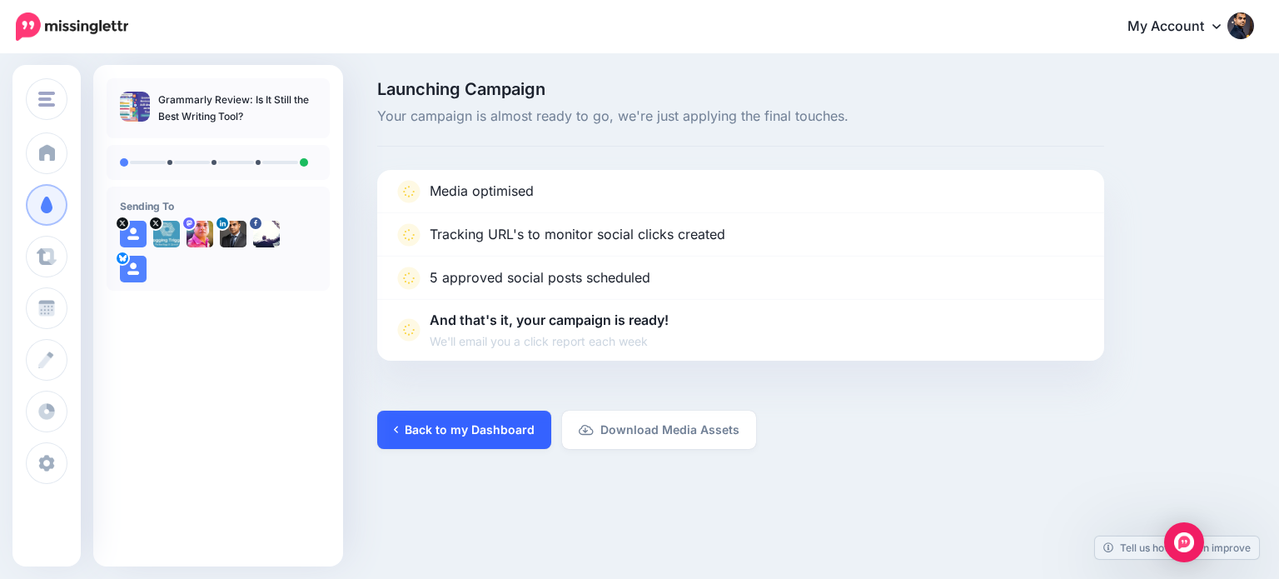
click at [461, 434] on link "Back to my Dashboard" at bounding box center [464, 430] width 174 height 38
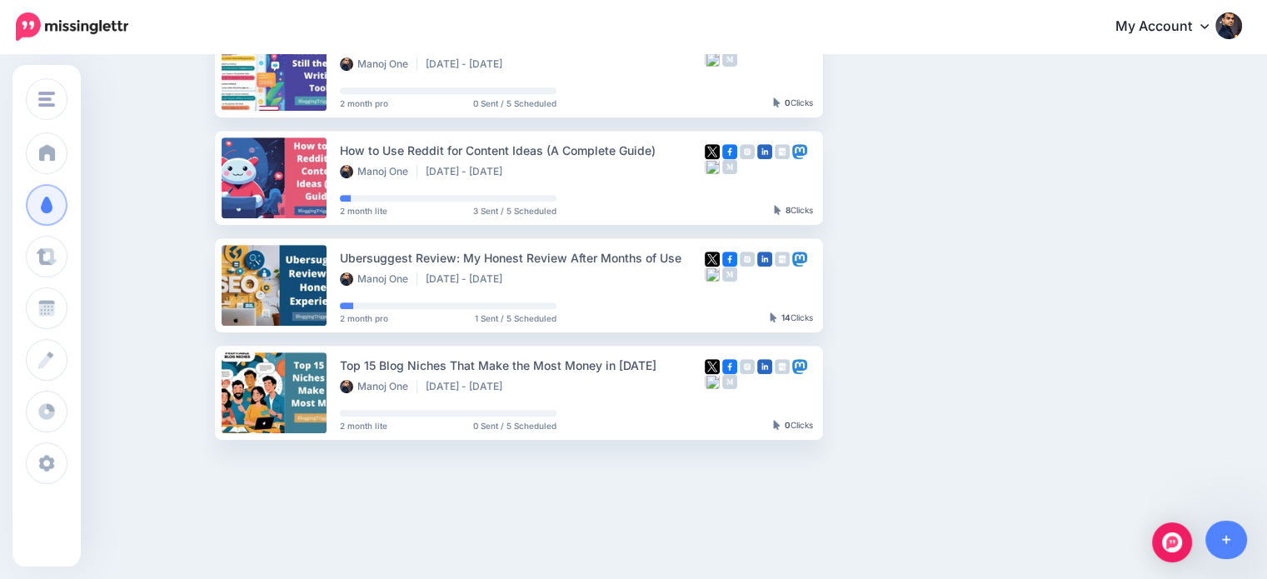
scroll to position [870, 0]
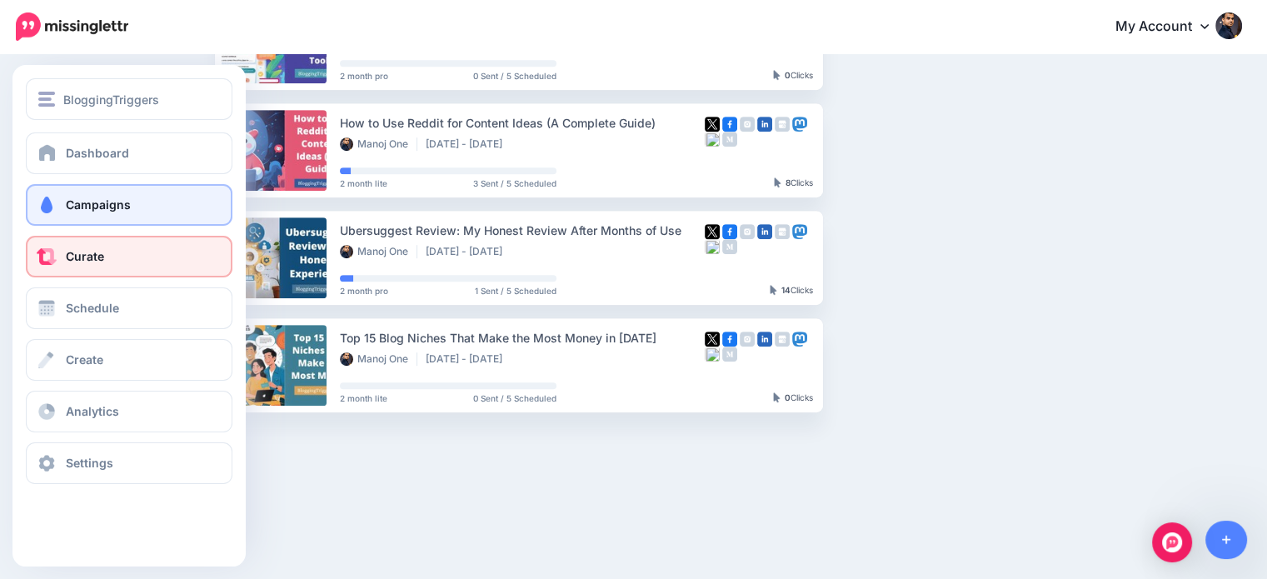
click at [72, 249] on span "Curate" at bounding box center [85, 256] width 38 height 14
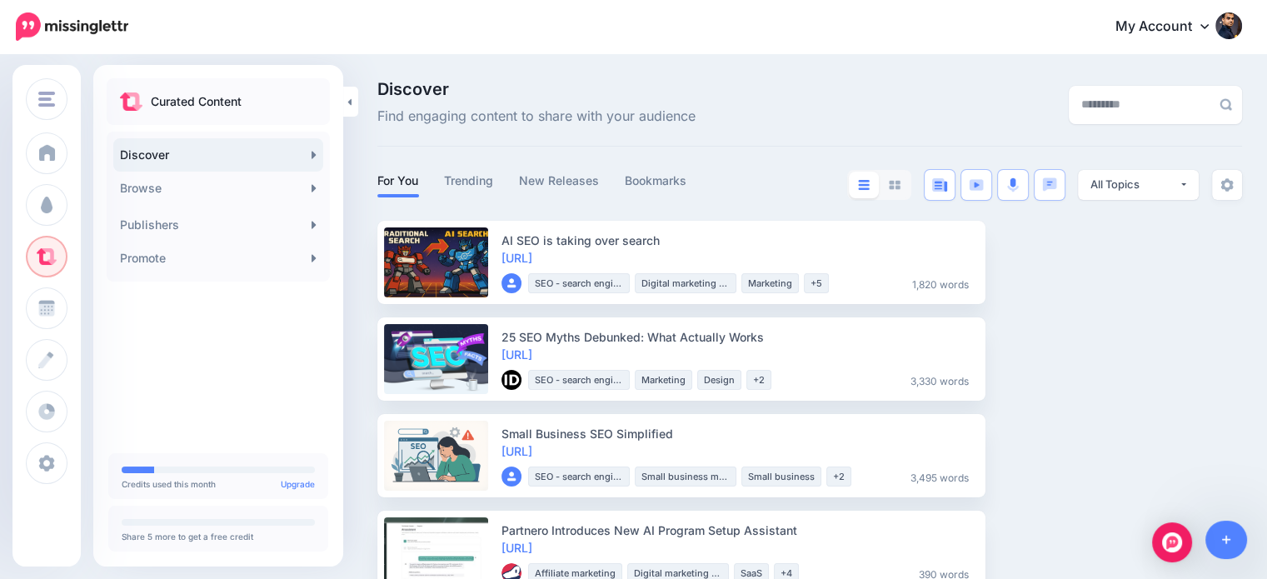
drag, startPoint x: 178, startPoint y: 254, endPoint x: 180, endPoint y: 313, distance: 59.2
click at [177, 255] on link "Promote" at bounding box center [218, 258] width 210 height 33
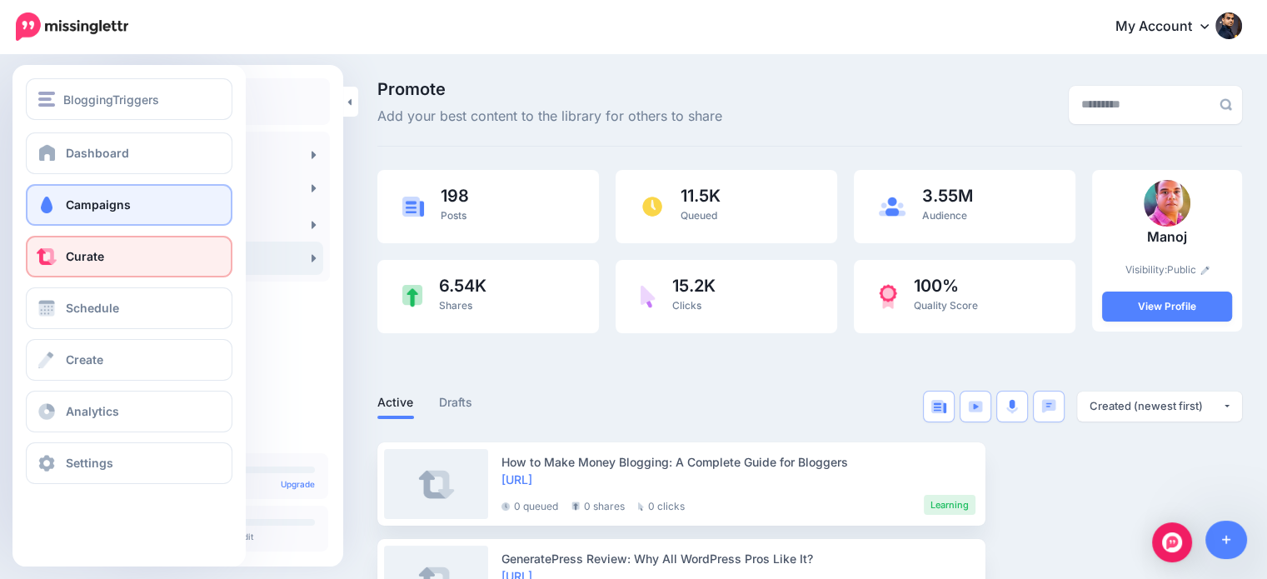
click at [77, 212] on span "Campaigns" at bounding box center [98, 204] width 65 height 14
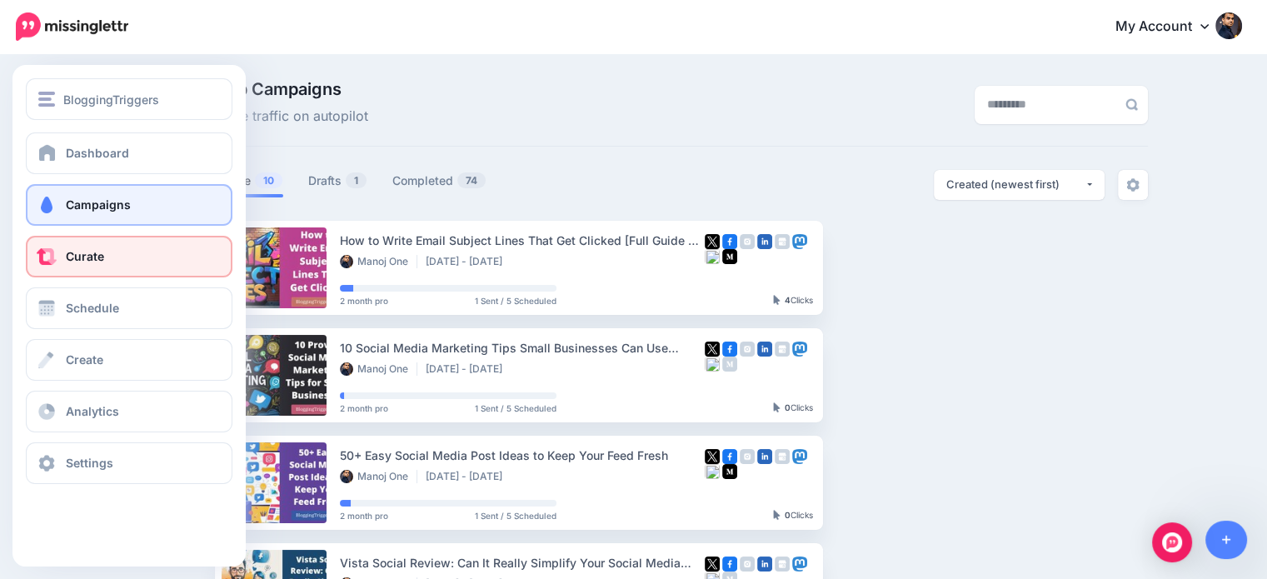
click at [72, 267] on link "Curate" at bounding box center [129, 257] width 207 height 42
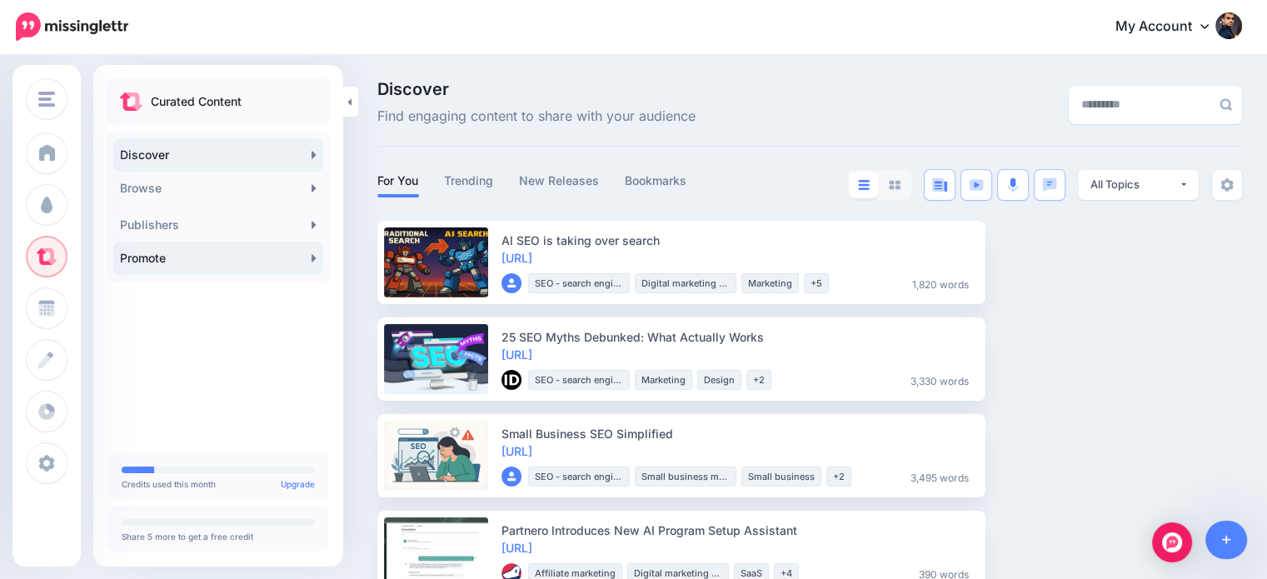
click at [213, 259] on link "Promote" at bounding box center [218, 258] width 210 height 33
